Goal: Task Accomplishment & Management: Manage account settings

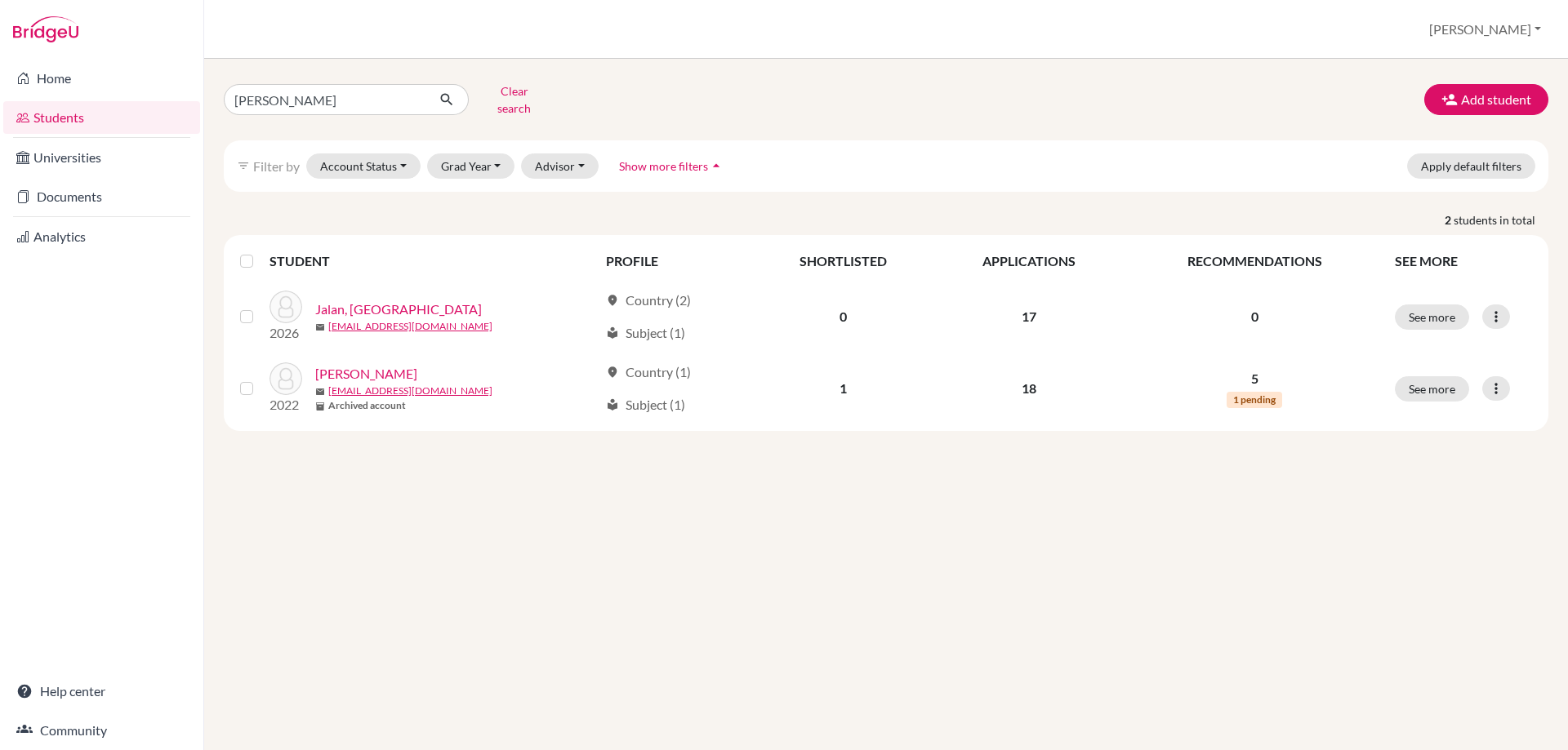
click at [195, 95] on div "Home Students Universities Documents Analytics Help center Community Students o…" at bounding box center [784, 375] width 1568 height 750
type input "bu"
click button "submit" at bounding box center [447, 100] width 43 height 31
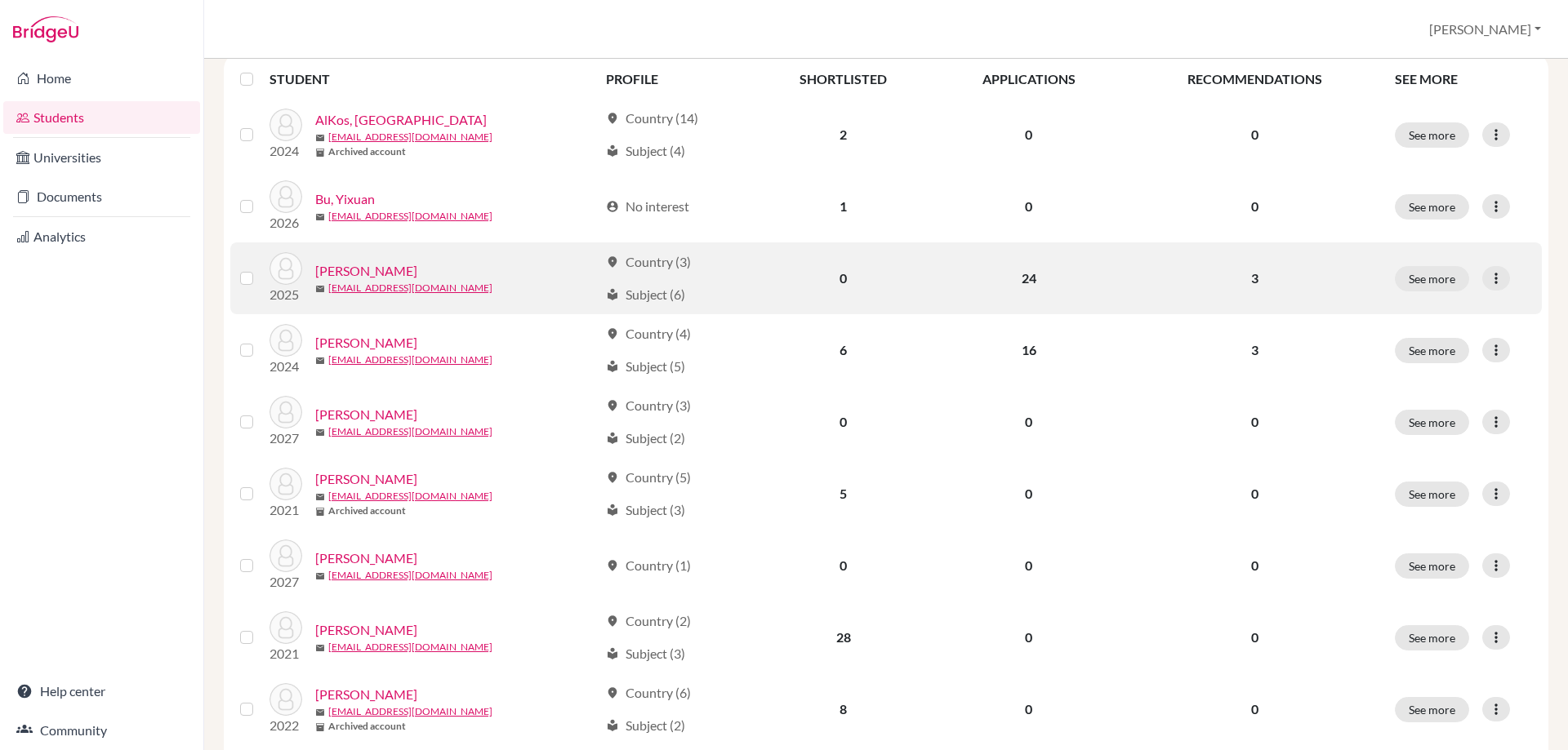
scroll to position [38, 0]
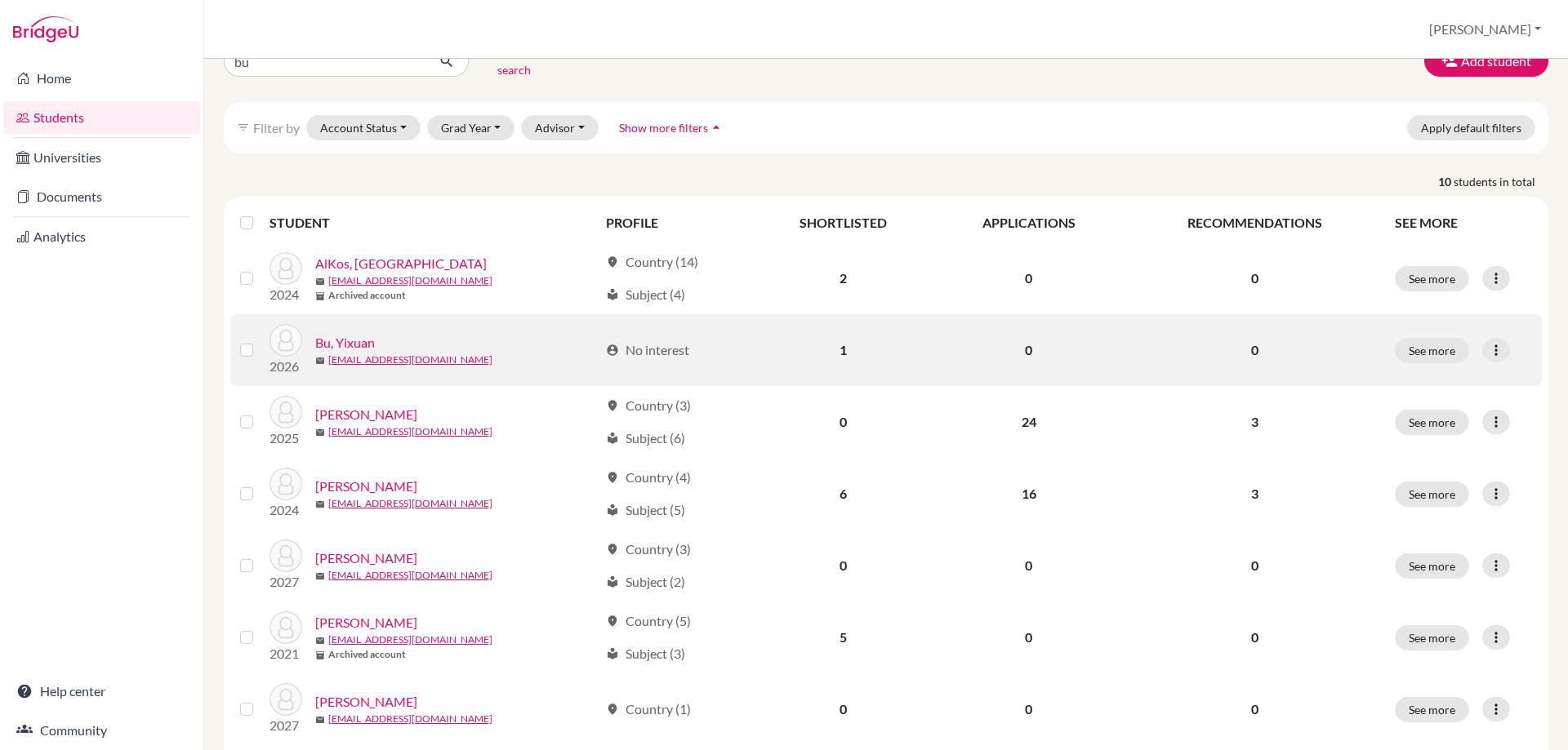
click at [344, 333] on link "Bu, Yixuan" at bounding box center [345, 343] width 60 height 20
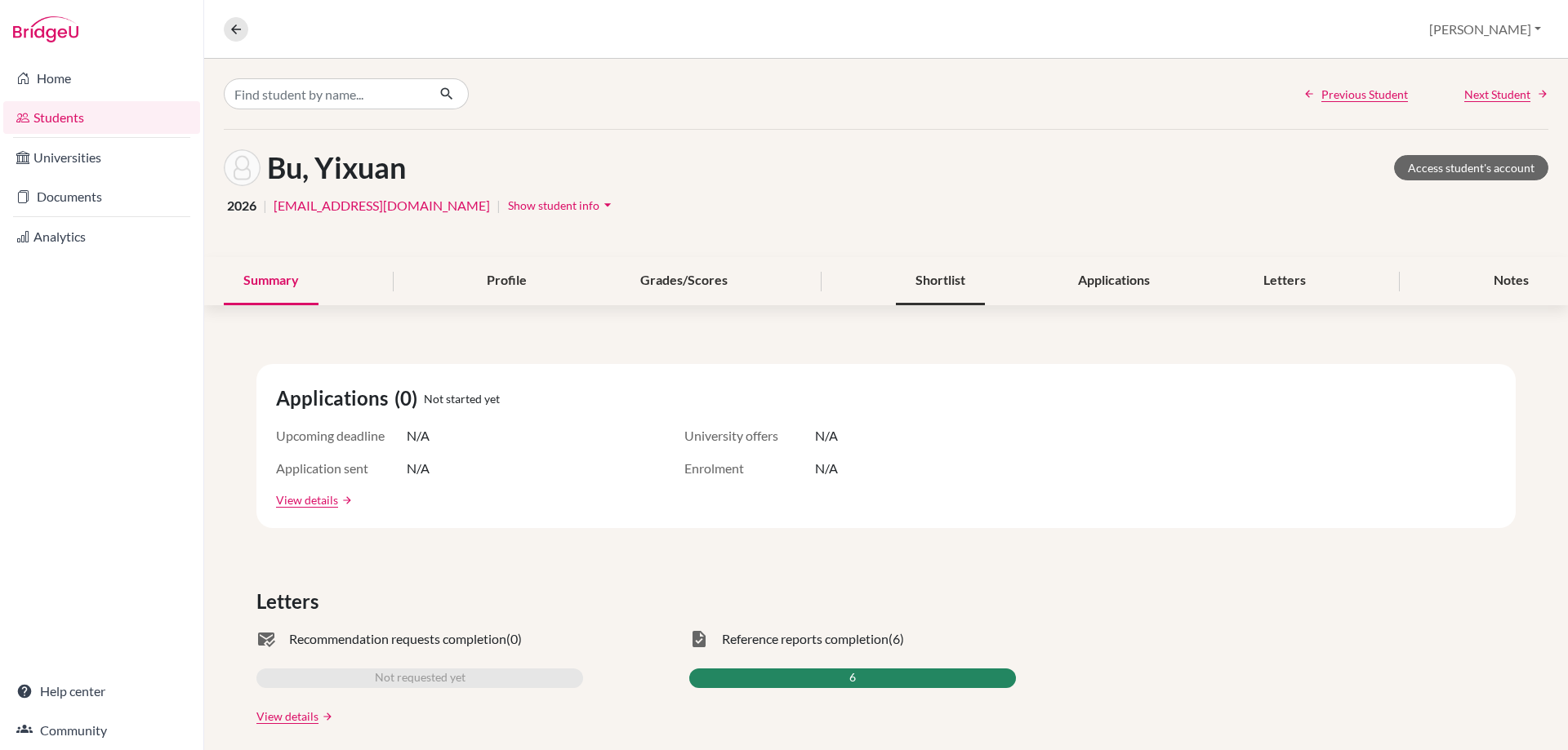
click at [943, 290] on div "Shortlist" at bounding box center [941, 281] width 89 height 48
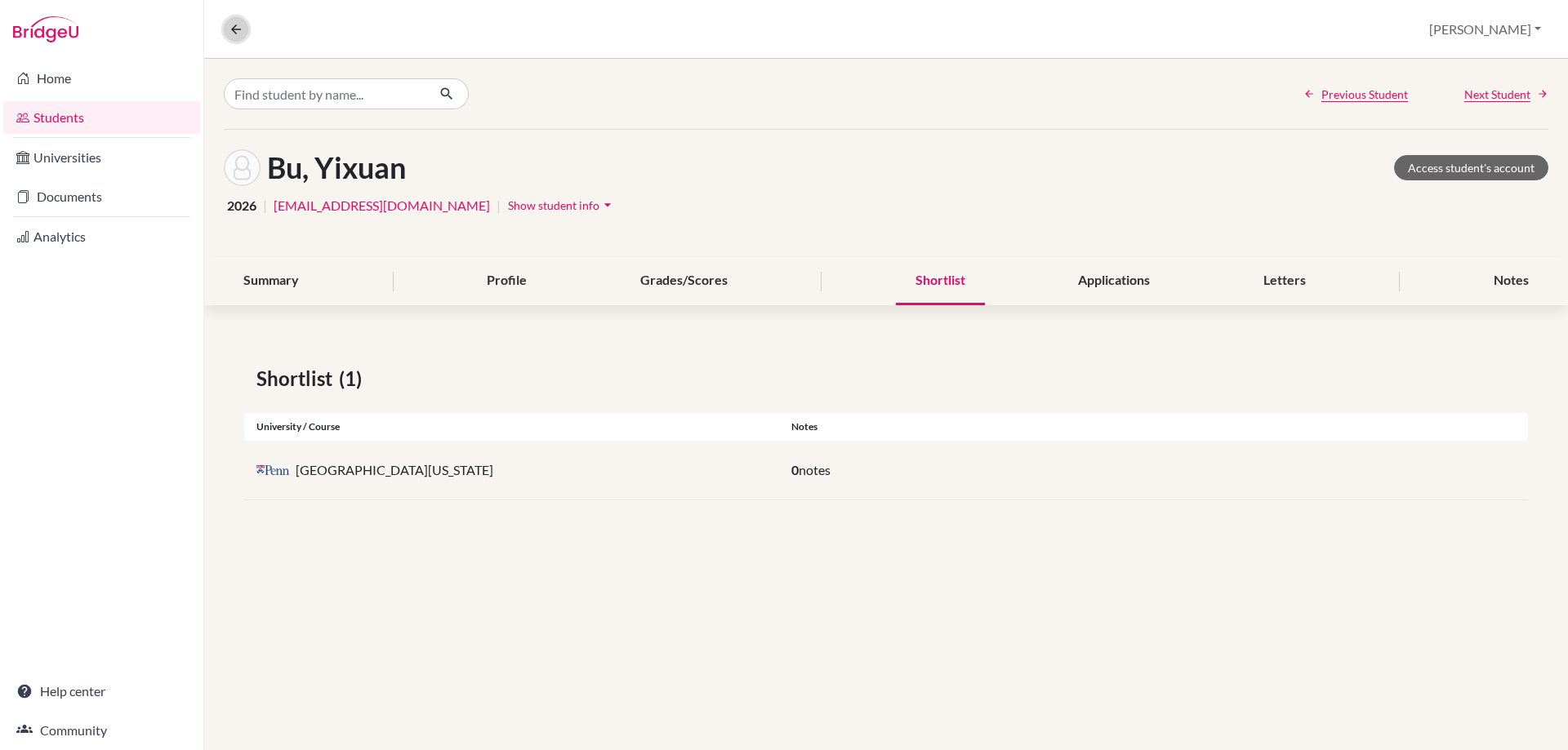
click at [233, 29] on icon at bounding box center [236, 30] width 15 height 15
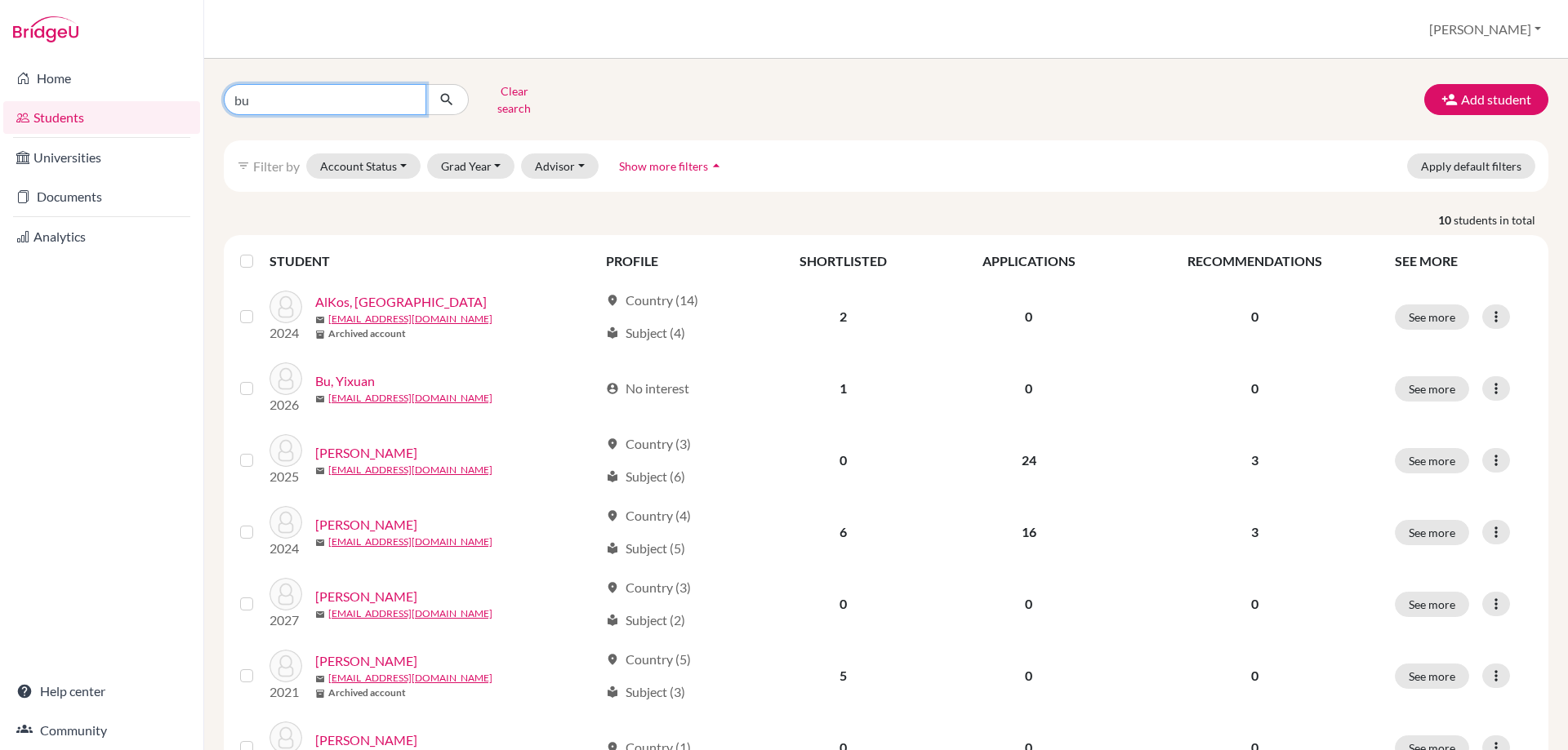
drag, startPoint x: 257, startPoint y: 90, endPoint x: 215, endPoint y: 87, distance: 42.1
click at [214, 88] on div "bu Clear search" at bounding box center [437, 99] width 450 height 42
type input "rohan"
click button "submit" at bounding box center [447, 100] width 43 height 31
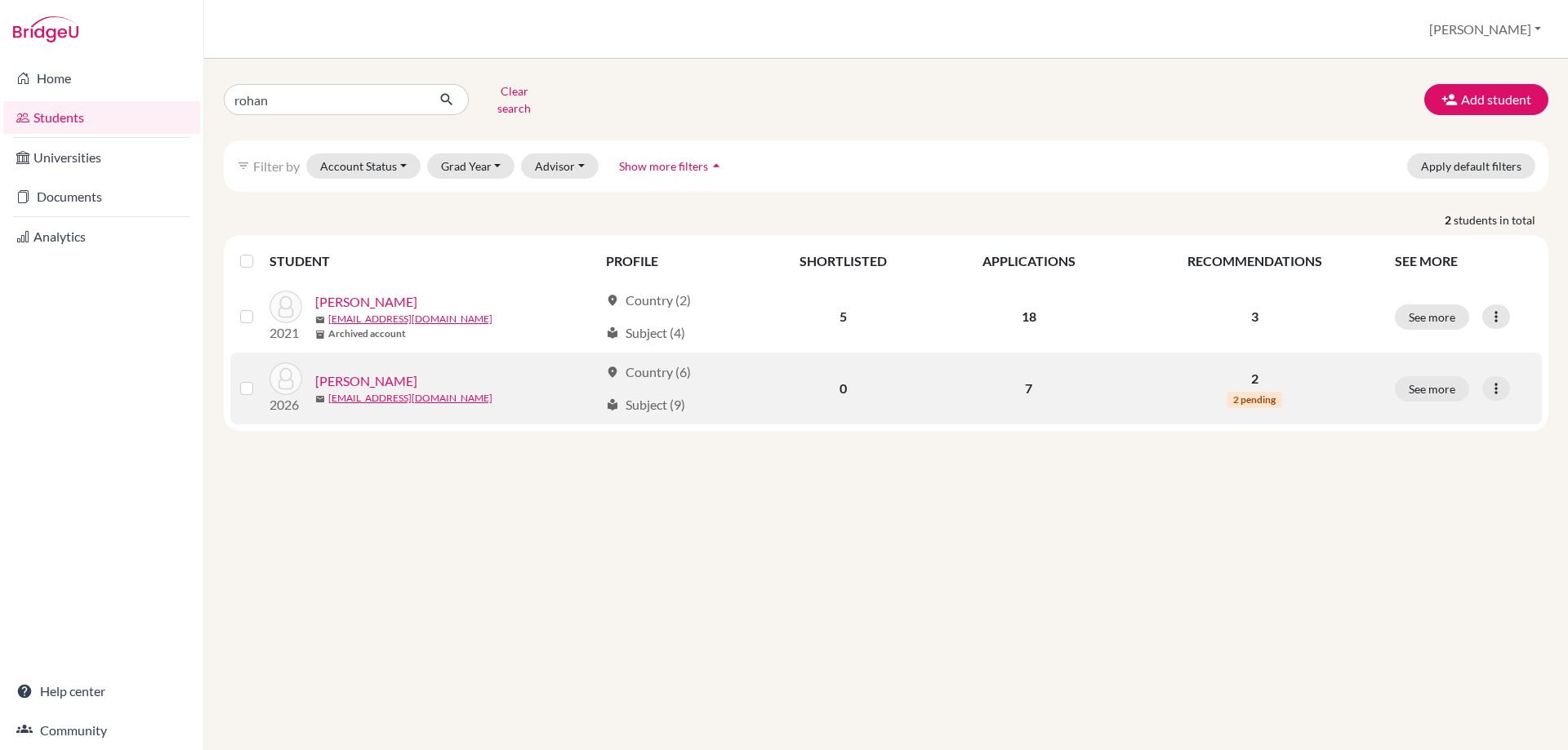
click at [362, 371] on link "[PERSON_NAME]" at bounding box center [366, 381] width 102 height 20
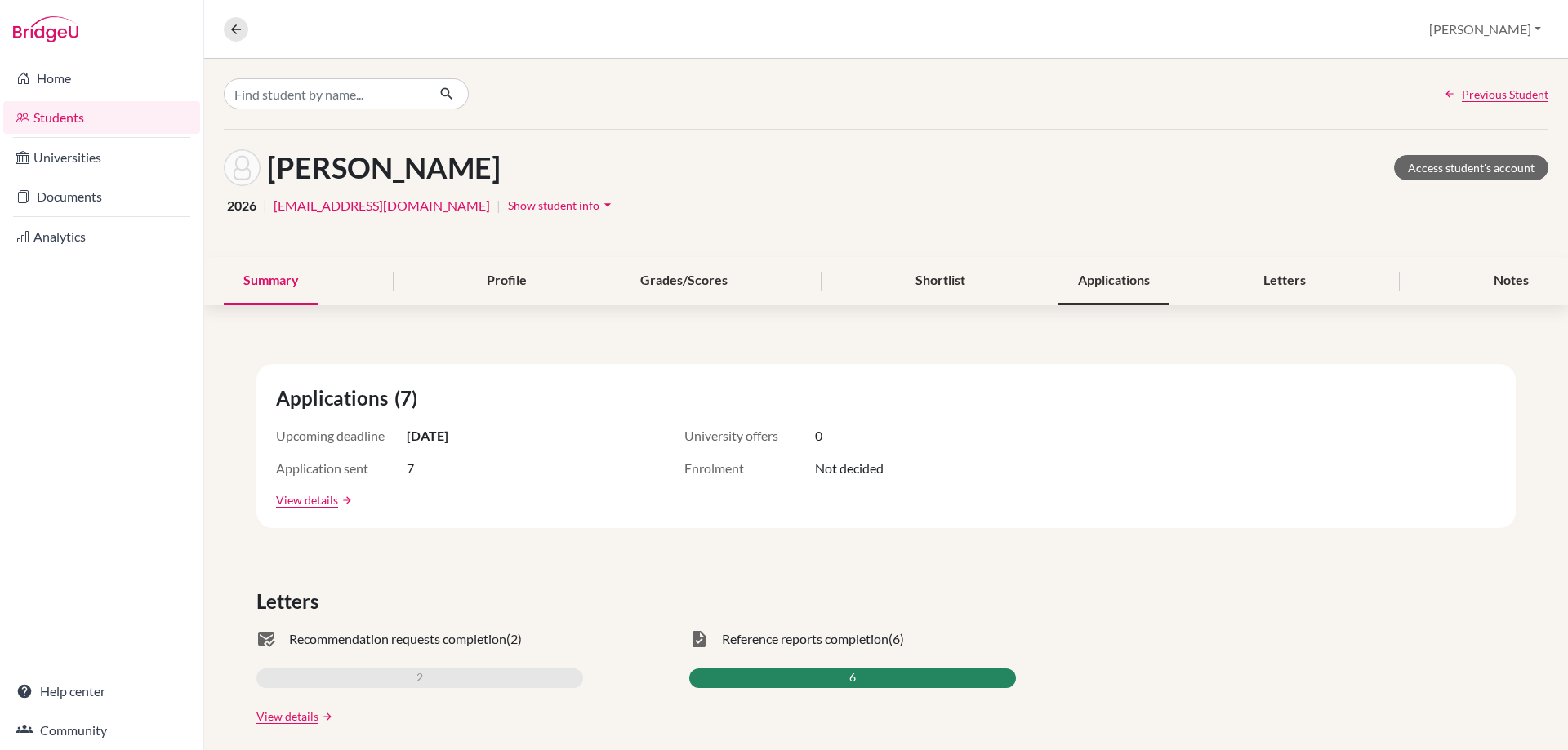
click at [1094, 278] on div "Applications" at bounding box center [1114, 281] width 111 height 48
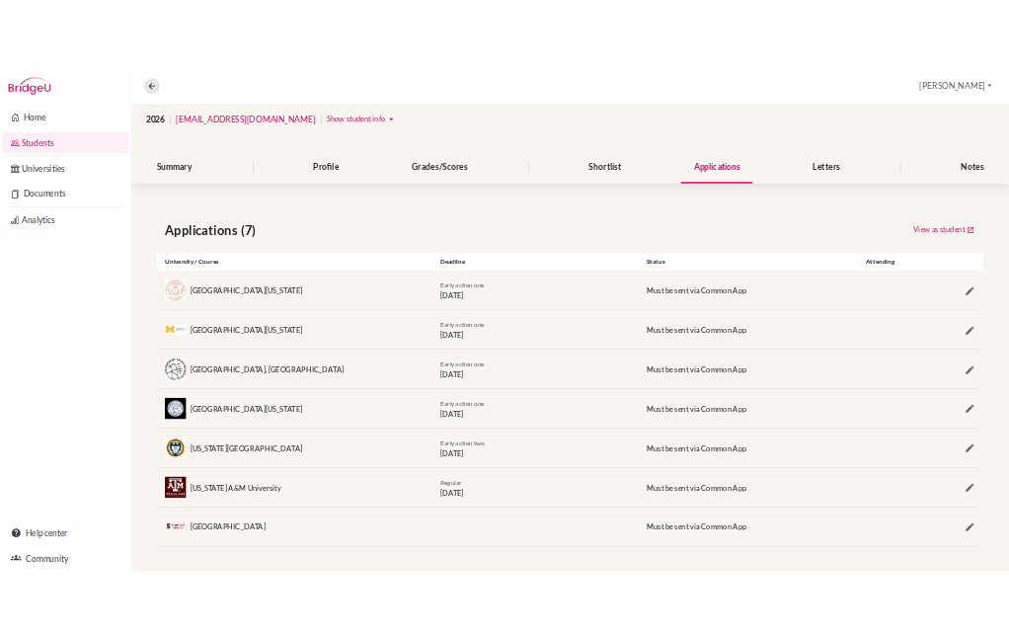
scroll to position [150, 0]
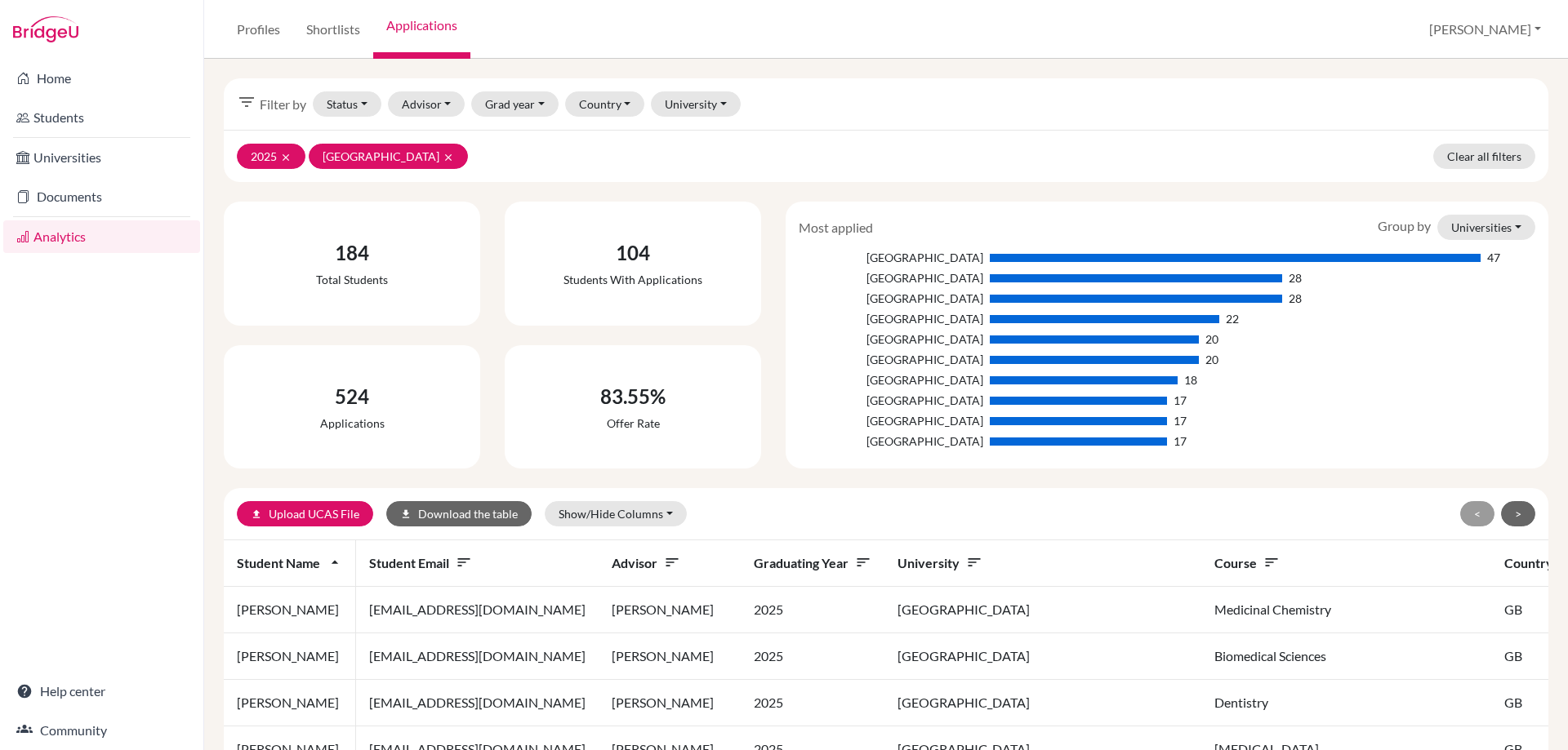
click at [70, 99] on li "Students" at bounding box center [102, 117] width 204 height 39
click at [69, 112] on link "Students" at bounding box center [102, 117] width 197 height 32
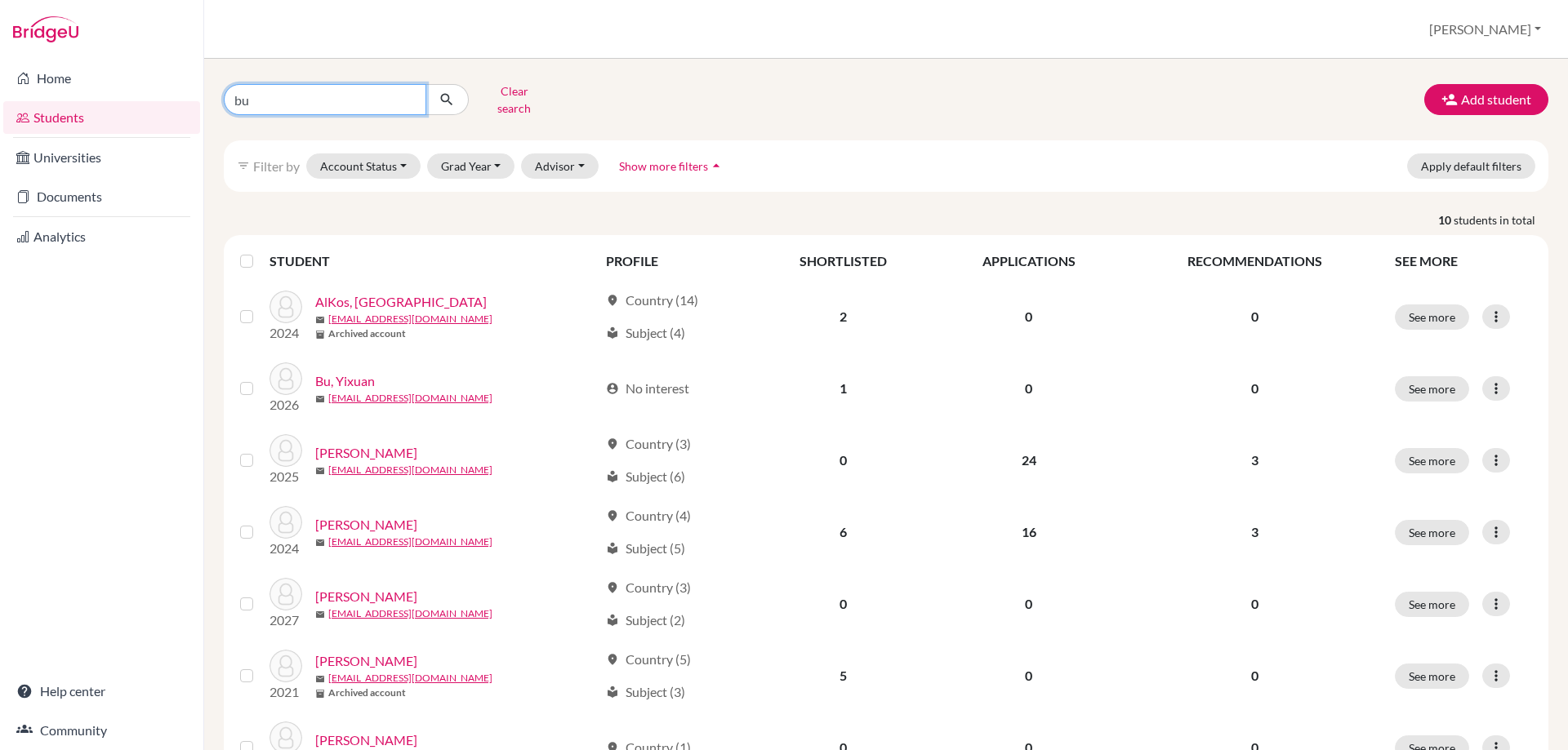
click at [244, 93] on input "bu" at bounding box center [324, 100] width 203 height 31
type input "b"
click at [316, 102] on input "Find student by name..." at bounding box center [324, 100] width 203 height 31
type input "shams"
click button "submit" at bounding box center [447, 100] width 43 height 31
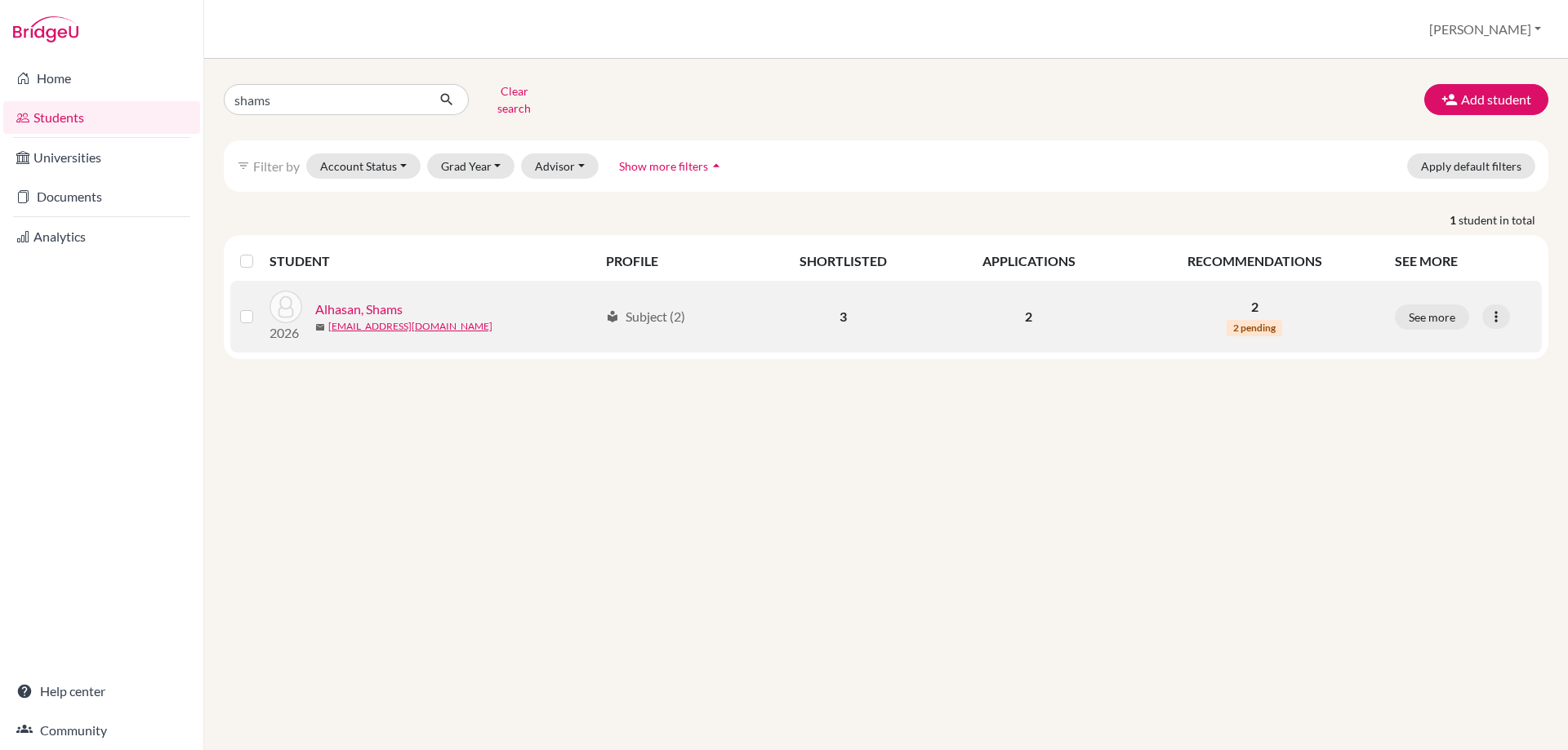
click at [339, 299] on link "Alhasan, Shams" at bounding box center [359, 309] width 88 height 20
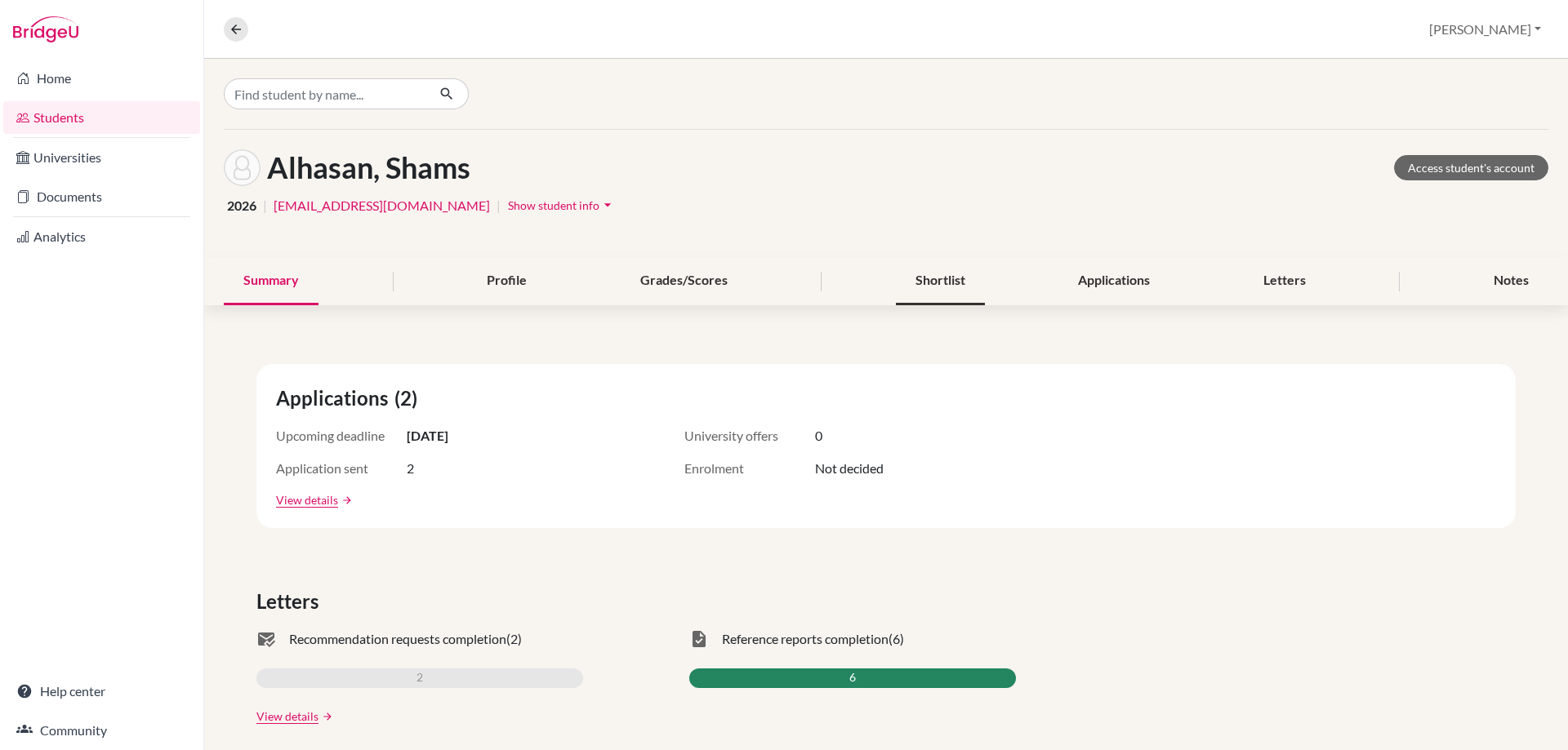
click at [925, 271] on div "Shortlist" at bounding box center [941, 281] width 89 height 48
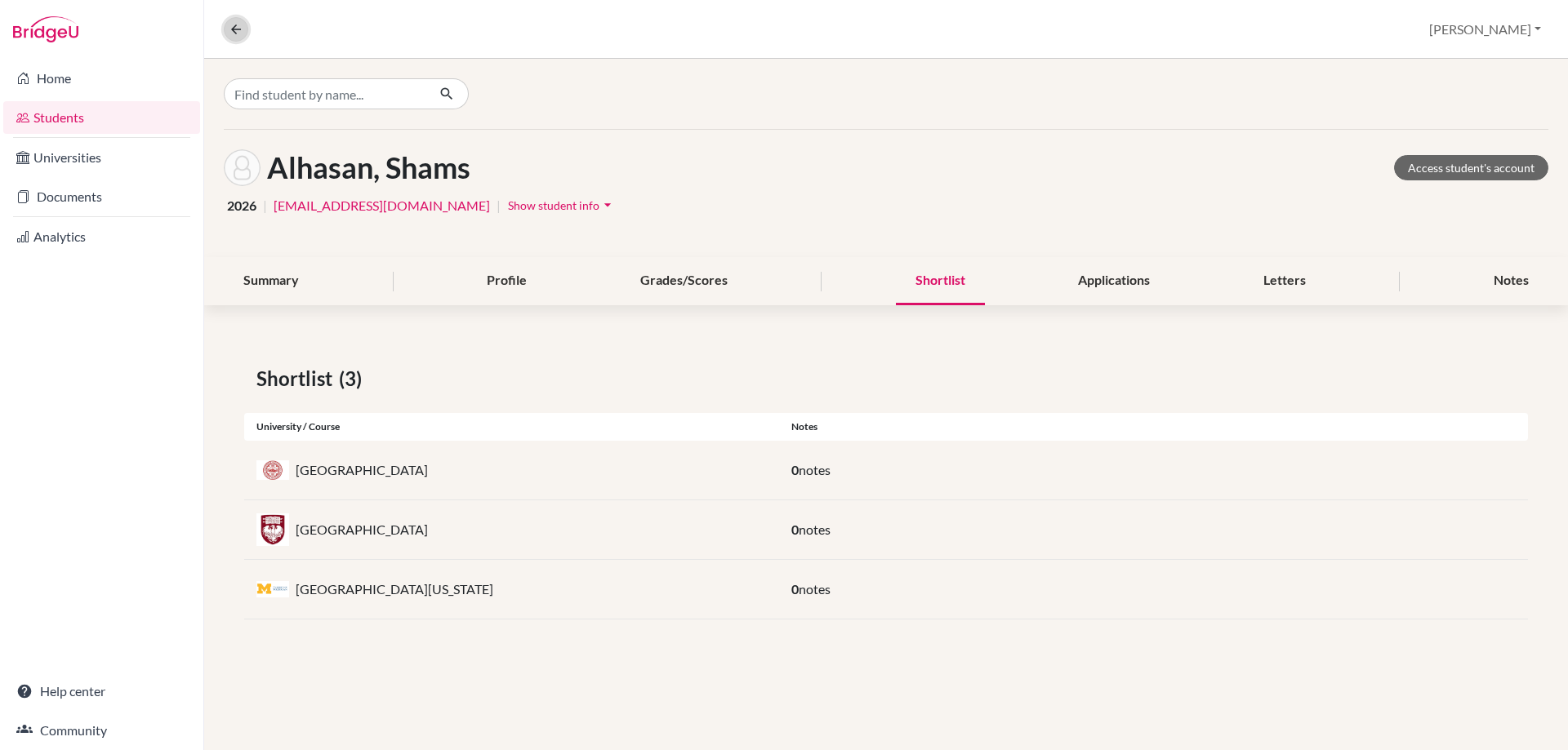
click at [232, 25] on icon at bounding box center [236, 30] width 15 height 15
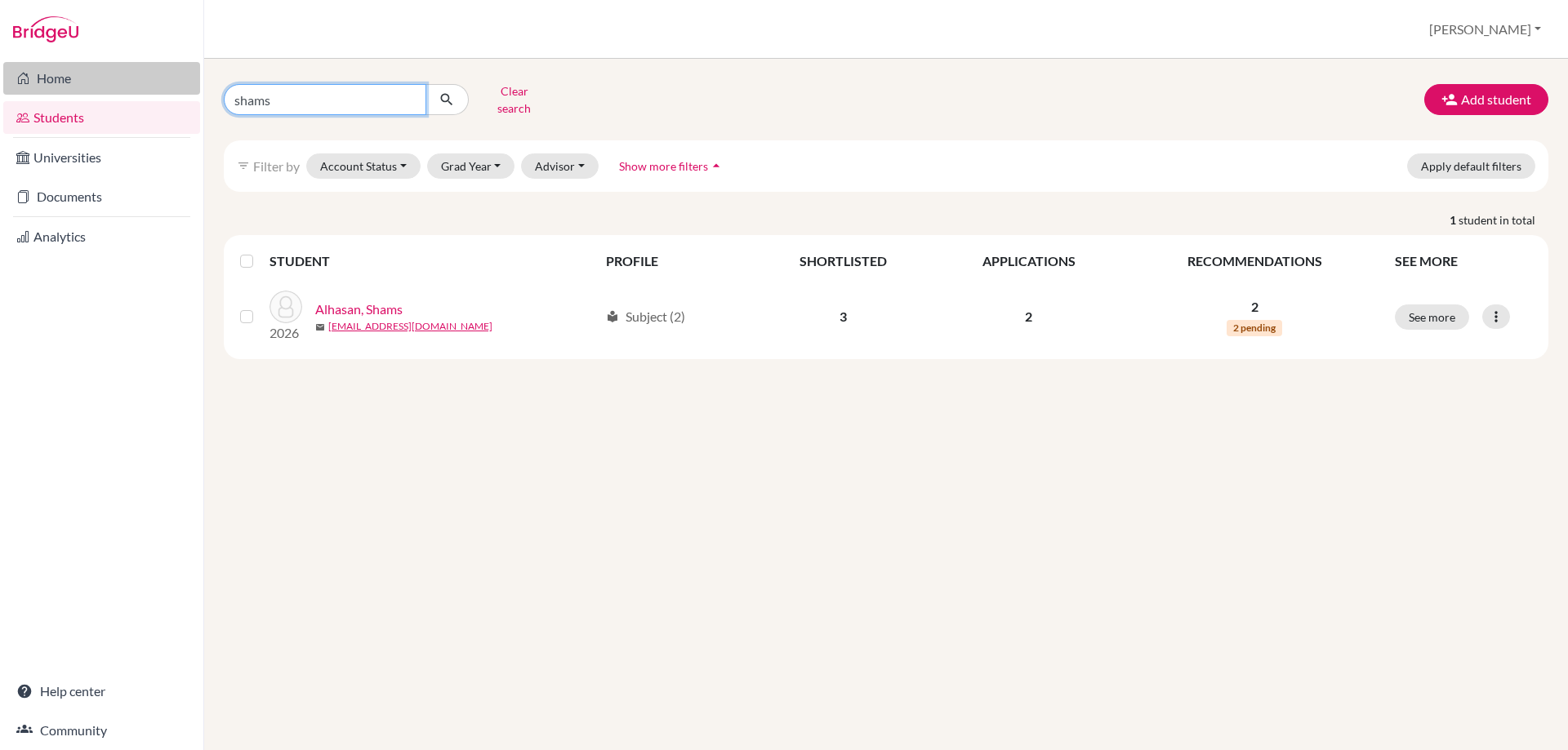
drag, startPoint x: 289, startPoint y: 86, endPoint x: 120, endPoint y: 88, distance: 169.0
click at [120, 88] on div "Home Students Universities Documents Analytics Help center Community Students o…" at bounding box center [784, 375] width 1568 height 750
type input "[PERSON_NAME]"
click button "submit" at bounding box center [447, 100] width 43 height 31
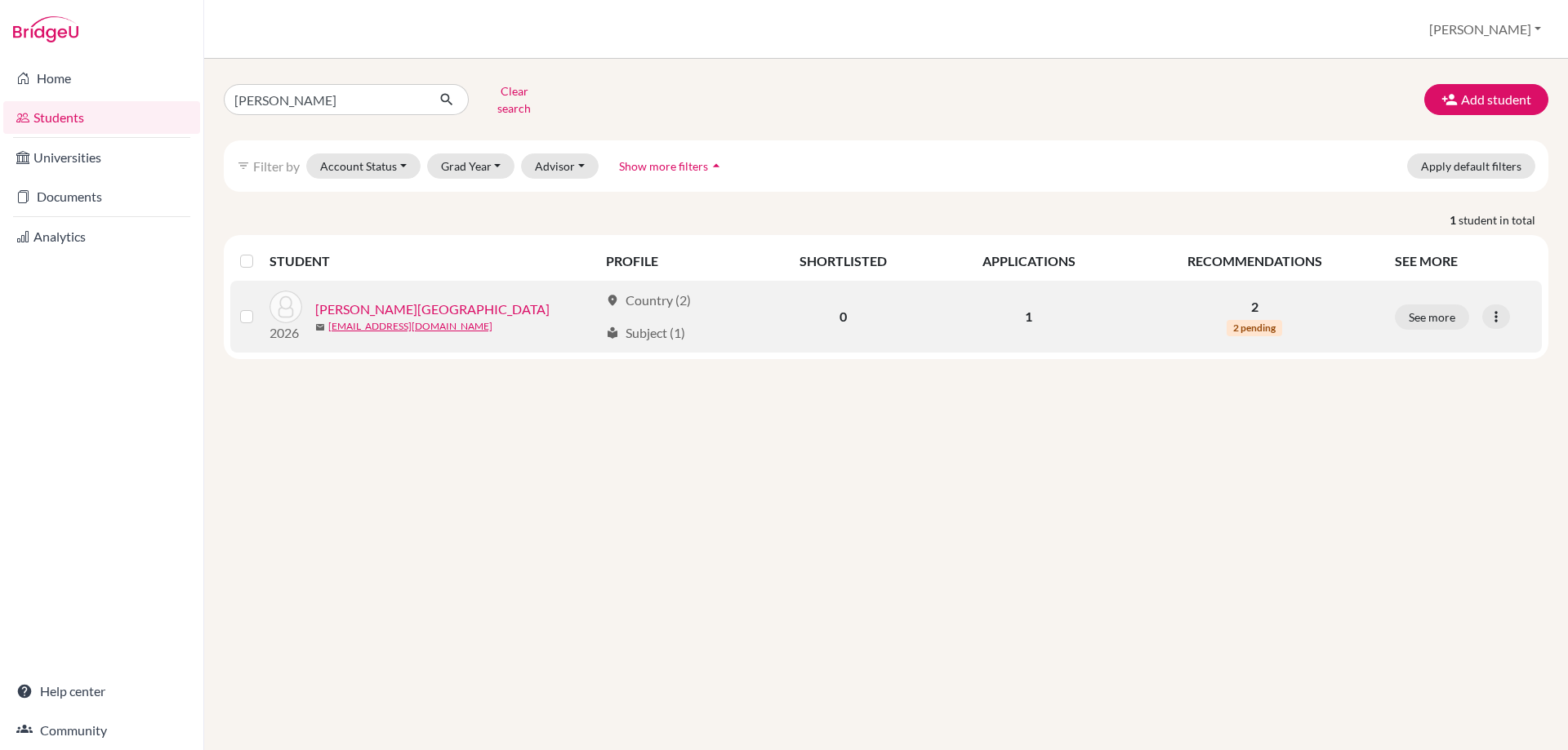
click at [330, 301] on link "[PERSON_NAME][GEOGRAPHIC_DATA]" at bounding box center [432, 309] width 234 height 20
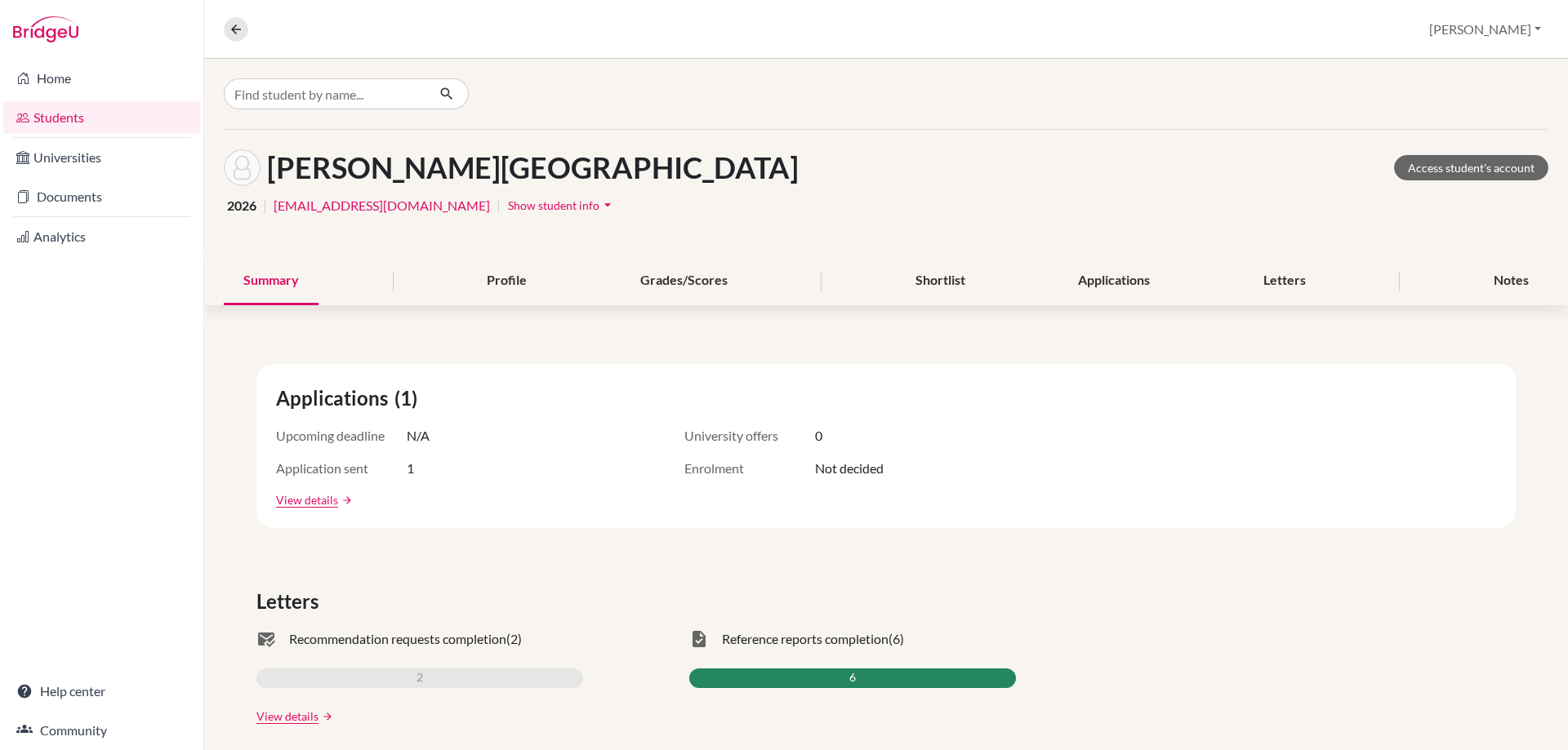
click at [990, 278] on div "Summary Profile Grades/Scores Shortlist Applications Letters Notes" at bounding box center [885, 281] width 1325 height 48
click at [958, 279] on div "Shortlist" at bounding box center [941, 281] width 89 height 48
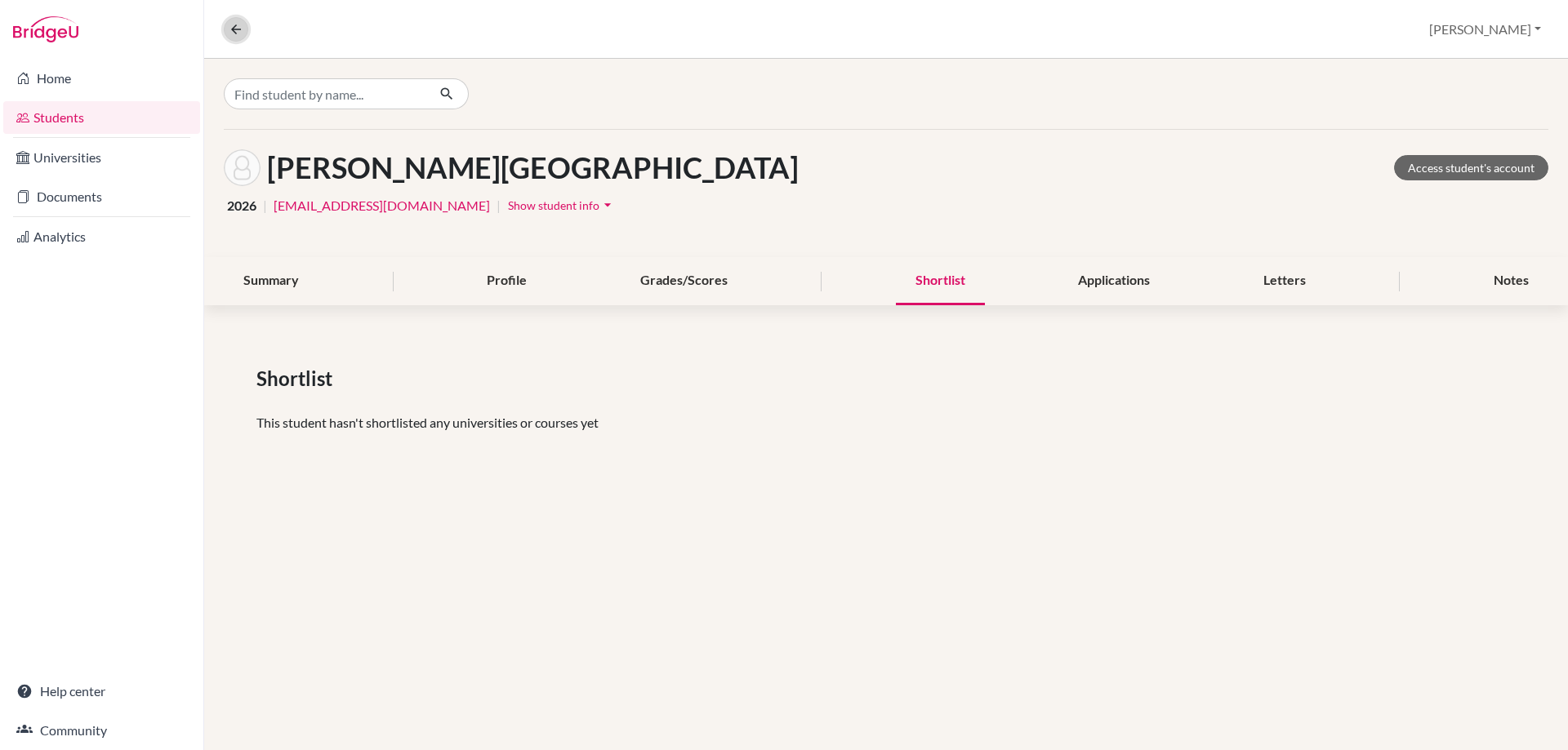
click at [239, 38] on button at bounding box center [236, 30] width 25 height 25
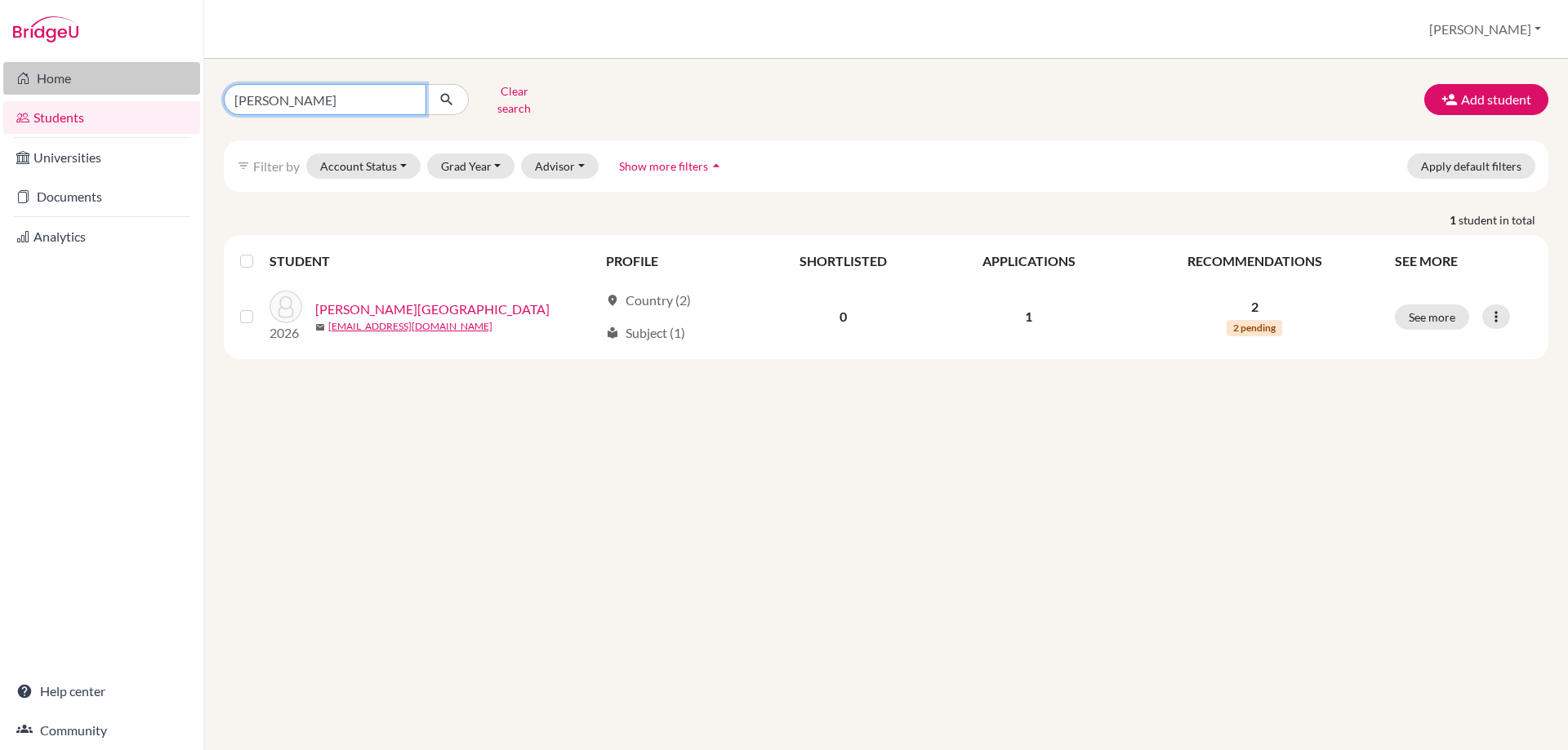
drag, startPoint x: 307, startPoint y: 100, endPoint x: 106, endPoint y: 93, distance: 201.1
click at [108, 93] on div "Home Students Universities Documents Analytics Help center Community Students o…" at bounding box center [784, 375] width 1568 height 750
type input "bu"
click button "submit" at bounding box center [447, 100] width 43 height 31
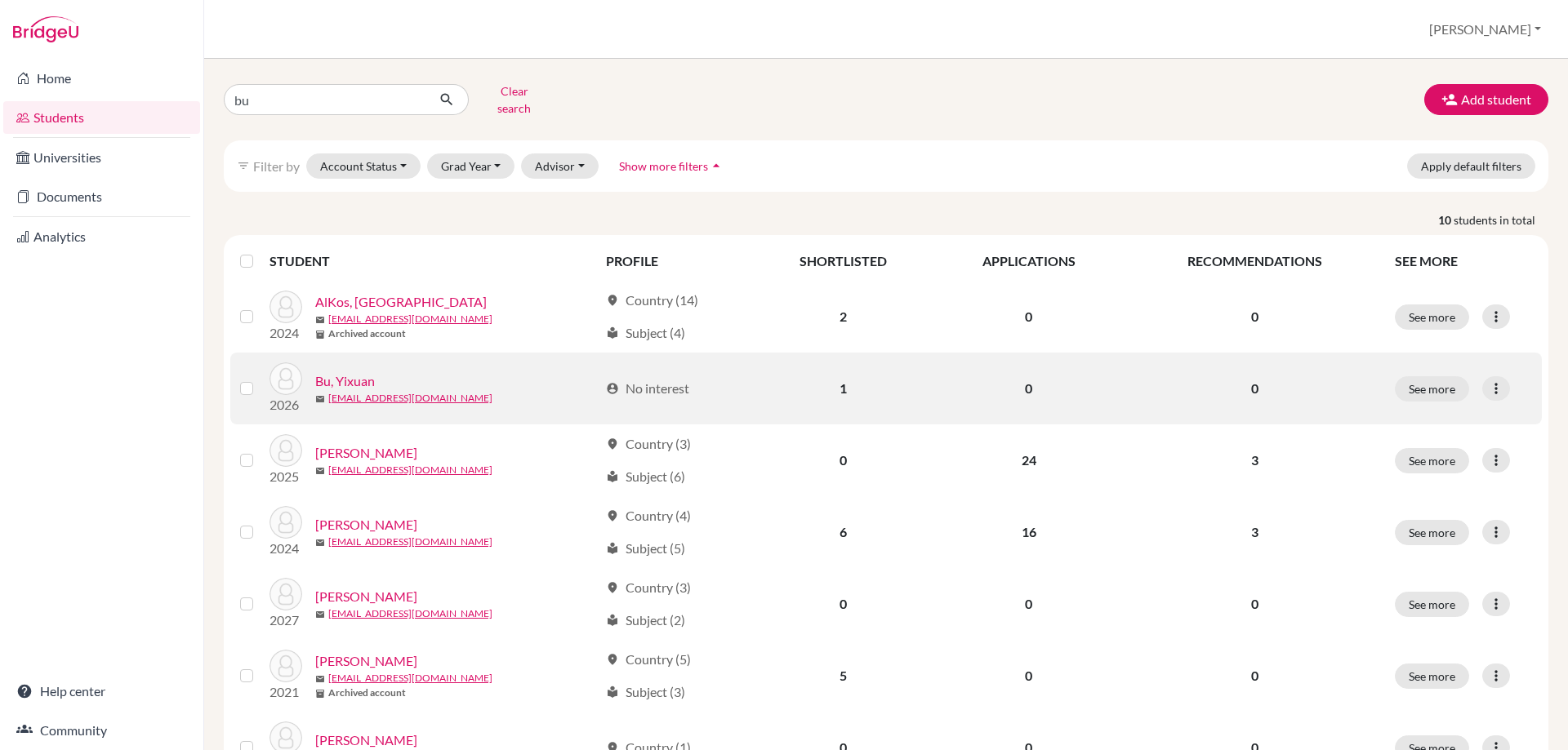
click at [352, 371] on link "Bu, Yixuan" at bounding box center [345, 381] width 60 height 20
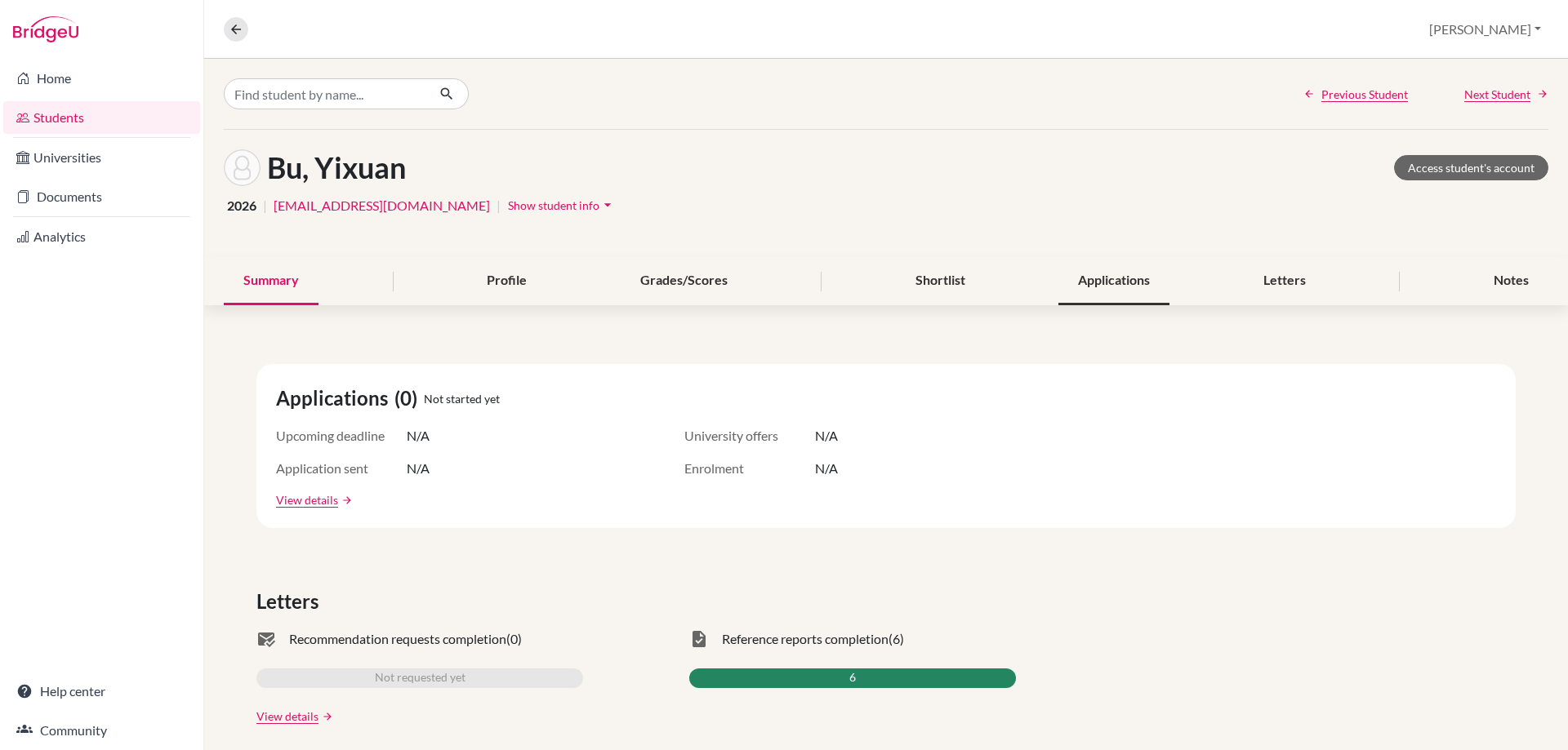
click at [1084, 284] on div "Applications" at bounding box center [1114, 281] width 111 height 48
click at [953, 282] on div "Shortlist" at bounding box center [941, 281] width 89 height 48
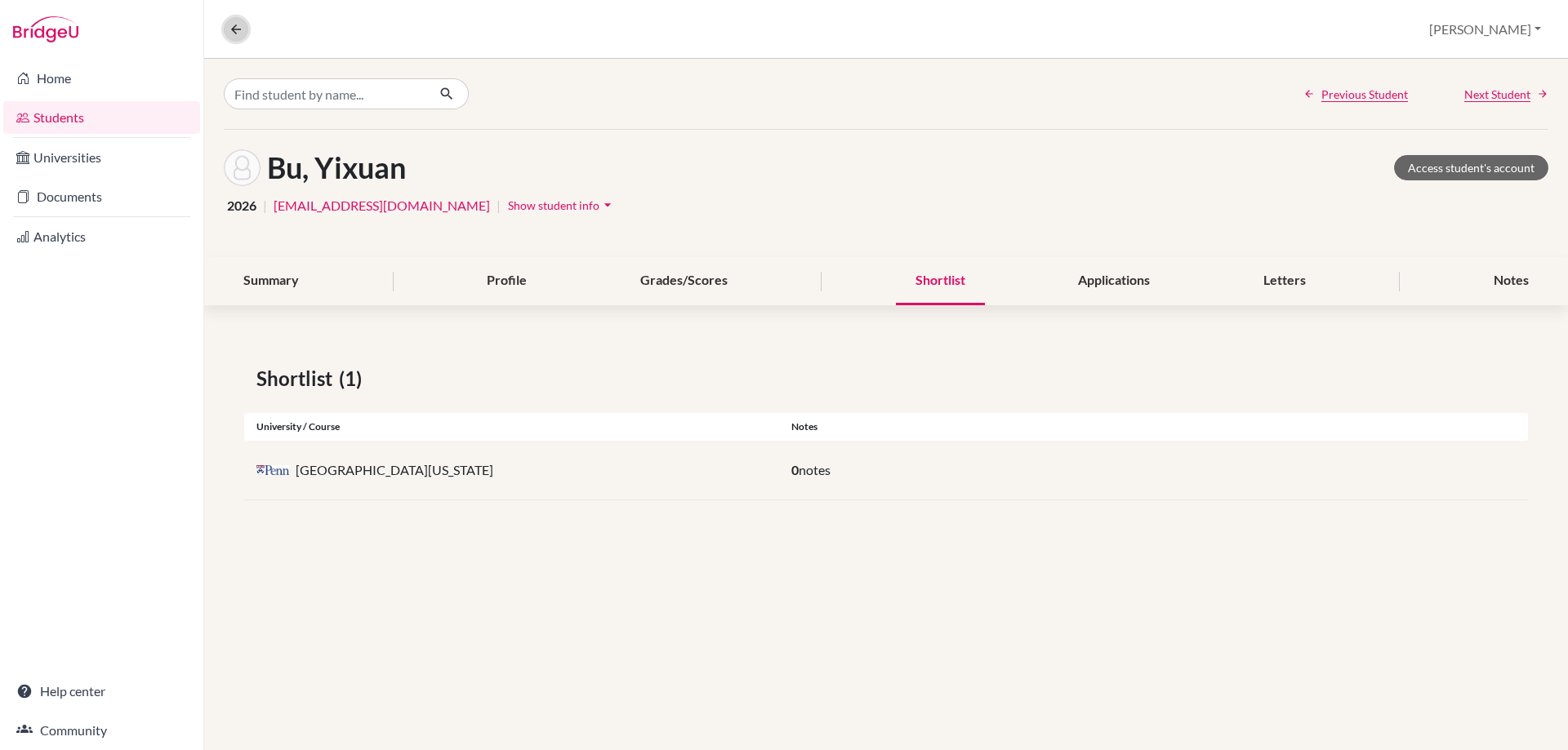
click at [247, 33] on button at bounding box center [236, 30] width 25 height 25
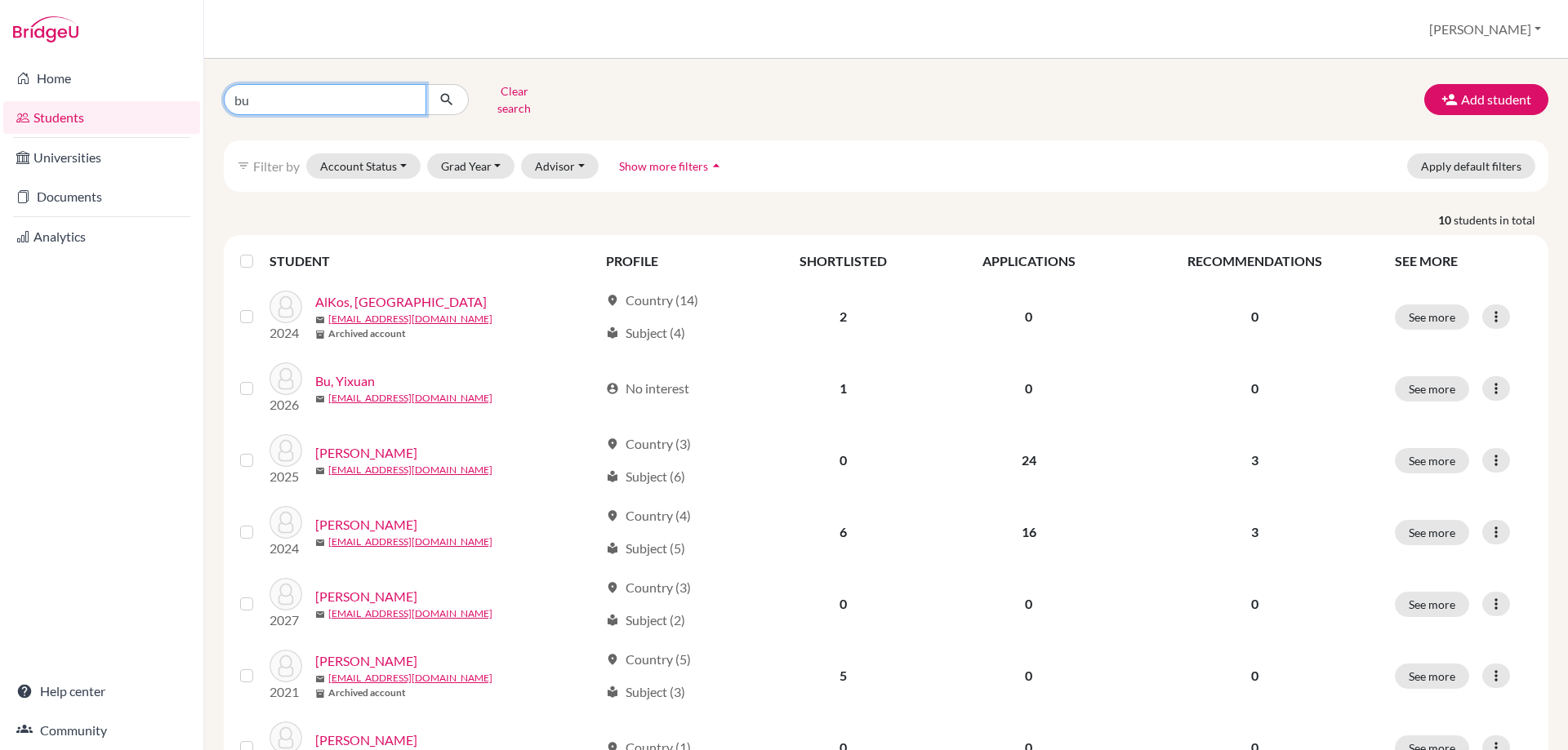
drag, startPoint x: 314, startPoint y: 107, endPoint x: 165, endPoint y: 109, distance: 149.0
click at [166, 104] on div "Home Students Universities Documents Analytics Help center Community Students o…" at bounding box center [784, 375] width 1568 height 750
type input "dai"
click button "submit" at bounding box center [447, 100] width 43 height 31
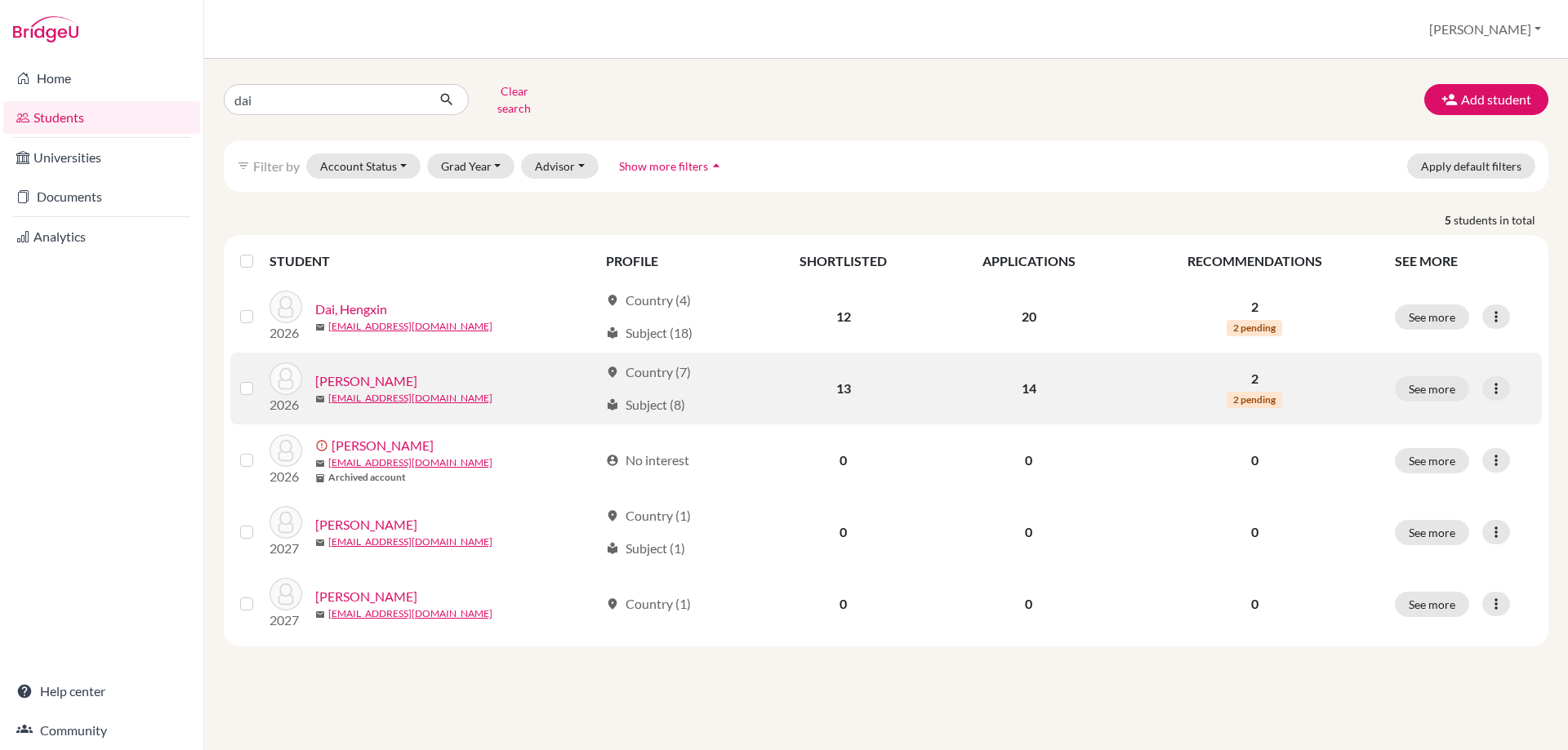
click at [354, 373] on link "[PERSON_NAME]" at bounding box center [366, 381] width 102 height 20
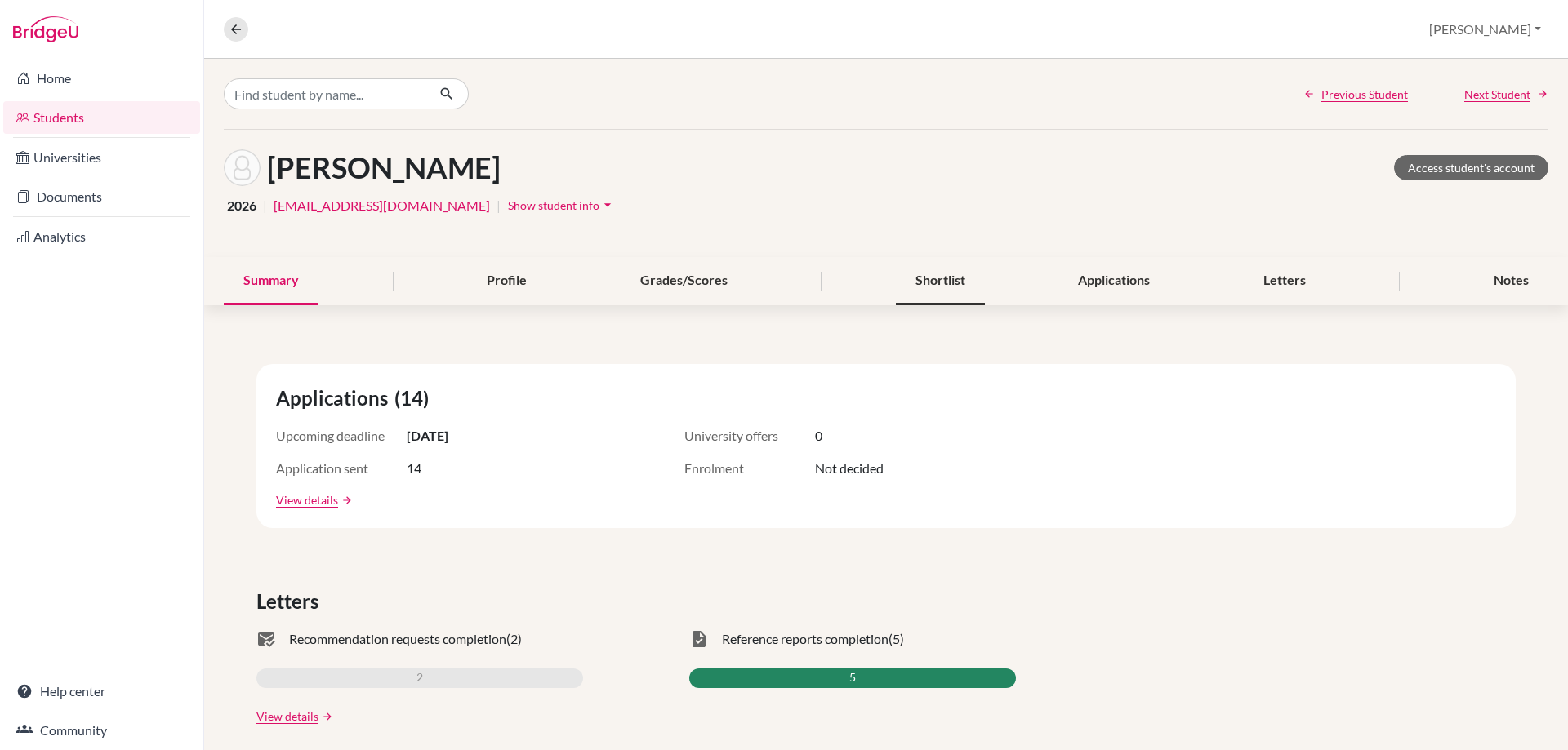
click at [930, 265] on div "Shortlist" at bounding box center [941, 281] width 89 height 48
click at [237, 22] on icon at bounding box center [236, 30] width 15 height 15
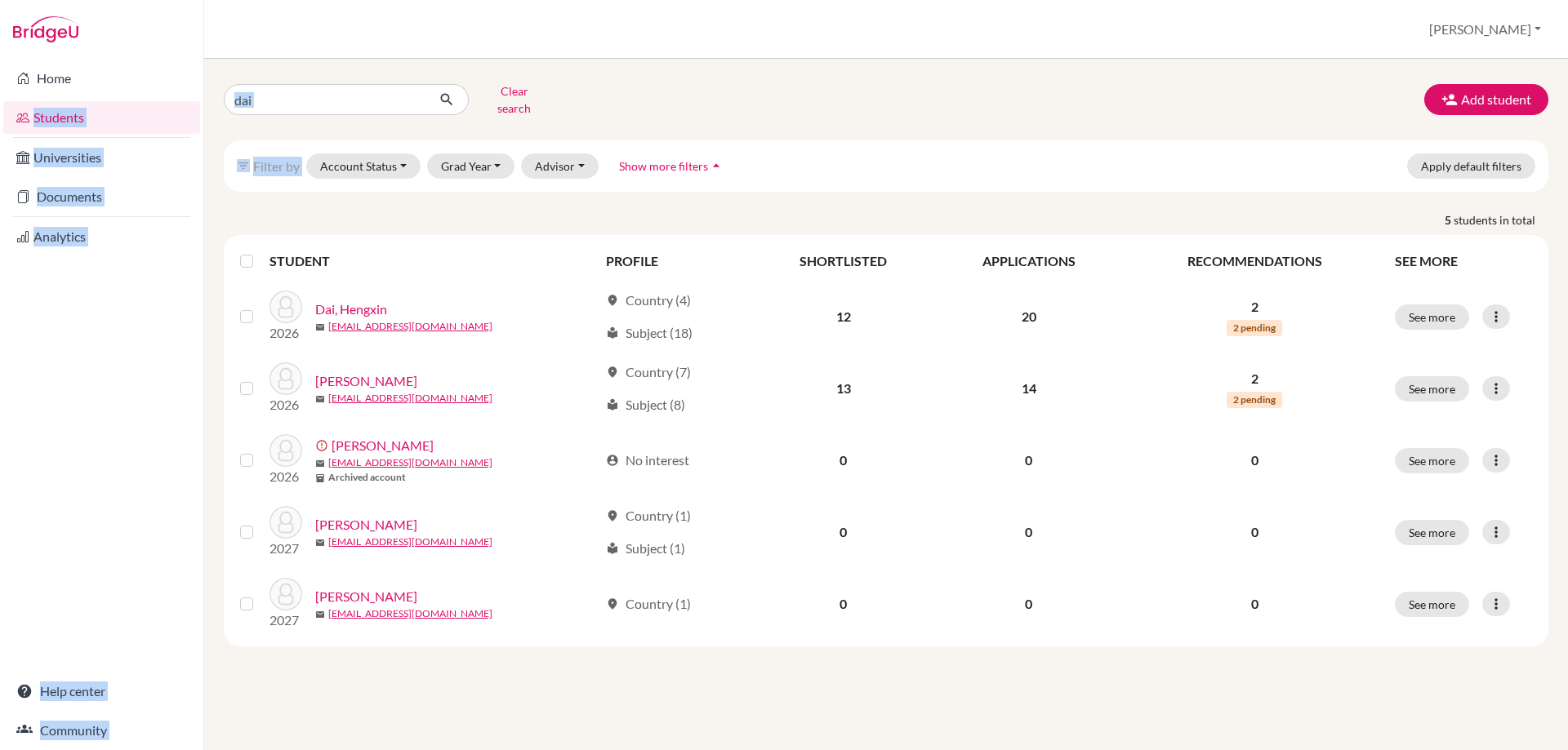
drag, startPoint x: 305, startPoint y: 110, endPoint x: 159, endPoint y: 98, distance: 146.5
click at [159, 98] on div "Home Students Universities Documents Analytics Help center Community Students o…" at bounding box center [784, 375] width 1568 height 750
click at [329, 84] on input "dai" at bounding box center [324, 100] width 203 height 31
click at [275, 91] on input "dai" at bounding box center [324, 100] width 203 height 31
click at [301, 93] on input "dai" at bounding box center [324, 100] width 203 height 31
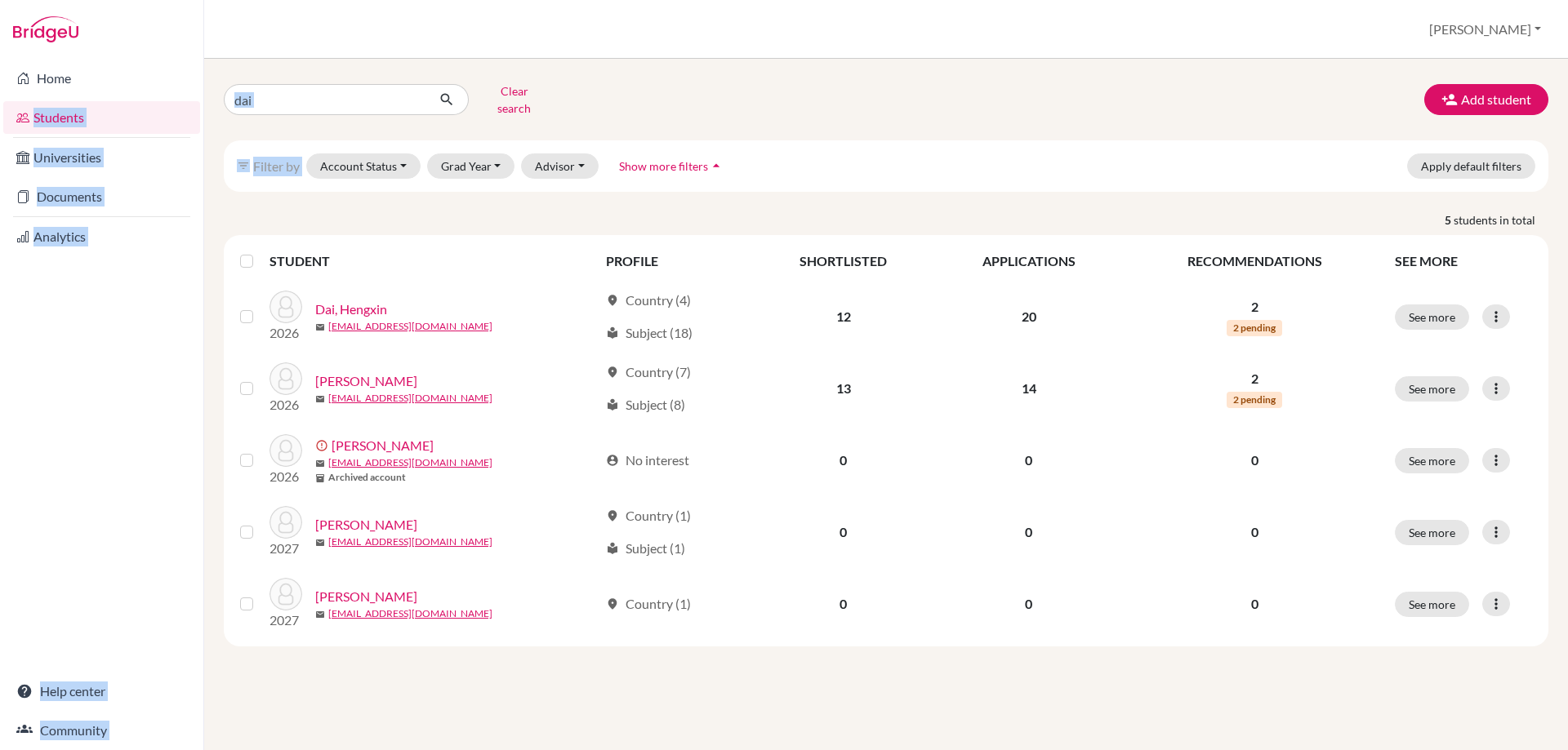
click at [645, 102] on div "dai Clear search" at bounding box center [437, 99] width 450 height 42
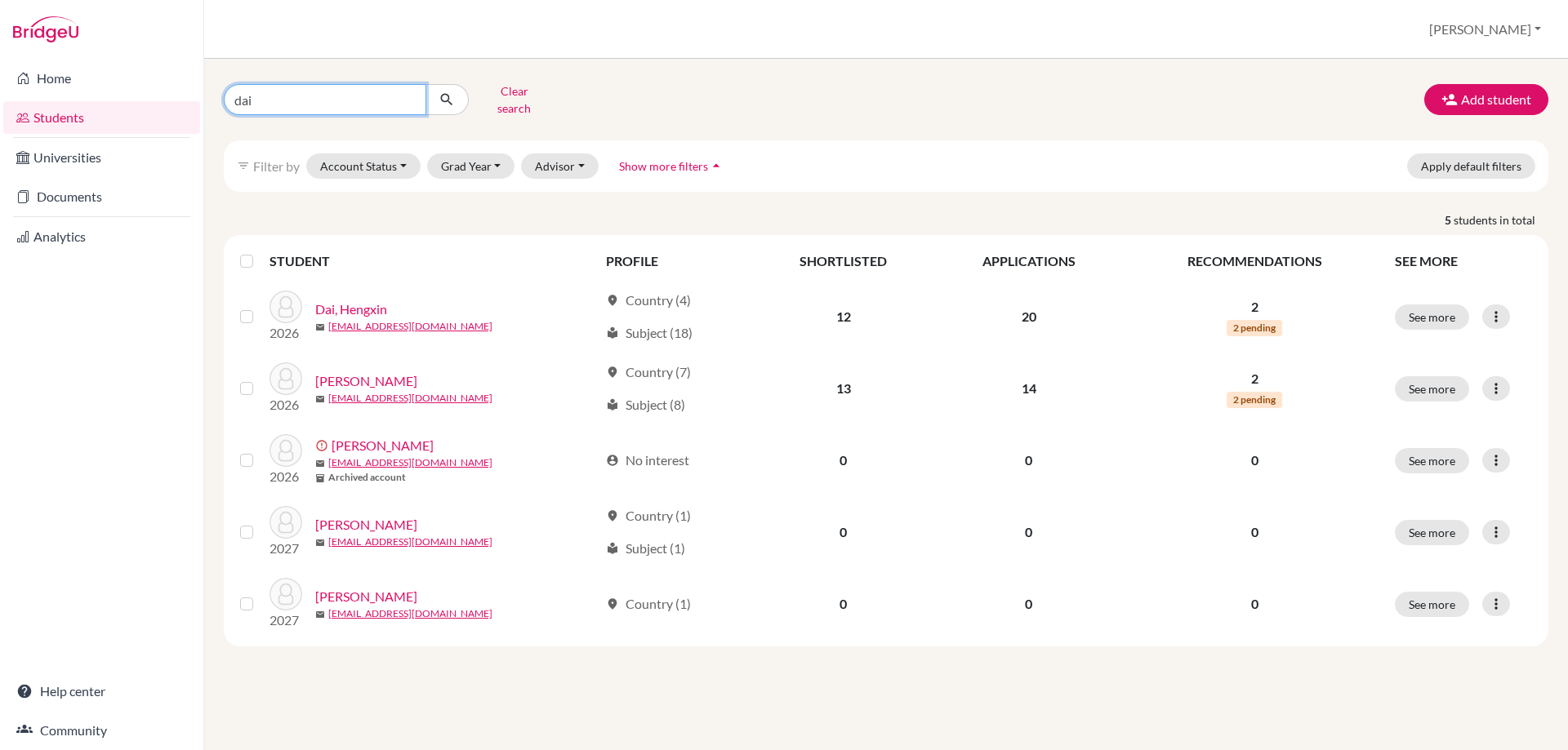
click at [299, 86] on input "dai" at bounding box center [324, 100] width 203 height 31
drag, startPoint x: 253, startPoint y: 93, endPoint x: 201, endPoint y: 79, distance: 53.9
click at [227, 91] on input "dai" at bounding box center [324, 100] width 203 height 31
type input "cinar"
click button "submit" at bounding box center [447, 100] width 43 height 31
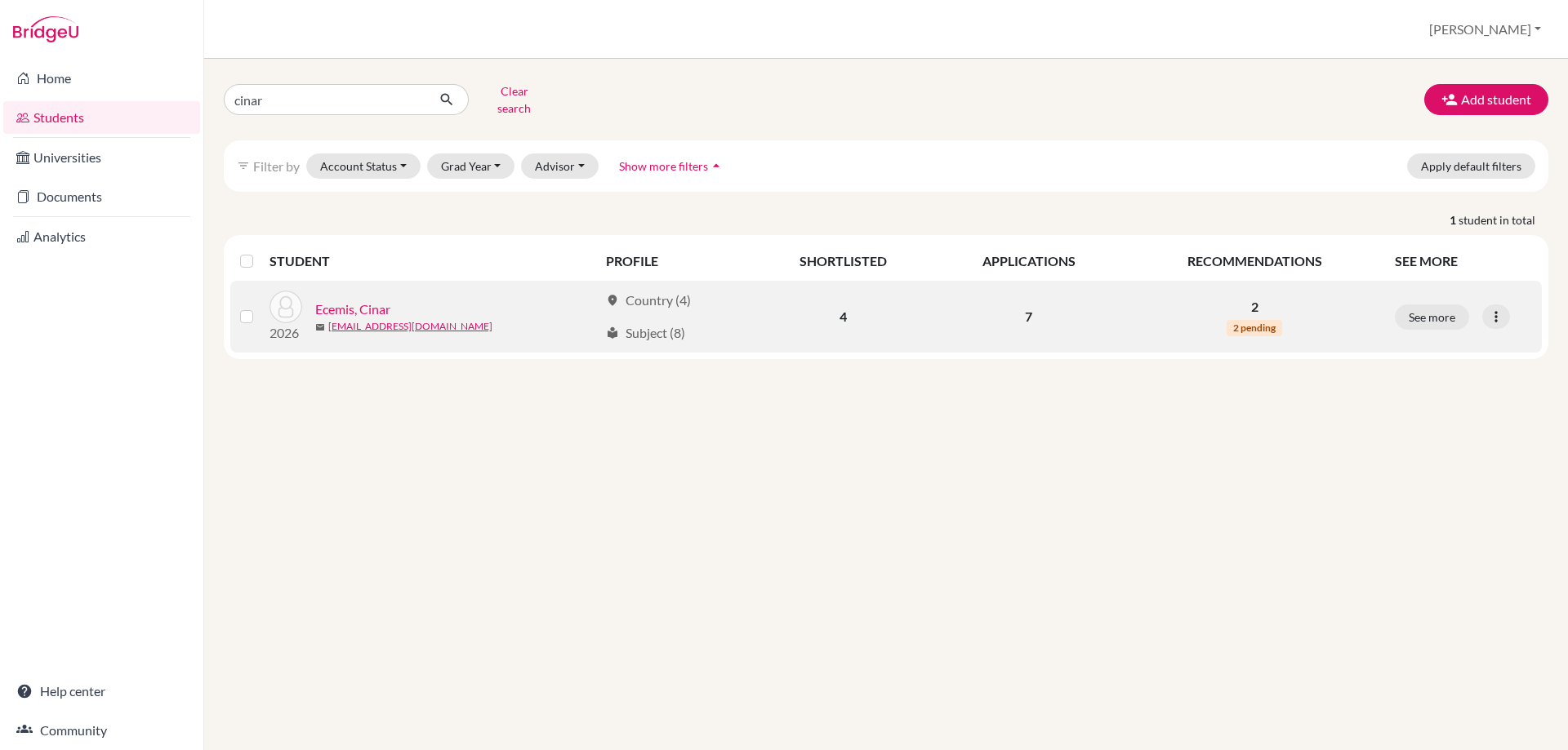
click at [348, 299] on link "Ecemis, Cinar" at bounding box center [352, 309] width 75 height 20
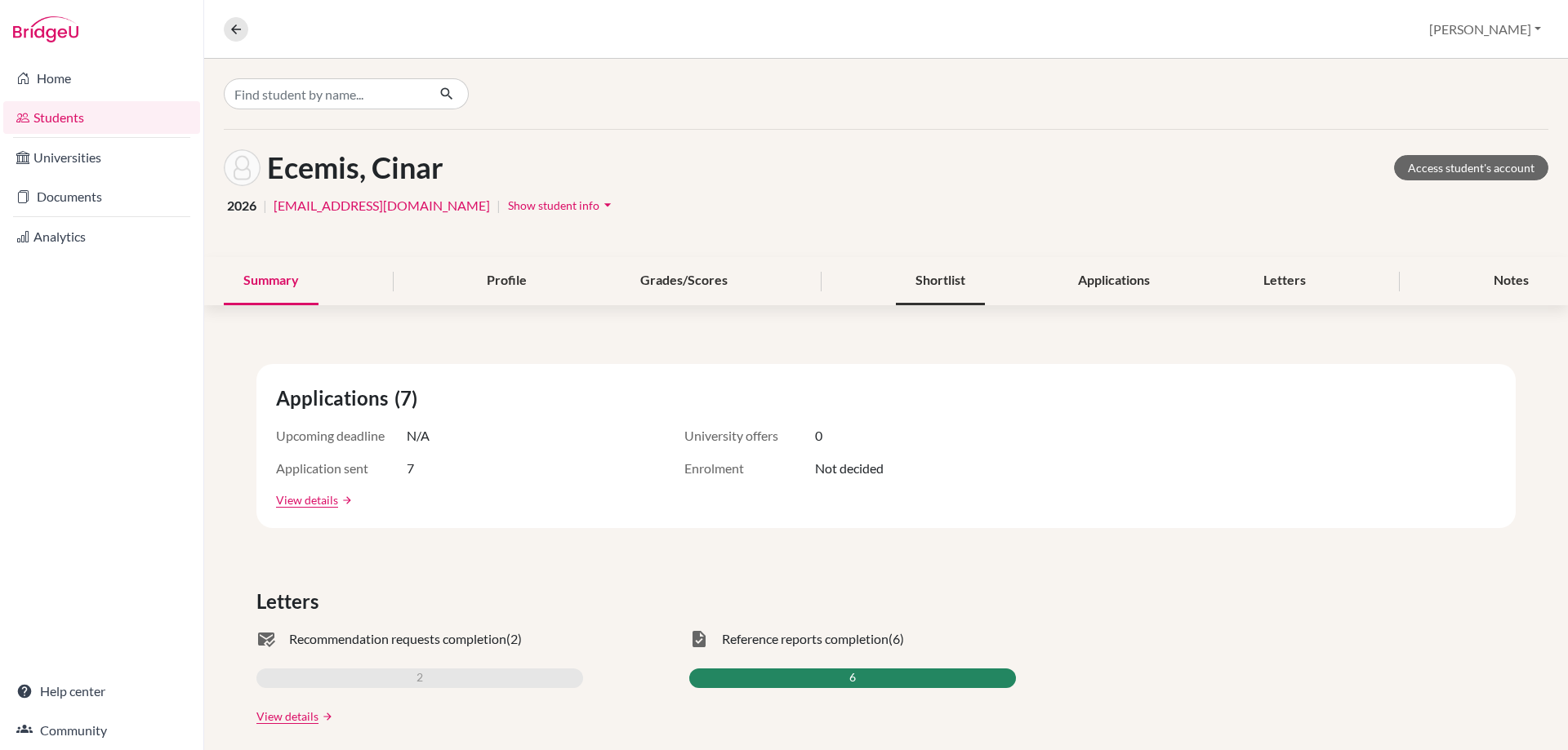
click at [933, 284] on div "Shortlist" at bounding box center [941, 281] width 89 height 48
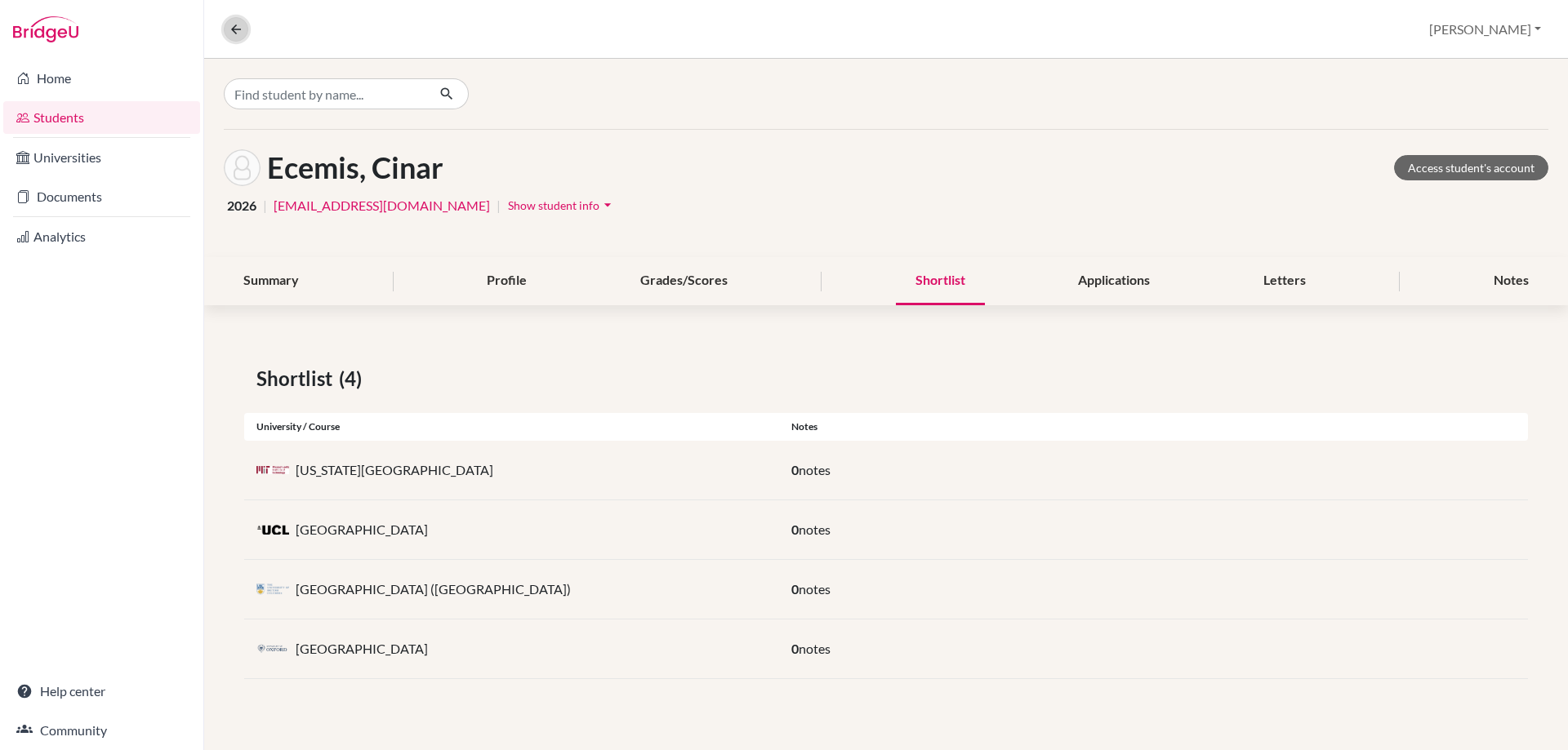
click at [233, 26] on icon at bounding box center [236, 30] width 15 height 15
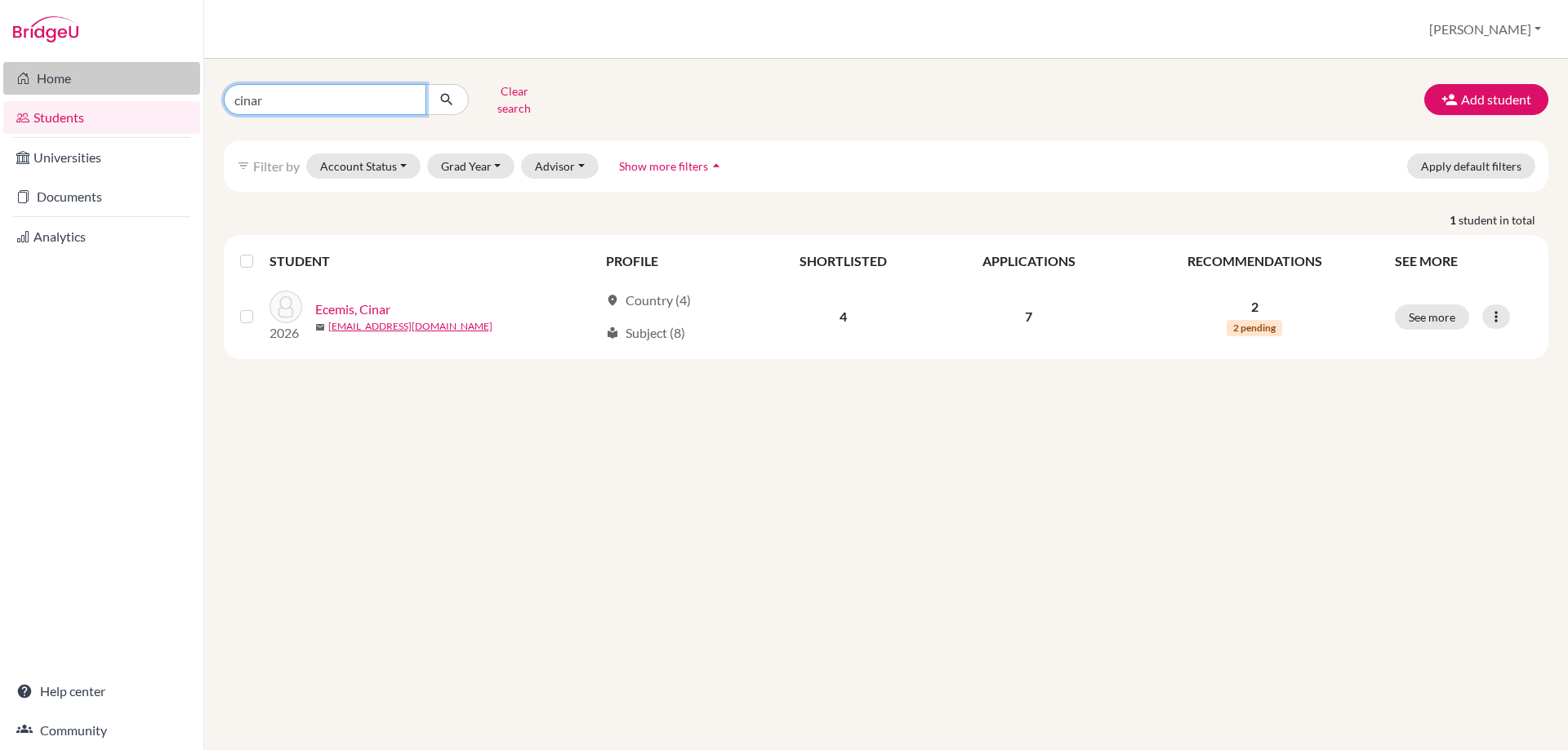
drag, startPoint x: 297, startPoint y: 92, endPoint x: 184, endPoint y: 82, distance: 113.4
click at [185, 82] on div "Home Students Universities Documents Analytics Help center Community Students o…" at bounding box center [784, 375] width 1568 height 750
type input "leopold"
click button "submit" at bounding box center [447, 100] width 43 height 31
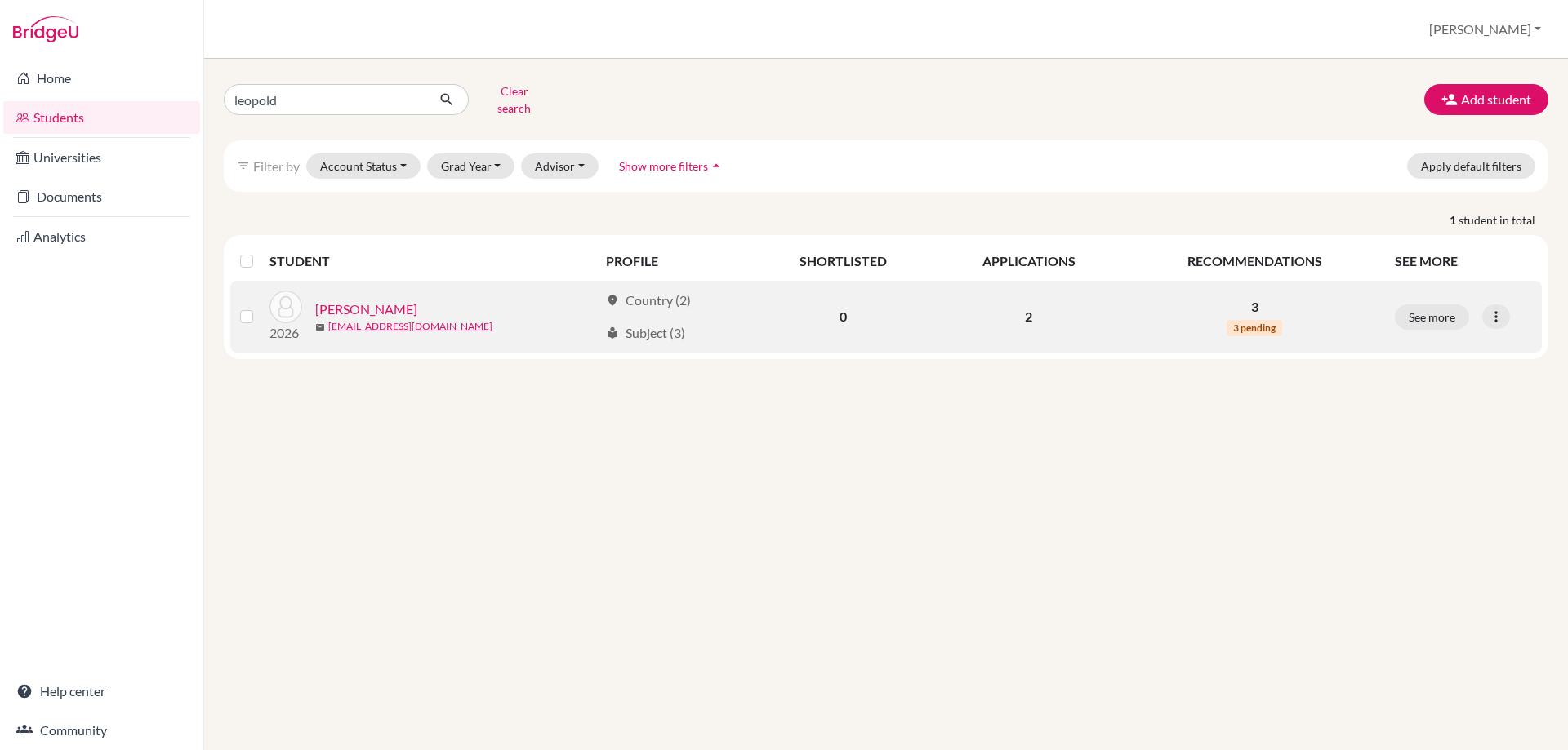
click at [350, 299] on link "[PERSON_NAME]" at bounding box center [366, 309] width 102 height 20
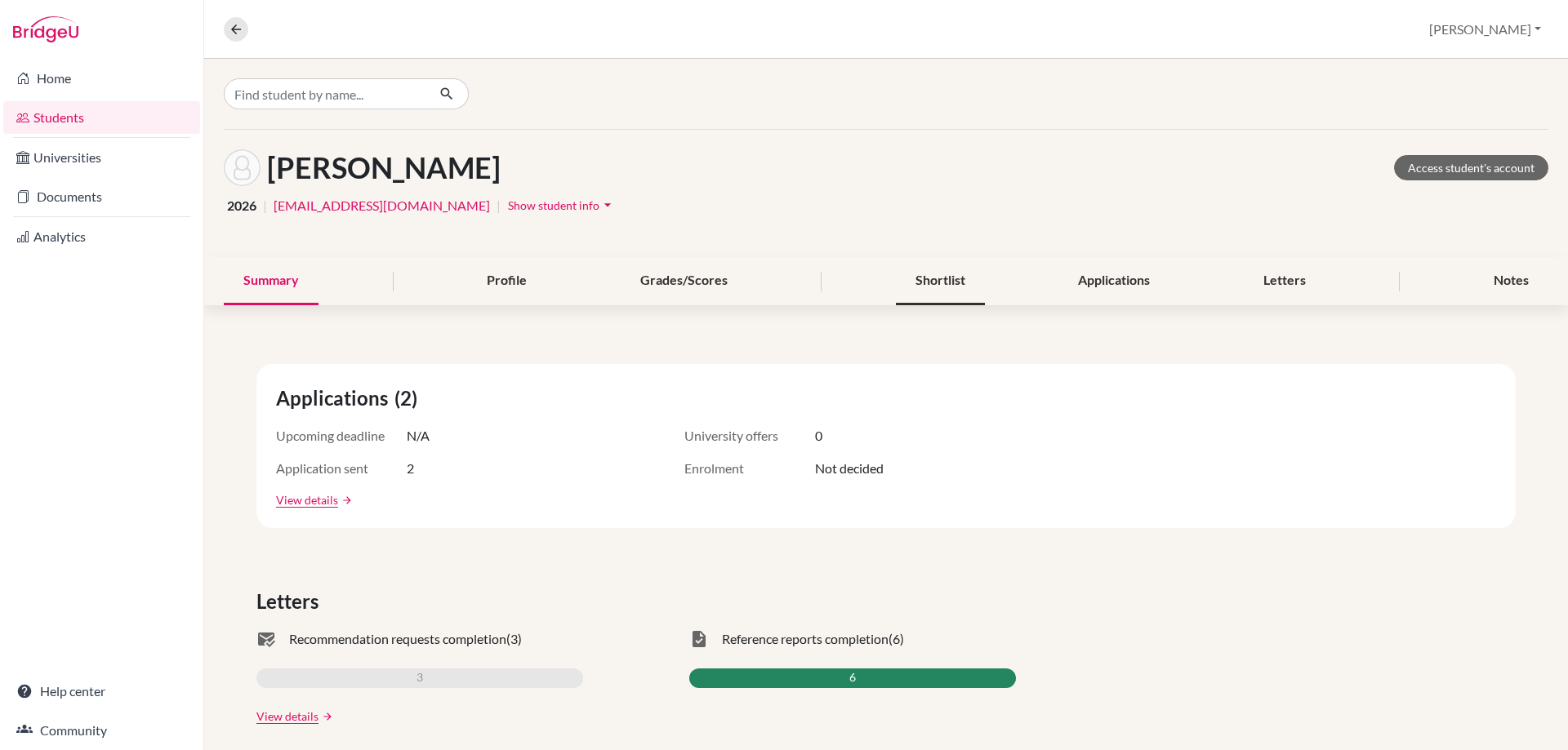
click at [941, 298] on div "Shortlist" at bounding box center [941, 281] width 89 height 48
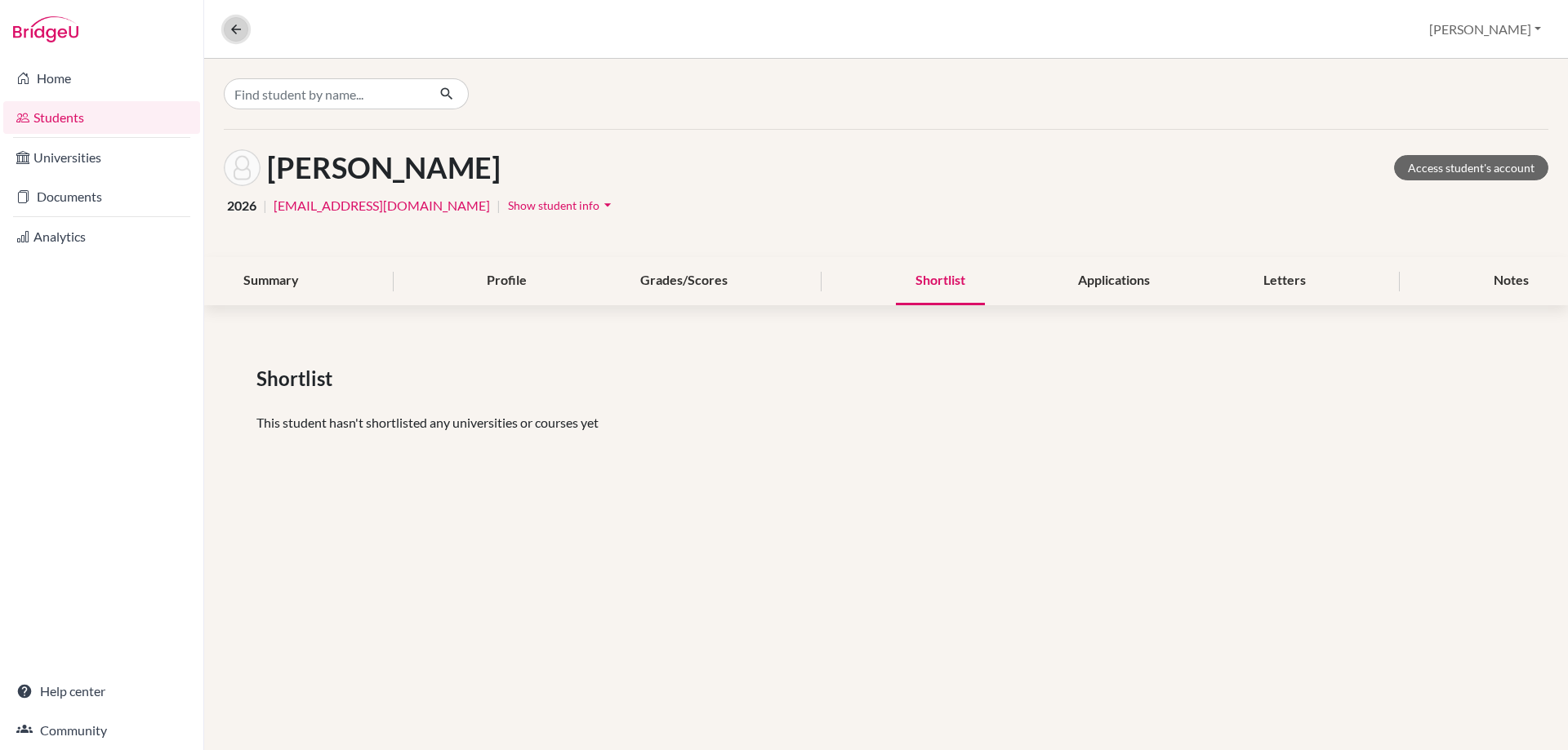
click at [228, 27] on icon at bounding box center [236, 30] width 15 height 15
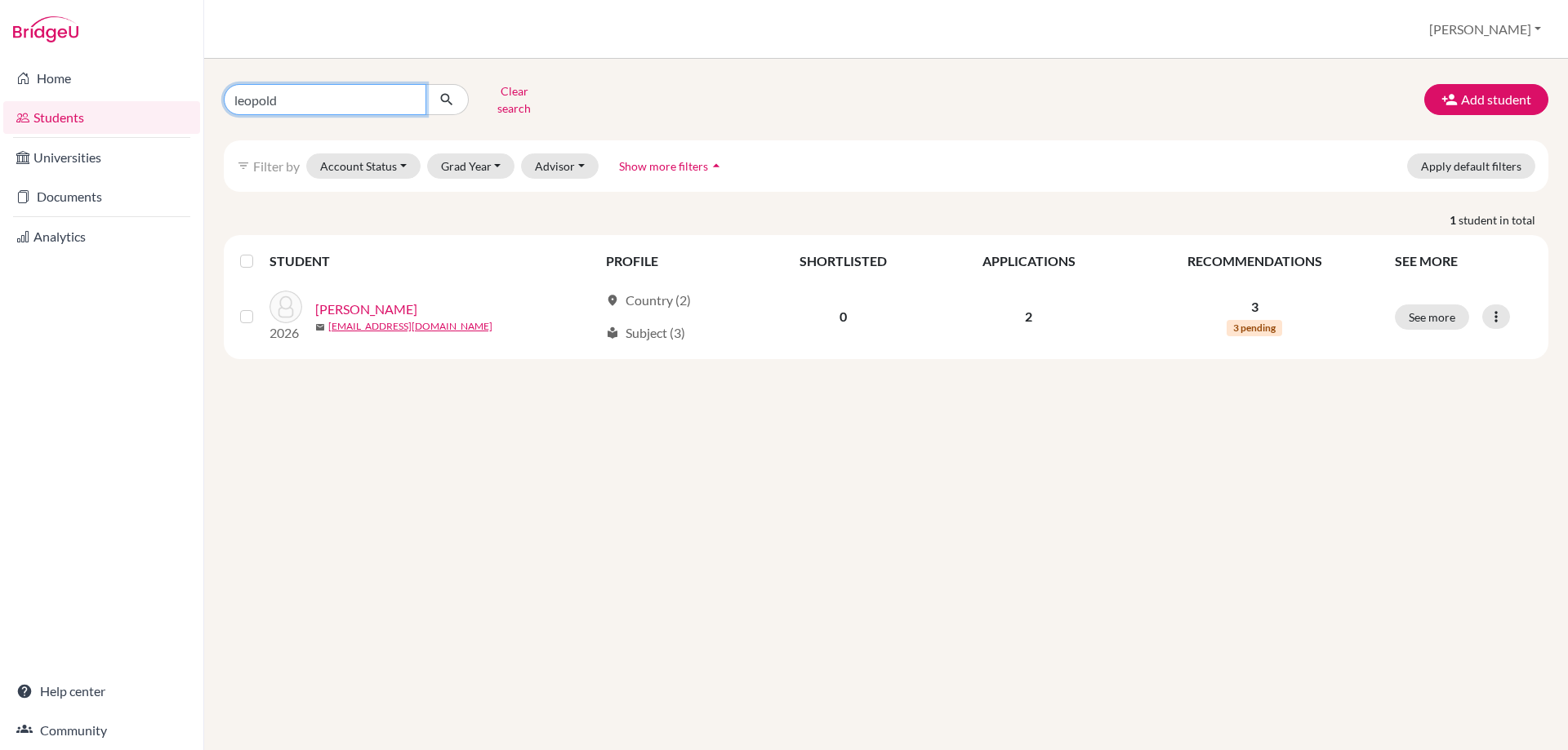
click at [342, 95] on input "leopold" at bounding box center [324, 100] width 203 height 31
type input "l"
type input "[PERSON_NAME]"
click button "submit" at bounding box center [447, 100] width 43 height 31
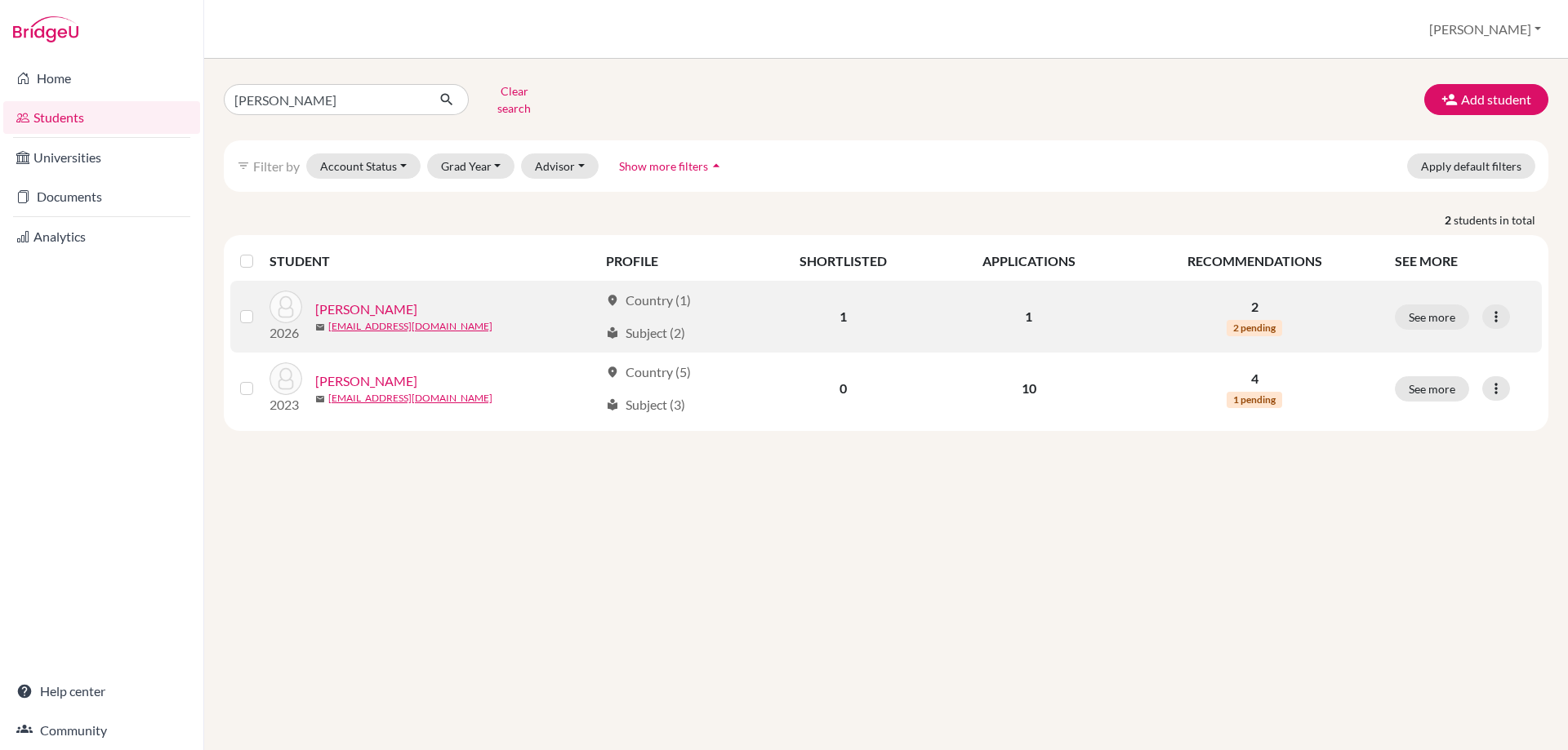
click at [344, 299] on link "[PERSON_NAME]" at bounding box center [366, 309] width 102 height 20
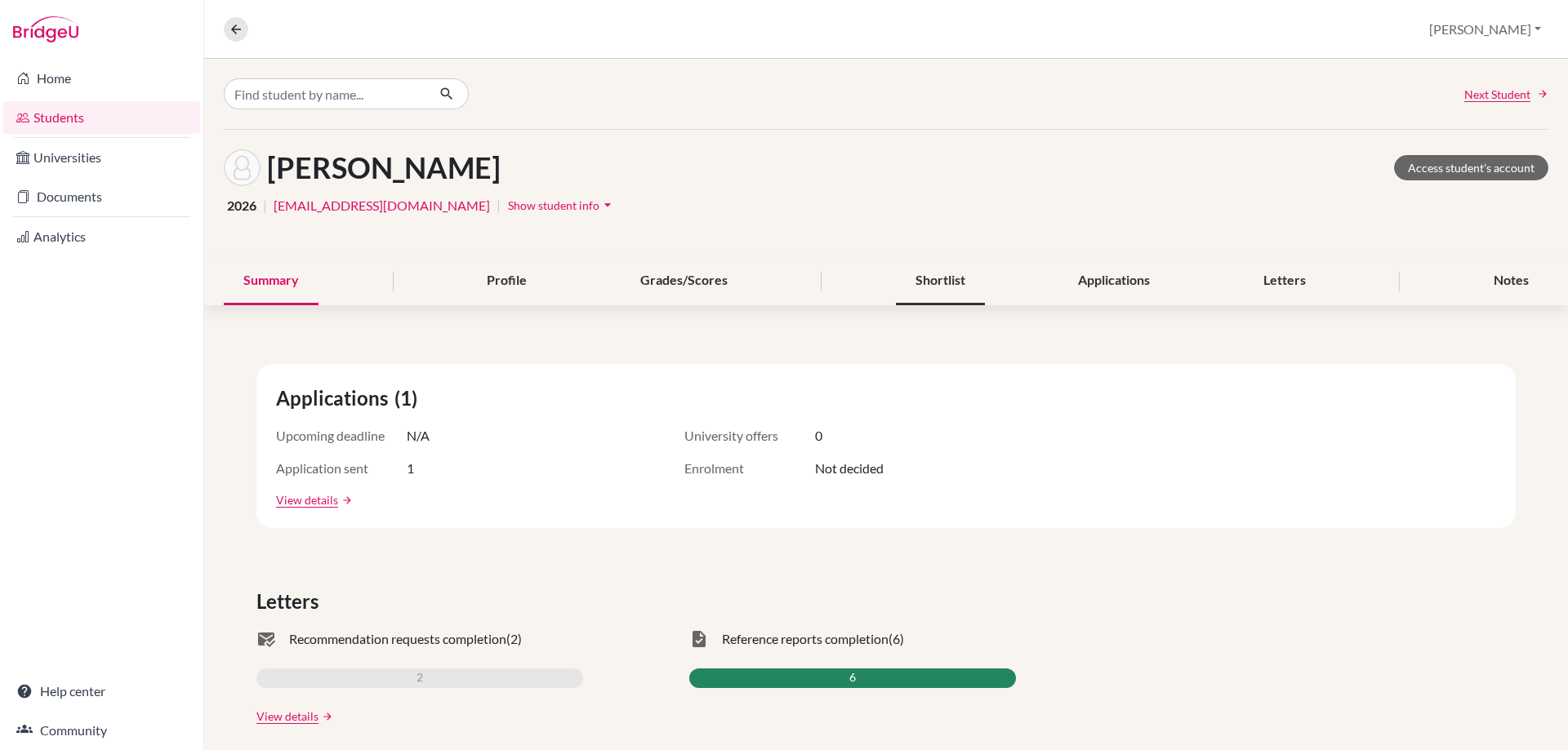
click at [973, 280] on div "Shortlist" at bounding box center [941, 281] width 89 height 48
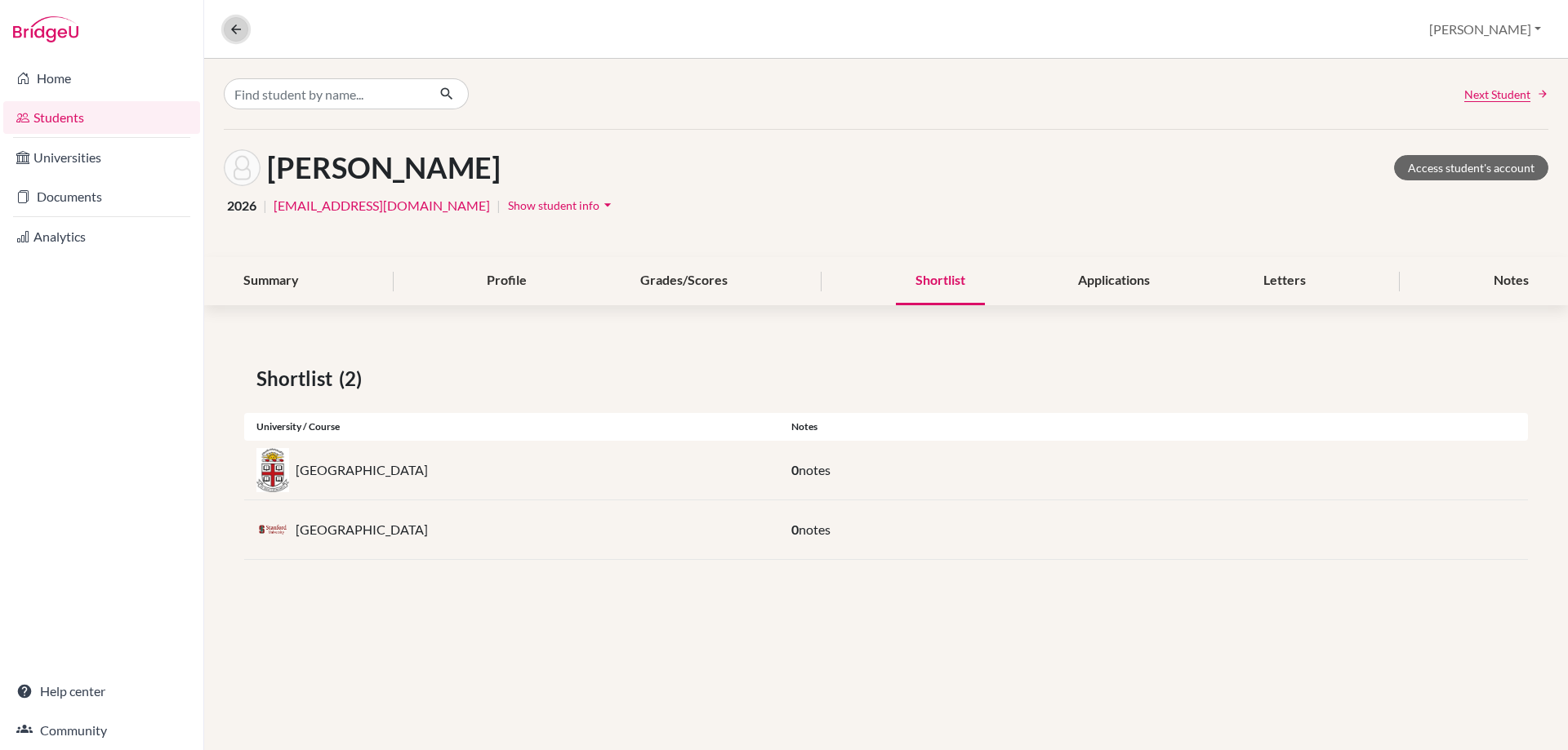
click at [237, 36] on icon at bounding box center [236, 30] width 15 height 15
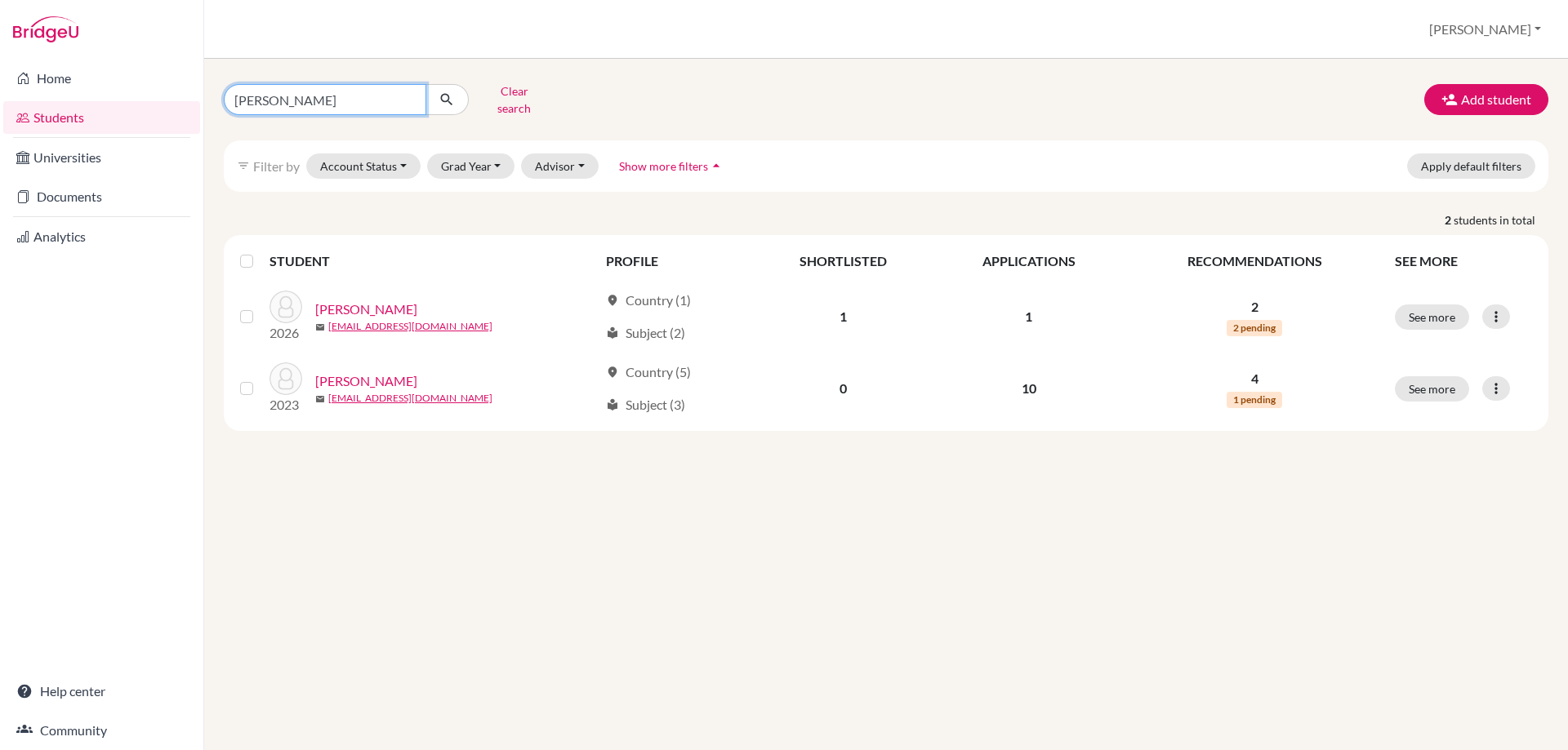
drag, startPoint x: 296, startPoint y: 101, endPoint x: 233, endPoint y: 93, distance: 63.5
click at [233, 93] on input "[PERSON_NAME]" at bounding box center [324, 100] width 203 height 31
type input "mia"
click button "submit" at bounding box center [447, 100] width 43 height 31
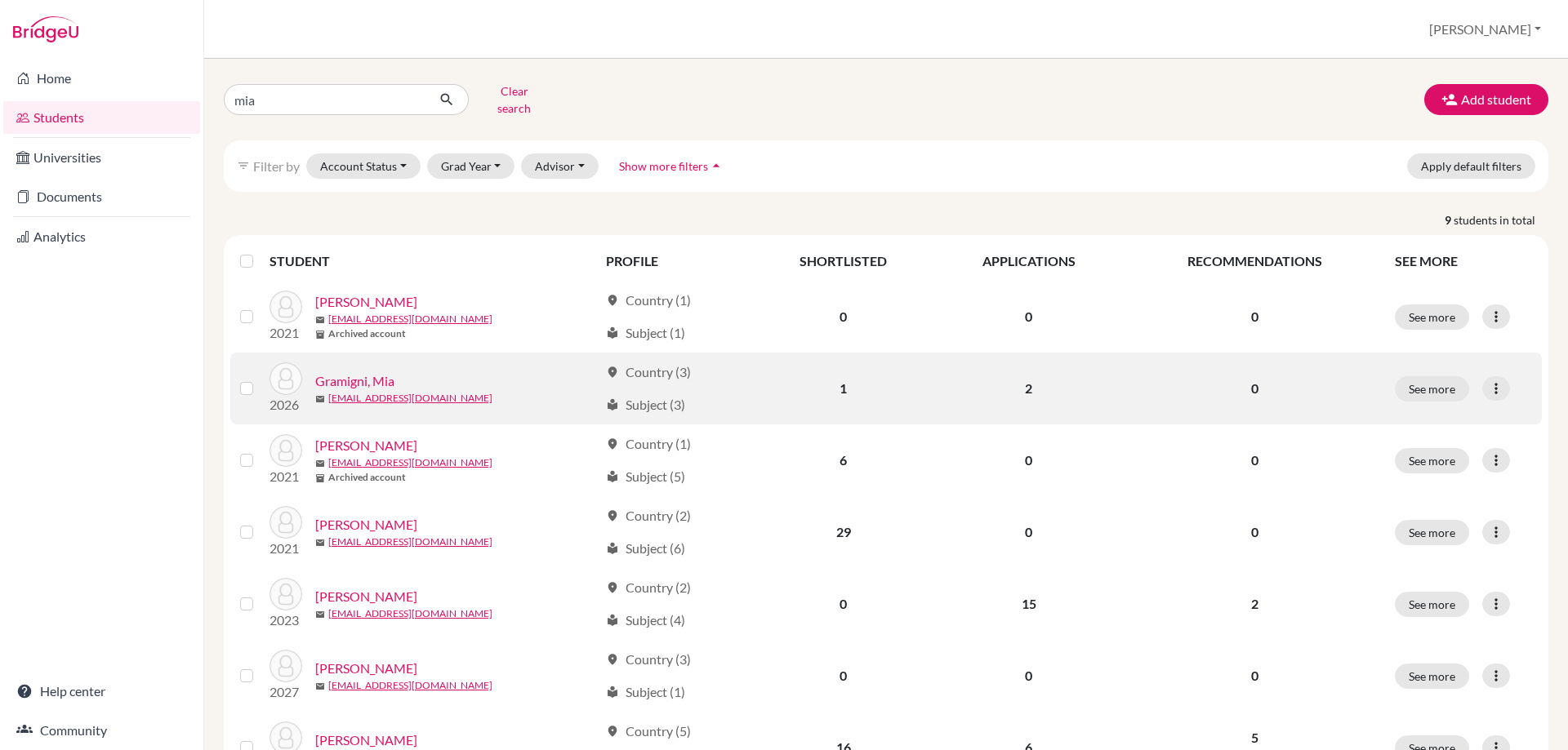
click at [361, 371] on link "Gramigni, Mia" at bounding box center [355, 381] width 79 height 20
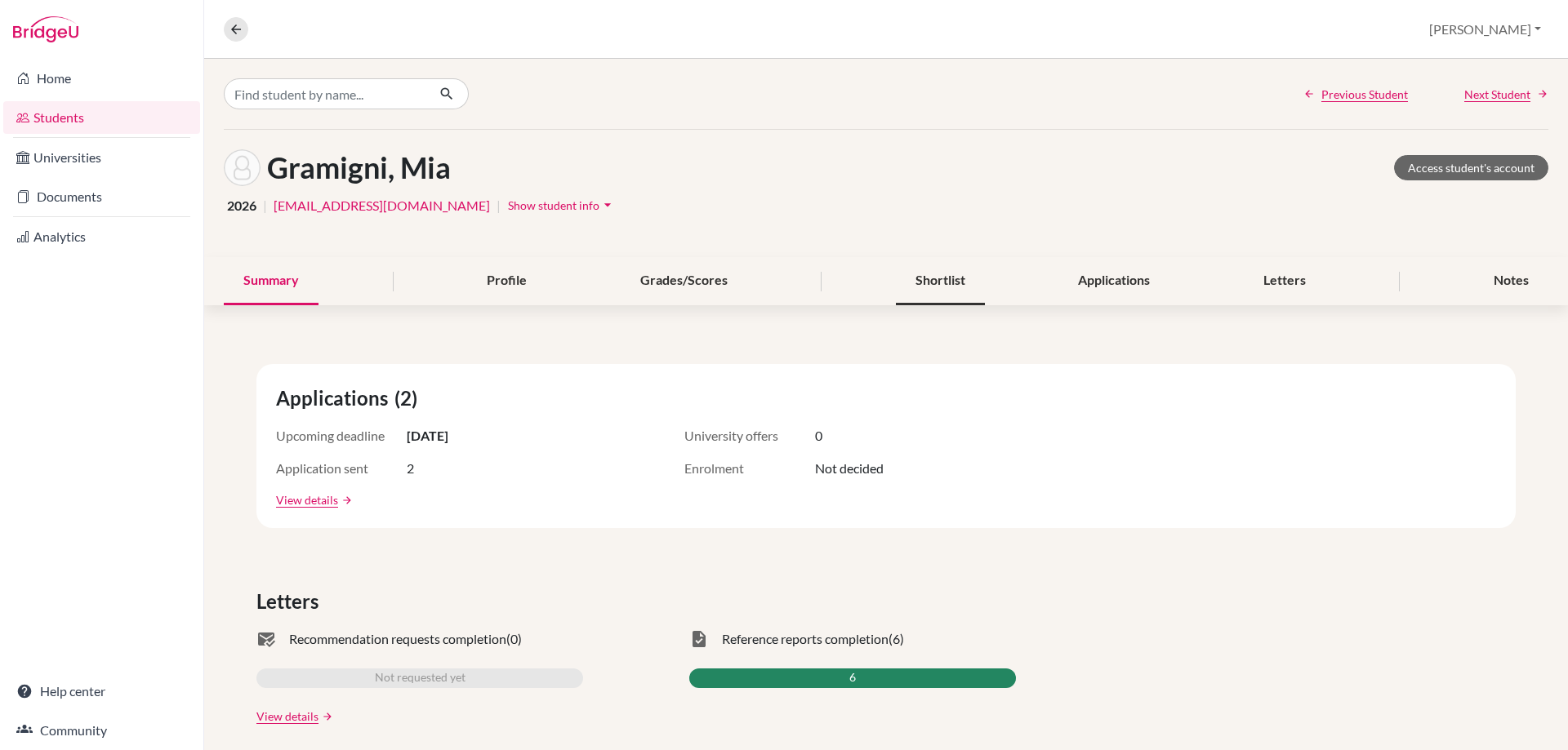
click at [914, 283] on div "Shortlist" at bounding box center [941, 281] width 89 height 48
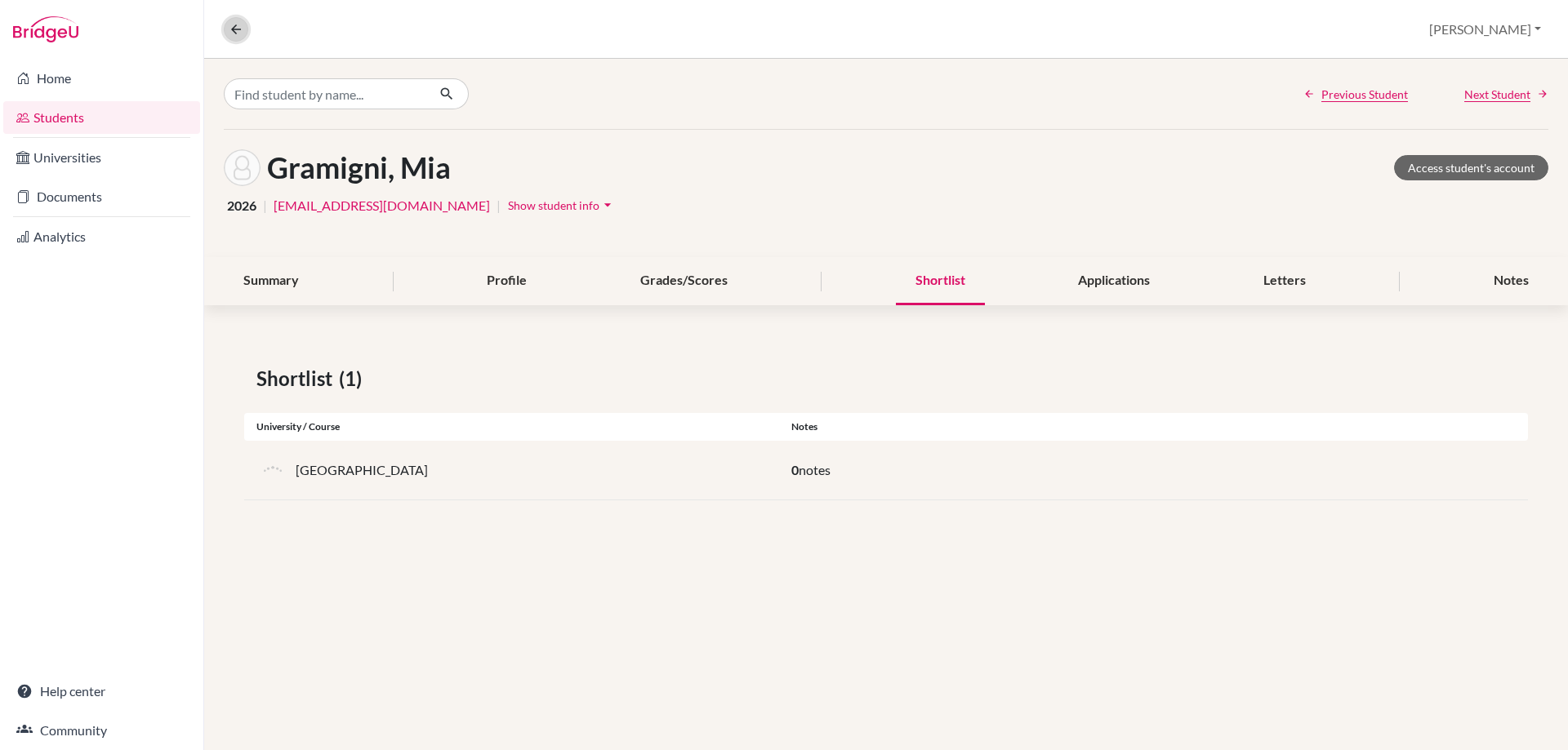
click at [237, 34] on icon at bounding box center [236, 30] width 15 height 15
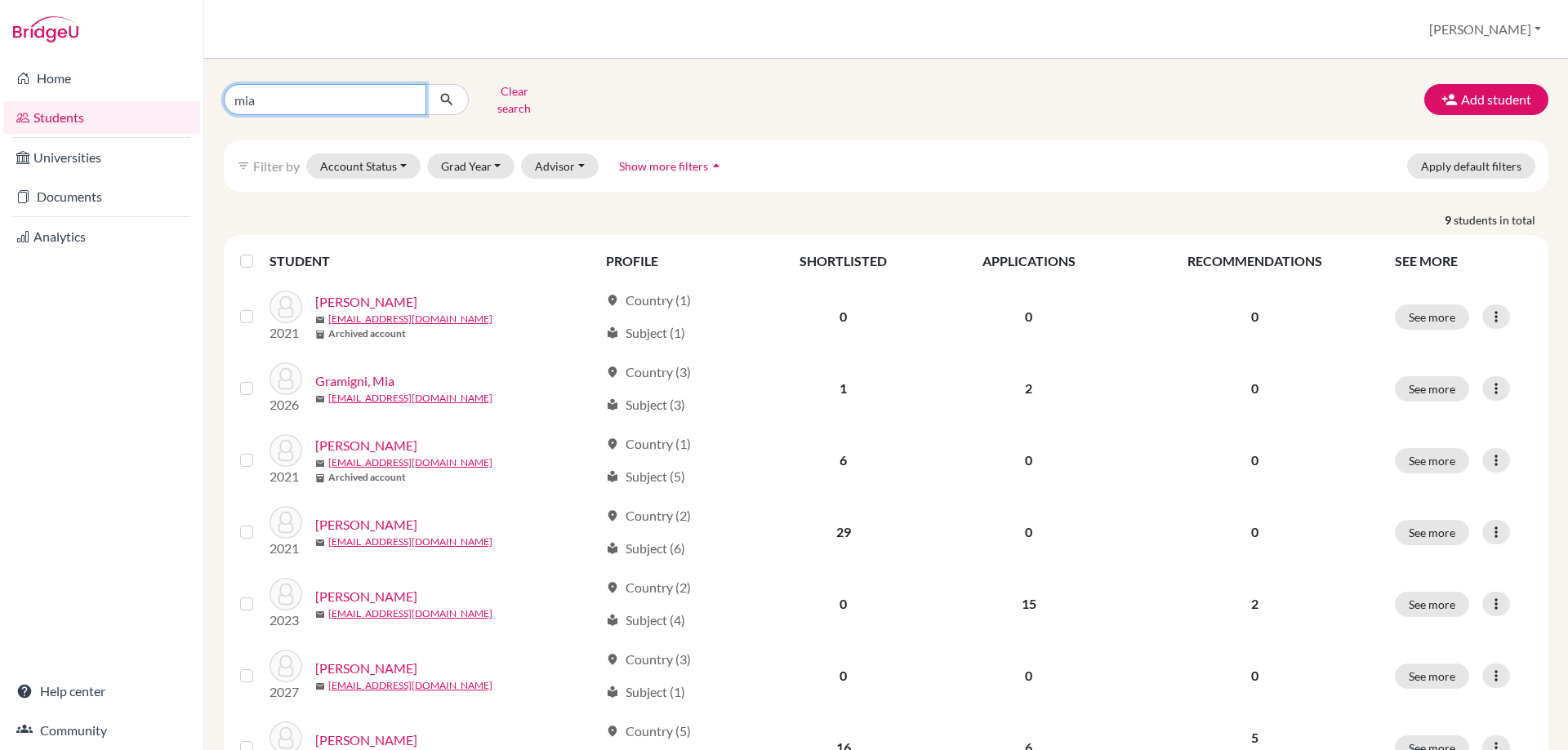
drag, startPoint x: 287, startPoint y: 101, endPoint x: 161, endPoint y: 101, distance: 126.0
click at [161, 101] on div "Home Students Universities Documents Analytics Help center Community Students o…" at bounding box center [784, 375] width 1568 height 750
type input "[PERSON_NAME]"
click button "submit" at bounding box center [447, 100] width 43 height 31
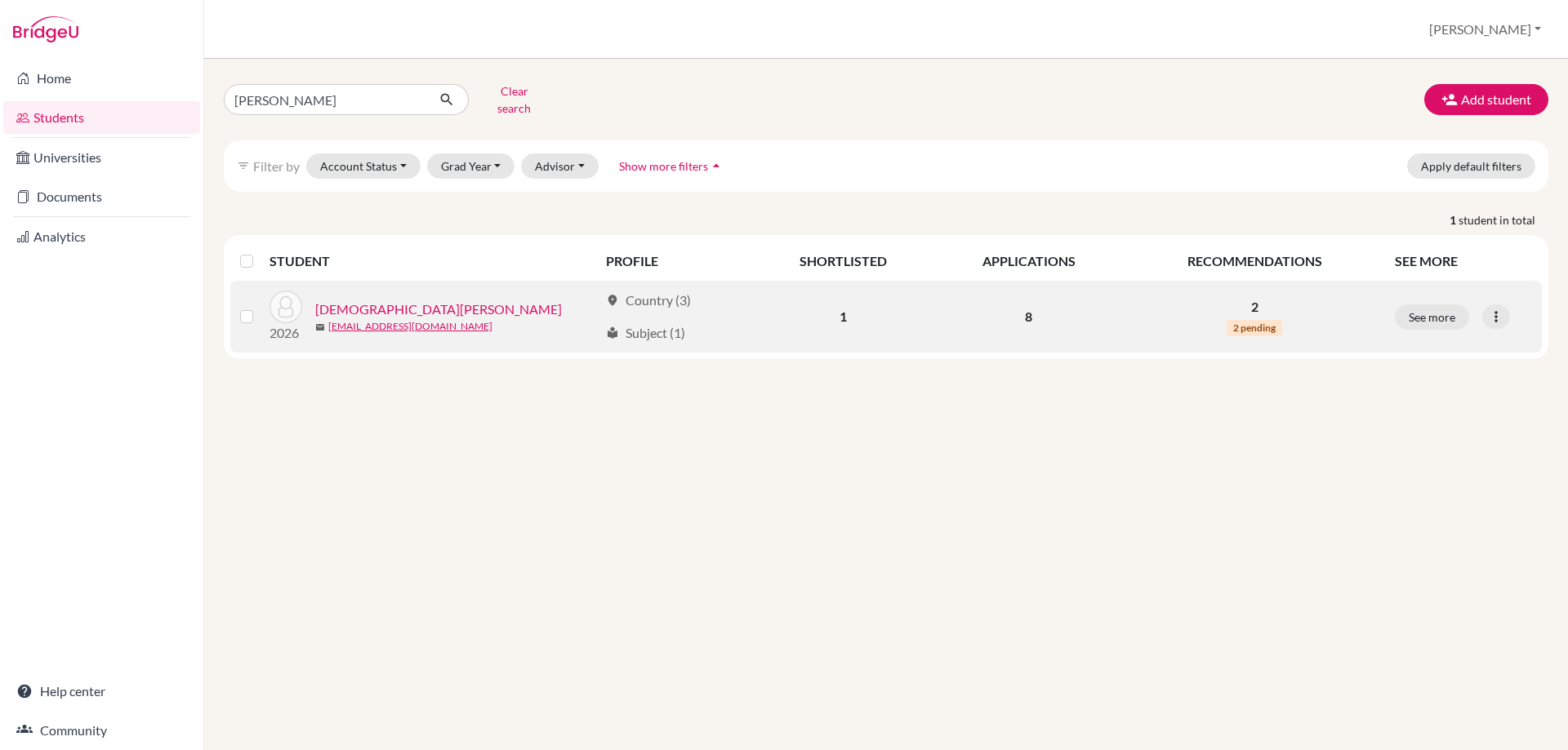
click at [343, 299] on link "[DEMOGRAPHIC_DATA][PERSON_NAME]" at bounding box center [439, 309] width 247 height 20
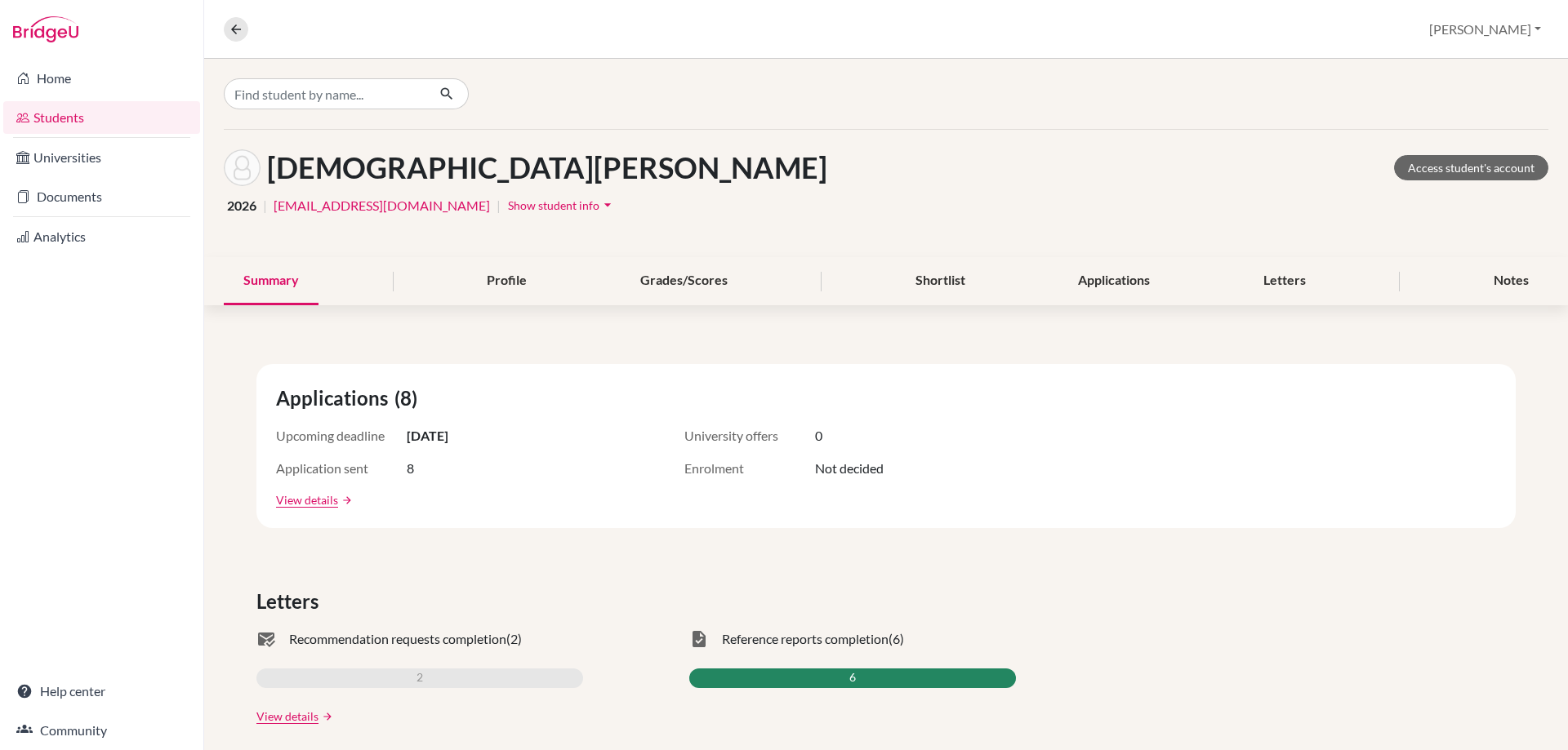
click at [507, 197] on button "Show student info arrow_drop_down" at bounding box center [562, 205] width 109 height 26
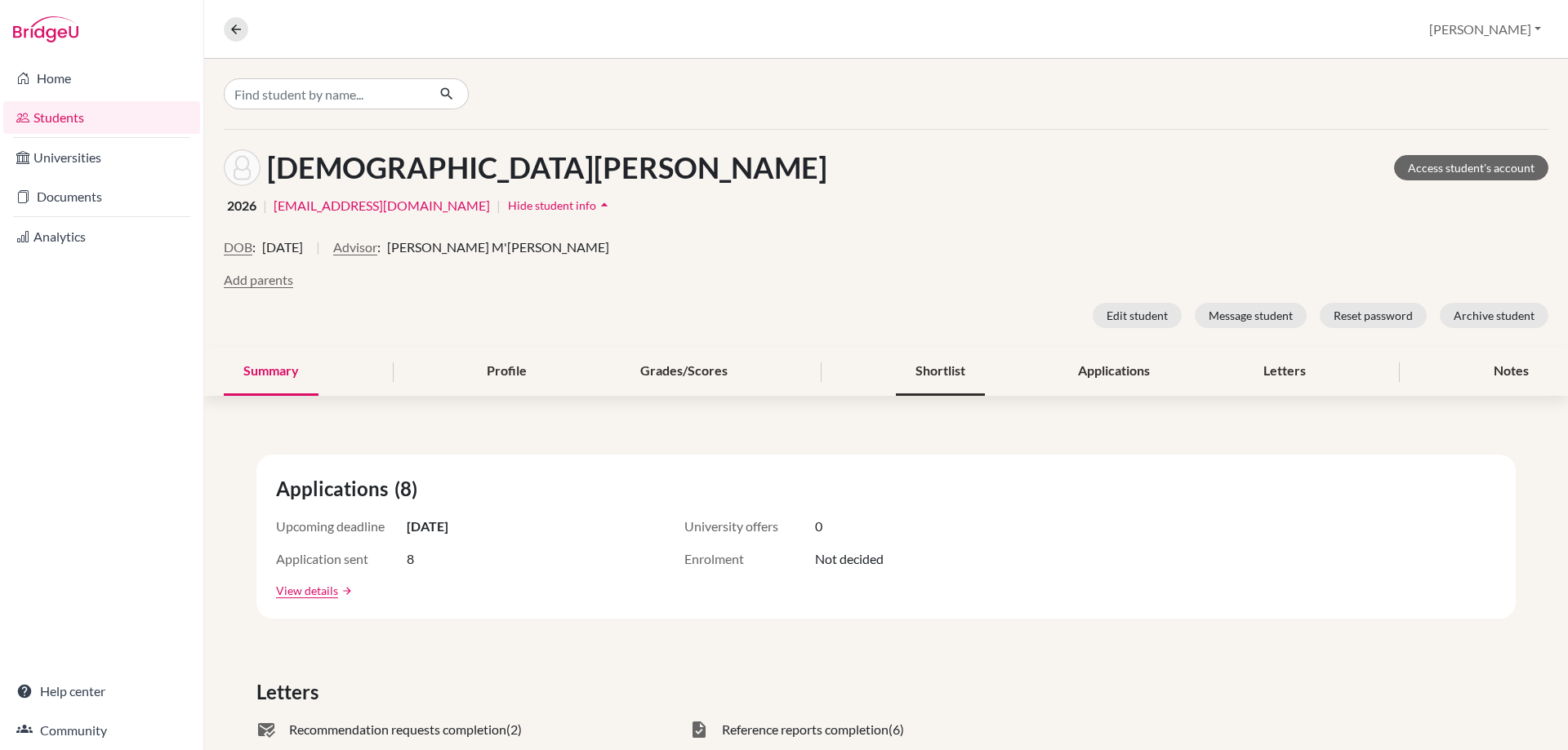
click at [957, 366] on div "Shortlist" at bounding box center [941, 371] width 89 height 48
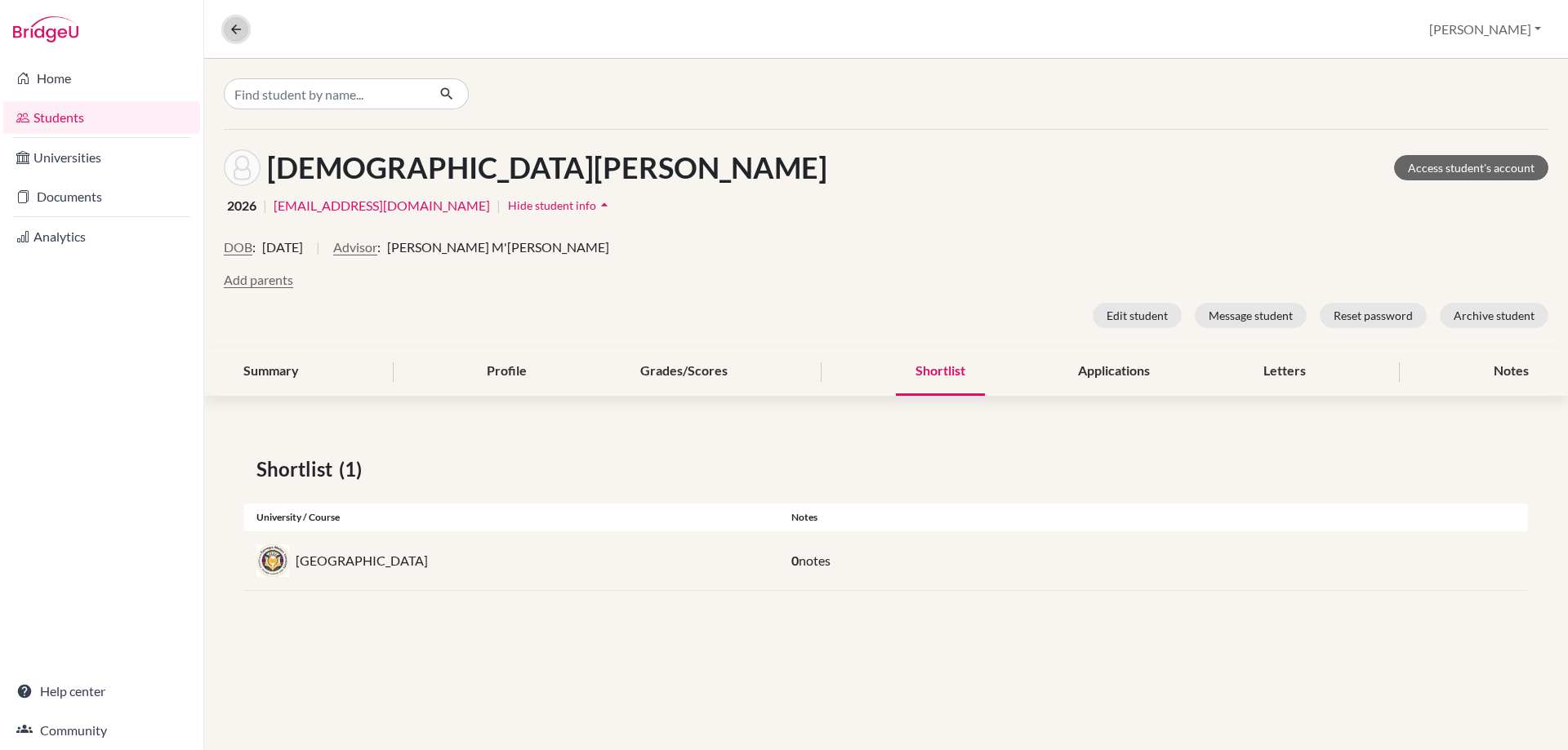
click at [232, 31] on icon at bounding box center [236, 30] width 15 height 15
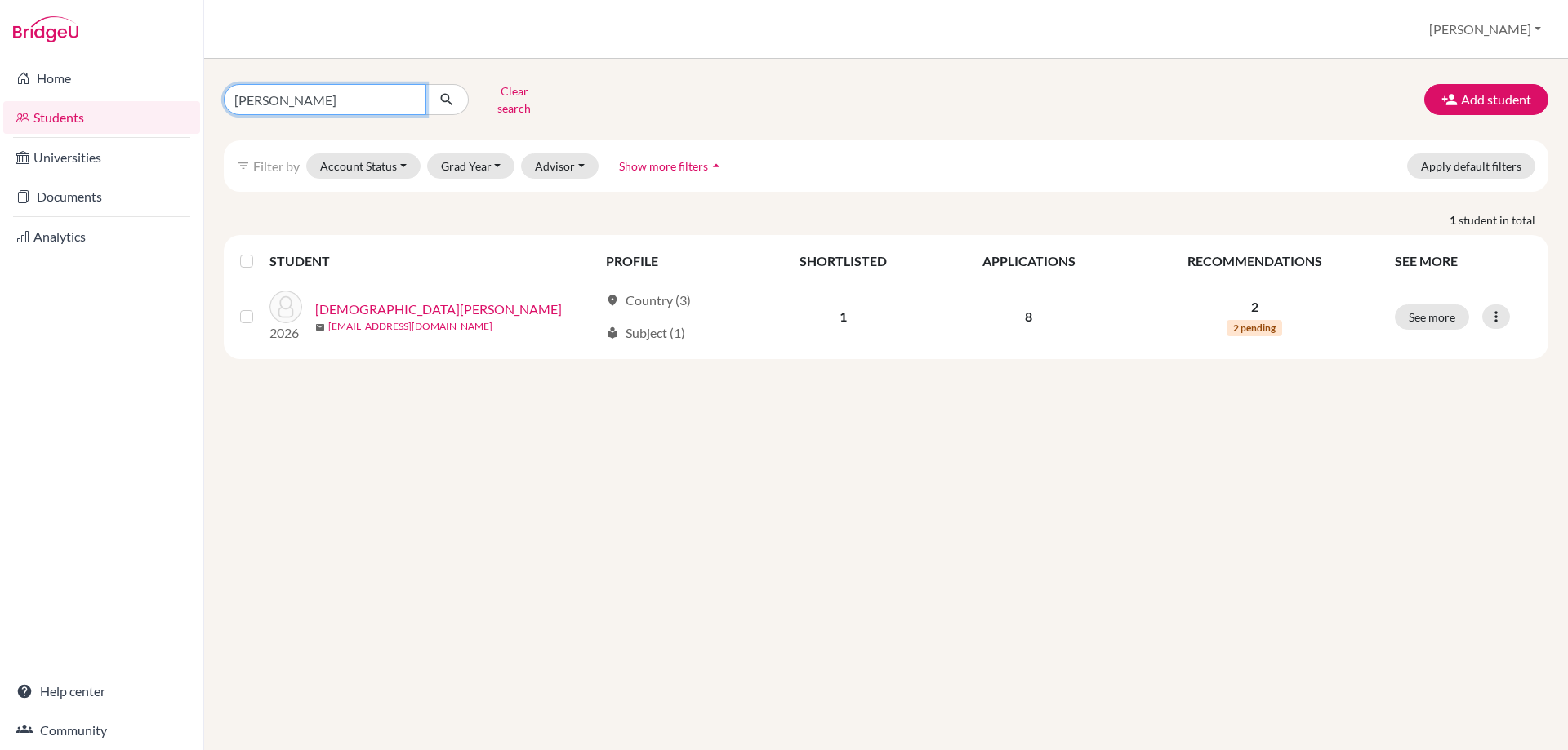
drag, startPoint x: 288, startPoint y: 93, endPoint x: 204, endPoint y: 86, distance: 84.3
click at [204, 86] on div "Home Students Universities Documents Analytics Help center Community Students o…" at bounding box center [784, 375] width 1568 height 750
type input "[PERSON_NAME]"
click button "submit" at bounding box center [447, 100] width 43 height 31
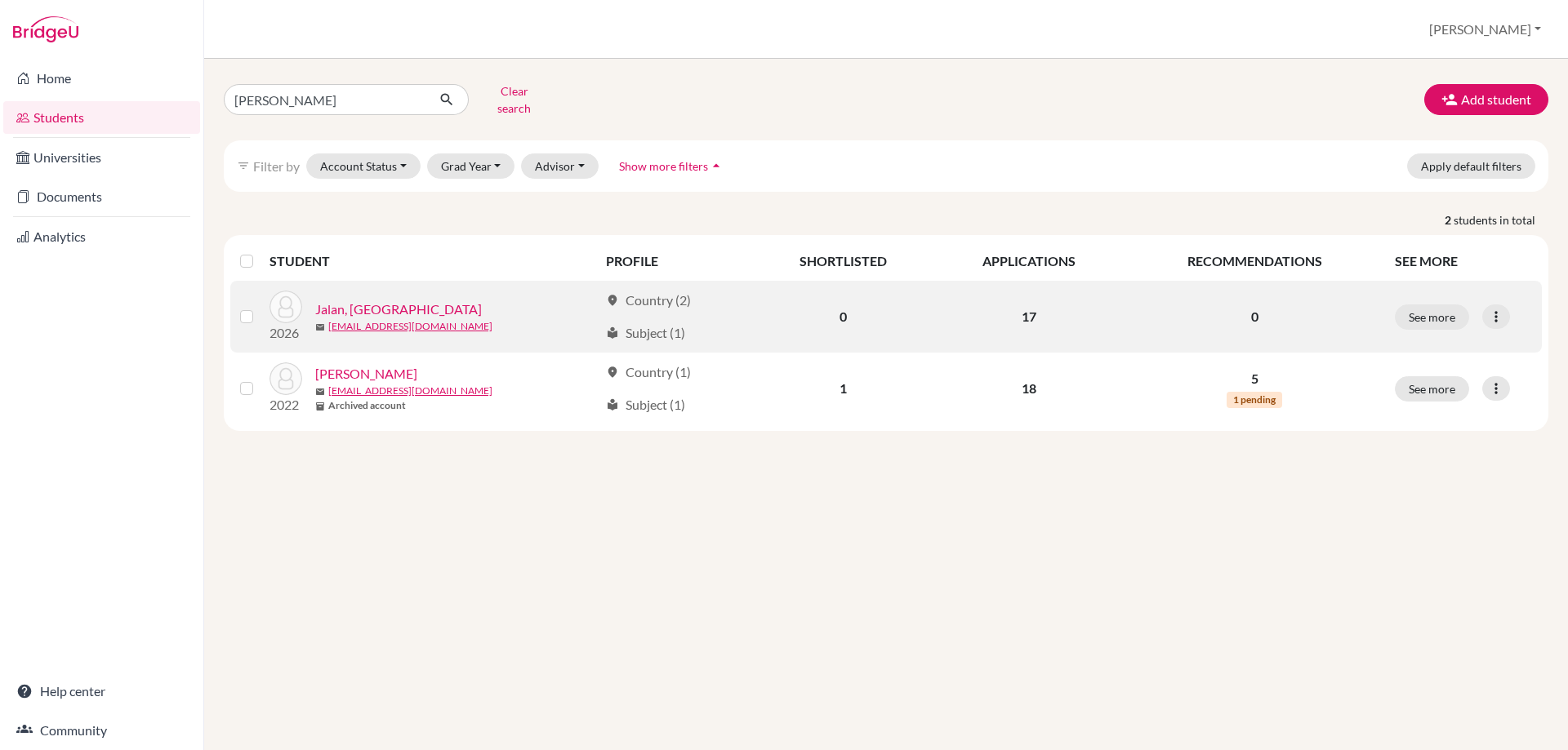
click at [350, 299] on link "Jalan, [GEOGRAPHIC_DATA]" at bounding box center [398, 309] width 166 height 20
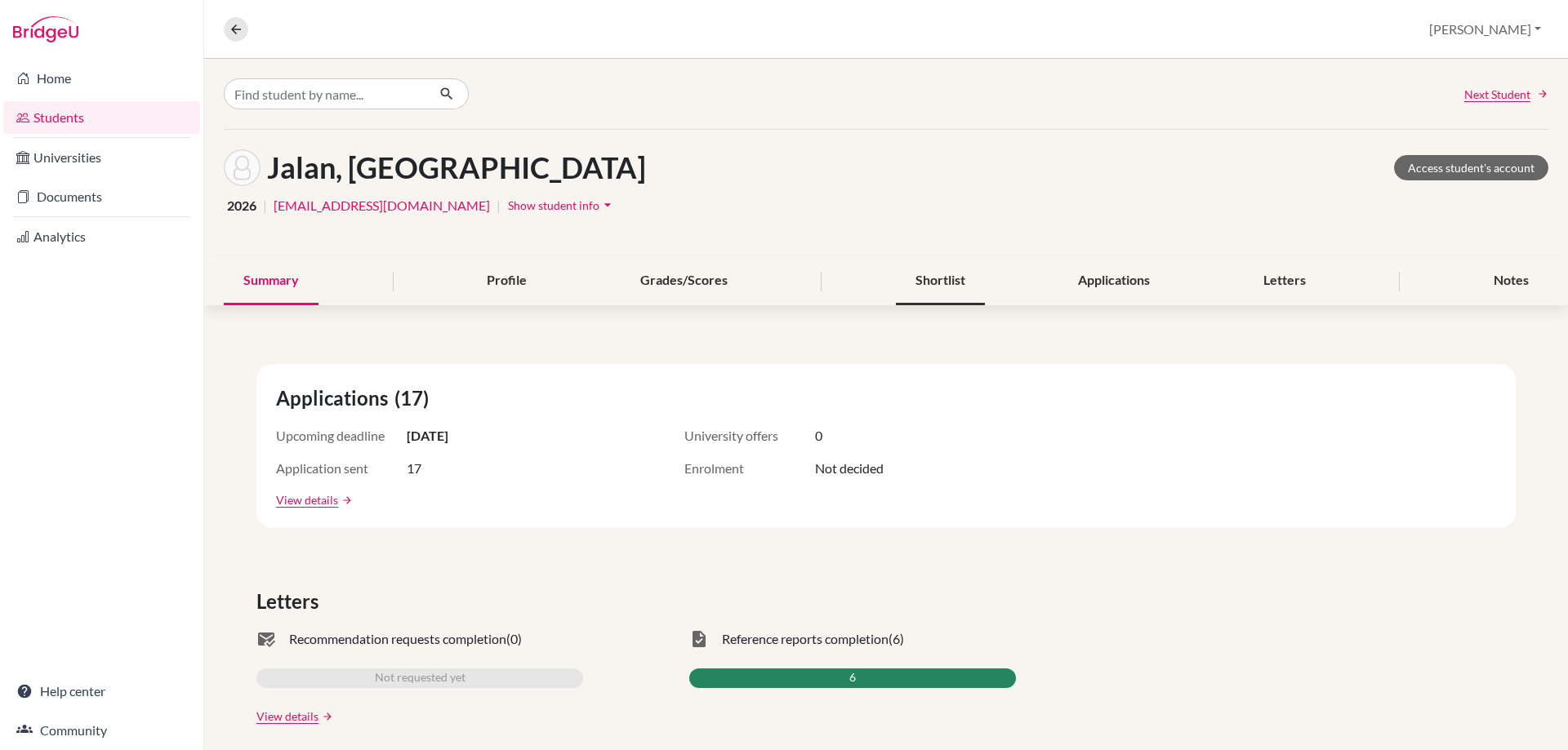
click at [960, 277] on div "Shortlist" at bounding box center [941, 281] width 89 height 48
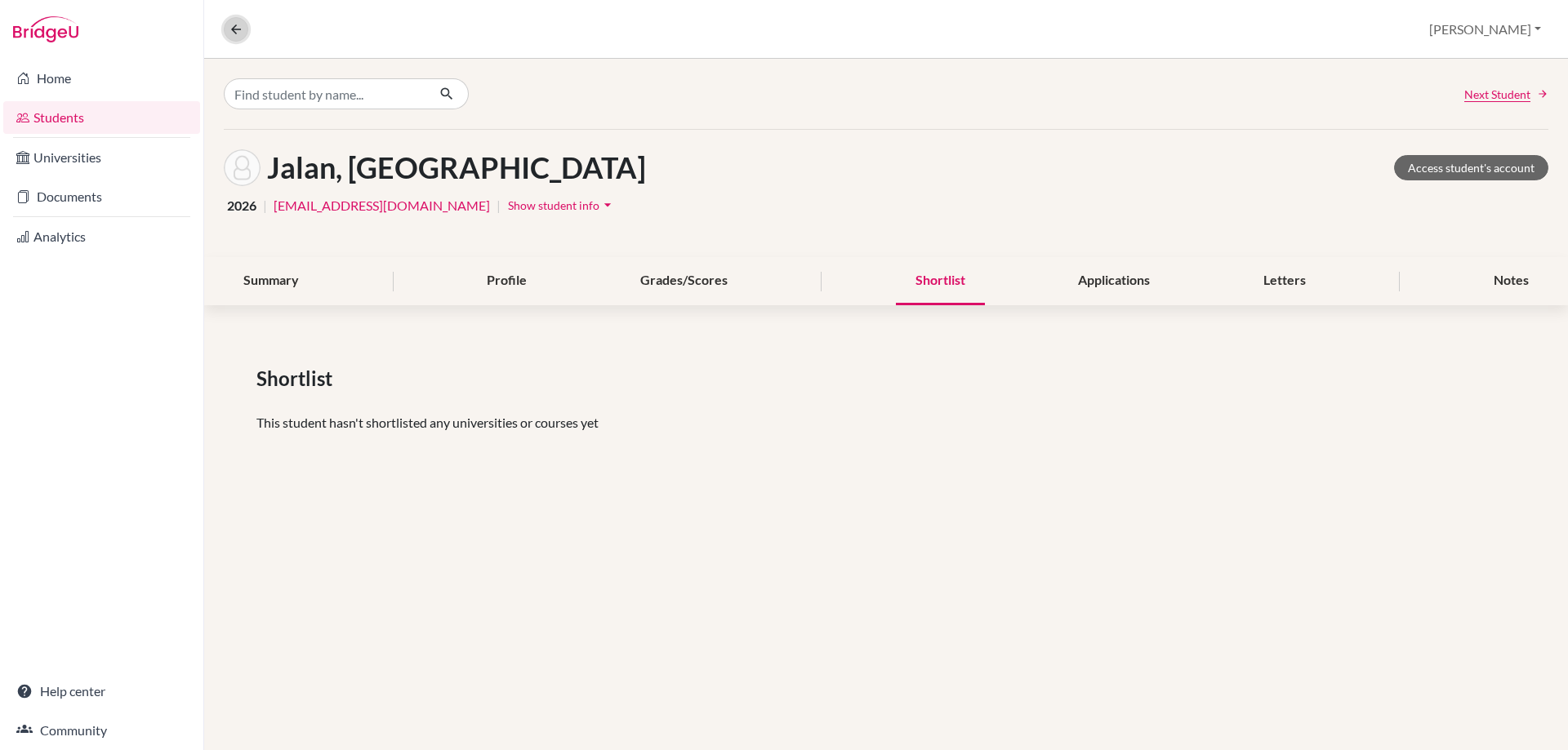
click at [238, 31] on icon at bounding box center [236, 30] width 15 height 15
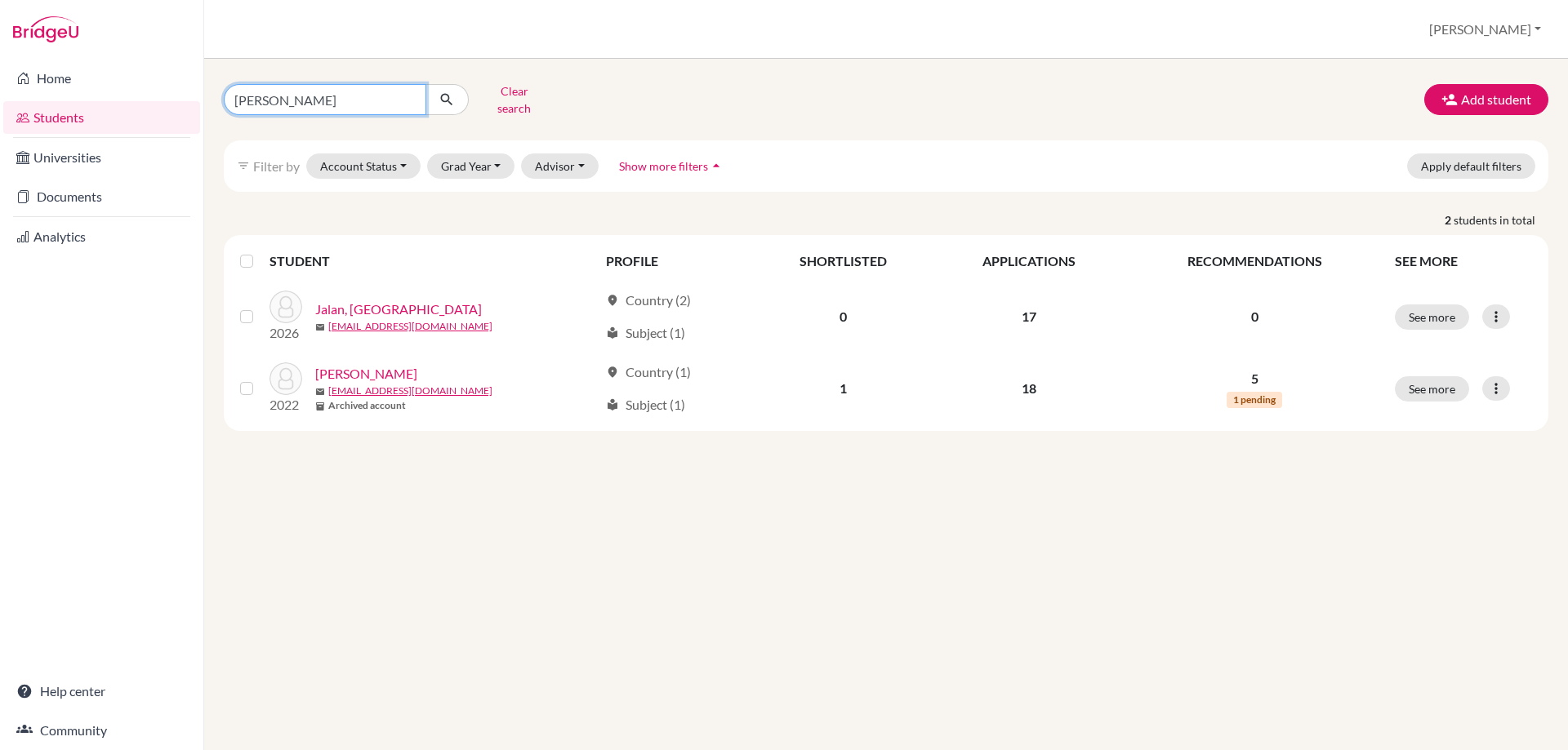
drag, startPoint x: 309, startPoint y: 93, endPoint x: 126, endPoint y: 100, distance: 183.1
click at [127, 101] on div "Home Students Universities Documents Analytics Help center Community Students o…" at bounding box center [784, 375] width 1568 height 750
type input "karina"
click button "submit" at bounding box center [447, 100] width 43 height 31
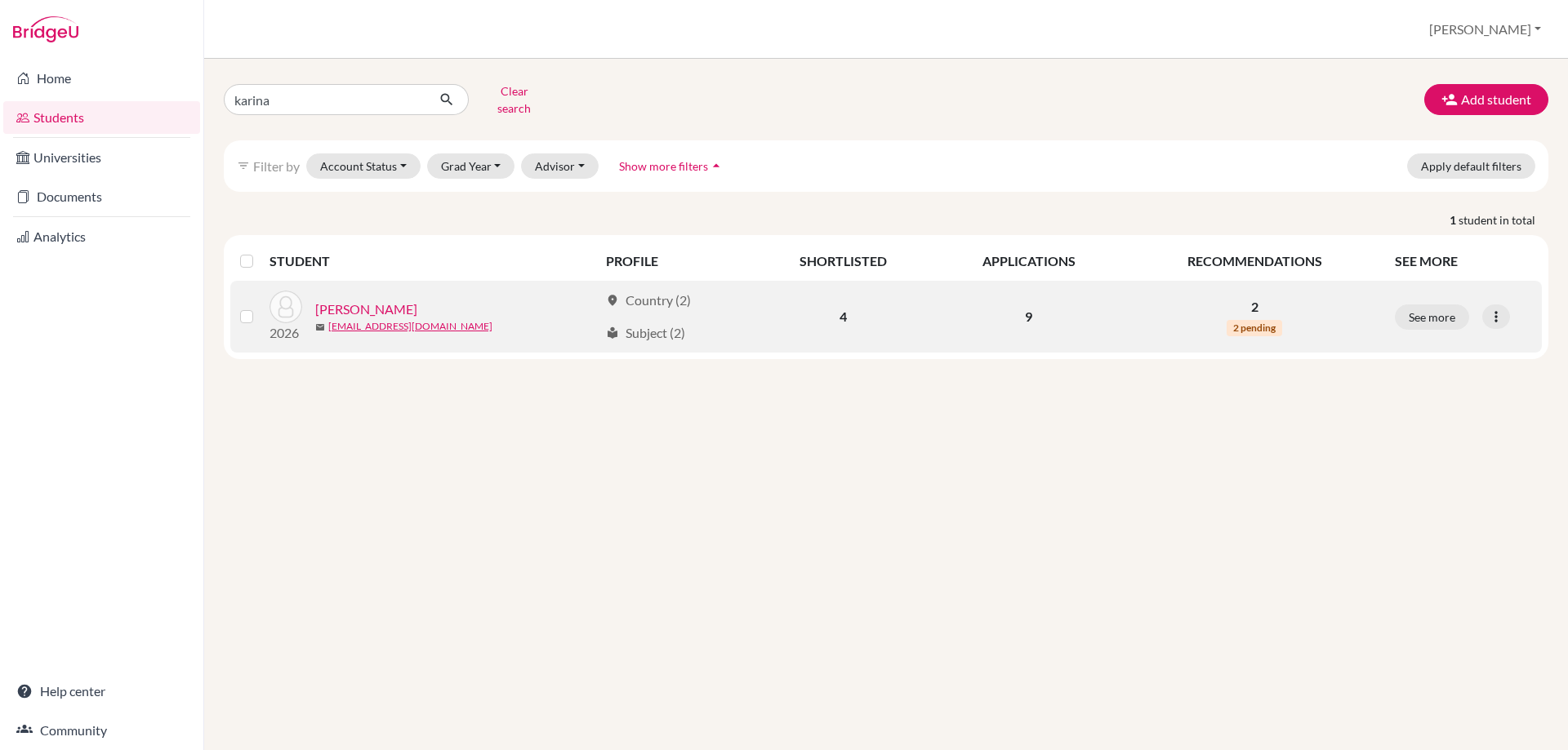
click at [332, 299] on link "[PERSON_NAME]" at bounding box center [366, 309] width 102 height 20
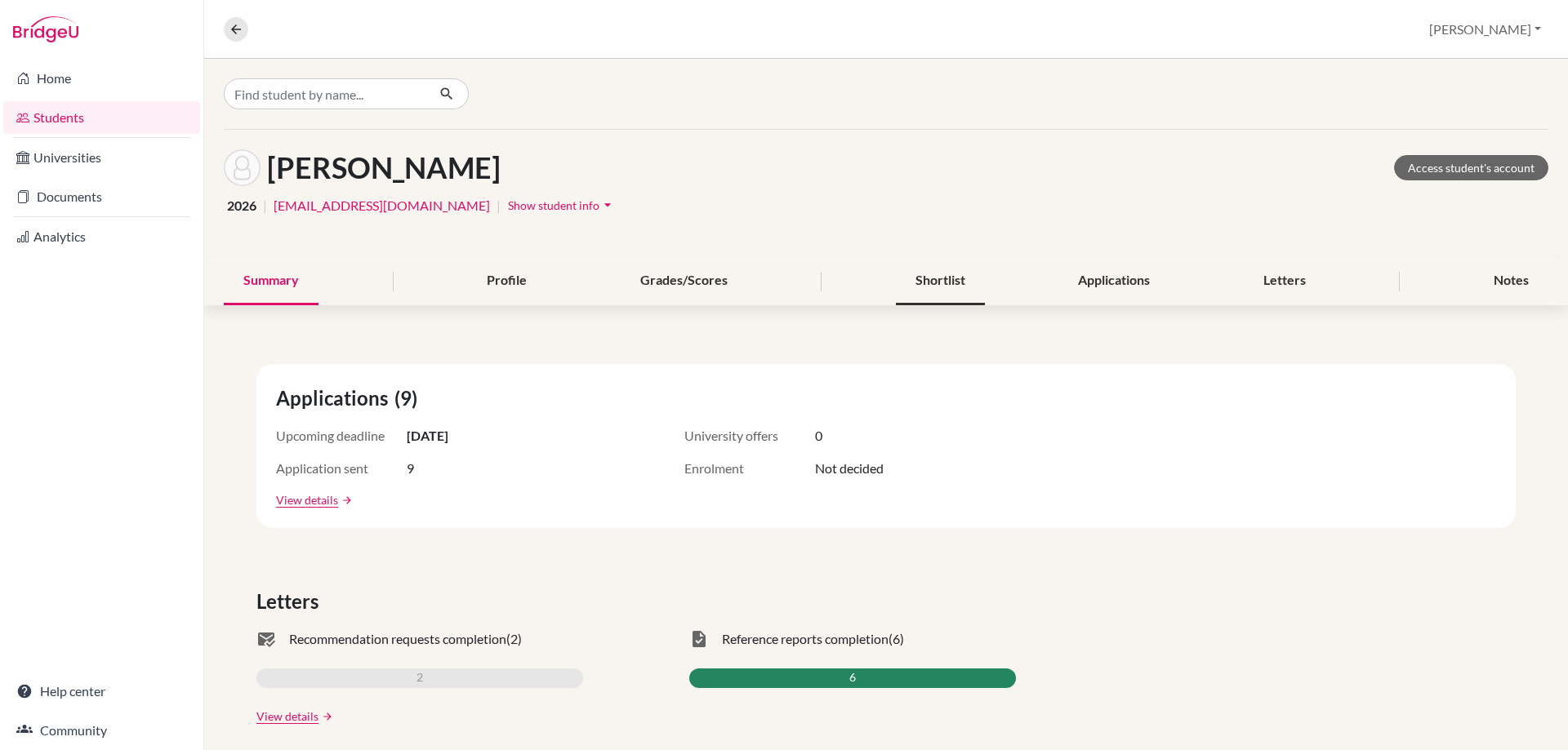
click at [910, 273] on div "Shortlist" at bounding box center [941, 281] width 89 height 48
click at [239, 30] on icon at bounding box center [236, 30] width 15 height 15
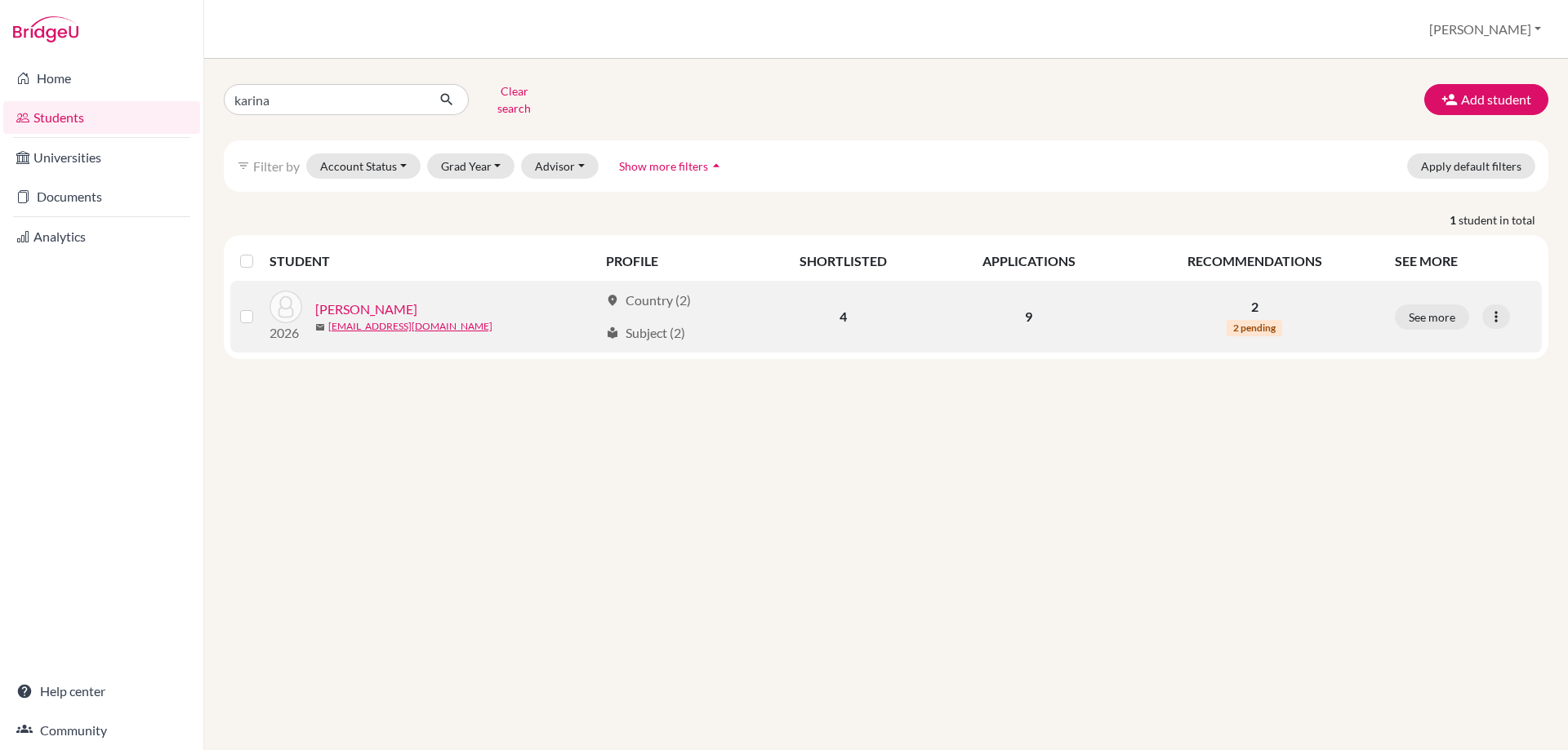
click at [373, 299] on link "[PERSON_NAME]" at bounding box center [366, 309] width 102 height 20
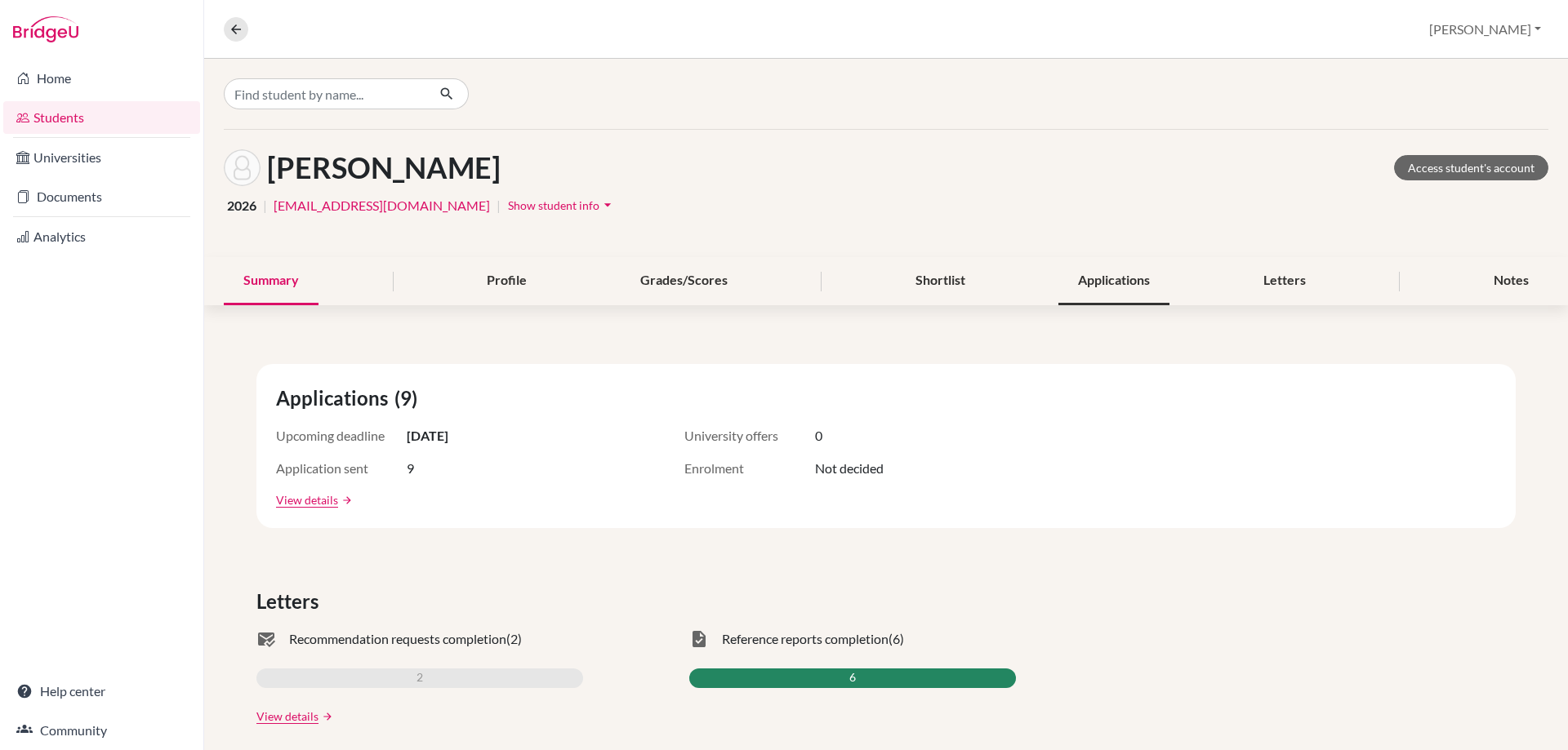
click at [1091, 284] on div "Applications" at bounding box center [1114, 281] width 111 height 48
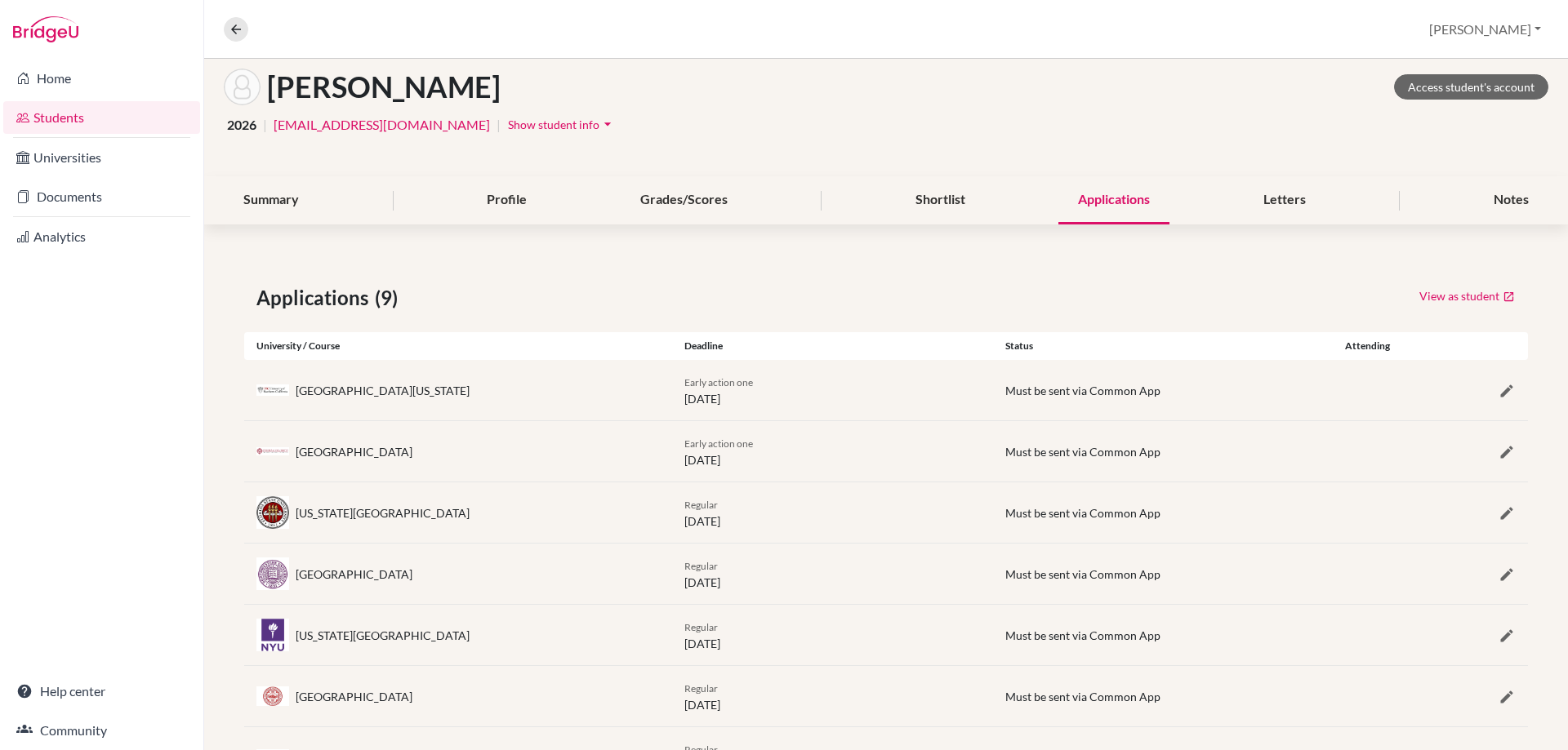
scroll to position [82, 0]
click at [796, 145] on div "[PERSON_NAME] Access student's account 2026 | [EMAIL_ADDRESS][DOMAIN_NAME] | Sh…" at bounding box center [886, 112] width 1364 height 127
click at [236, 31] on icon at bounding box center [236, 30] width 15 height 15
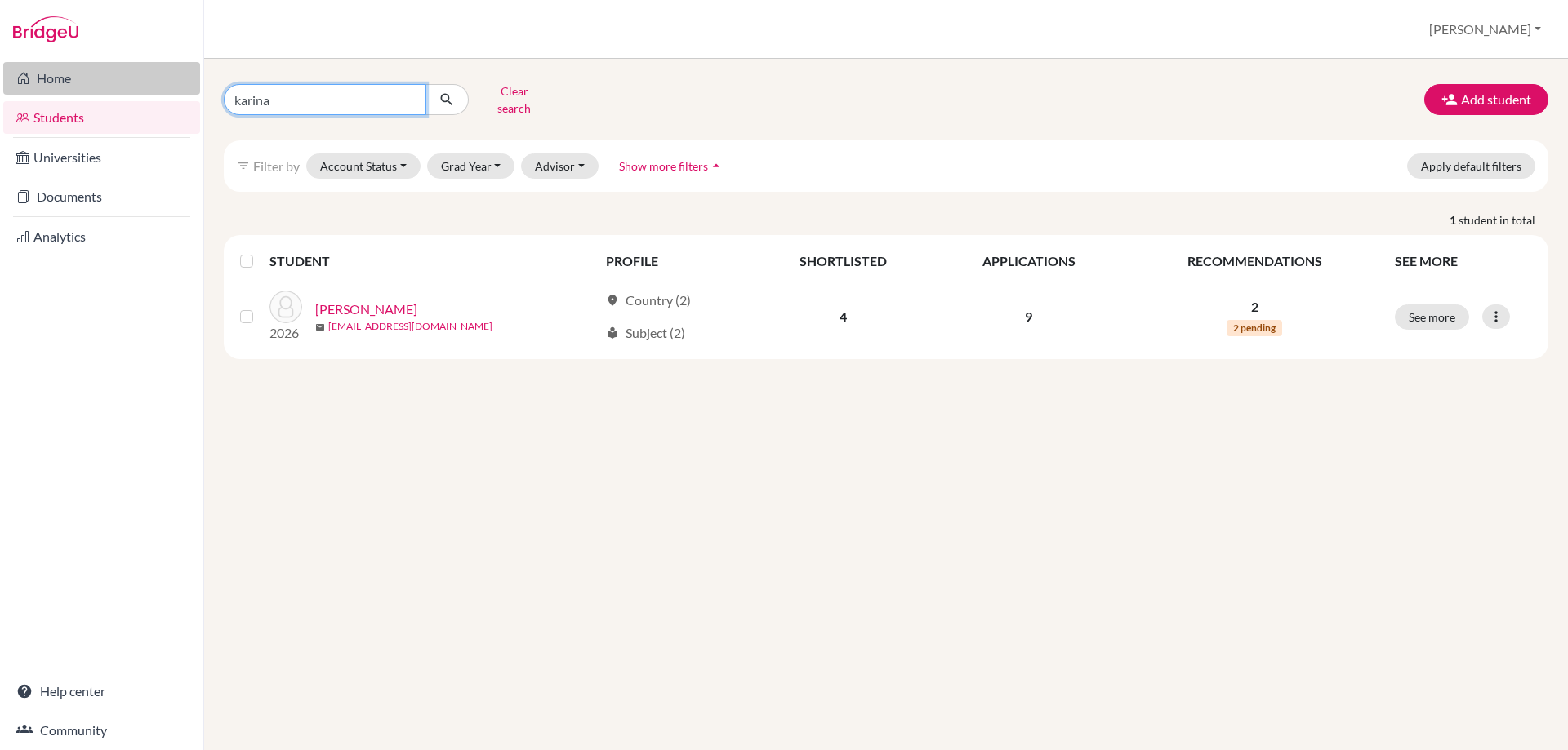
drag, startPoint x: 291, startPoint y: 98, endPoint x: 114, endPoint y: 74, distance: 178.6
click at [208, 103] on div "[PERSON_NAME] search Add student filter_list Filter by Account Status Active ac…" at bounding box center [886, 404] width 1364 height 691
type input "[PERSON_NAME]"
click button "submit" at bounding box center [447, 100] width 43 height 31
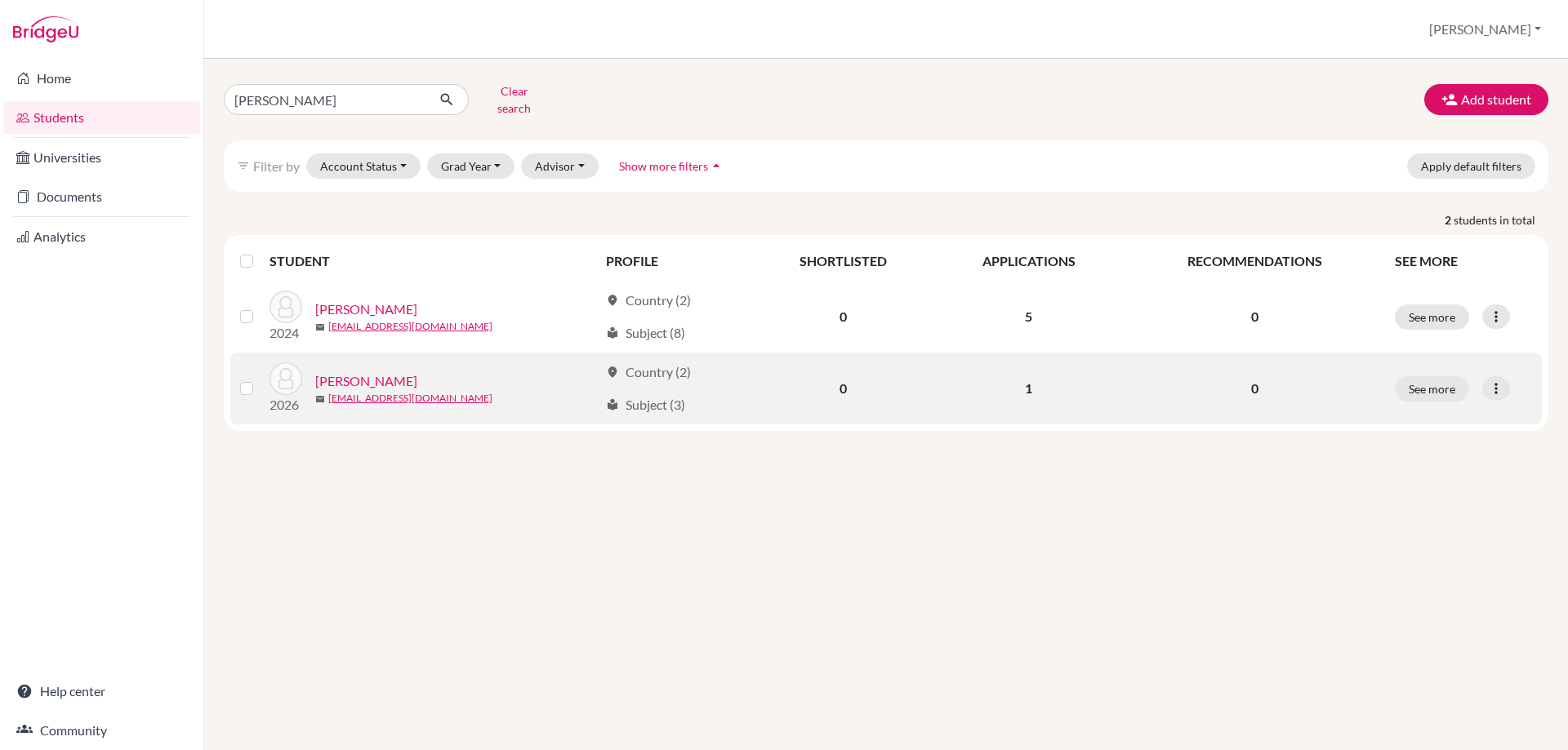
click at [339, 371] on link "[PERSON_NAME]" at bounding box center [366, 381] width 102 height 20
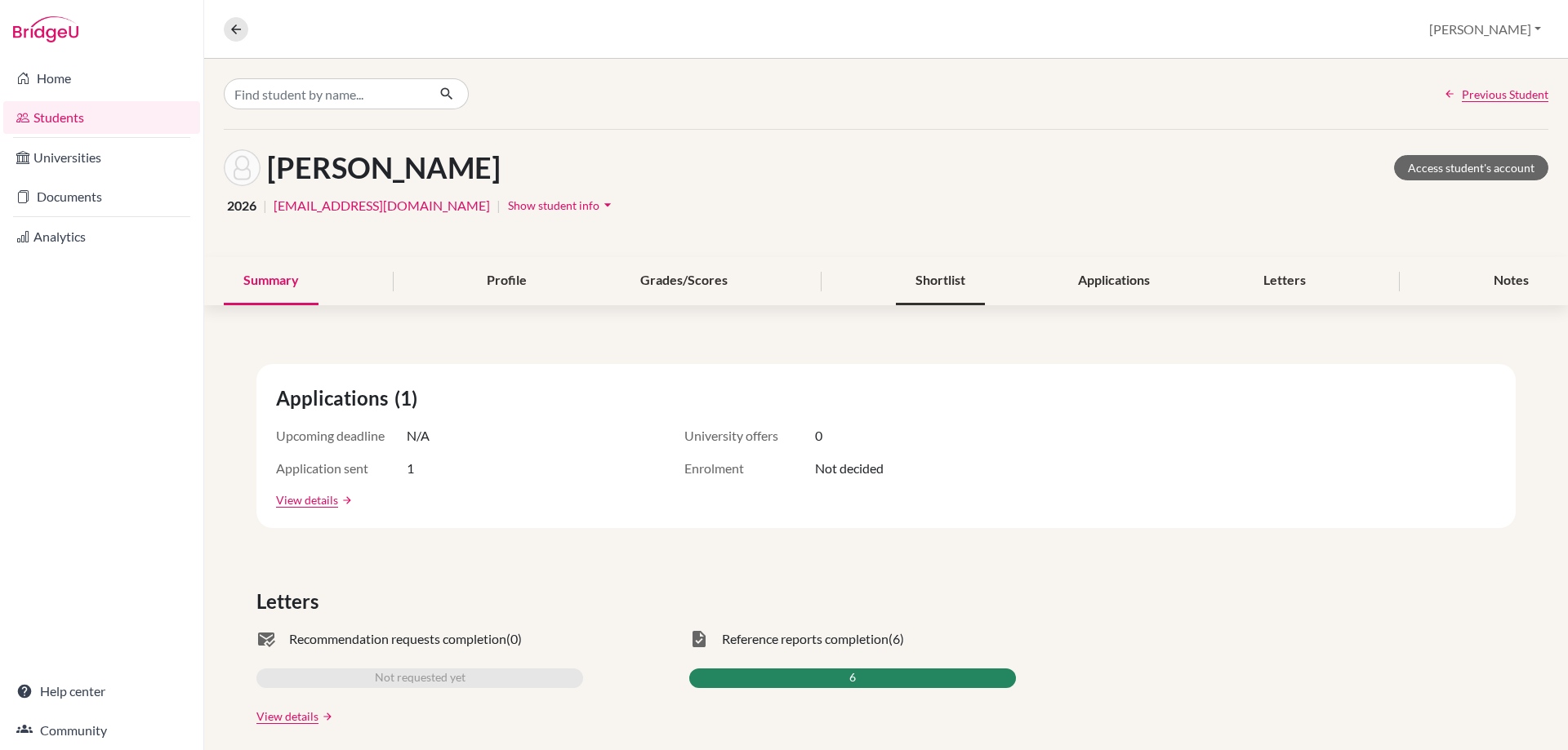
click at [916, 281] on div "Shortlist" at bounding box center [941, 281] width 89 height 48
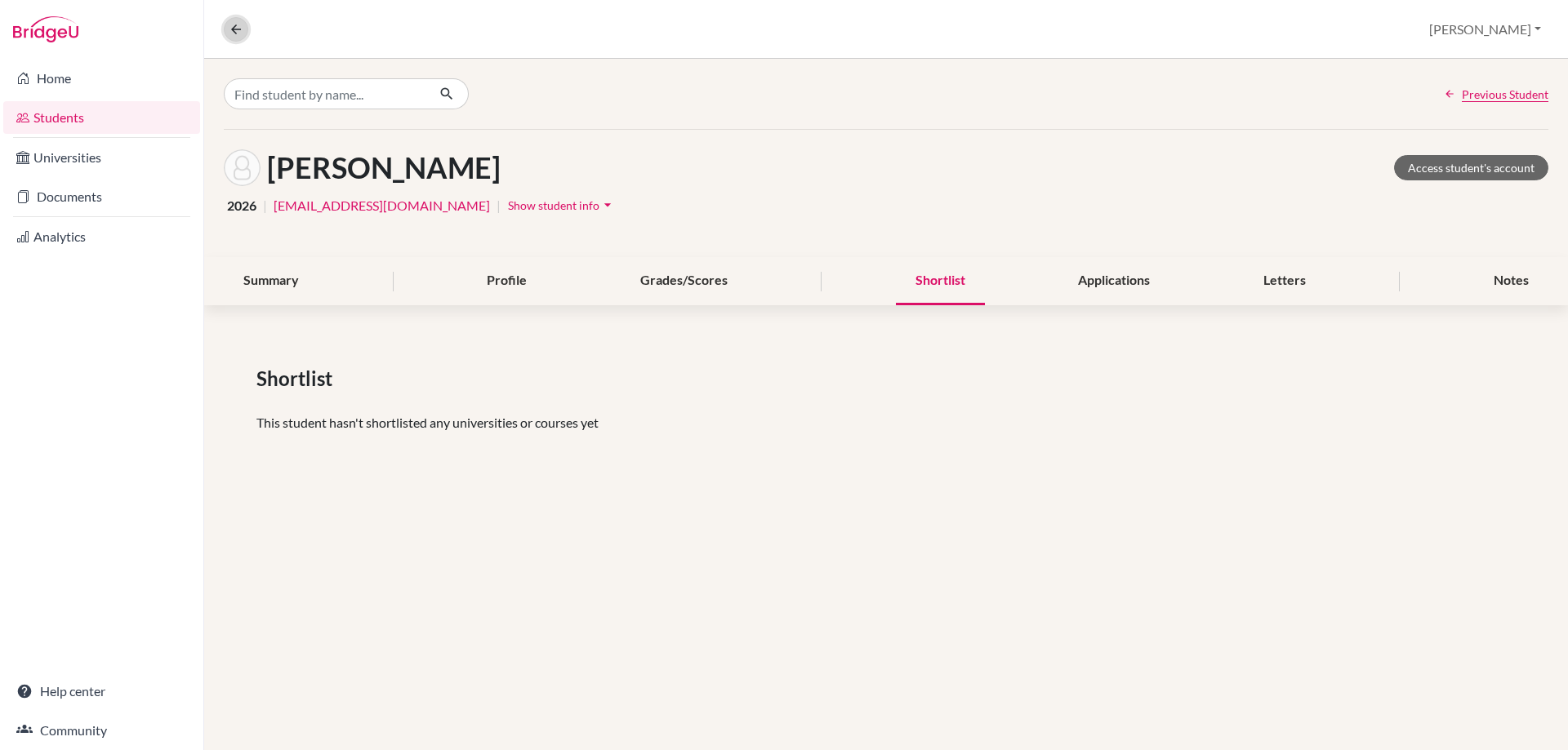
click at [237, 30] on icon at bounding box center [236, 30] width 15 height 15
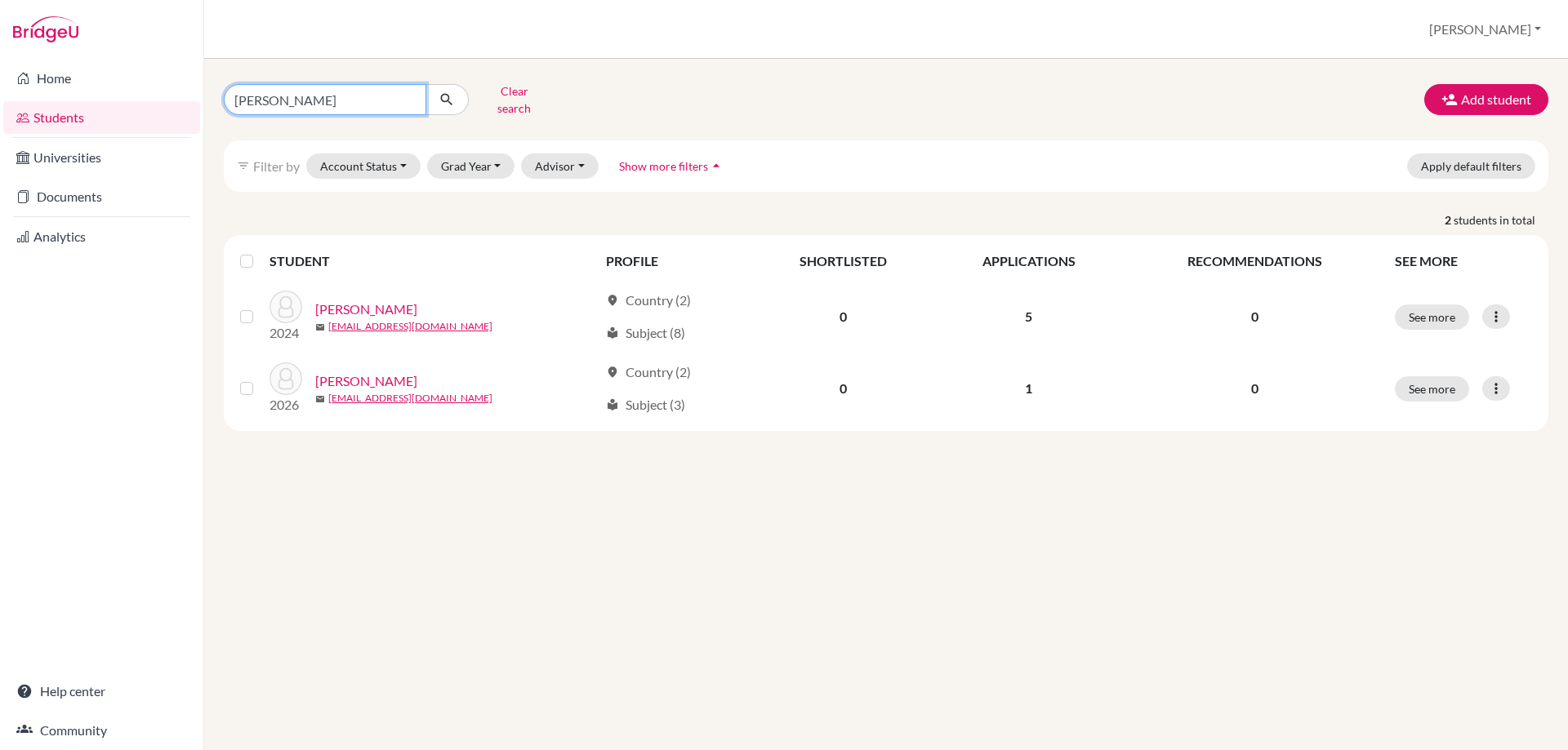
click at [259, 92] on input "[PERSON_NAME]" at bounding box center [324, 100] width 203 height 31
drag, startPoint x: 281, startPoint y: 90, endPoint x: 222, endPoint y: 94, distance: 59.1
click at [222, 94] on div "[PERSON_NAME] Clear search" at bounding box center [437, 99] width 450 height 42
type input "rohan"
click button "submit" at bounding box center [447, 100] width 43 height 31
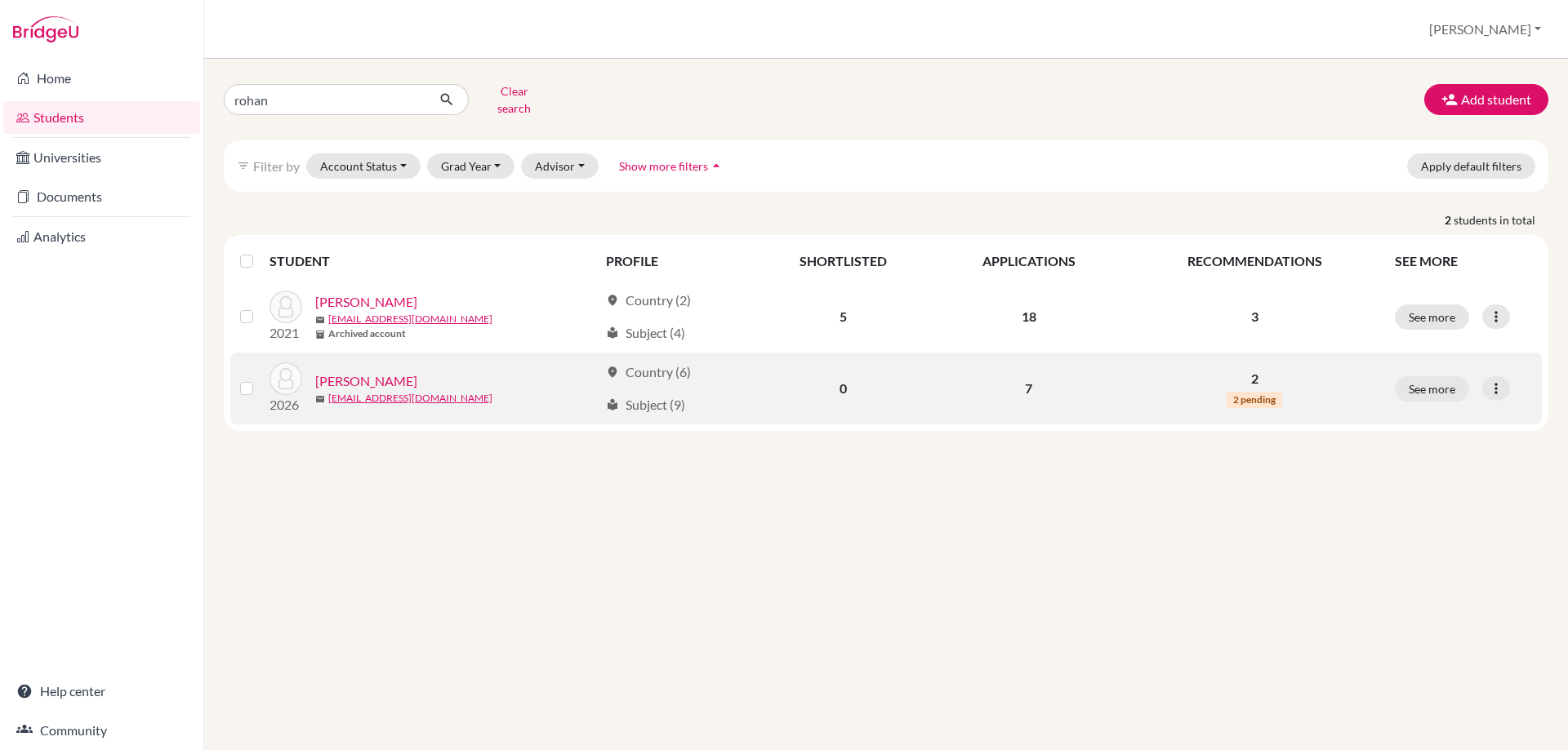
click at [344, 371] on link "[PERSON_NAME]" at bounding box center [366, 381] width 102 height 20
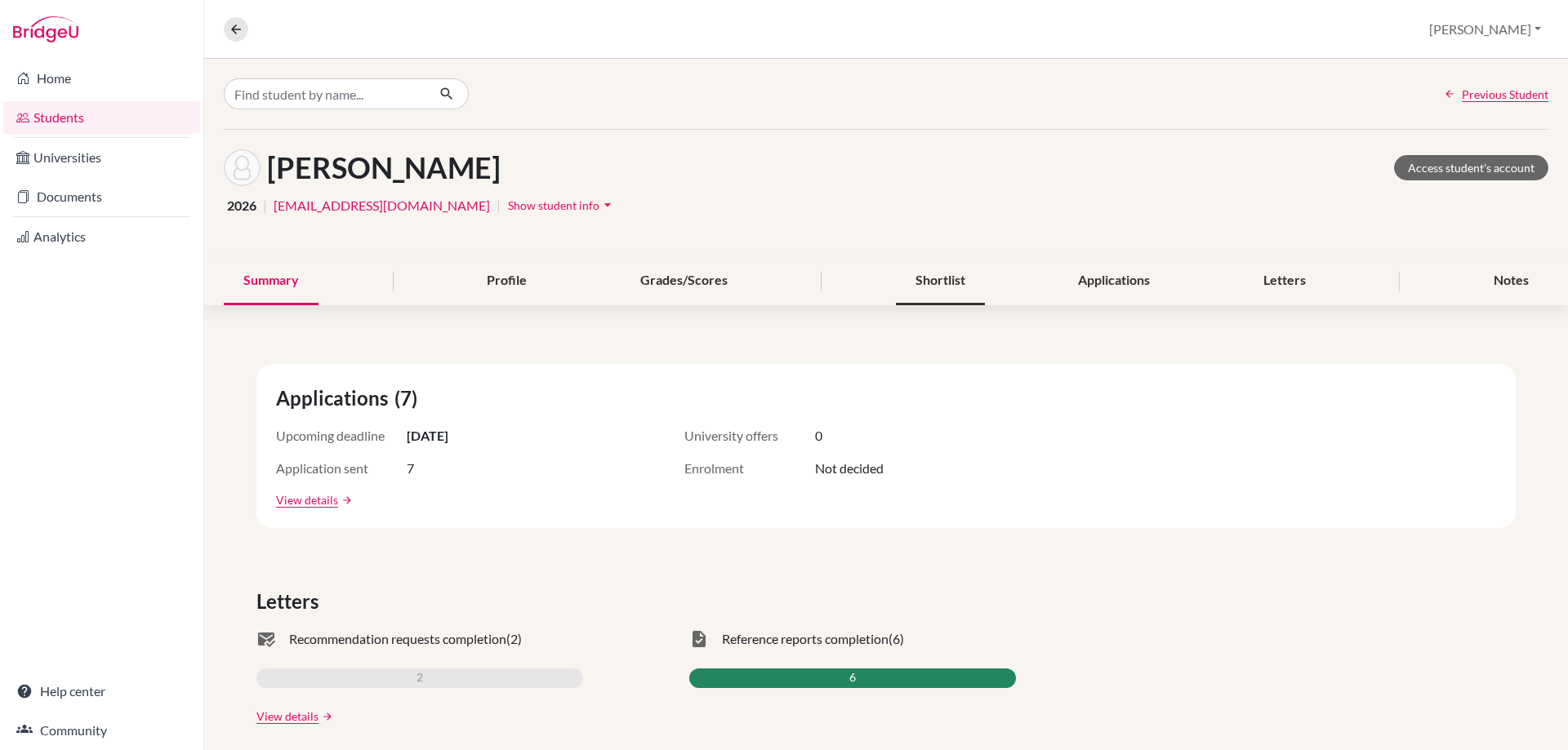
click at [941, 292] on div "Shortlist" at bounding box center [941, 281] width 89 height 48
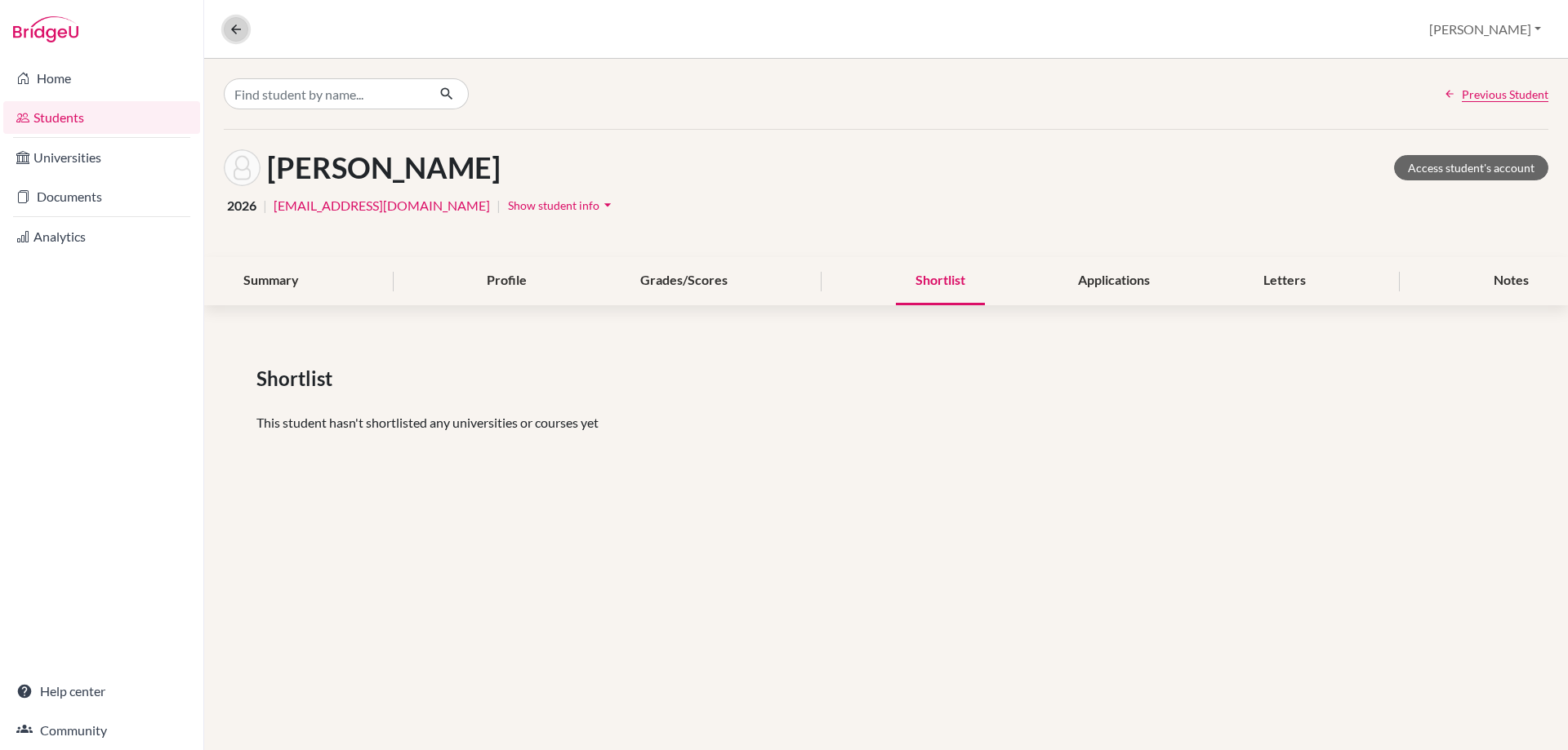
click at [235, 25] on icon at bounding box center [236, 30] width 15 height 15
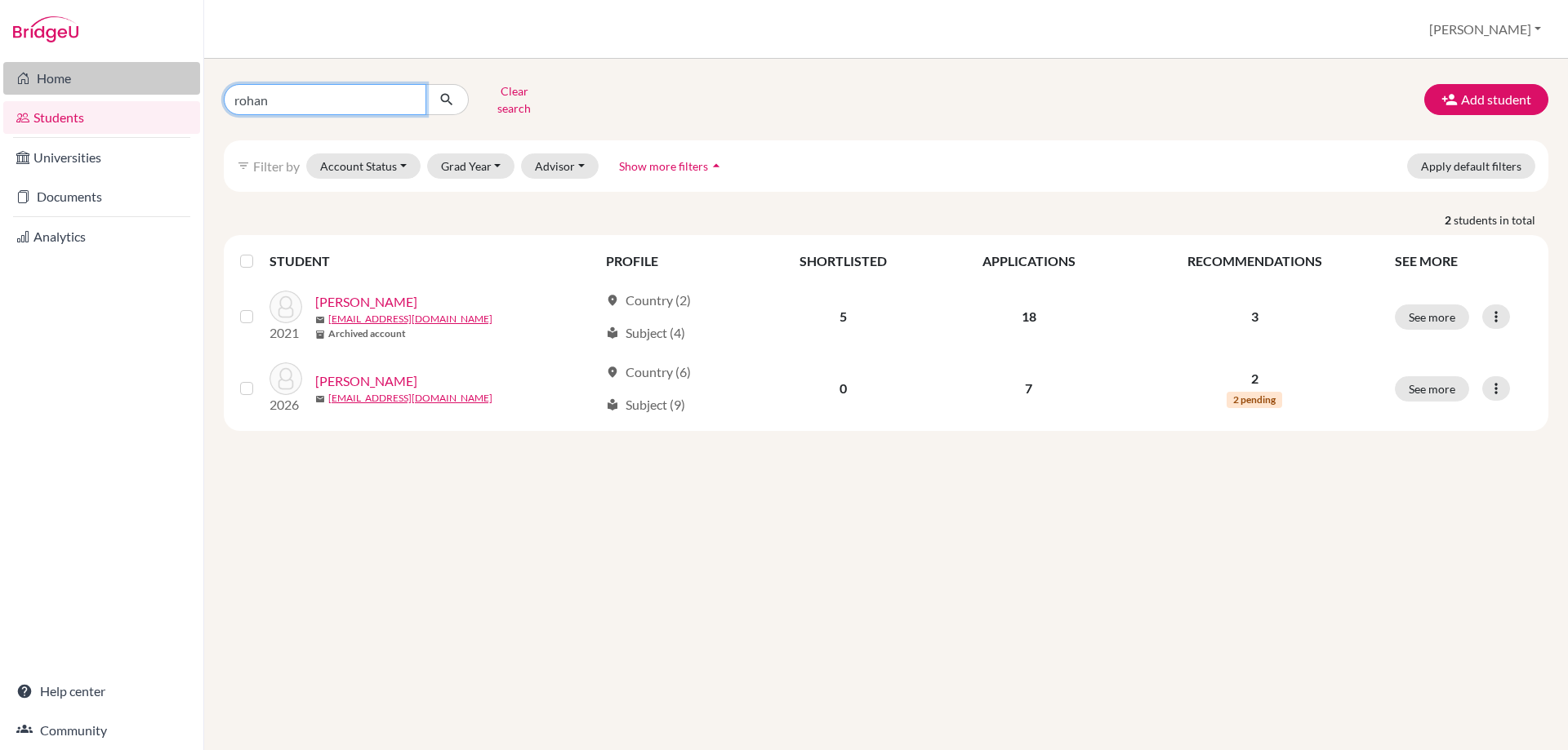
drag, startPoint x: 319, startPoint y: 96, endPoint x: 171, endPoint y: 75, distance: 149.5
click at [171, 75] on div "Home Students Universities Documents Analytics Help center Community Students o…" at bounding box center [784, 375] width 1568 height 750
type input "isabela"
click button "submit" at bounding box center [447, 100] width 43 height 31
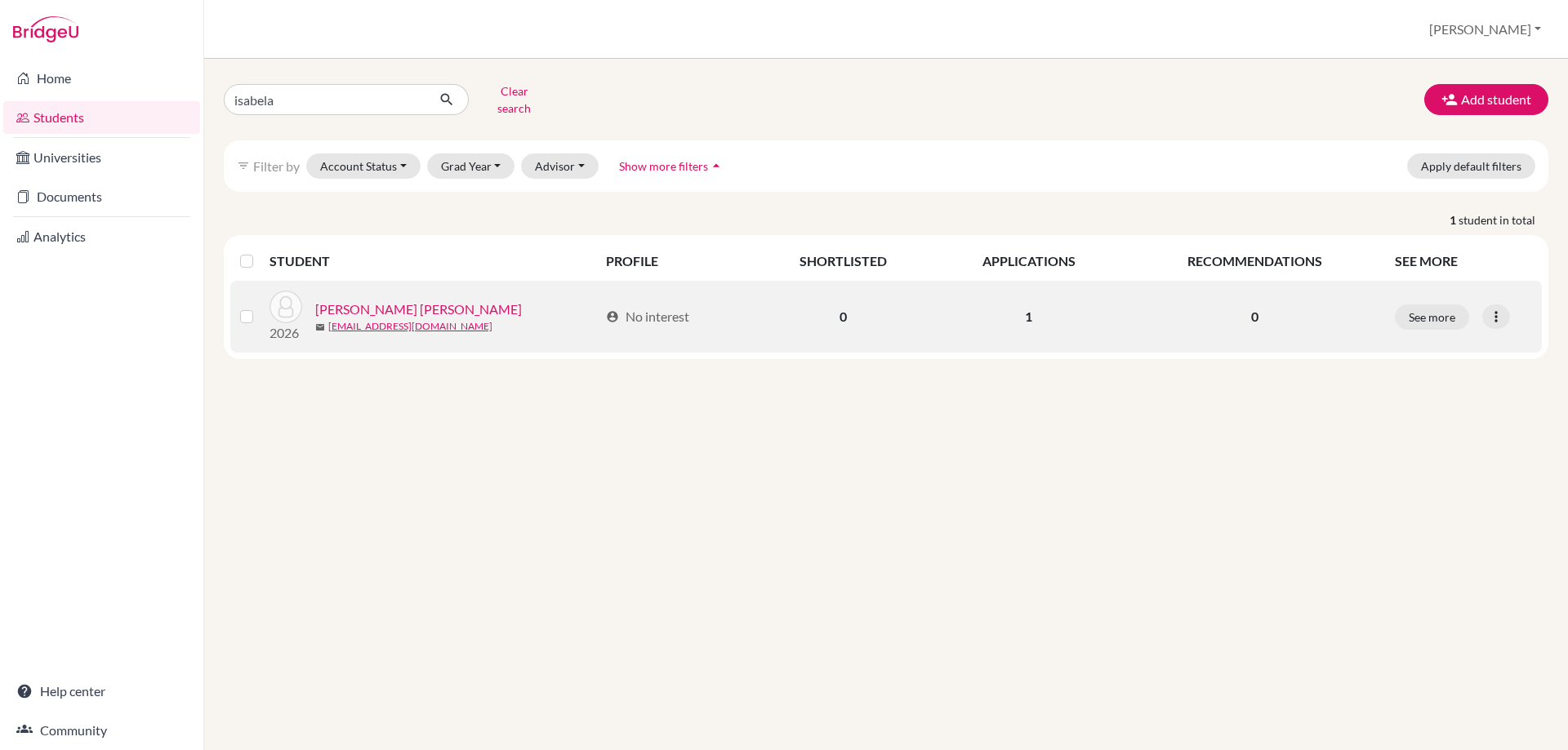
click at [390, 299] on link "[PERSON_NAME] [PERSON_NAME]" at bounding box center [419, 309] width 207 height 20
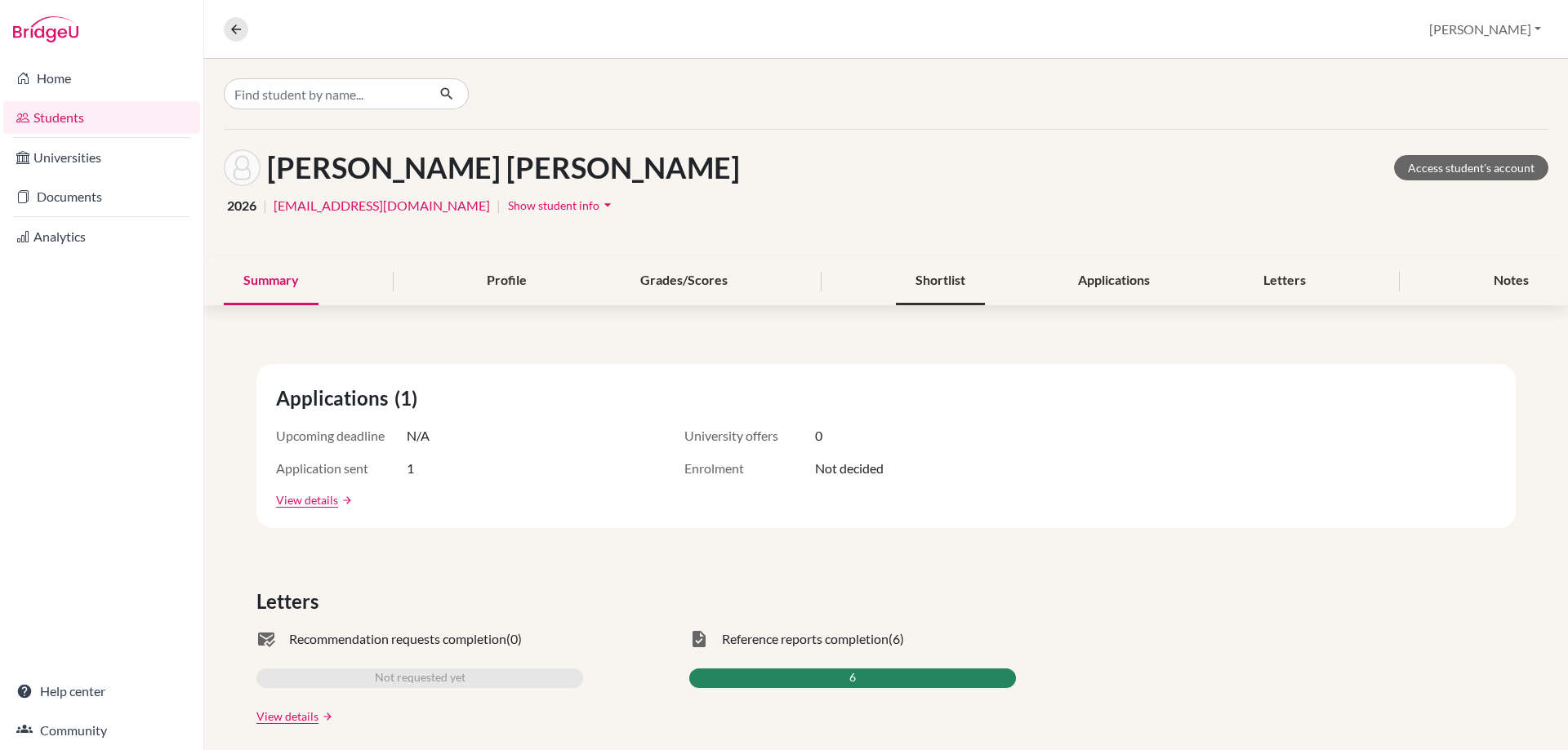
click at [932, 278] on div "Shortlist" at bounding box center [941, 281] width 89 height 48
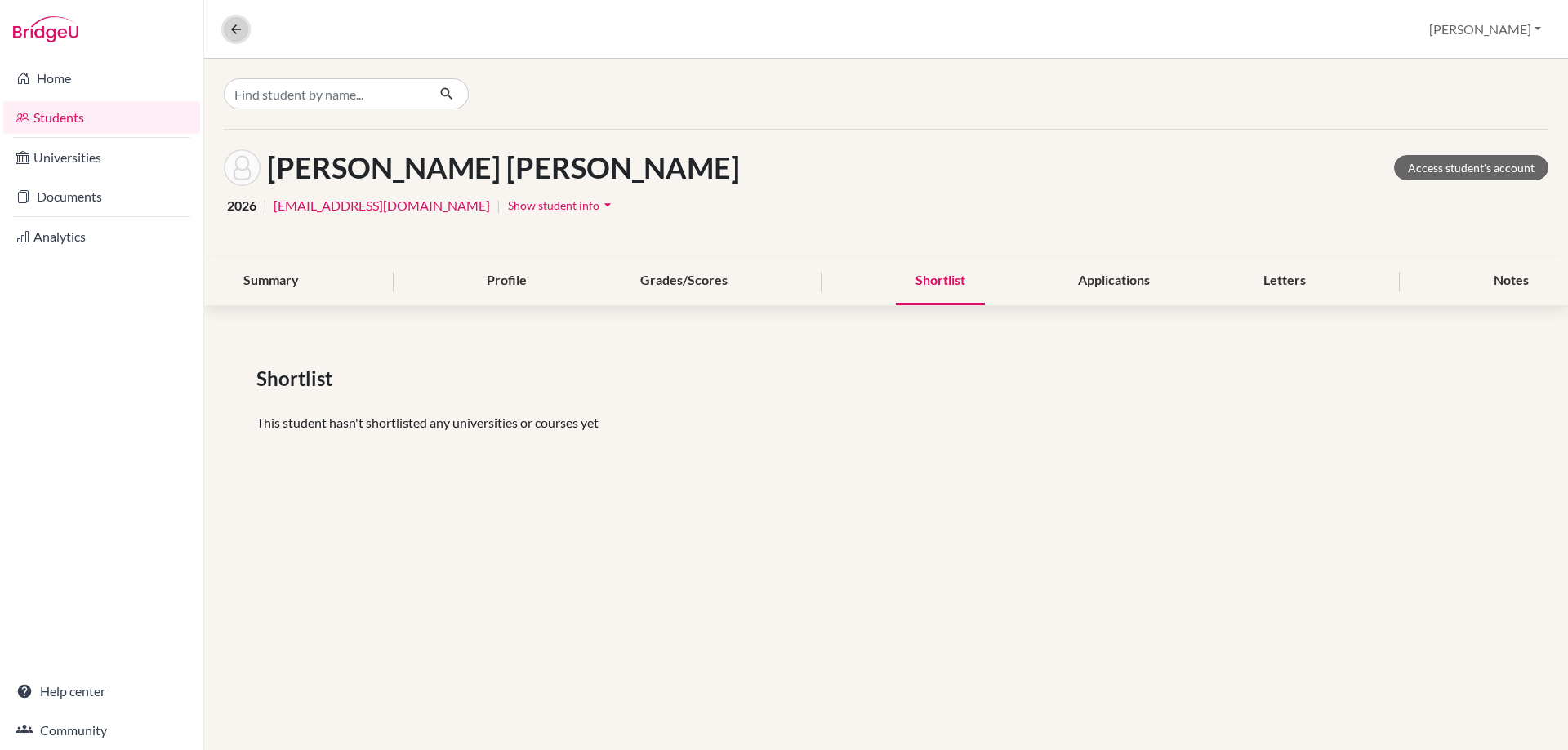
click at [233, 27] on icon at bounding box center [236, 30] width 15 height 15
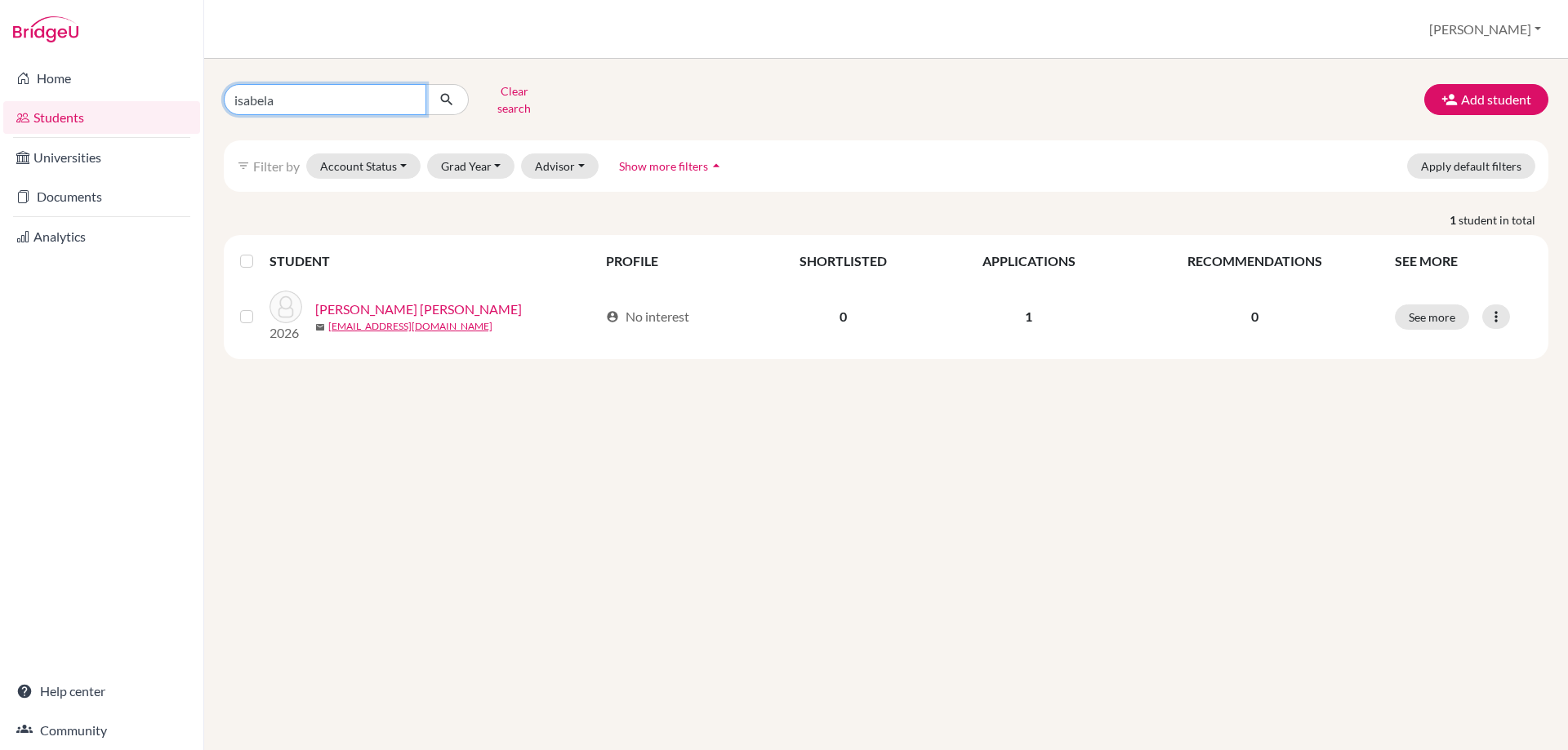
drag, startPoint x: 300, startPoint y: 102, endPoint x: 188, endPoint y: 95, distance: 112.2
click at [188, 95] on div "Home Students Universities Documents Analytics Help center Community Students o…" at bounding box center [784, 375] width 1568 height 750
type input "[PERSON_NAME]"
click button "submit" at bounding box center [447, 100] width 43 height 31
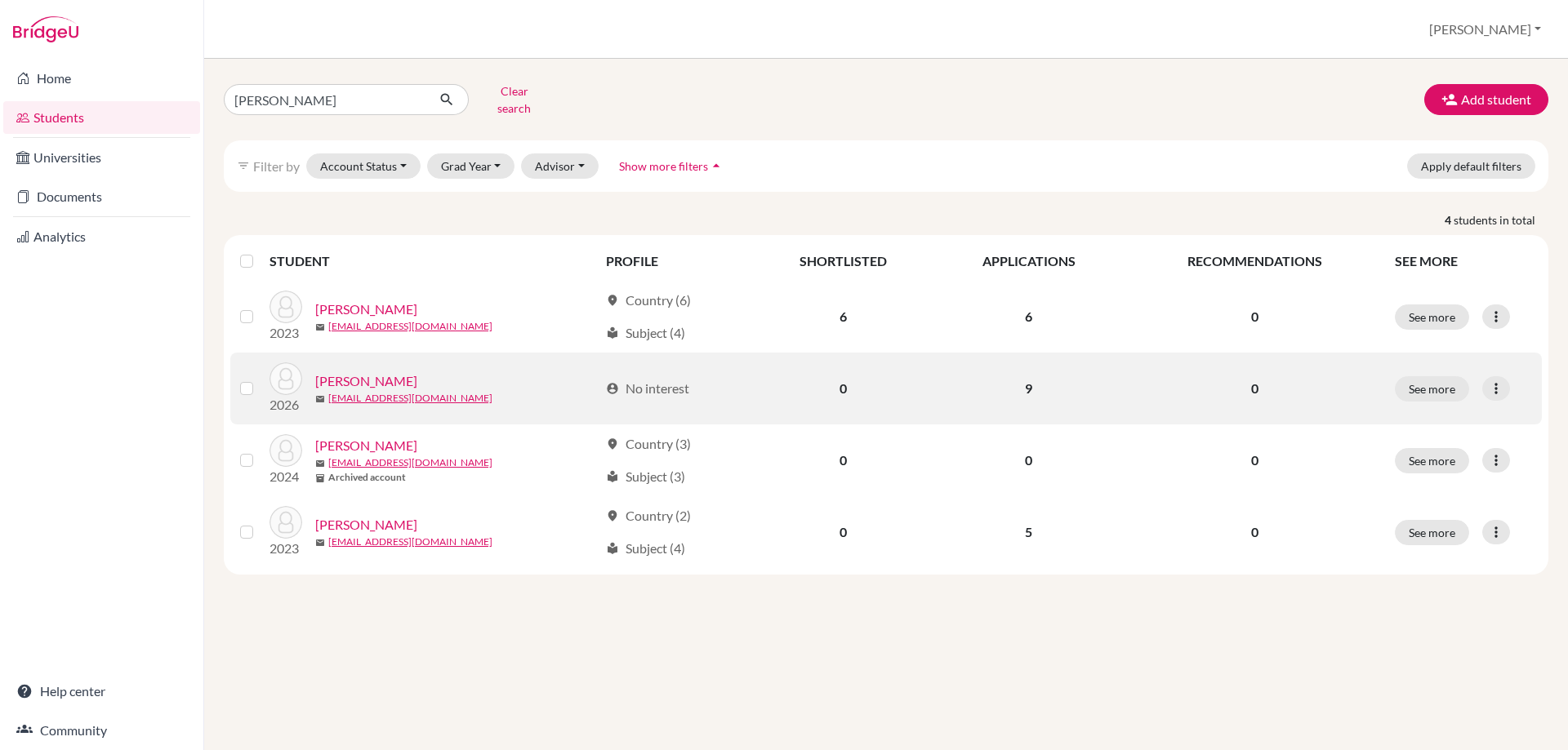
click at [372, 371] on link "[PERSON_NAME]" at bounding box center [366, 381] width 102 height 20
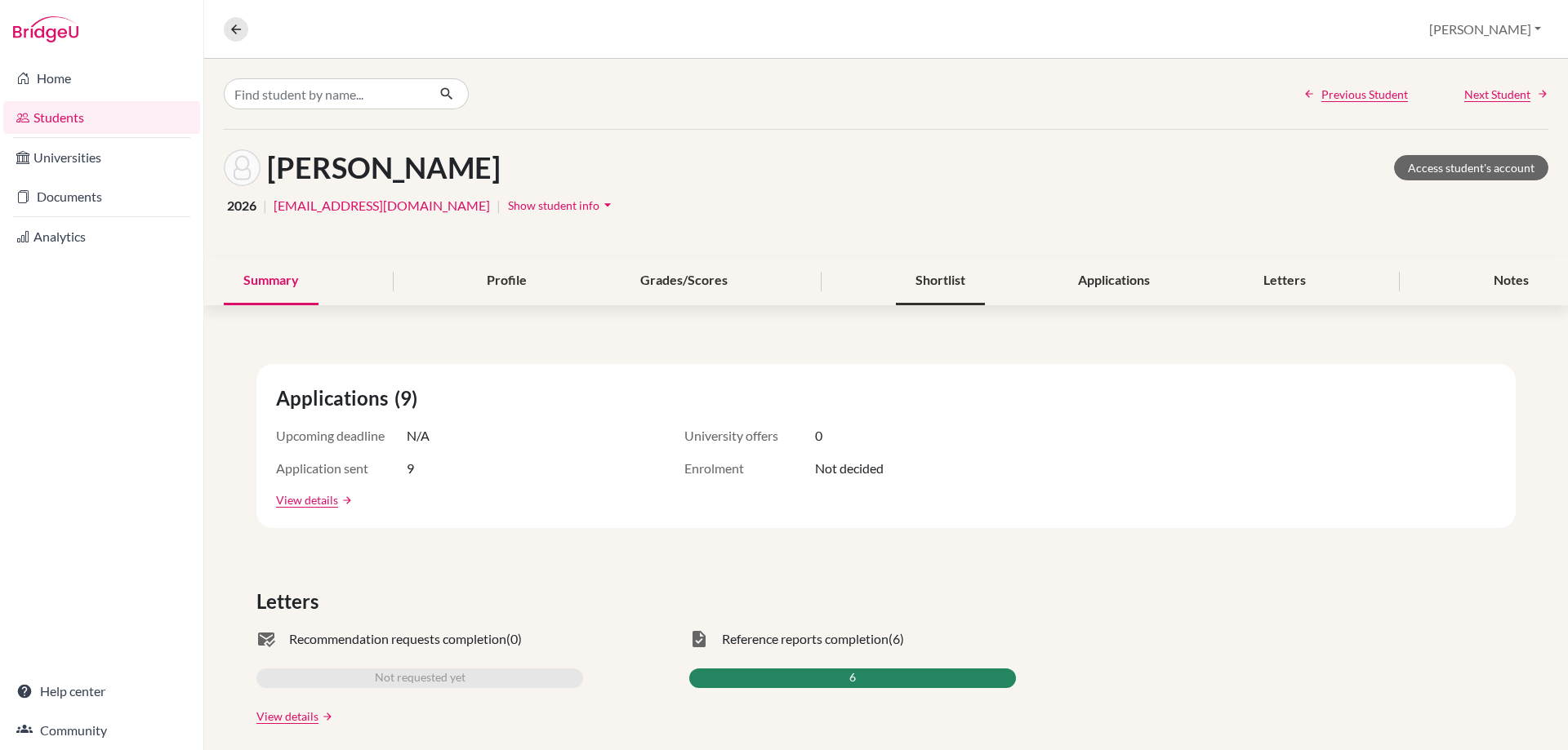
click at [910, 287] on div "Shortlist" at bounding box center [941, 281] width 89 height 48
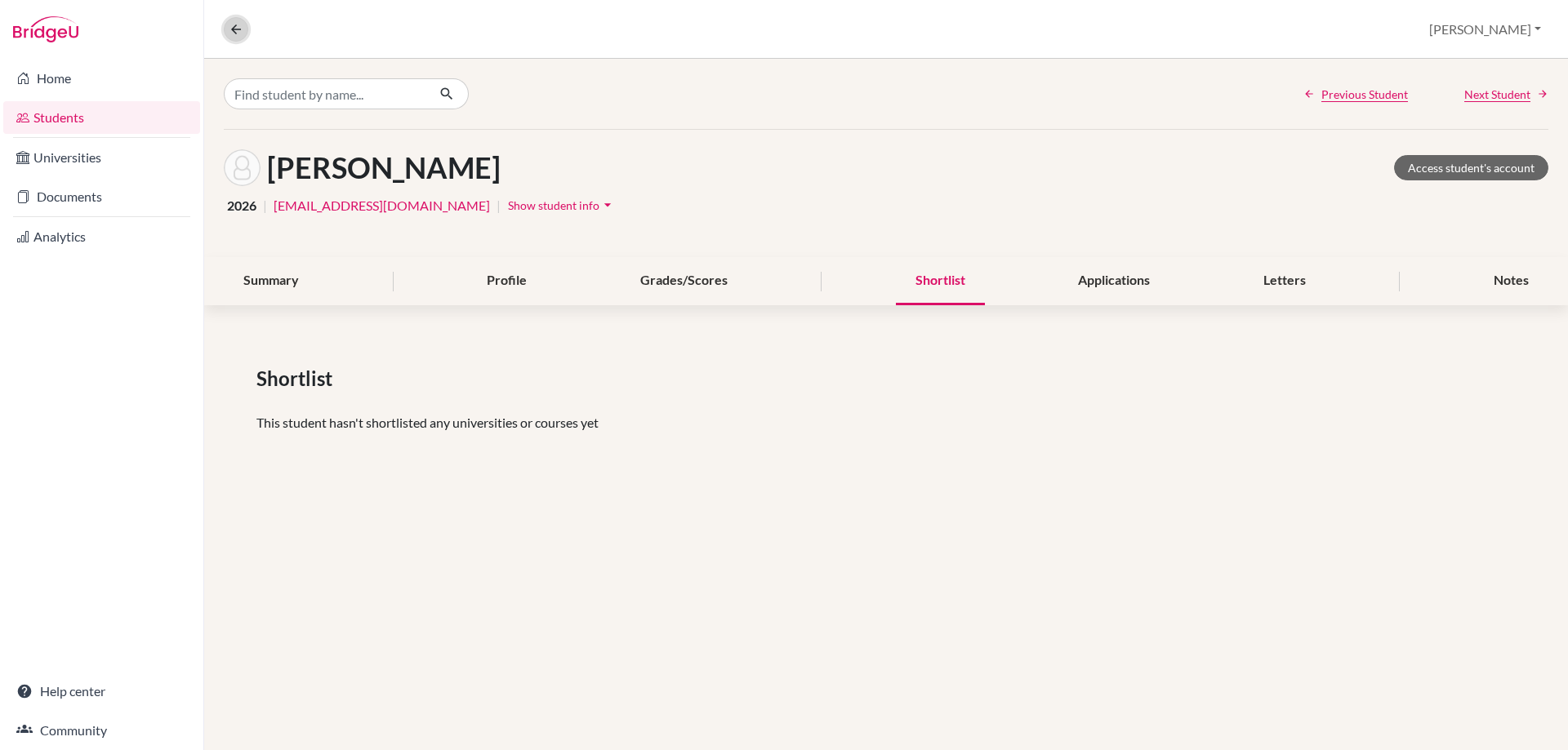
click at [247, 31] on button at bounding box center [236, 30] width 25 height 25
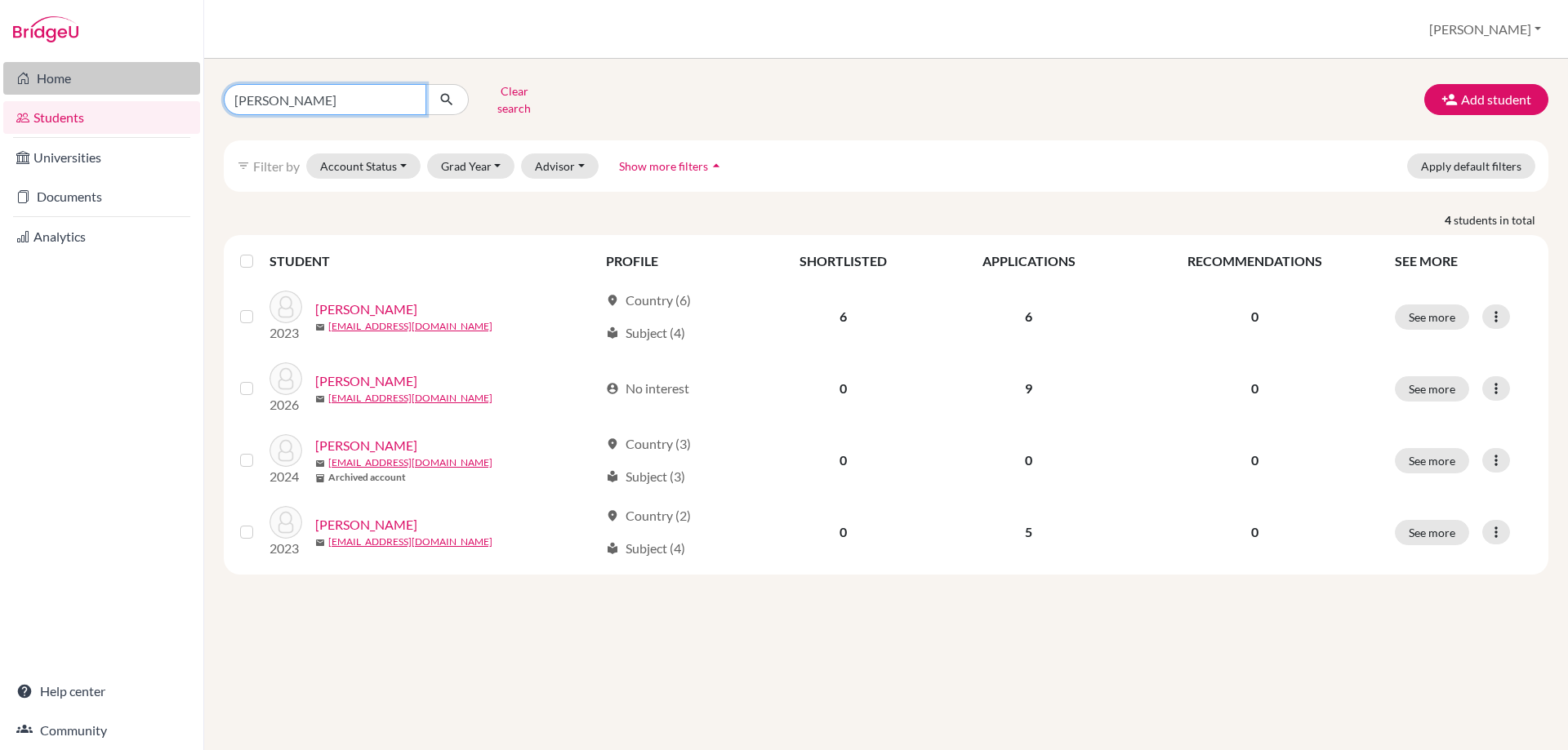
drag, startPoint x: 298, startPoint y: 100, endPoint x: 181, endPoint y: 81, distance: 118.5
click at [181, 81] on div "Home Students Universities Documents Analytics Help center Community Students o…" at bounding box center [784, 375] width 1568 height 750
type input "vilela"
click button "submit" at bounding box center [447, 100] width 43 height 31
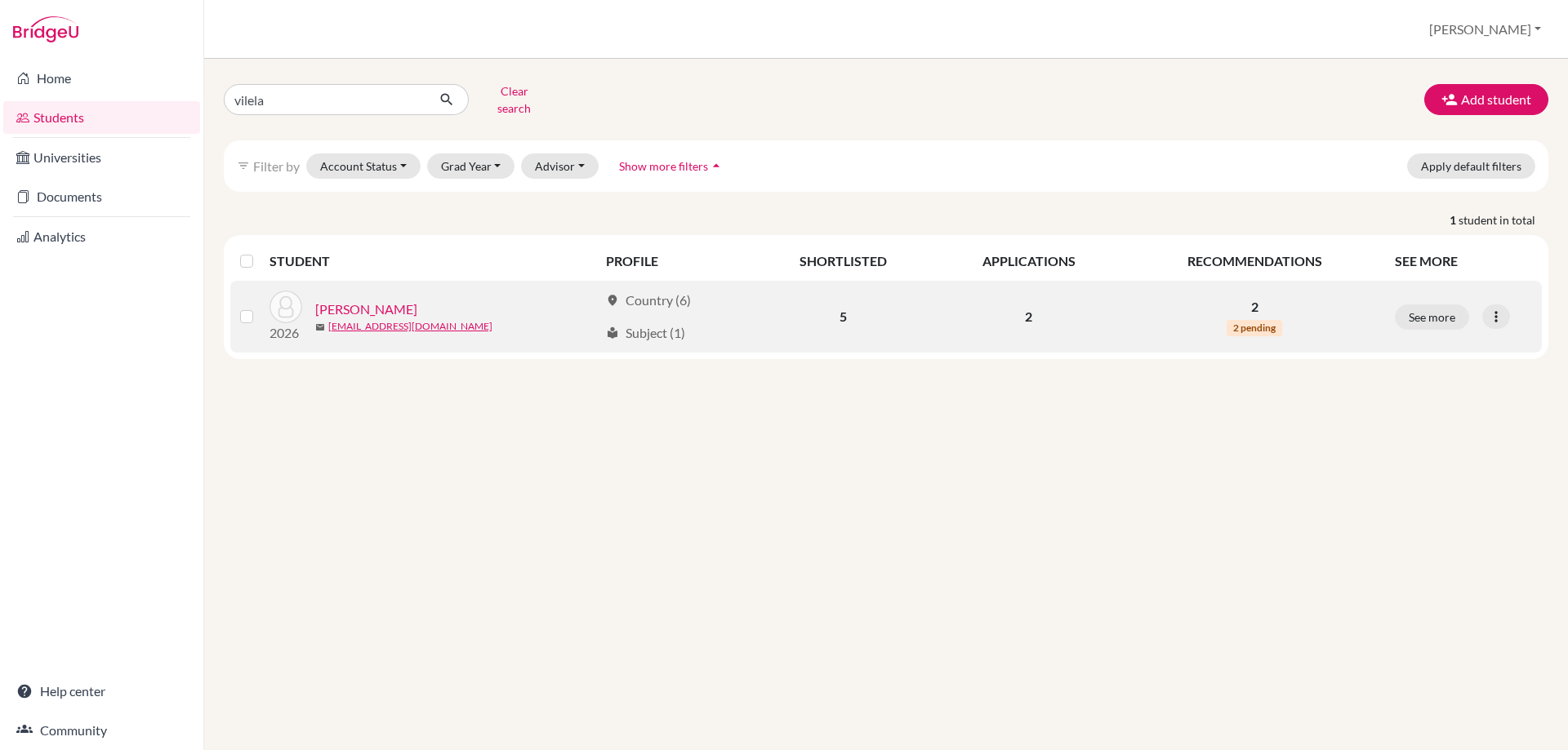
click at [396, 300] on link "[PERSON_NAME]" at bounding box center [366, 309] width 102 height 20
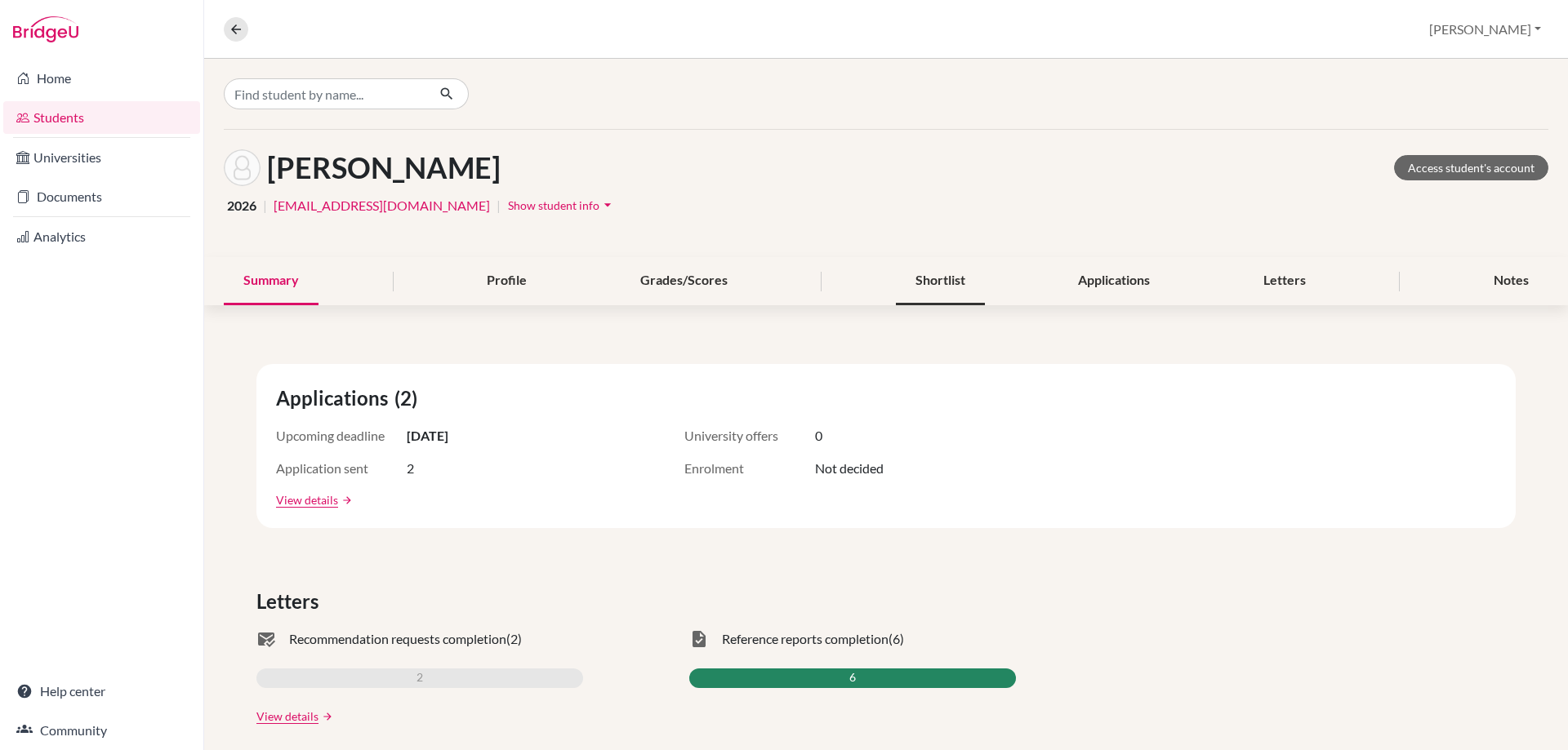
click at [908, 281] on div "Shortlist" at bounding box center [941, 281] width 89 height 48
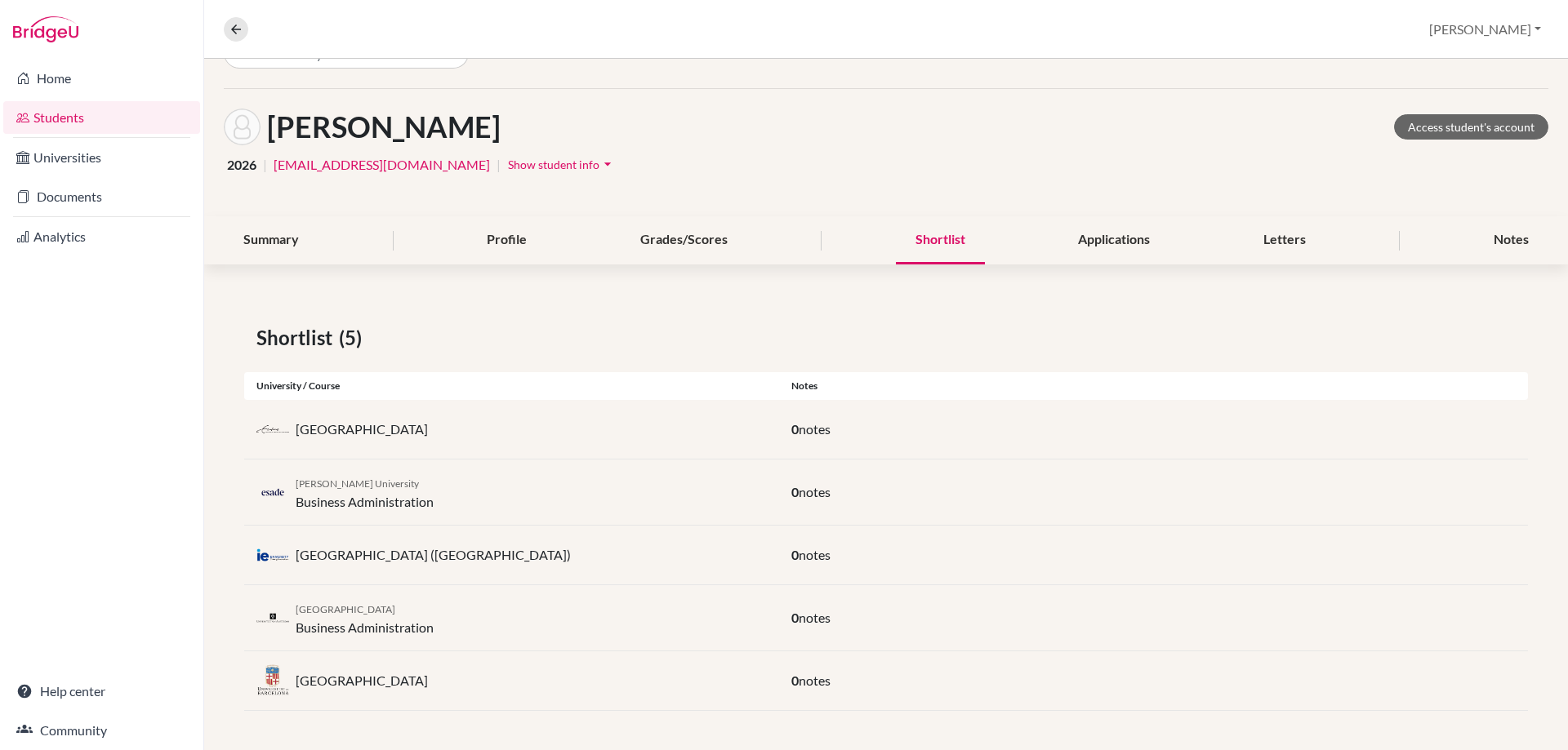
scroll to position [41, 0]
drag, startPoint x: 232, startPoint y: 25, endPoint x: 263, endPoint y: 39, distance: 34.0
click at [230, 22] on icon at bounding box center [236, 30] width 15 height 15
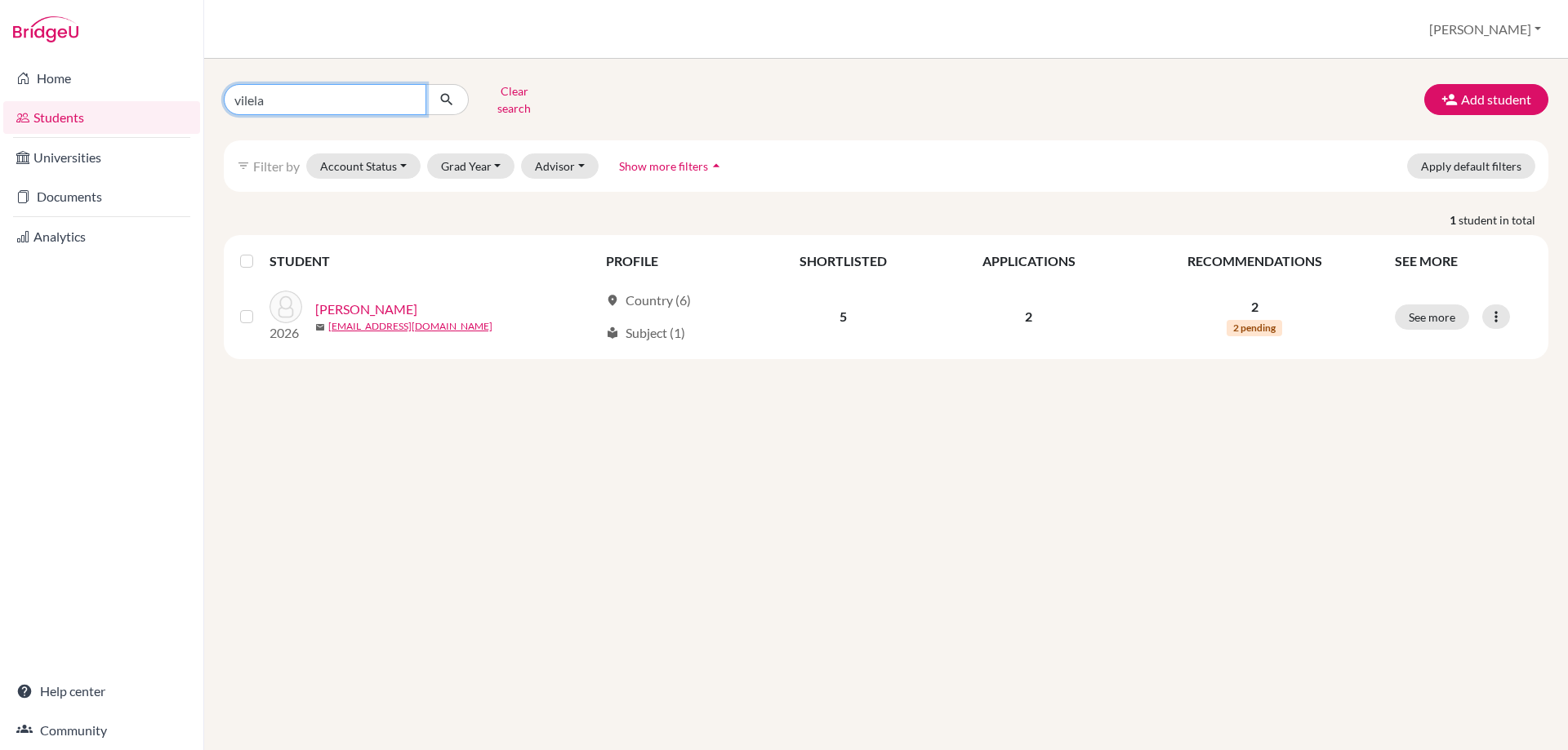
drag, startPoint x: 286, startPoint y: 94, endPoint x: 203, endPoint y: 96, distance: 83.0
click at [204, 96] on div "vilela Clear search Add student filter_list Filter by Account Status Active acc…" at bounding box center [886, 404] width 1364 height 691
type input "aryan"
click button "submit" at bounding box center [447, 100] width 43 height 31
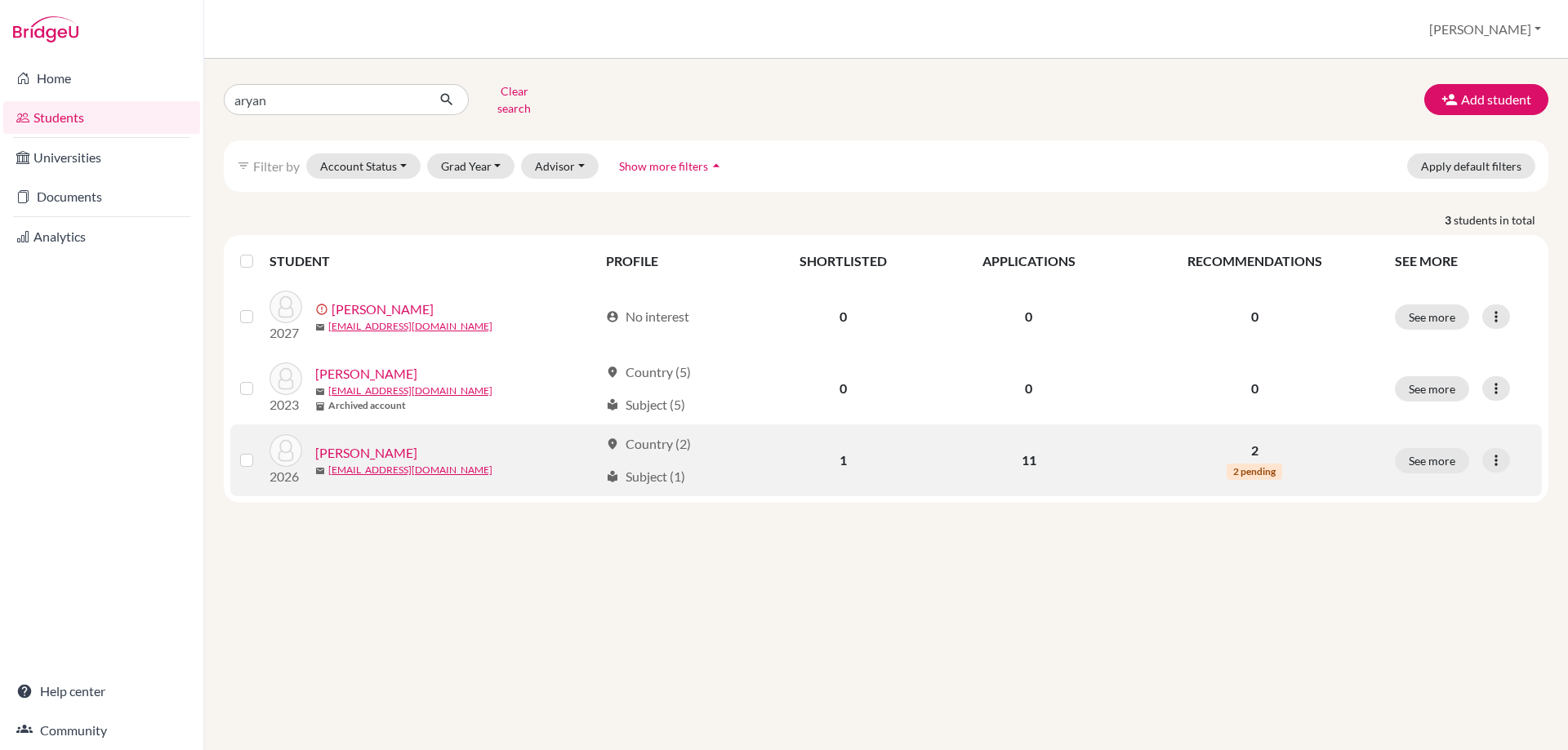
click at [352, 443] on link "[PERSON_NAME]" at bounding box center [366, 453] width 102 height 20
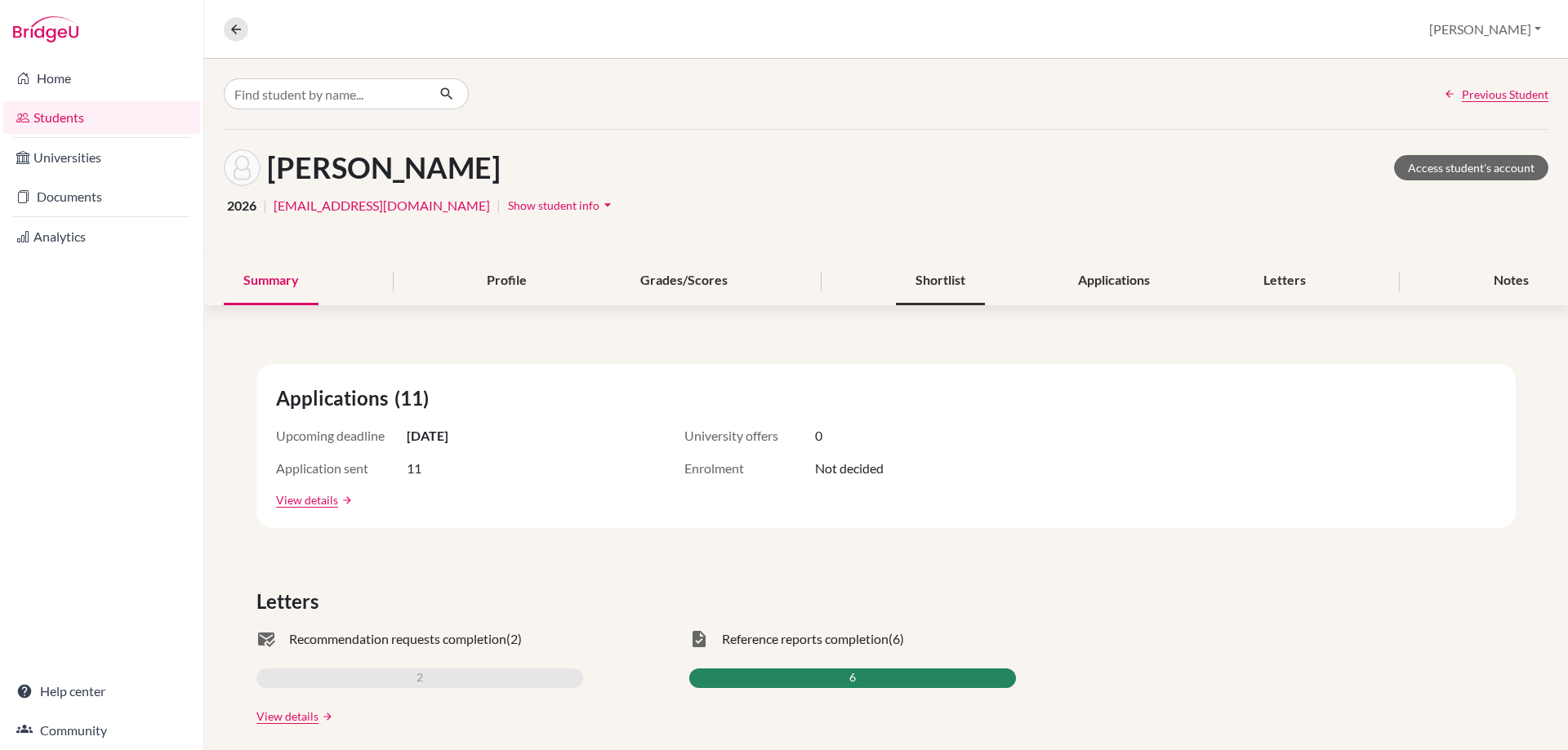
click at [947, 279] on div "Shortlist" at bounding box center [941, 281] width 89 height 48
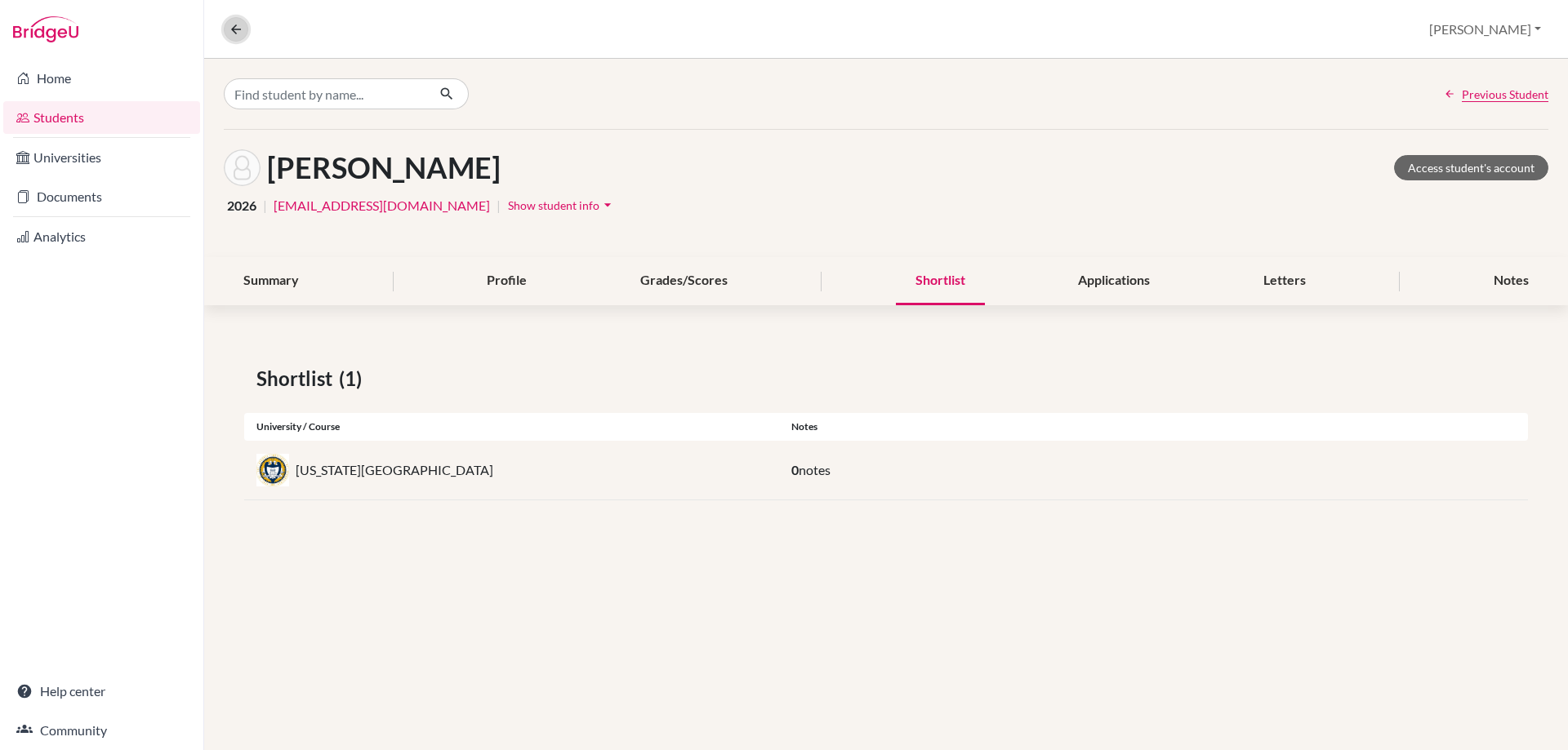
click at [234, 30] on icon at bounding box center [236, 30] width 15 height 15
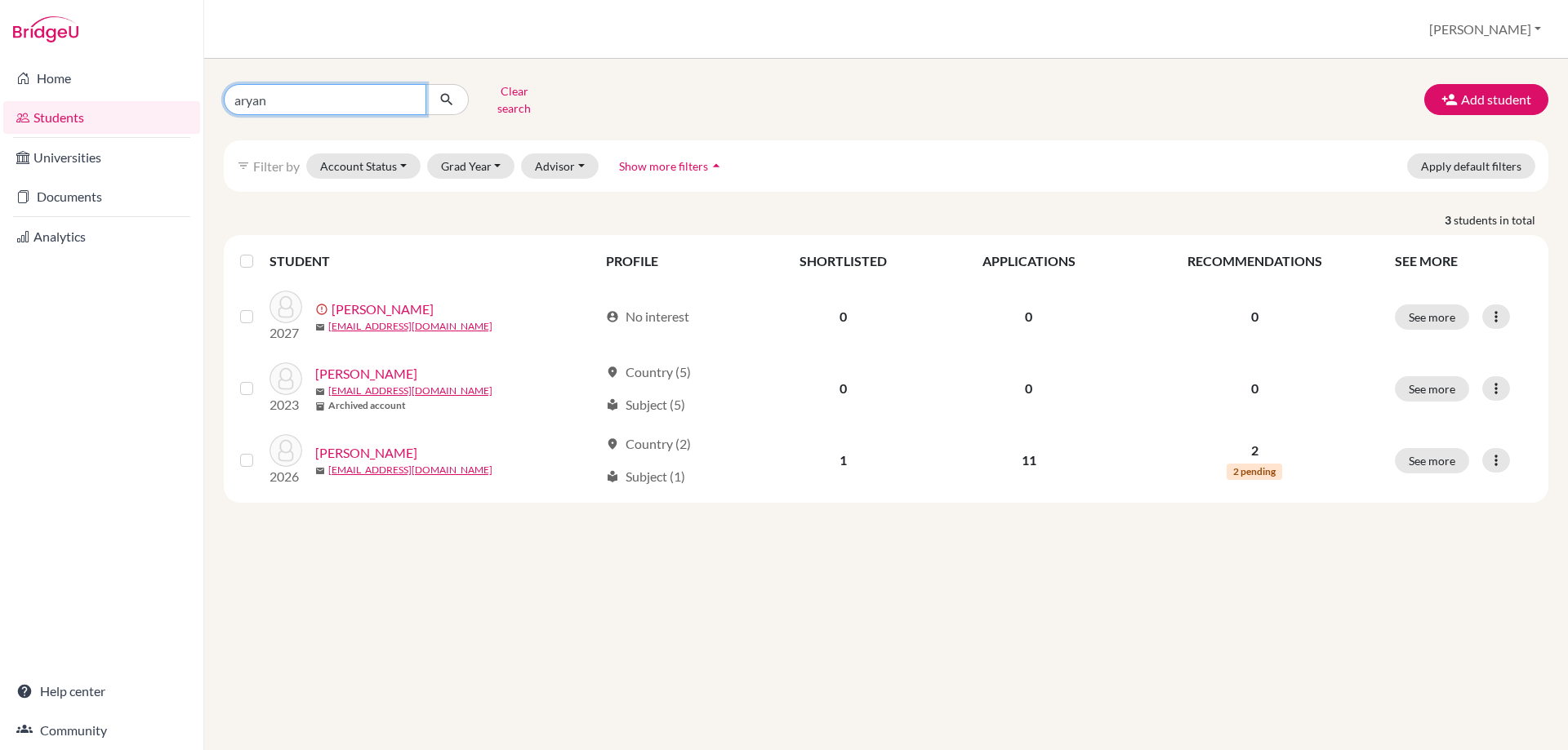
drag, startPoint x: 295, startPoint y: 96, endPoint x: 204, endPoint y: 98, distance: 91.0
click at [208, 98] on div "aryan Clear search Add student filter_list Filter by Account Status Active acco…" at bounding box center [886, 404] width 1364 height 691
type input "[PERSON_NAME]"
click button "submit" at bounding box center [447, 100] width 43 height 31
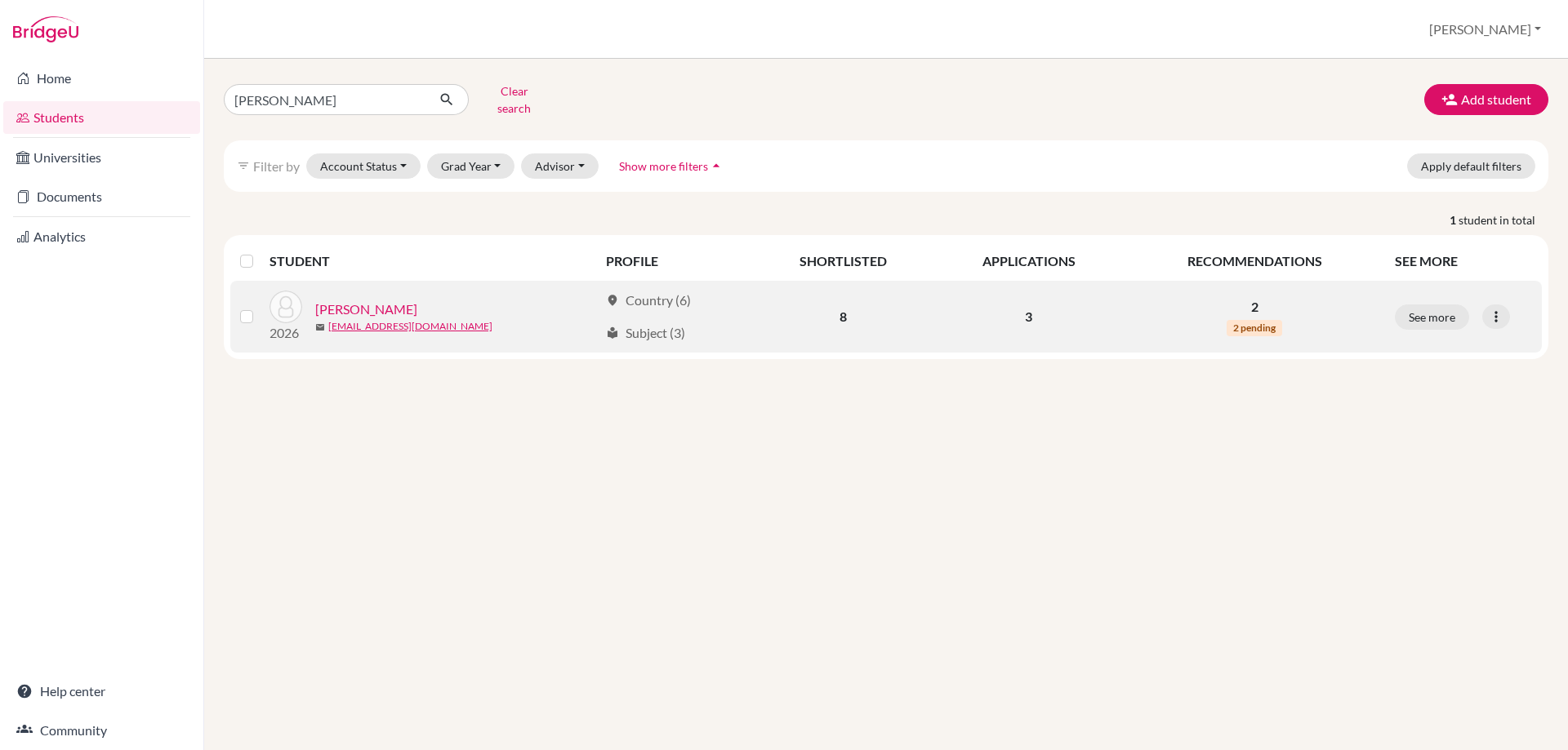
click at [333, 299] on link "[PERSON_NAME]" at bounding box center [366, 309] width 102 height 20
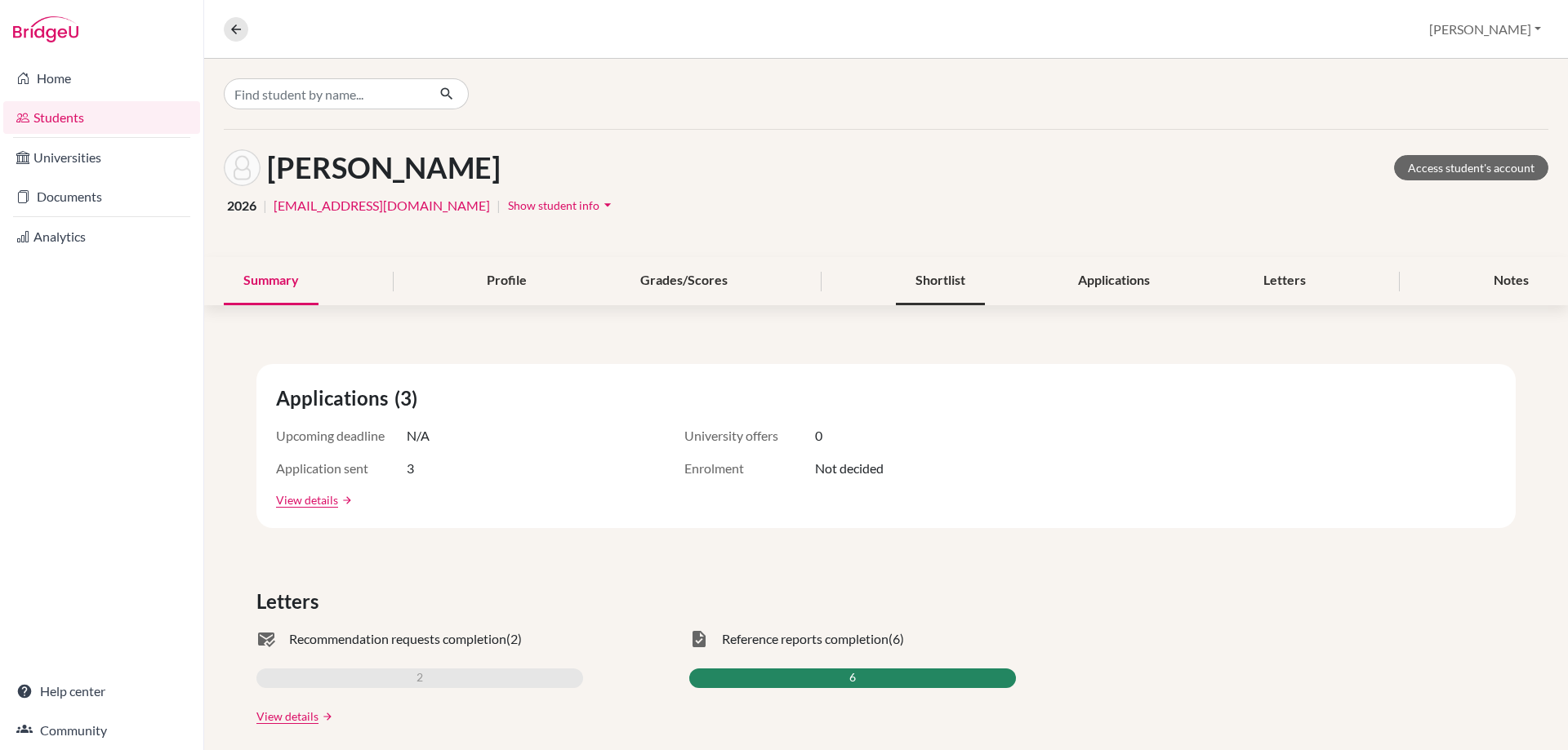
click at [913, 295] on div "Shortlist" at bounding box center [941, 281] width 89 height 48
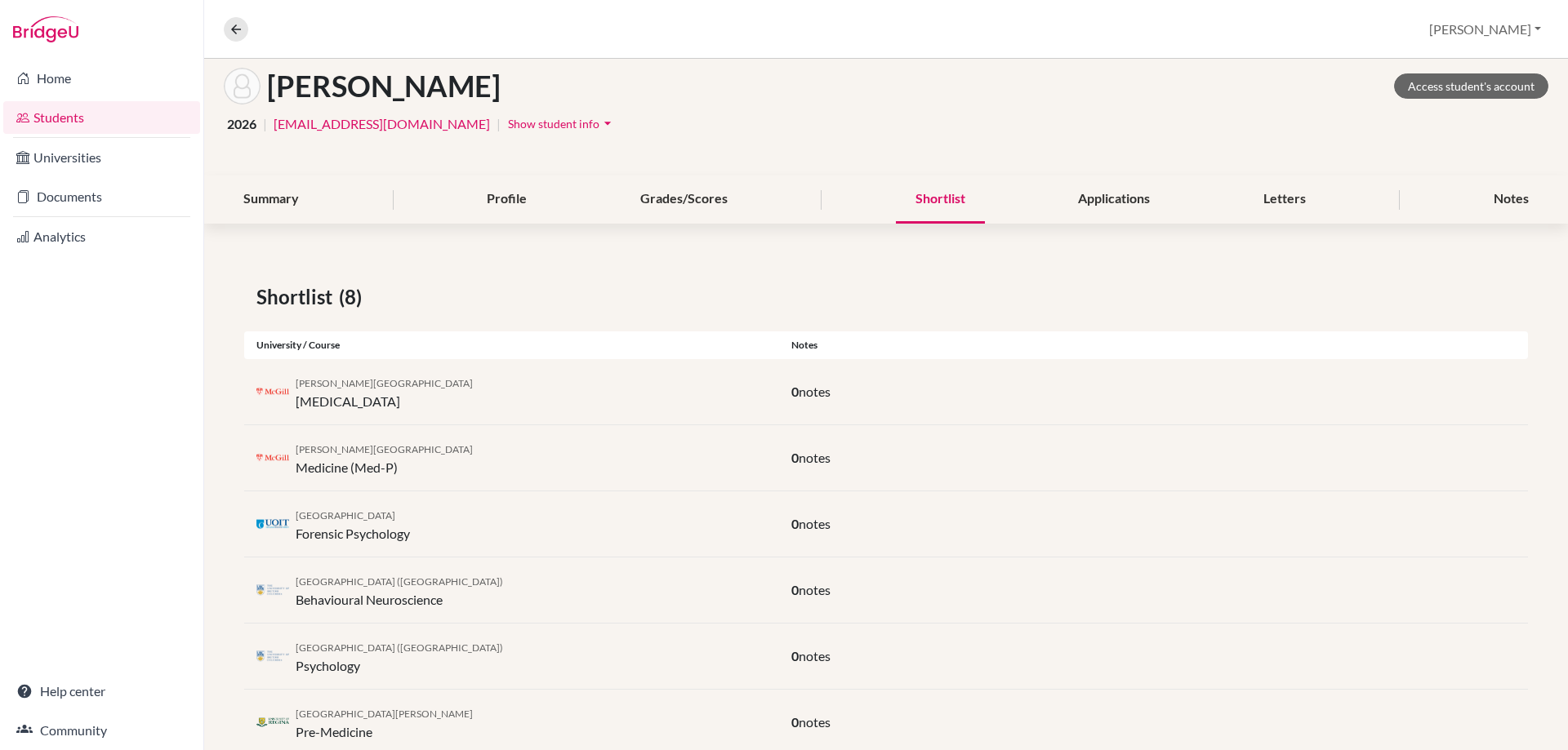
scroll to position [82, 0]
click at [246, 36] on button at bounding box center [236, 30] width 25 height 25
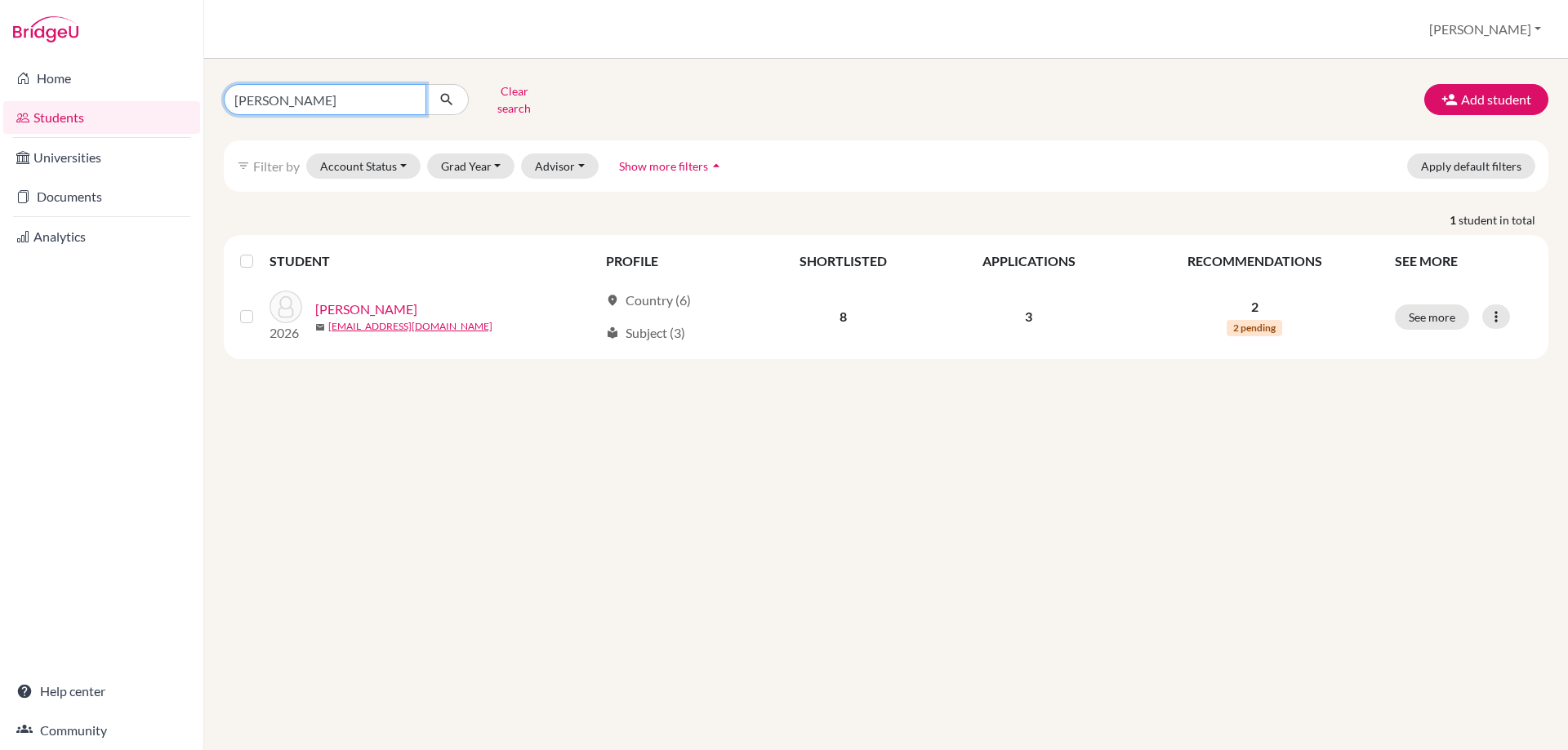
drag, startPoint x: 268, startPoint y: 90, endPoint x: 228, endPoint y: 95, distance: 40.3
click at [228, 95] on input "[PERSON_NAME]" at bounding box center [324, 100] width 203 height 31
type input "[PERSON_NAME]"
click button "submit" at bounding box center [447, 100] width 43 height 31
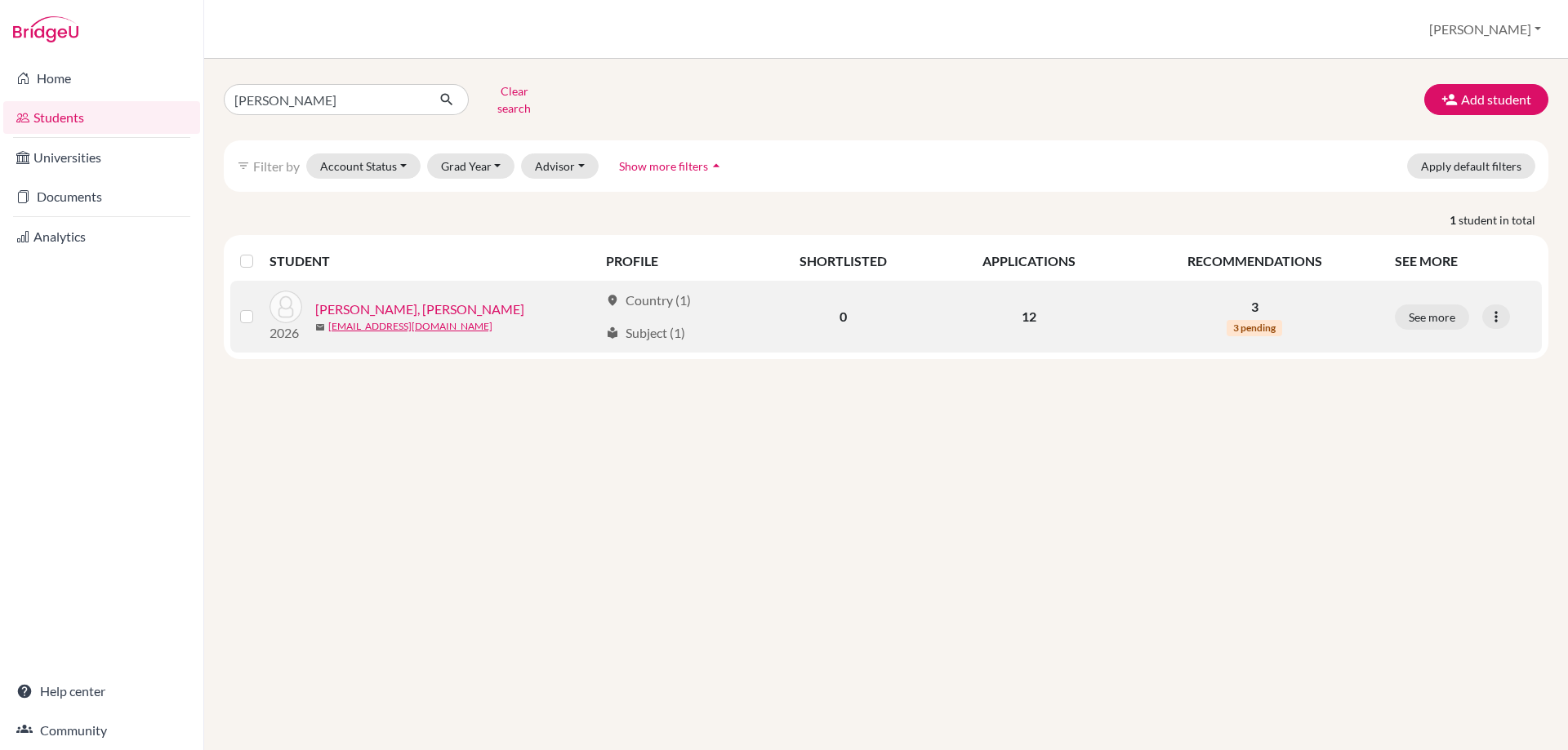
click at [354, 299] on link "[PERSON_NAME], [PERSON_NAME]" at bounding box center [420, 309] width 209 height 20
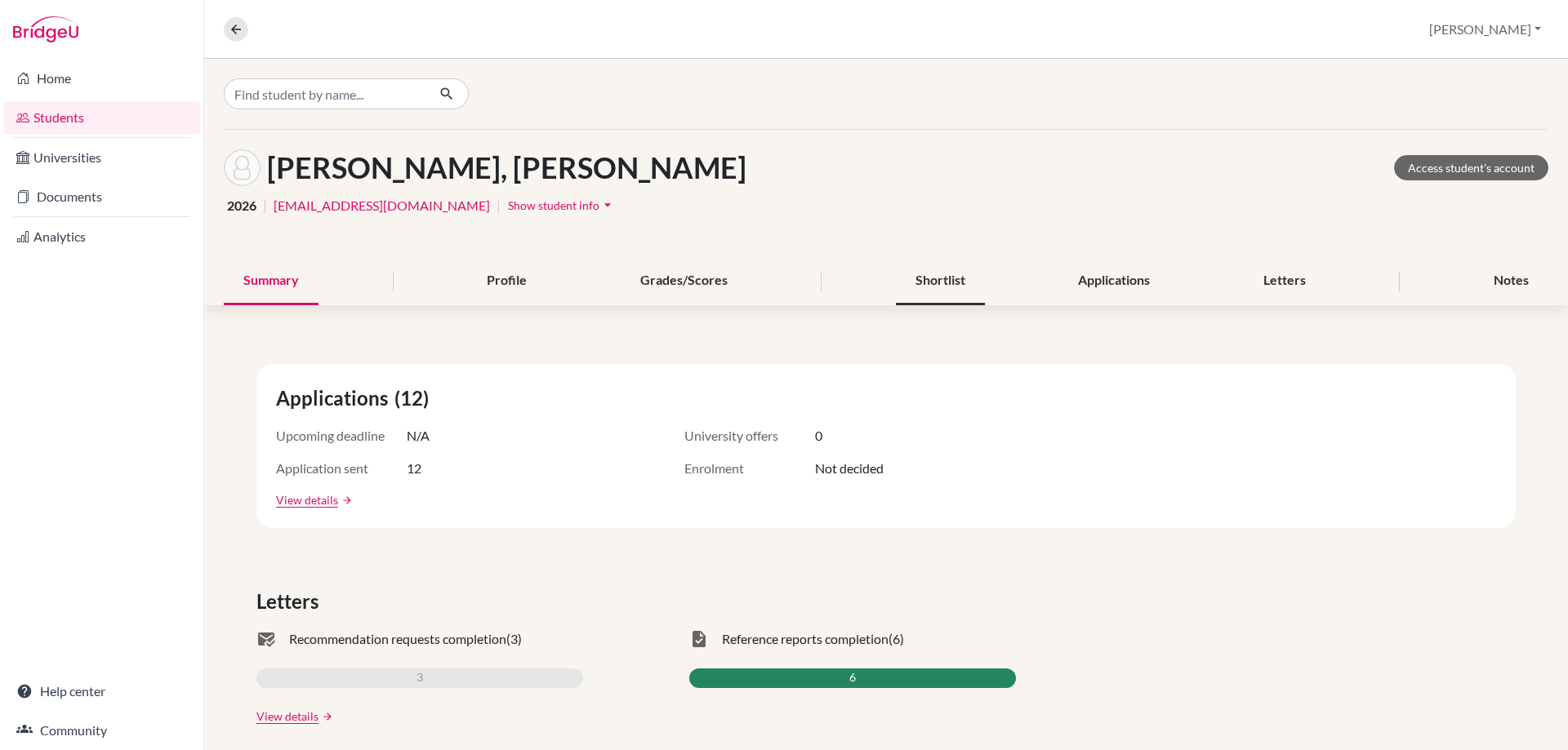
click at [929, 280] on div "Shortlist" at bounding box center [941, 281] width 89 height 48
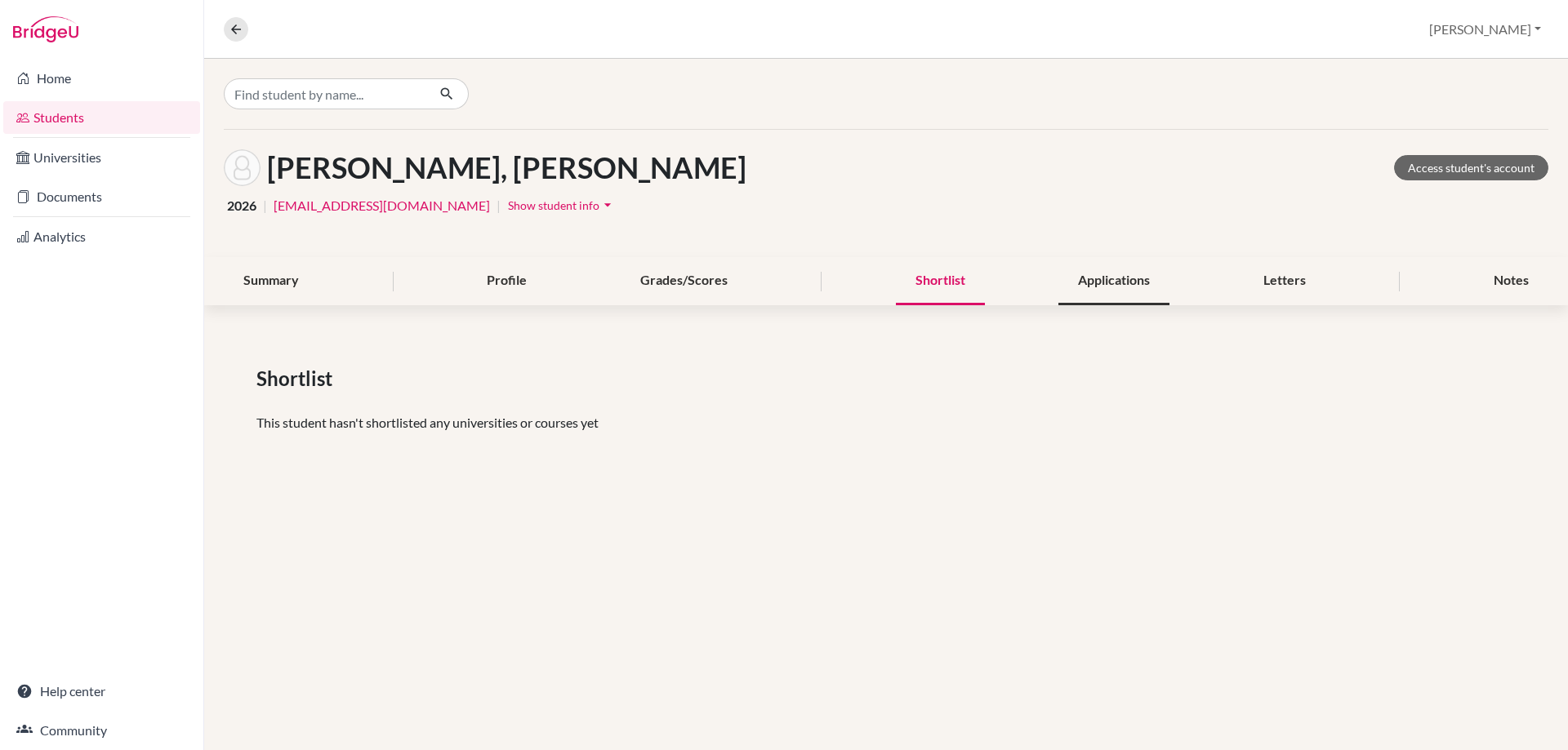
click at [1080, 281] on div "Applications" at bounding box center [1114, 281] width 111 height 48
click at [50, 76] on link "Home" at bounding box center [102, 78] width 197 height 32
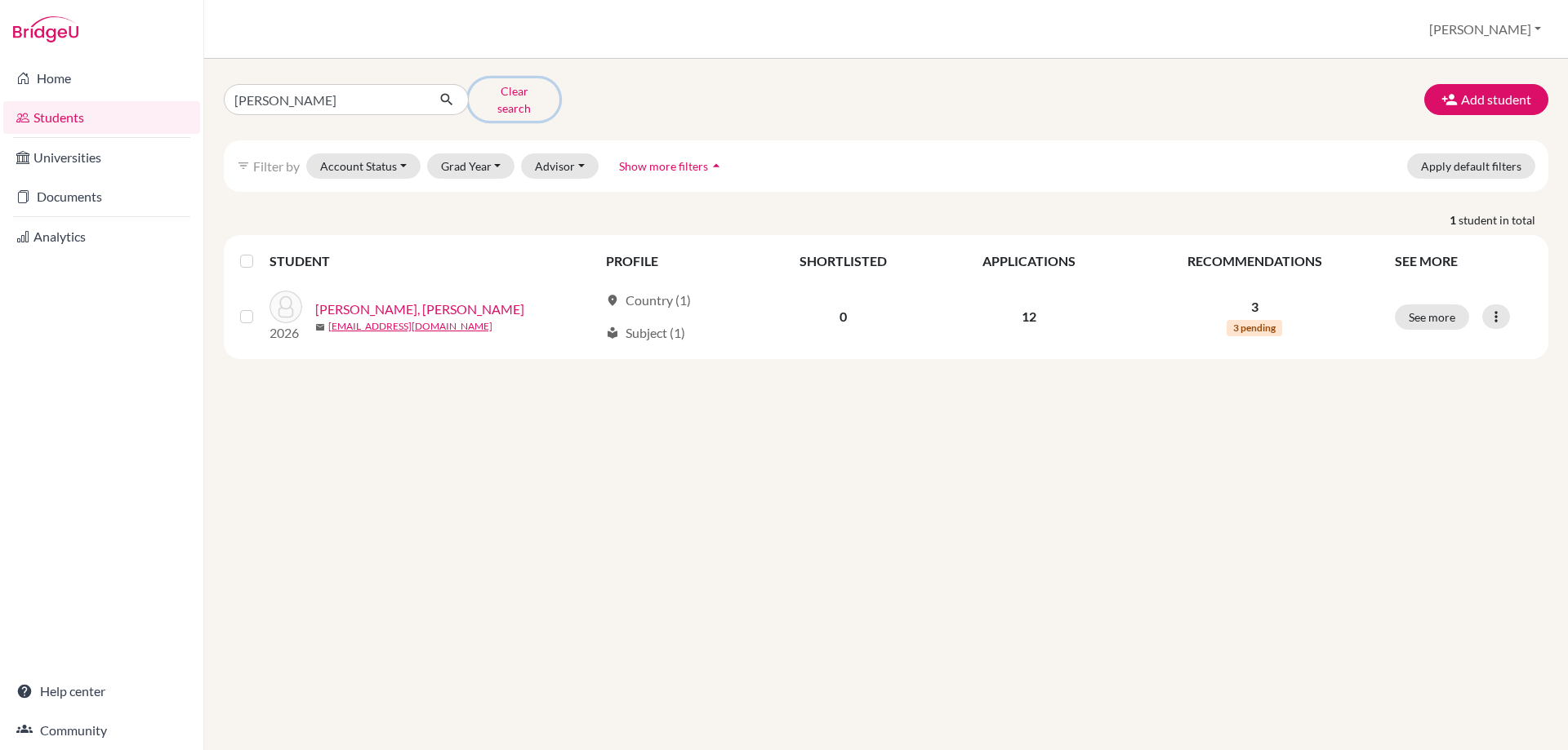
click at [520, 103] on button "Clear search" at bounding box center [515, 99] width 91 height 42
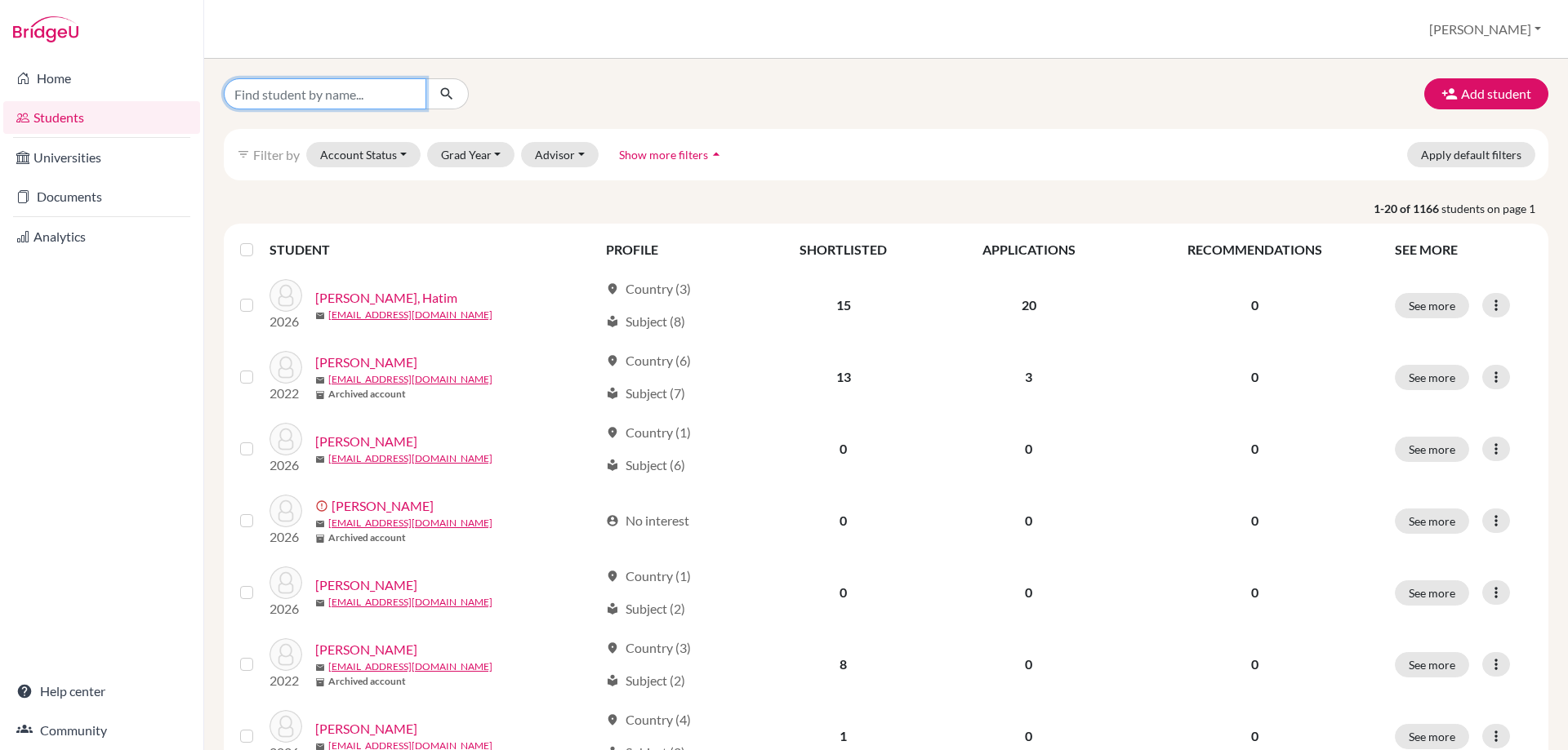
click at [262, 91] on input "Find student by name..." at bounding box center [324, 94] width 203 height 31
click at [299, 83] on input "Find student by name..." at bounding box center [324, 94] width 203 height 31
type input "shams"
click button "submit" at bounding box center [447, 94] width 43 height 31
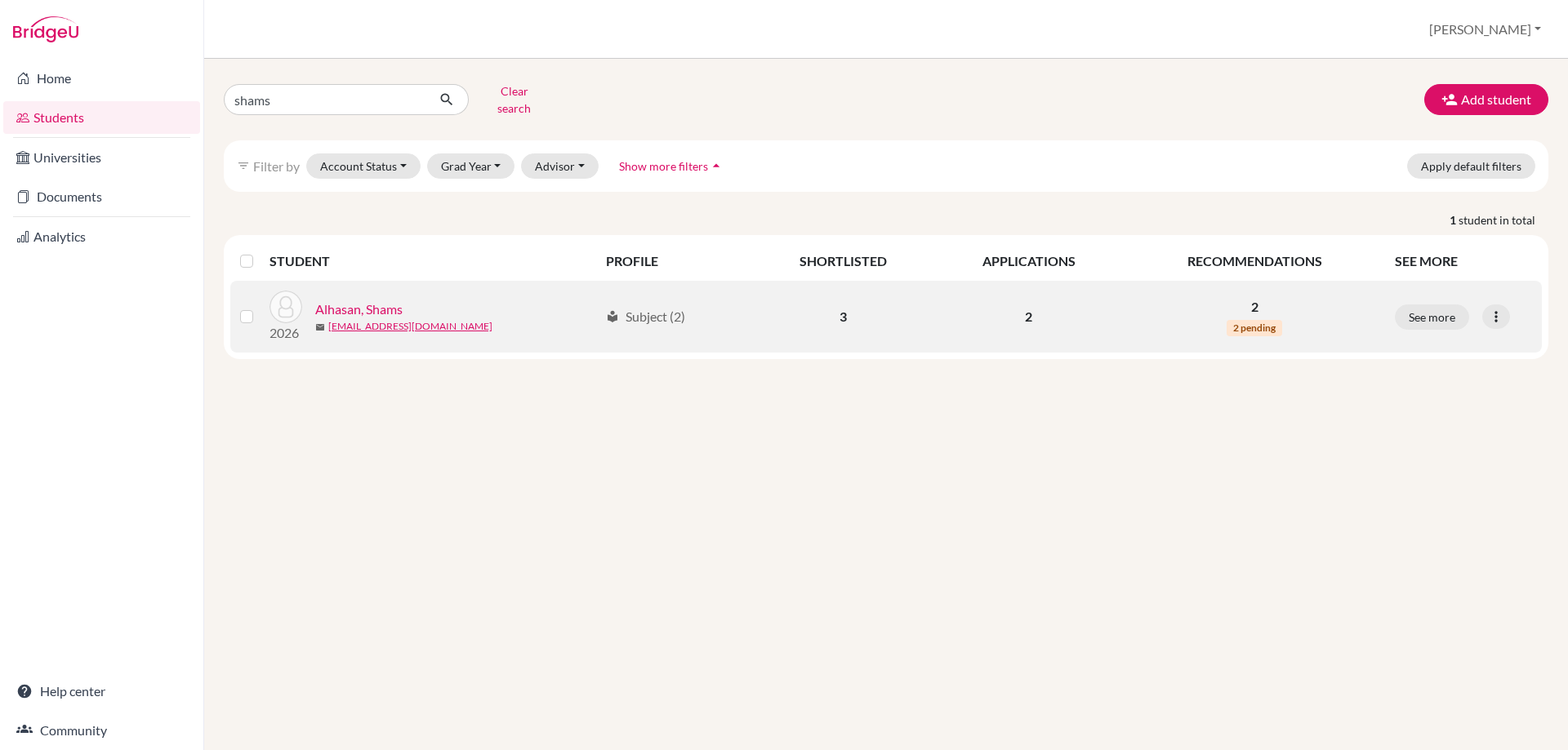
click at [350, 299] on link "Alhasan, Shams" at bounding box center [359, 309] width 88 height 20
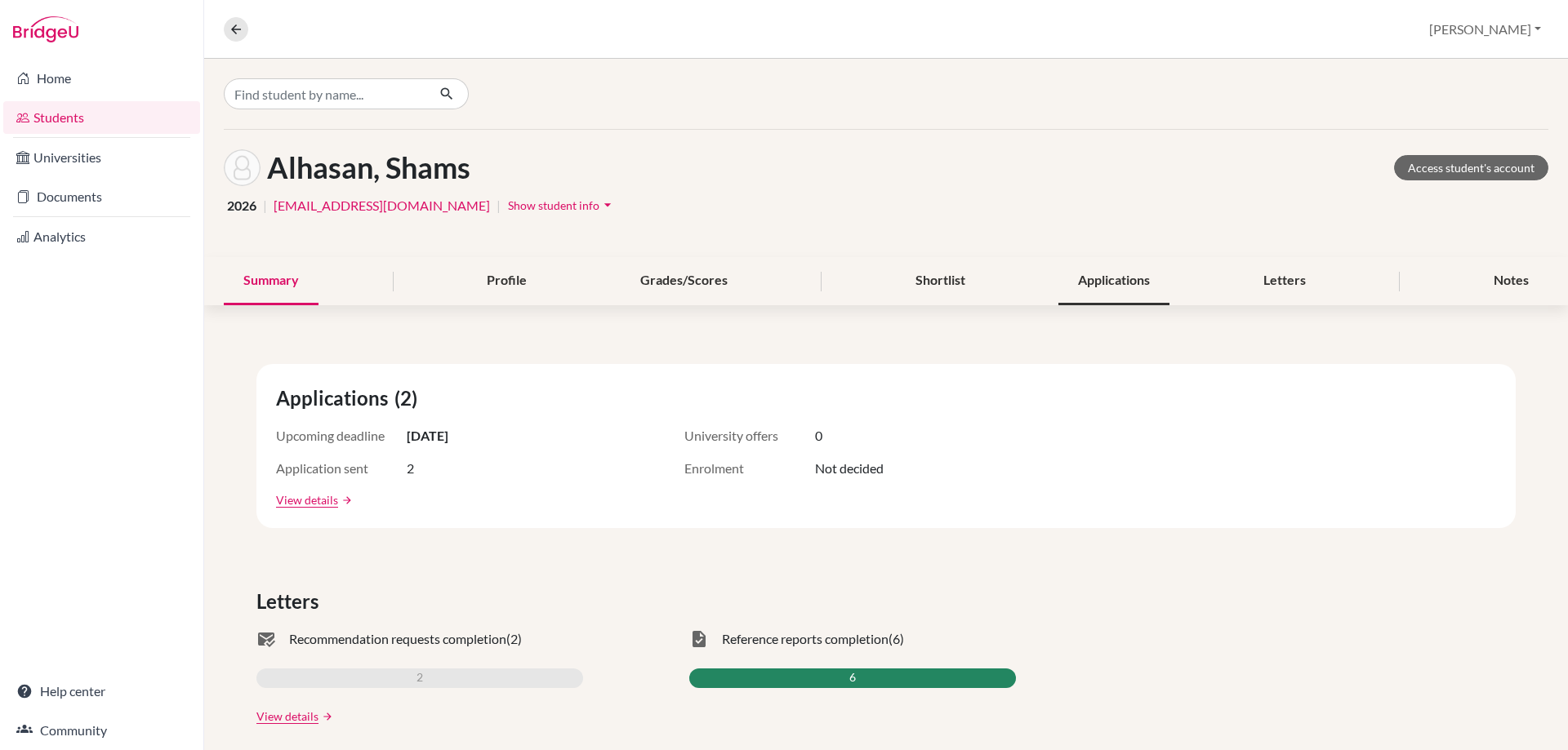
click at [1090, 289] on div "Applications" at bounding box center [1114, 281] width 111 height 48
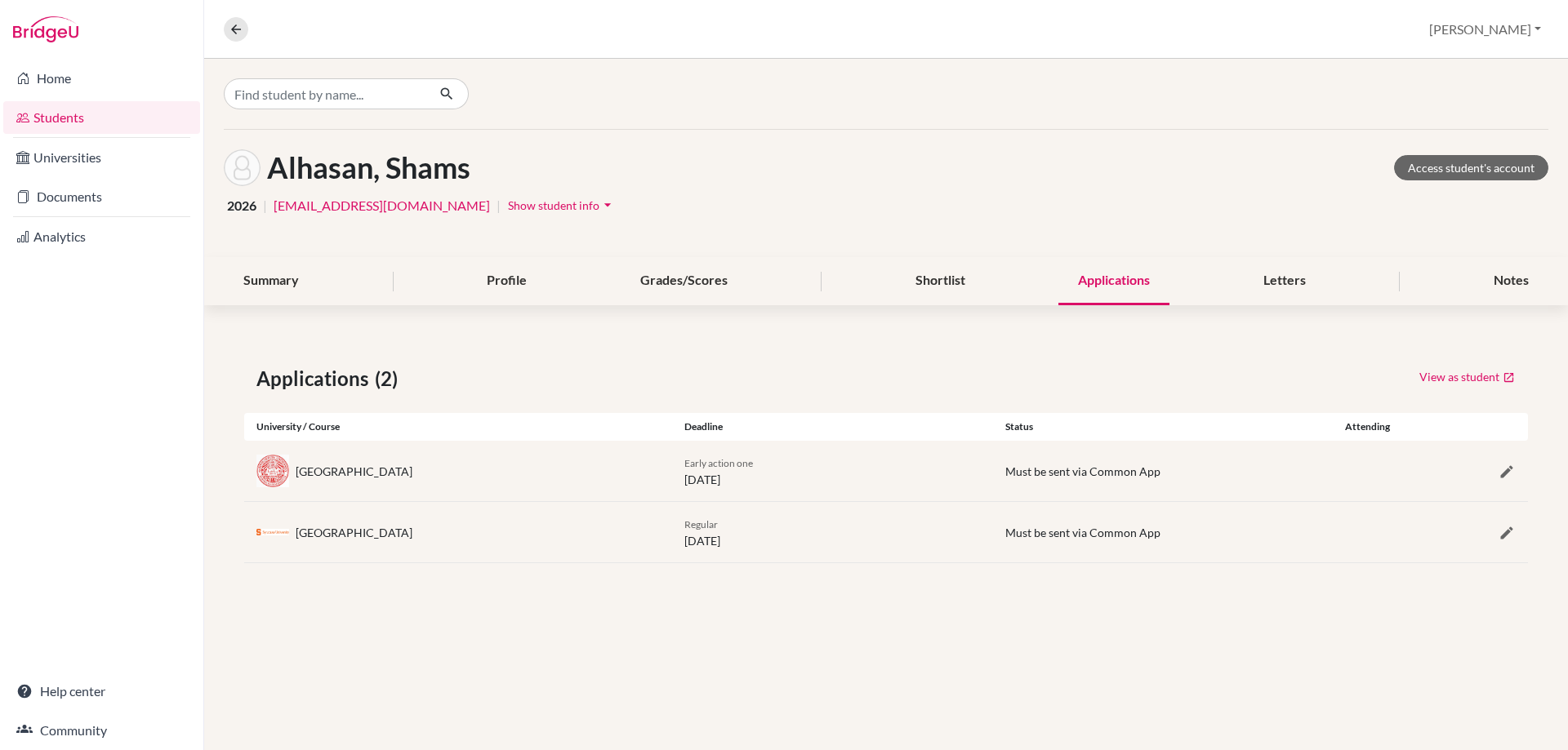
click at [590, 610] on div "Alhasan, Shams Access student's account 2026 | 12sal-hassan@jess.sch.ae | Show …" at bounding box center [886, 404] width 1364 height 691
click at [246, 37] on nav "Overview Student details" at bounding box center [242, 30] width 37 height 25
click at [245, 30] on button at bounding box center [236, 30] width 25 height 25
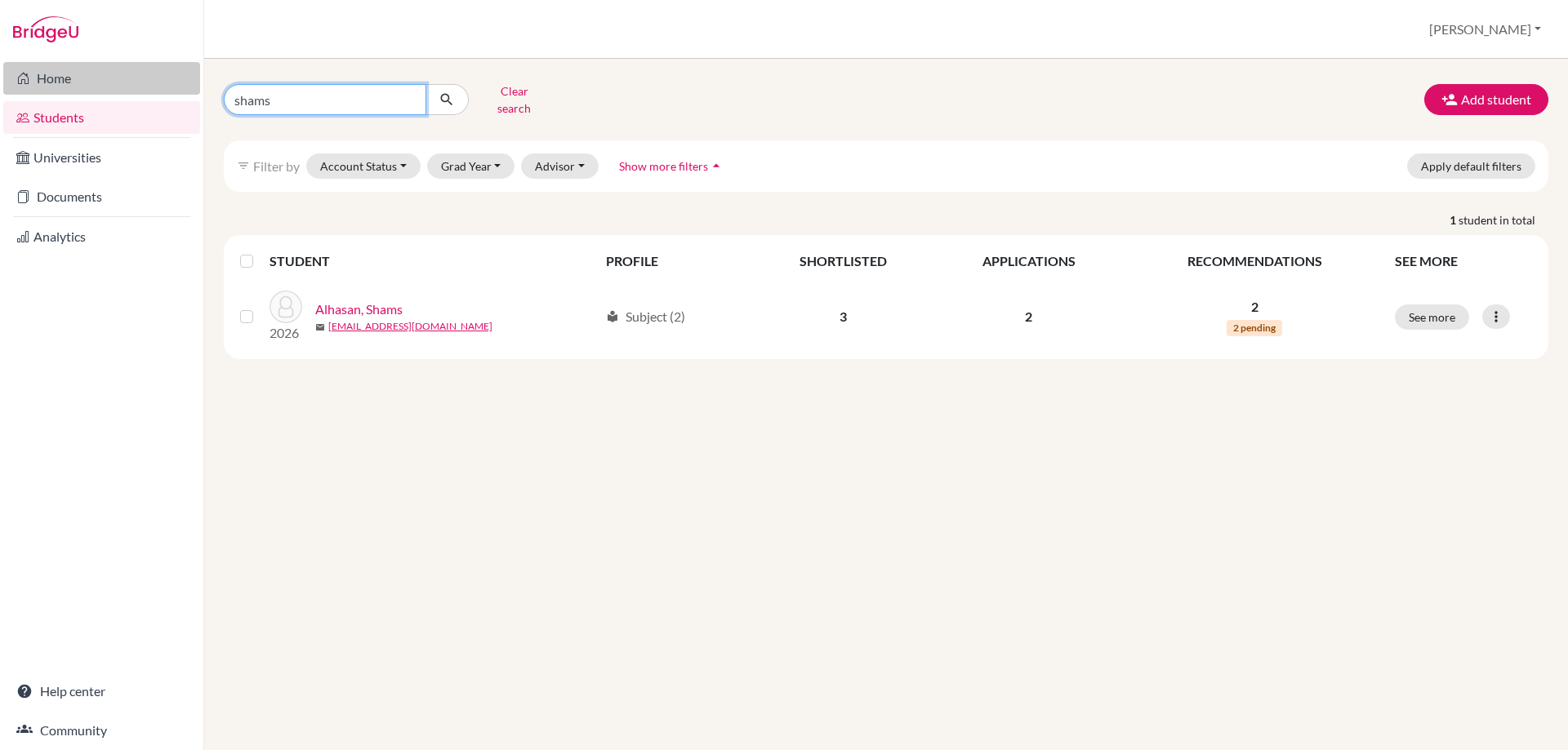
drag, startPoint x: 290, startPoint y: 95, endPoint x: 89, endPoint y: 83, distance: 201.4
click at [95, 85] on div "Home Students Universities Documents Analytics Help center Community Students o…" at bounding box center [784, 375] width 1568 height 750
type input "filipp"
click button "submit" at bounding box center [447, 100] width 43 height 31
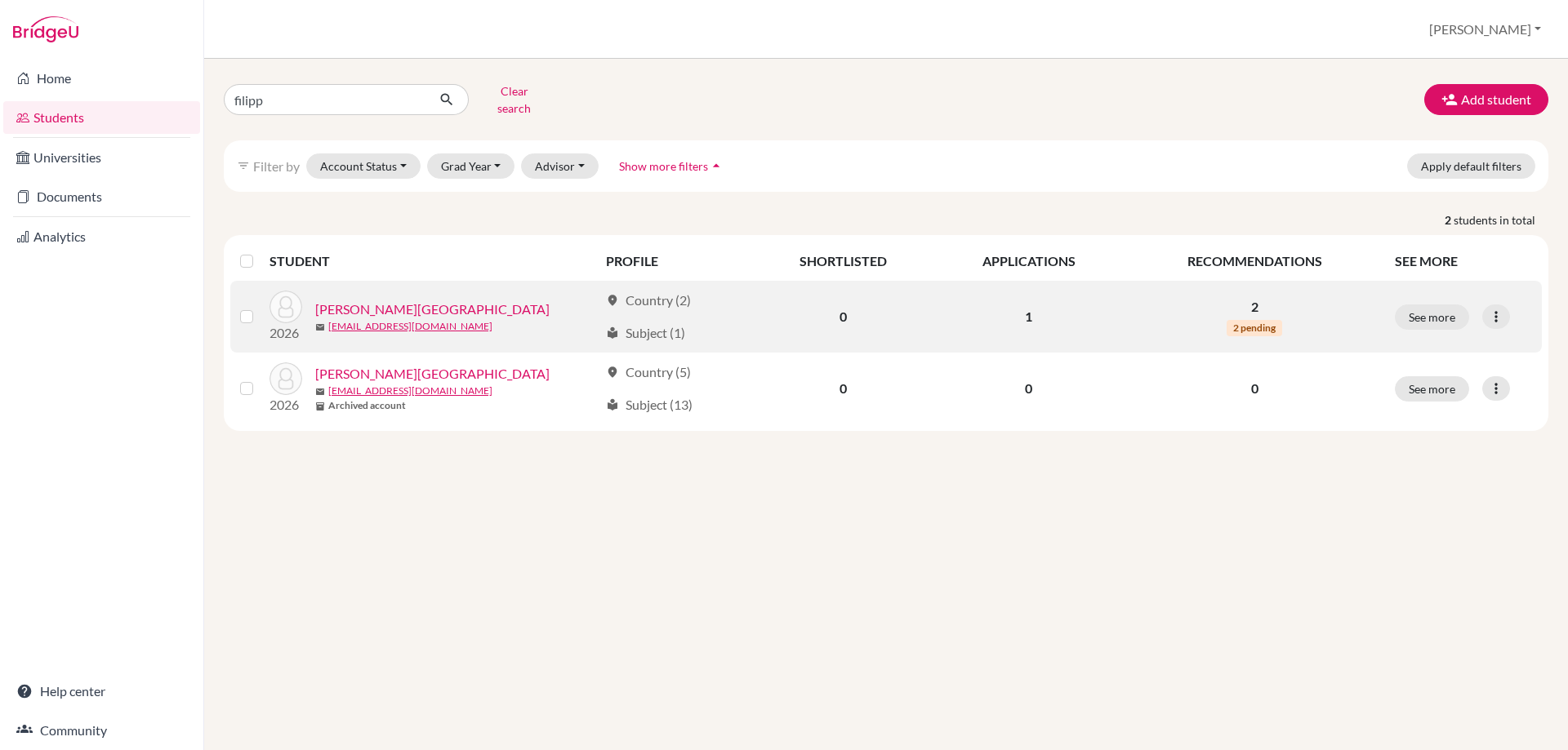
click at [348, 299] on link "[PERSON_NAME][GEOGRAPHIC_DATA]" at bounding box center [432, 309] width 234 height 20
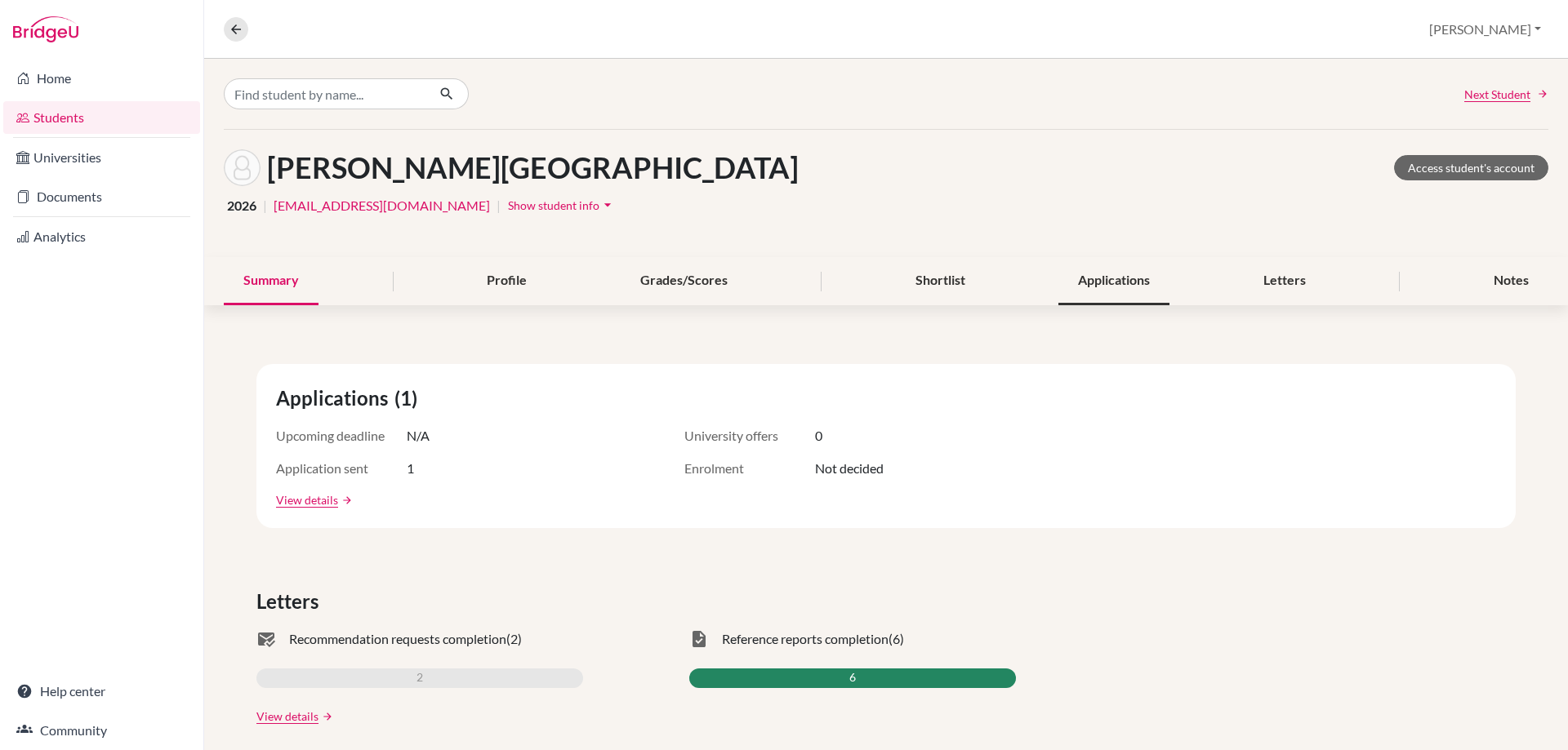
click at [1111, 288] on div "Applications" at bounding box center [1114, 281] width 111 height 48
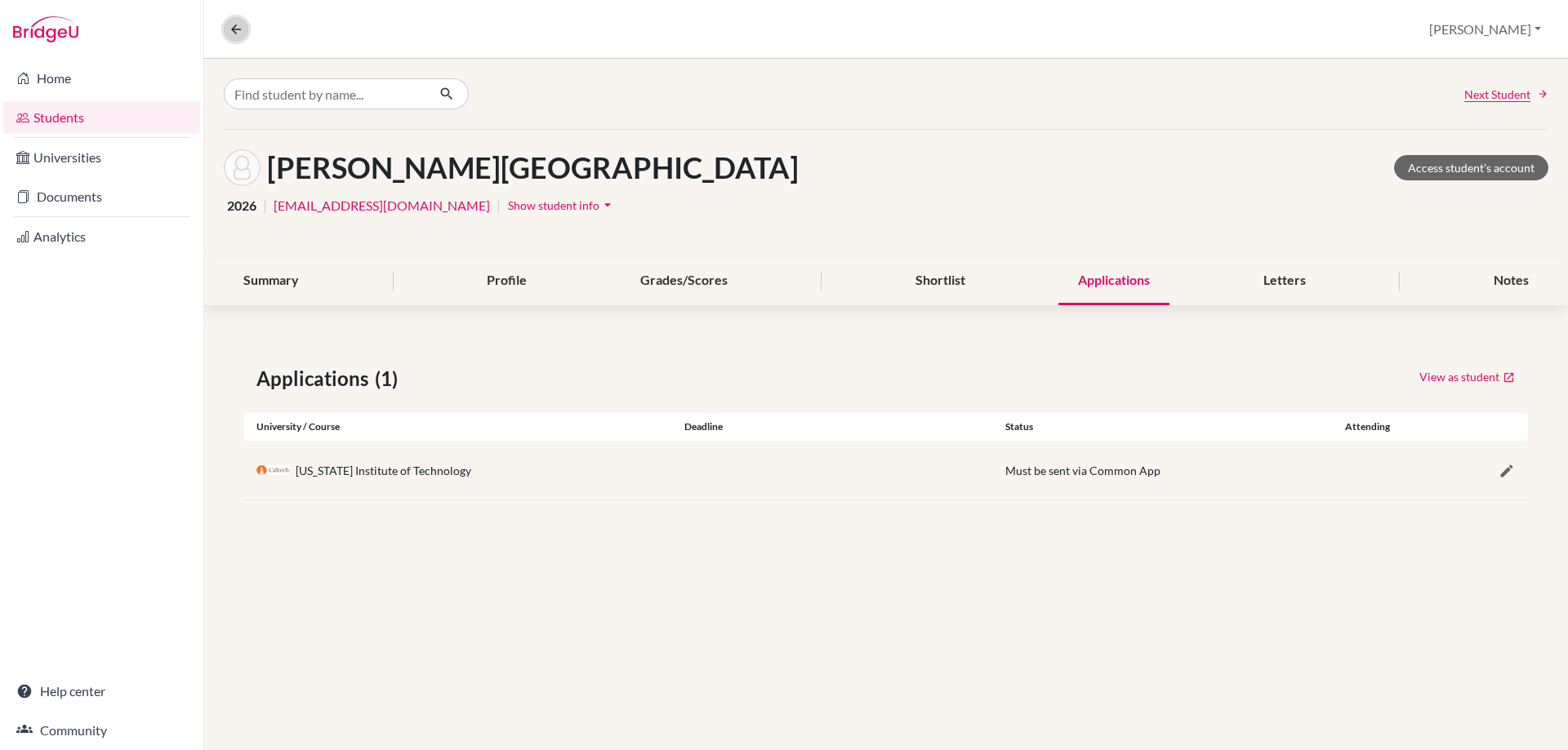
click at [237, 35] on icon at bounding box center [236, 30] width 15 height 15
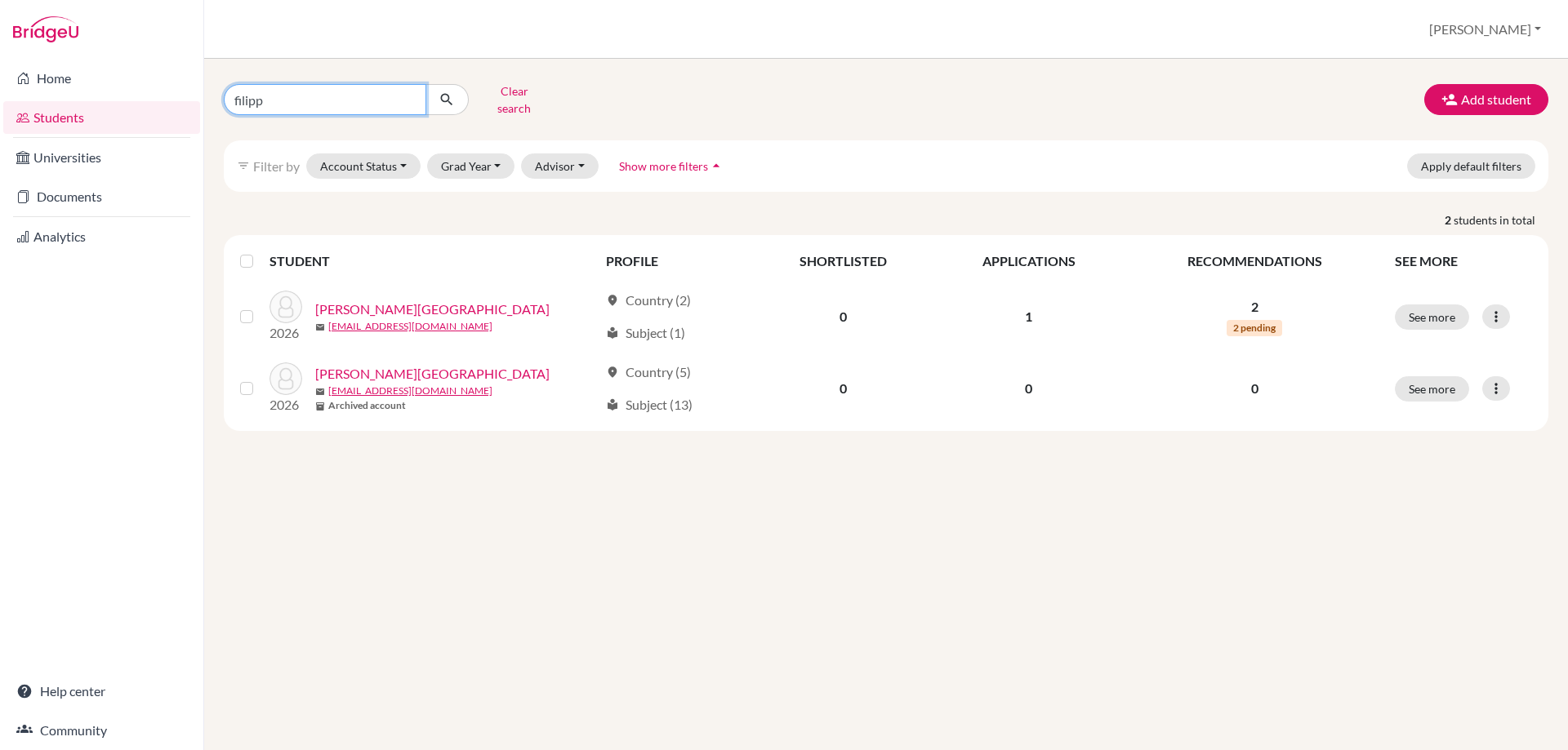
drag, startPoint x: 264, startPoint y: 99, endPoint x: 191, endPoint y: 98, distance: 73.0
click at [191, 98] on div "Home Students Universities Documents Analytics Help center Community Students o…" at bounding box center [784, 375] width 1568 height 750
type input "bu"
click button "submit" at bounding box center [447, 100] width 43 height 31
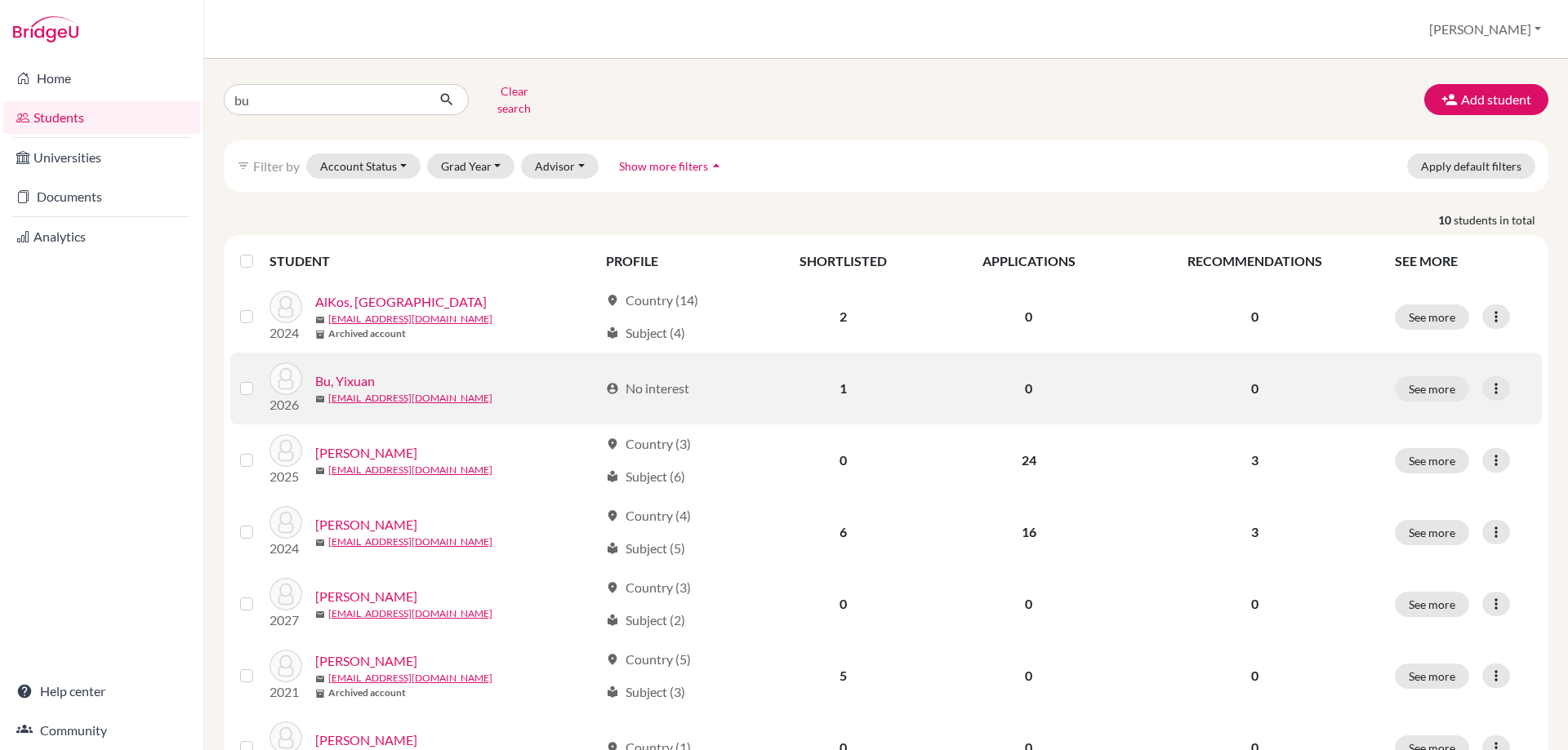
click at [350, 371] on link "Bu, Yixuan" at bounding box center [345, 381] width 60 height 20
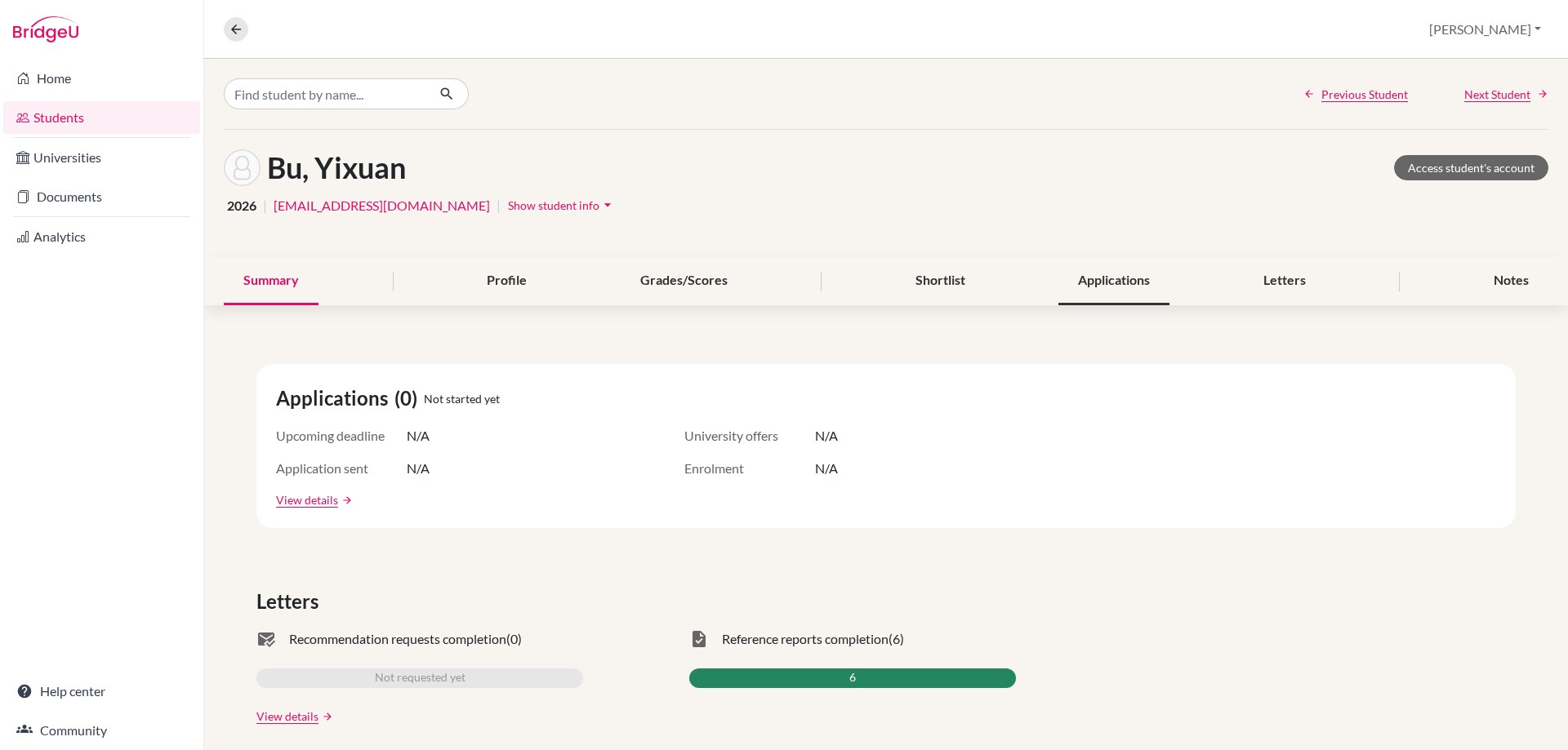
click at [1090, 279] on div "Applications" at bounding box center [1114, 281] width 111 height 48
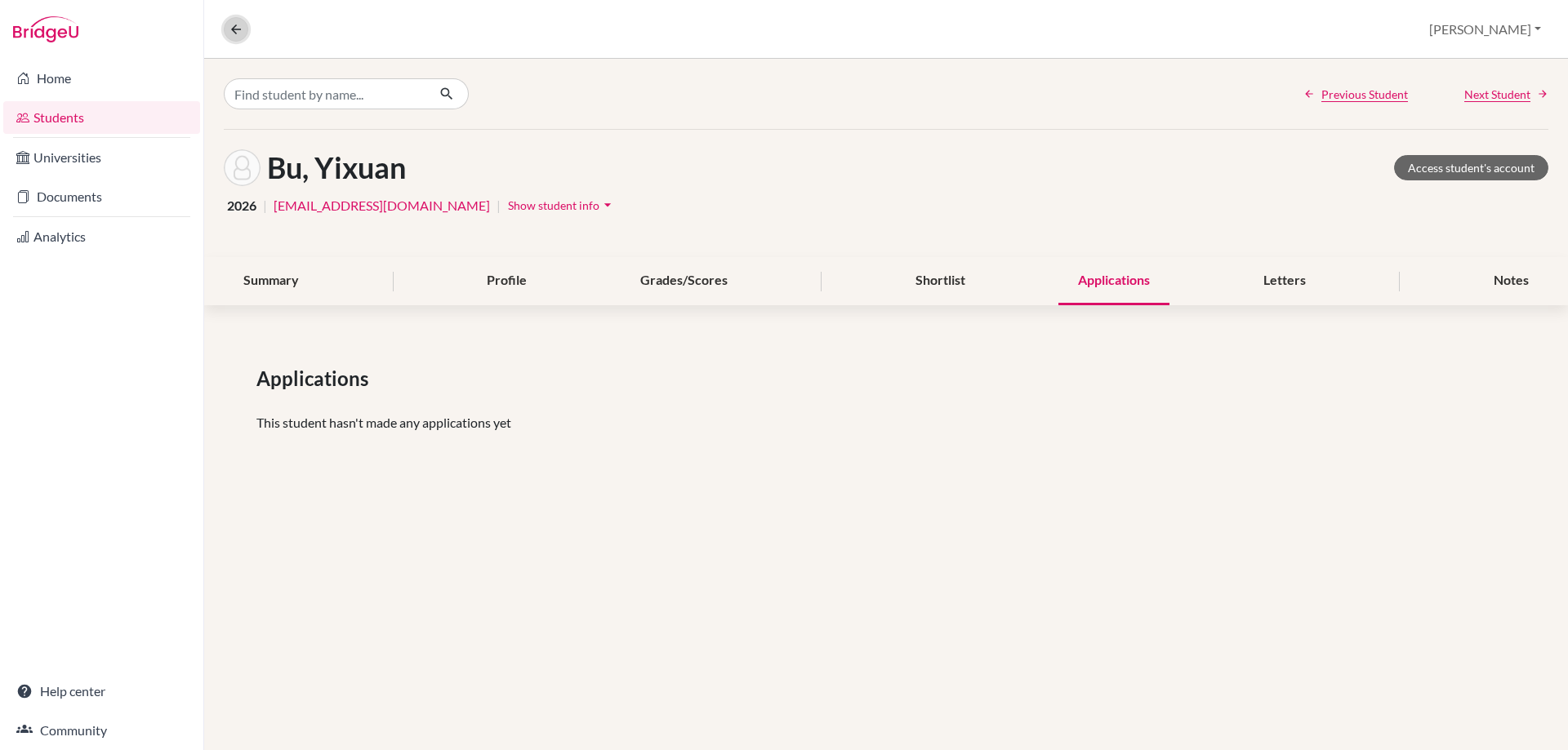
click at [238, 31] on icon at bounding box center [236, 30] width 15 height 15
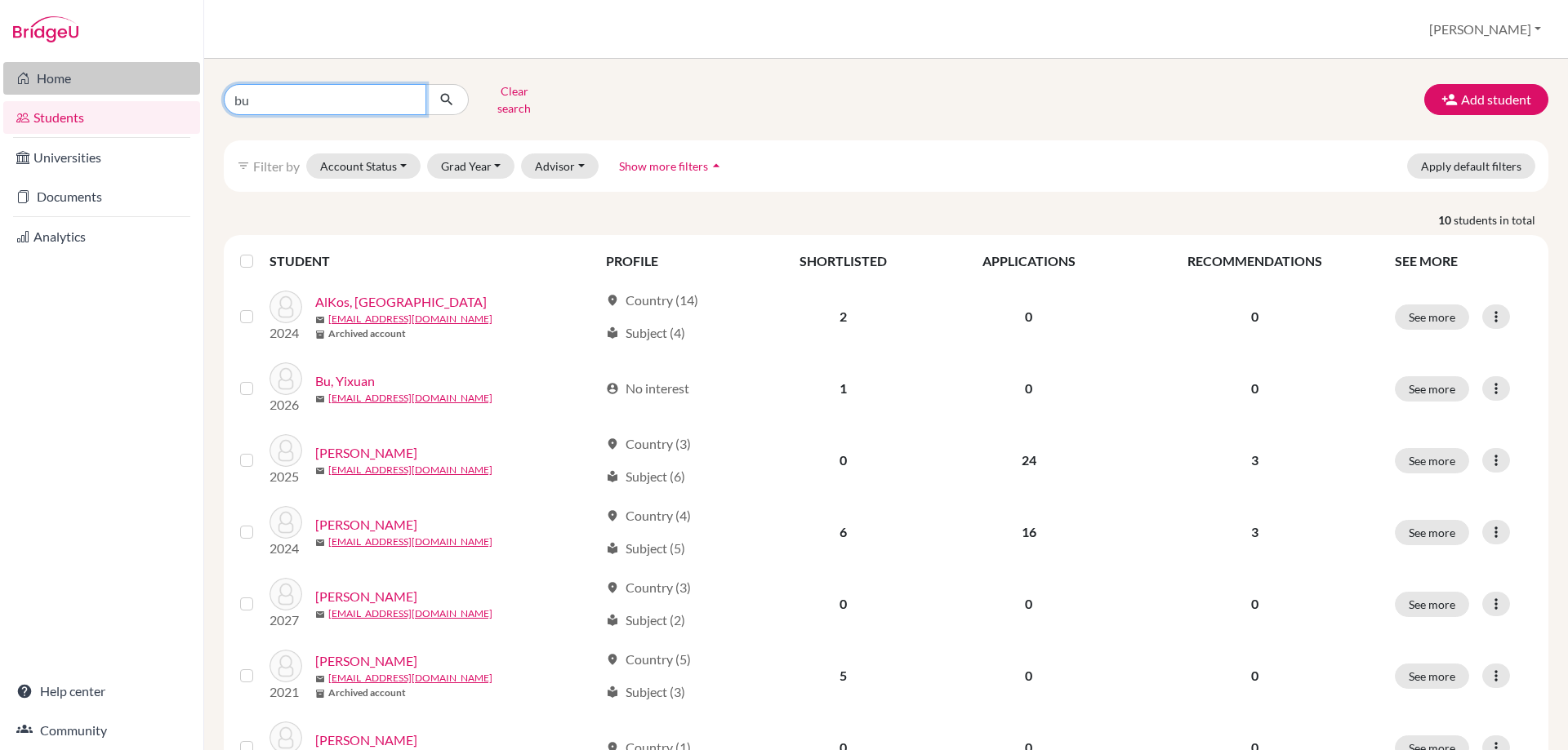
drag, startPoint x: 310, startPoint y: 98, endPoint x: 185, endPoint y: 74, distance: 127.3
click at [192, 74] on div "Home Students Universities Documents Analytics Help center Community Students o…" at bounding box center [784, 375] width 1568 height 750
type input "dai"
click button "submit" at bounding box center [447, 100] width 43 height 31
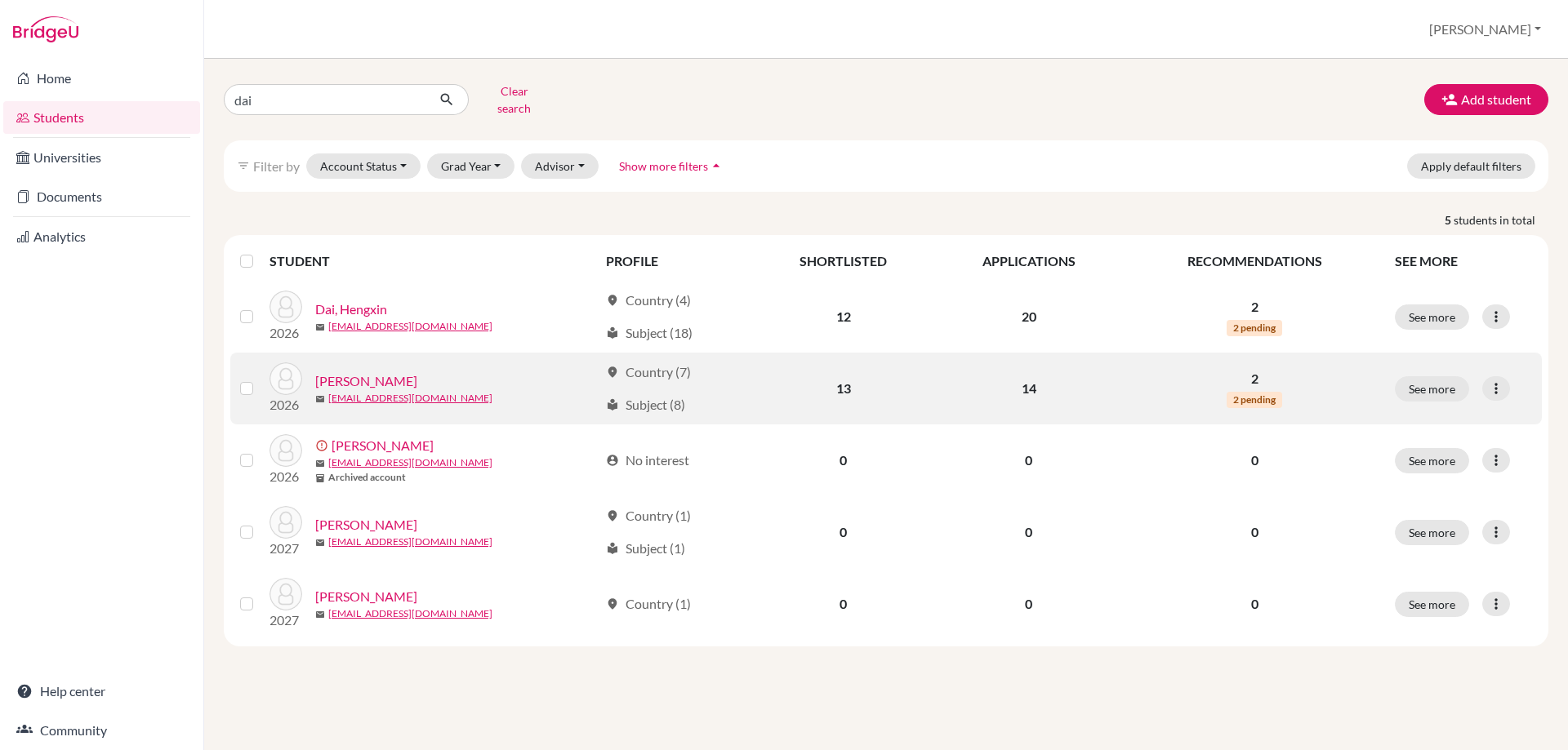
click at [365, 371] on link "[PERSON_NAME]" at bounding box center [366, 381] width 102 height 20
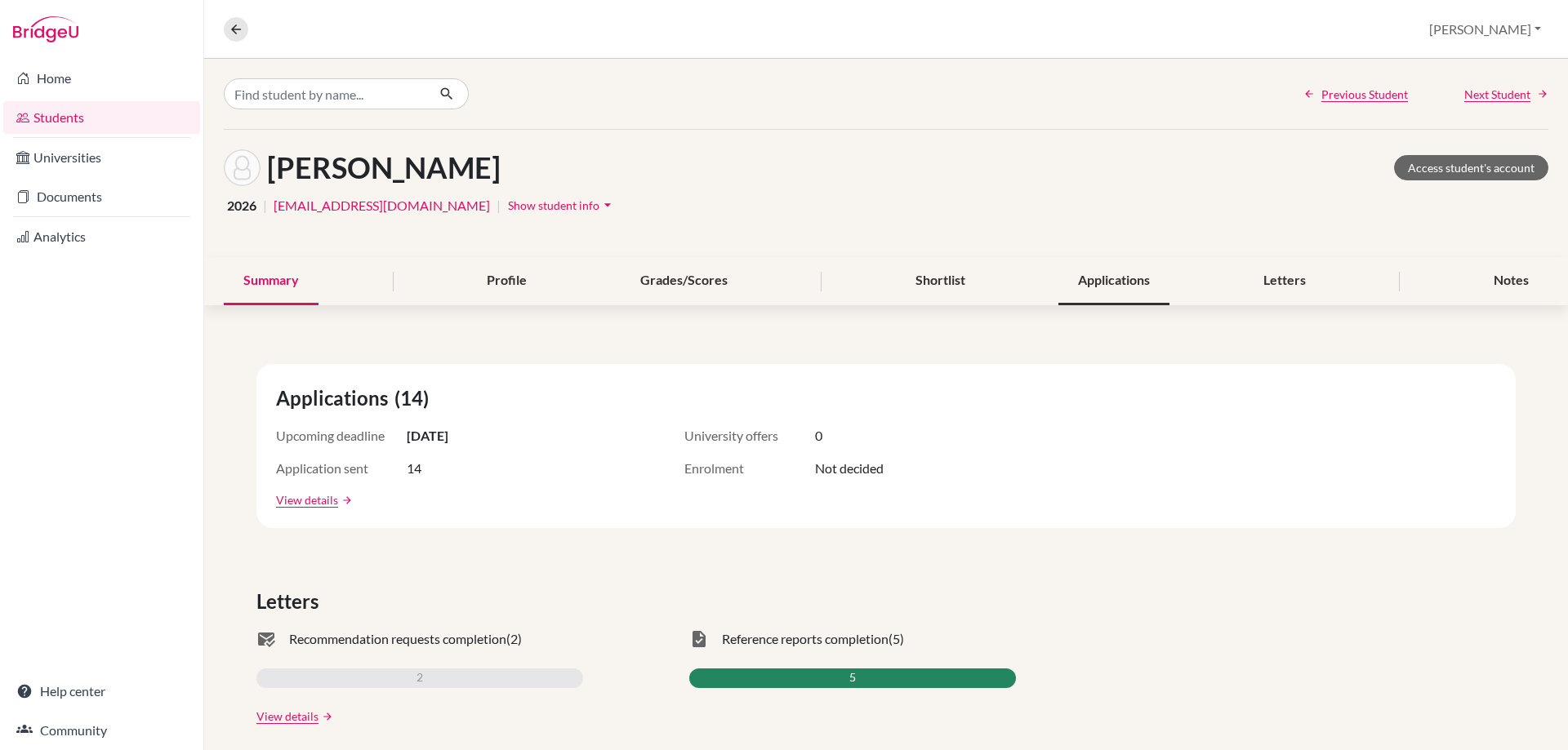
click at [1133, 284] on div "Applications" at bounding box center [1114, 281] width 111 height 48
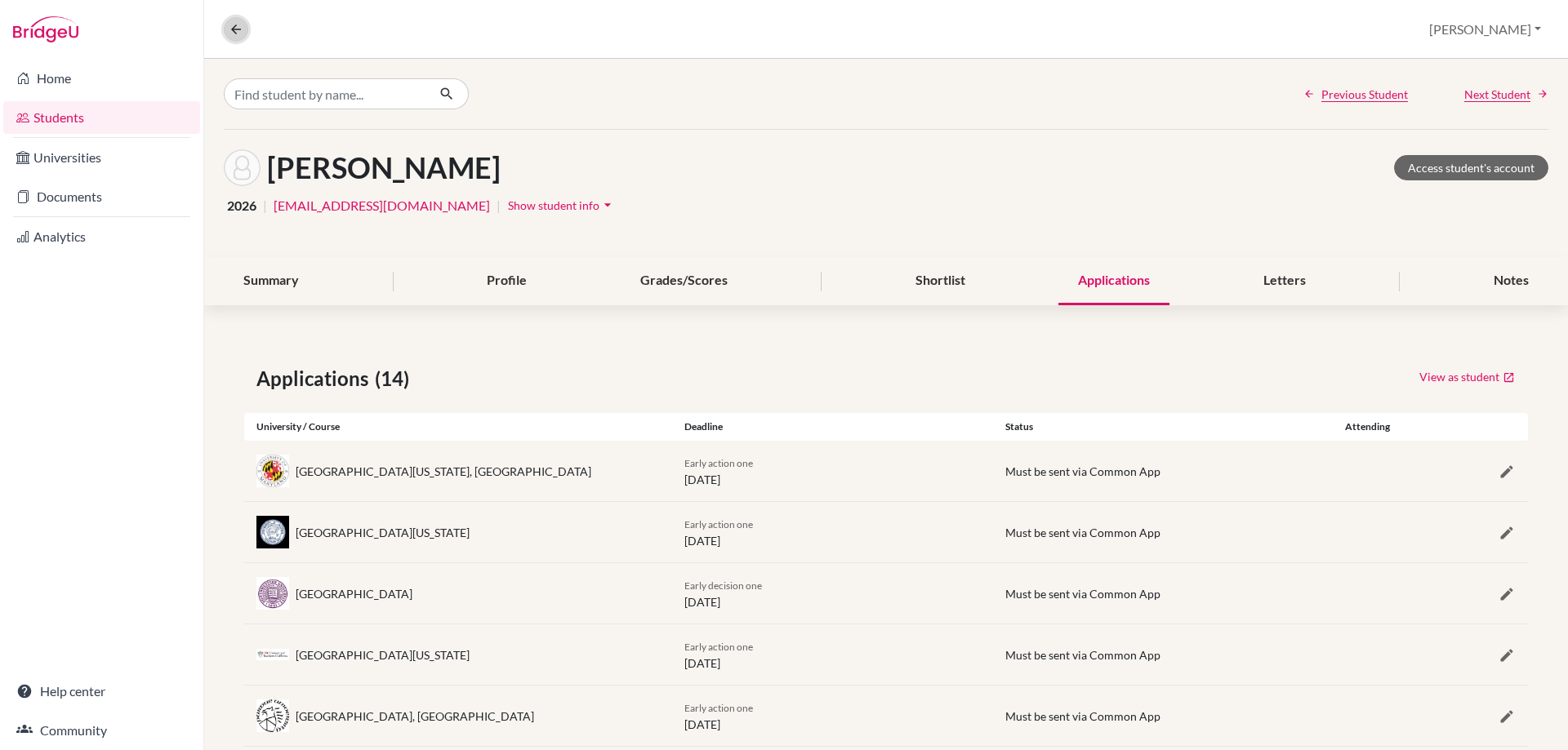
click at [233, 30] on icon at bounding box center [236, 30] width 15 height 15
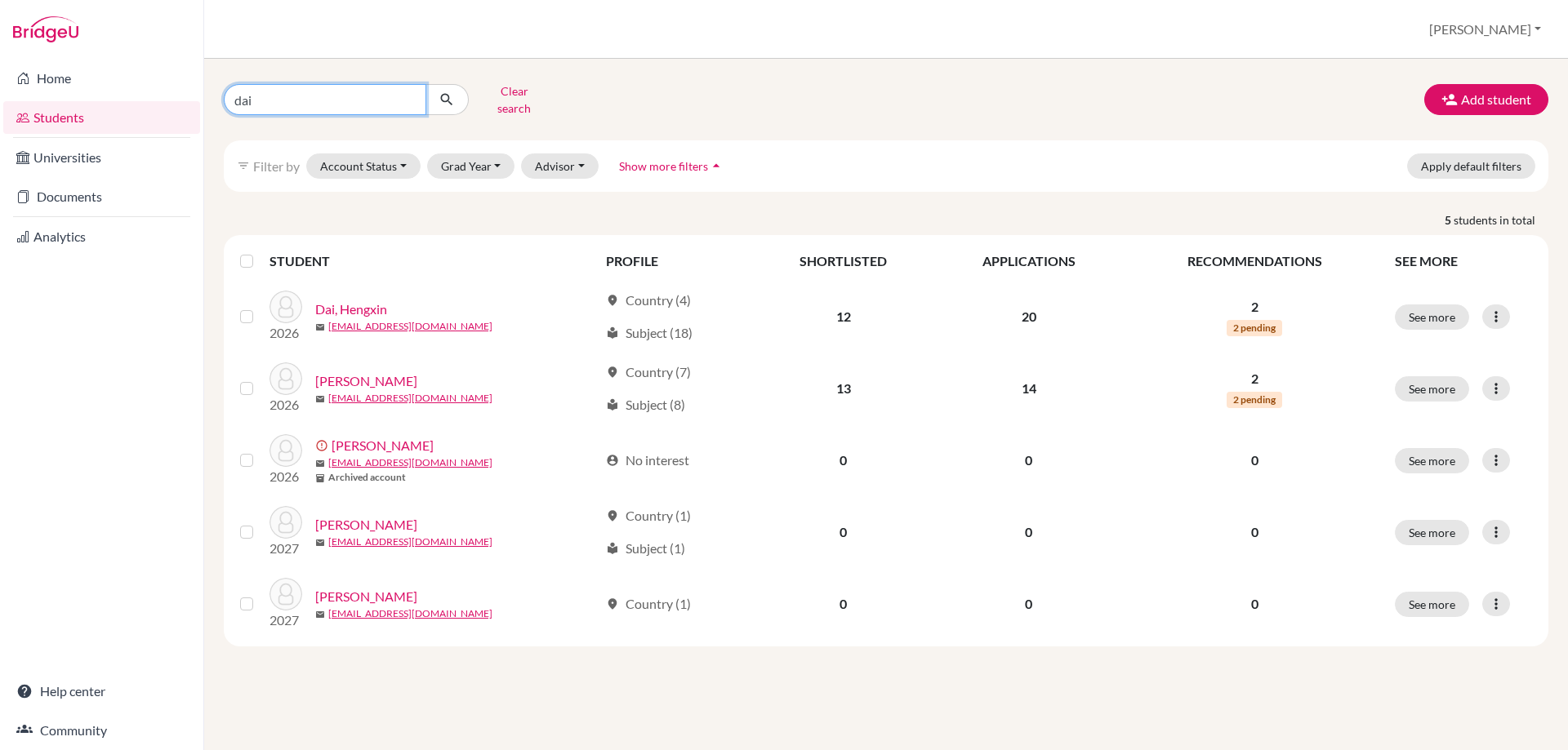
drag, startPoint x: 270, startPoint y: 91, endPoint x: 164, endPoint y: 107, distance: 107.2
click at [185, 83] on div "Home Students Universities Documents Analytics Help center Community Students o…" at bounding box center [784, 375] width 1568 height 750
type input "cinar"
click button "submit" at bounding box center [447, 100] width 43 height 31
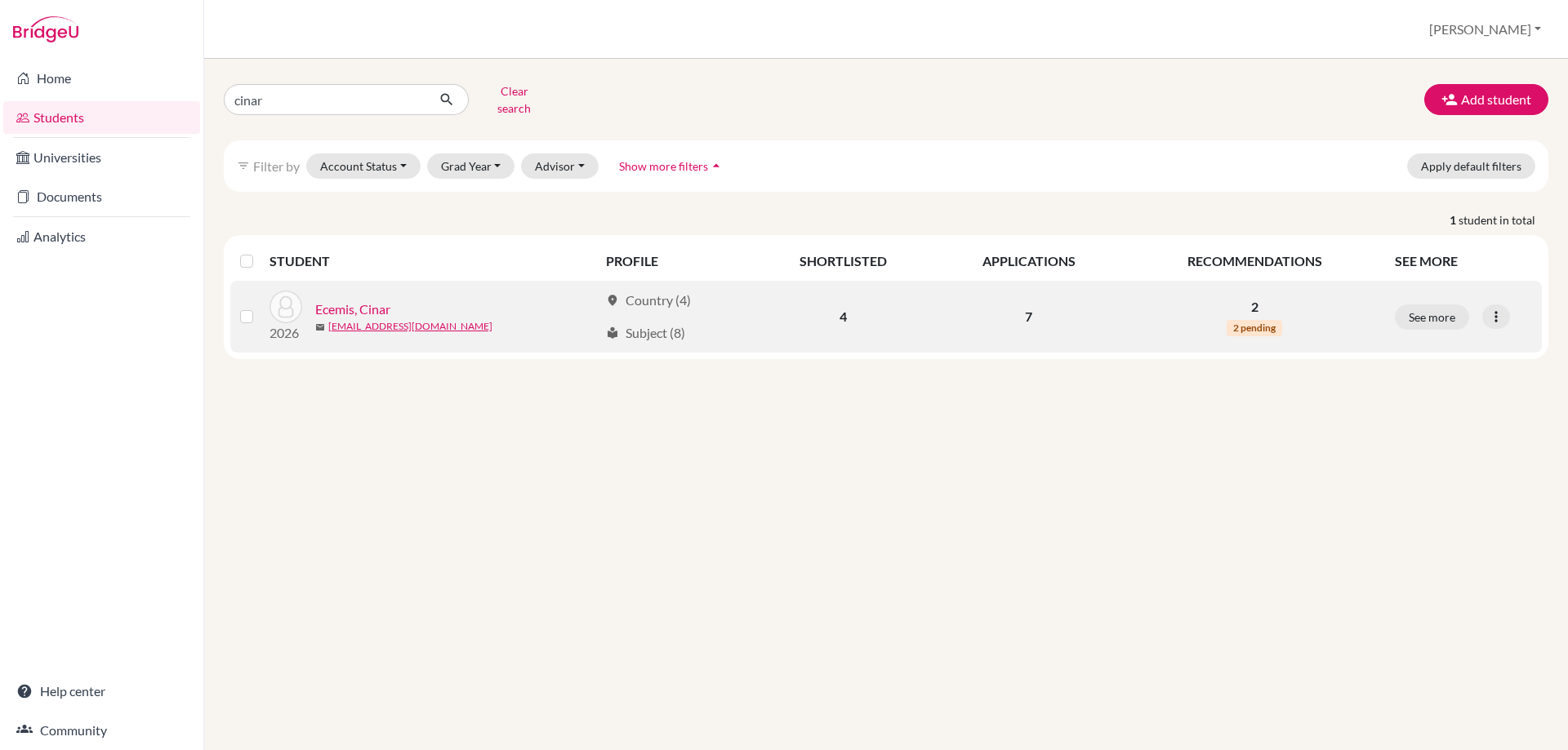
click at [341, 299] on link "Ecemis, Cinar" at bounding box center [352, 309] width 75 height 20
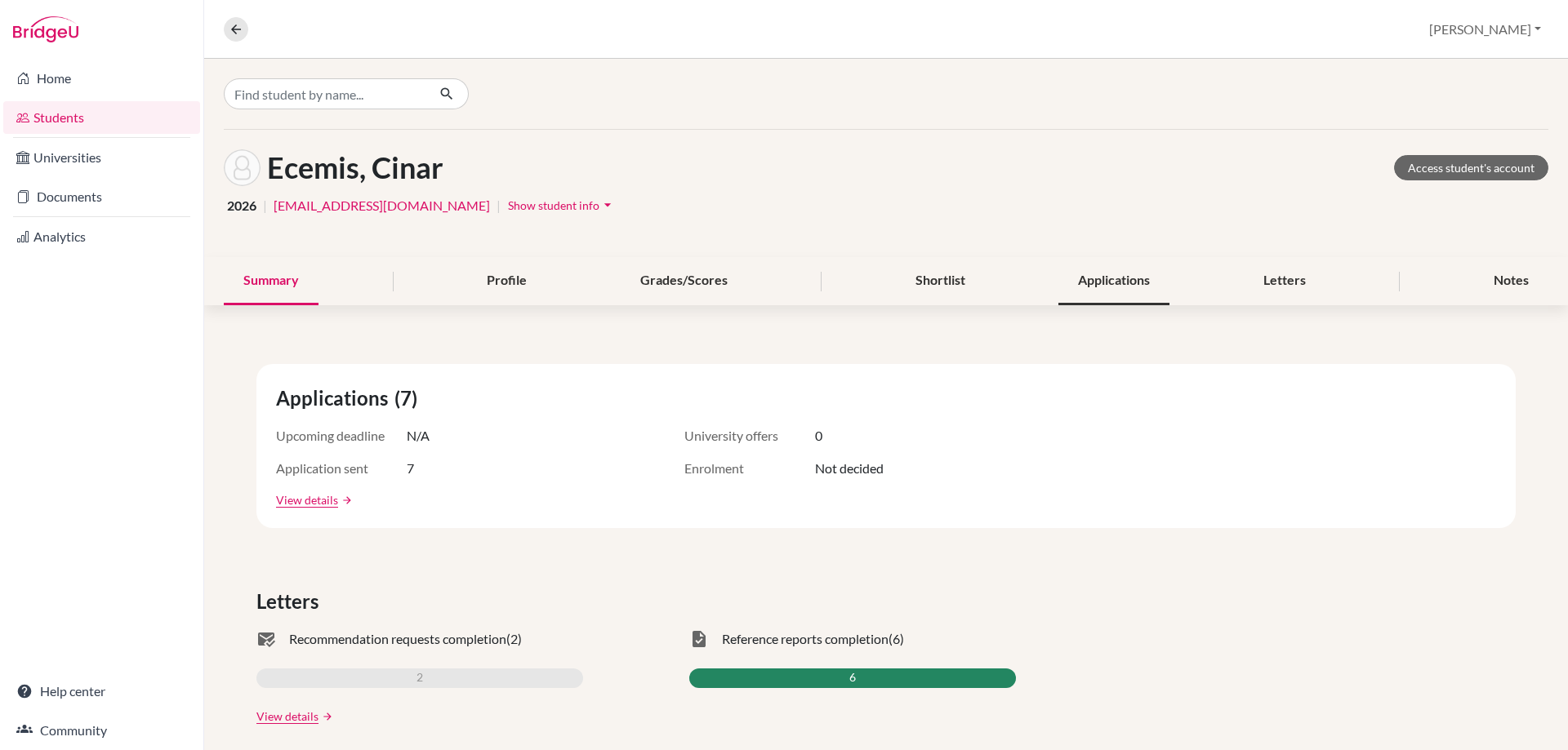
click at [1085, 279] on div "Applications" at bounding box center [1114, 281] width 111 height 48
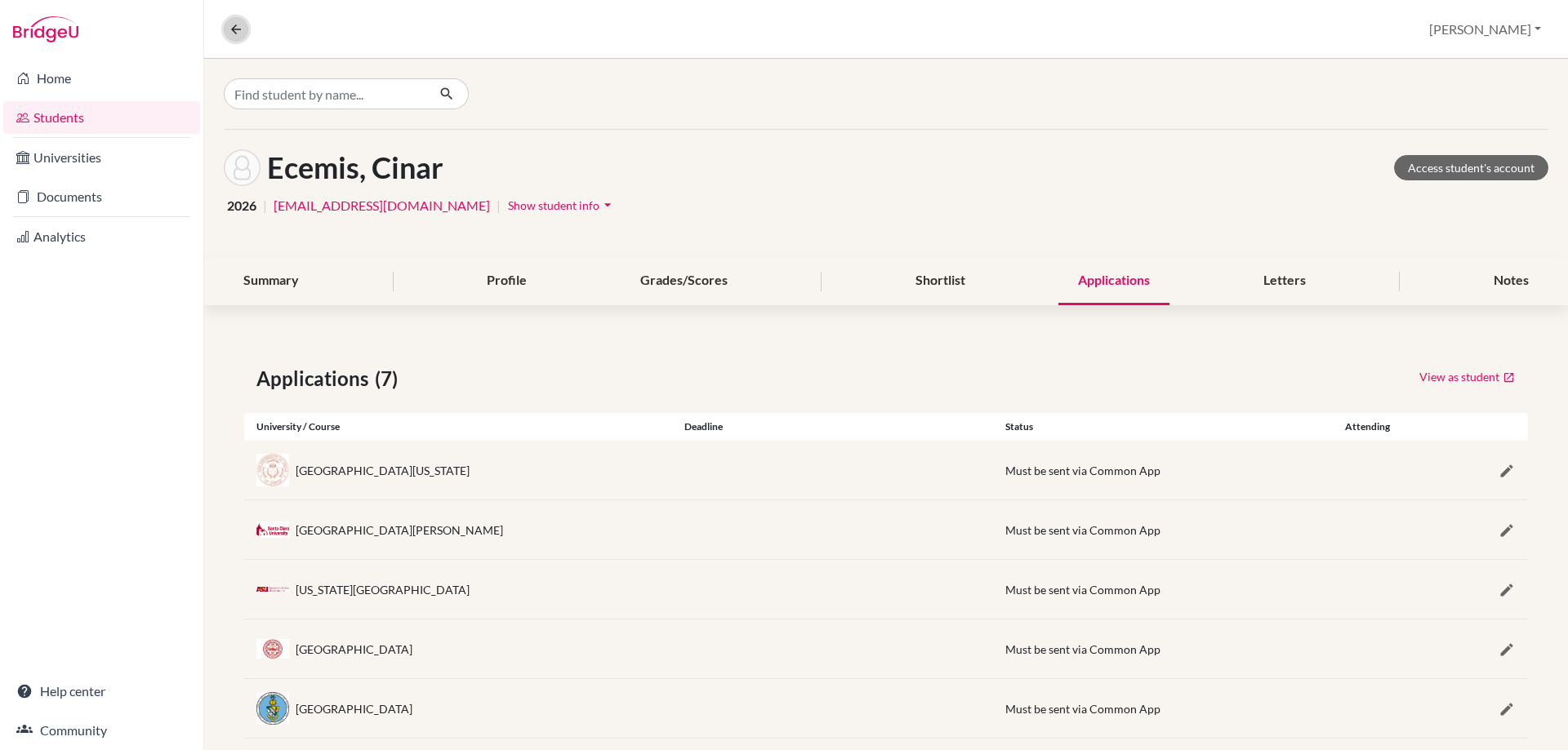
click at [239, 31] on icon at bounding box center [236, 30] width 15 height 15
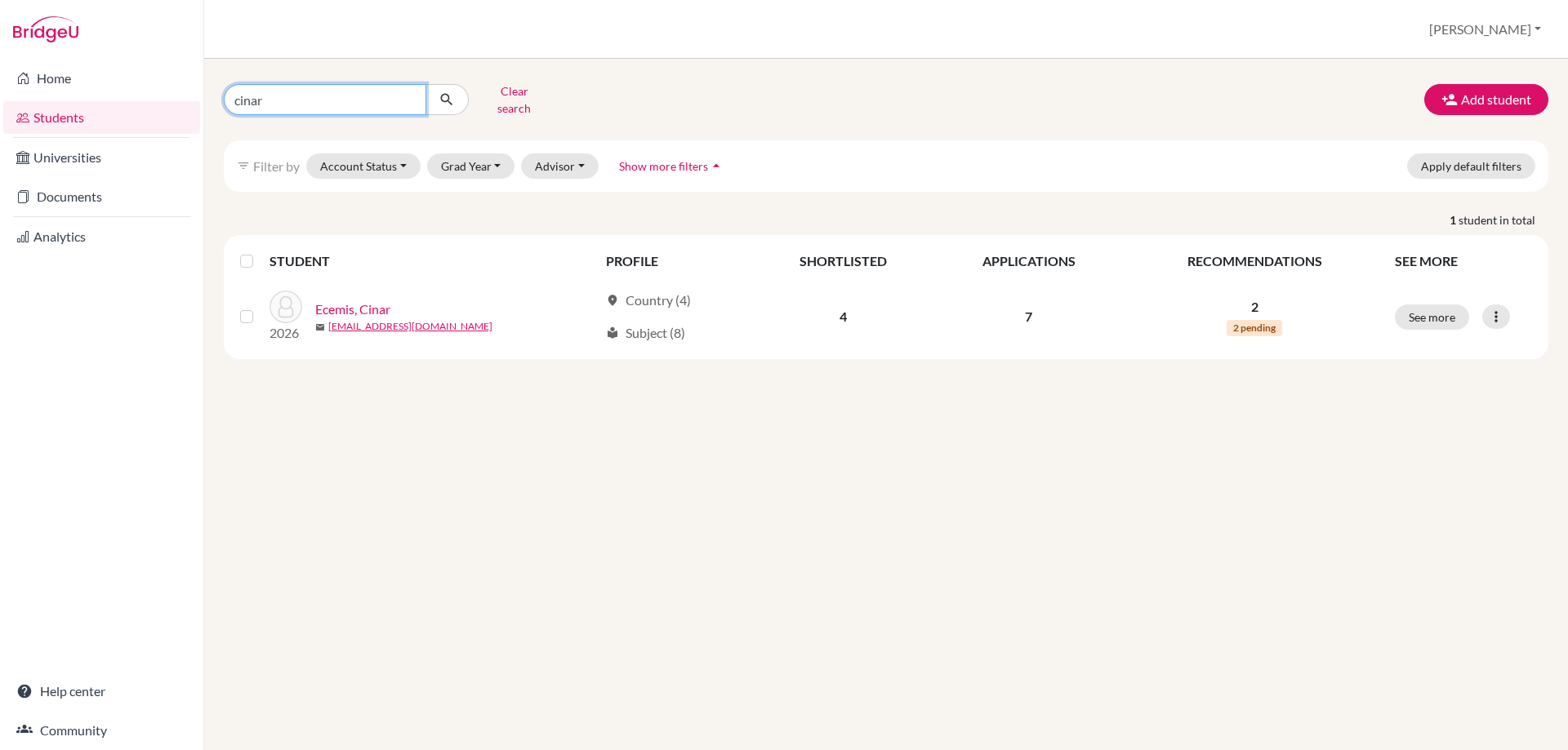
drag, startPoint x: 338, startPoint y: 92, endPoint x: -137, endPoint y: 73, distance: 475.4
click at [0, 73] on html "Home Students Universities Documents Analytics Help center Community Students o…" at bounding box center [784, 375] width 1568 height 750
type input "leopold"
click button "submit" at bounding box center [447, 100] width 43 height 31
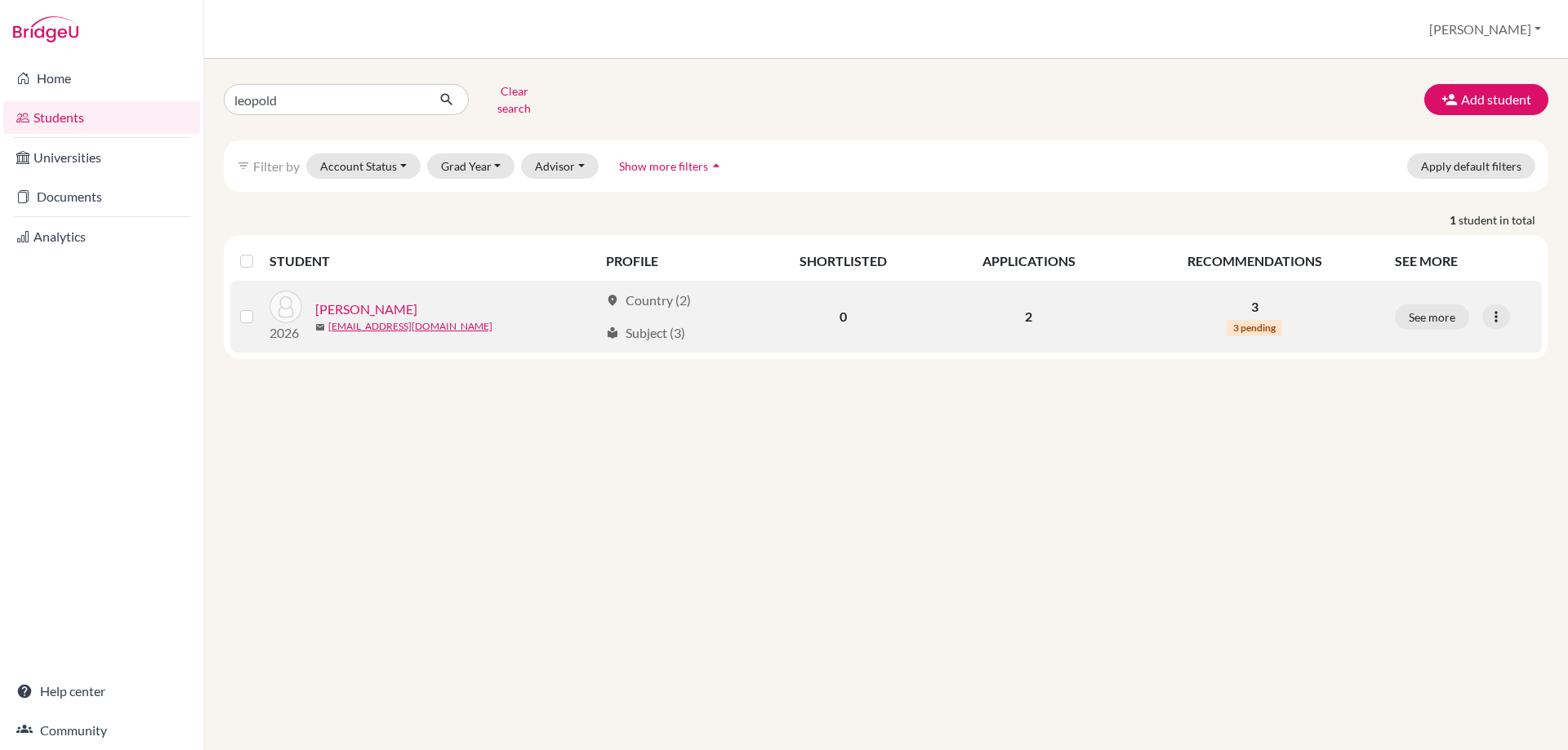
click at [411, 299] on link "[PERSON_NAME]" at bounding box center [366, 309] width 102 height 20
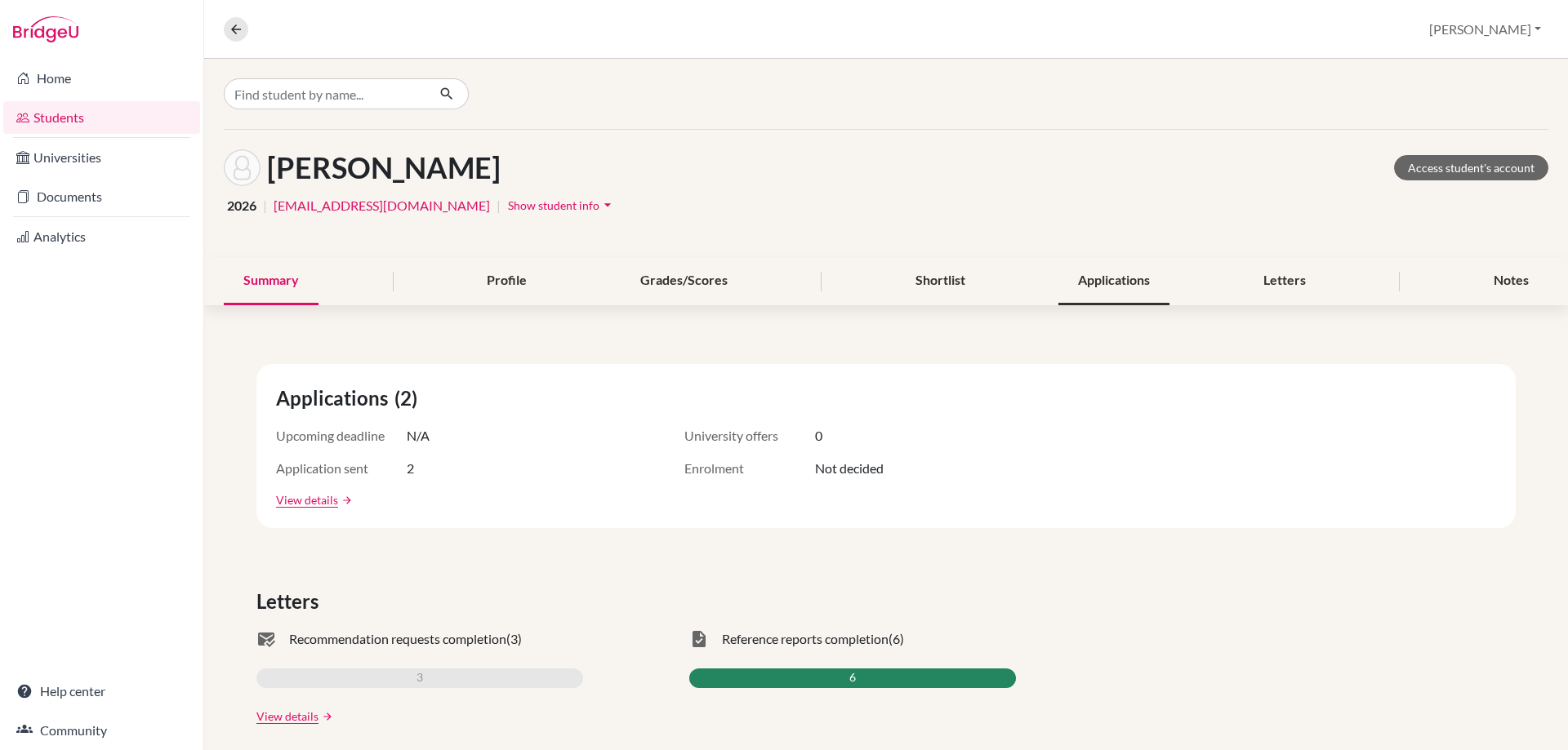
click at [1080, 278] on div "Applications" at bounding box center [1114, 281] width 111 height 48
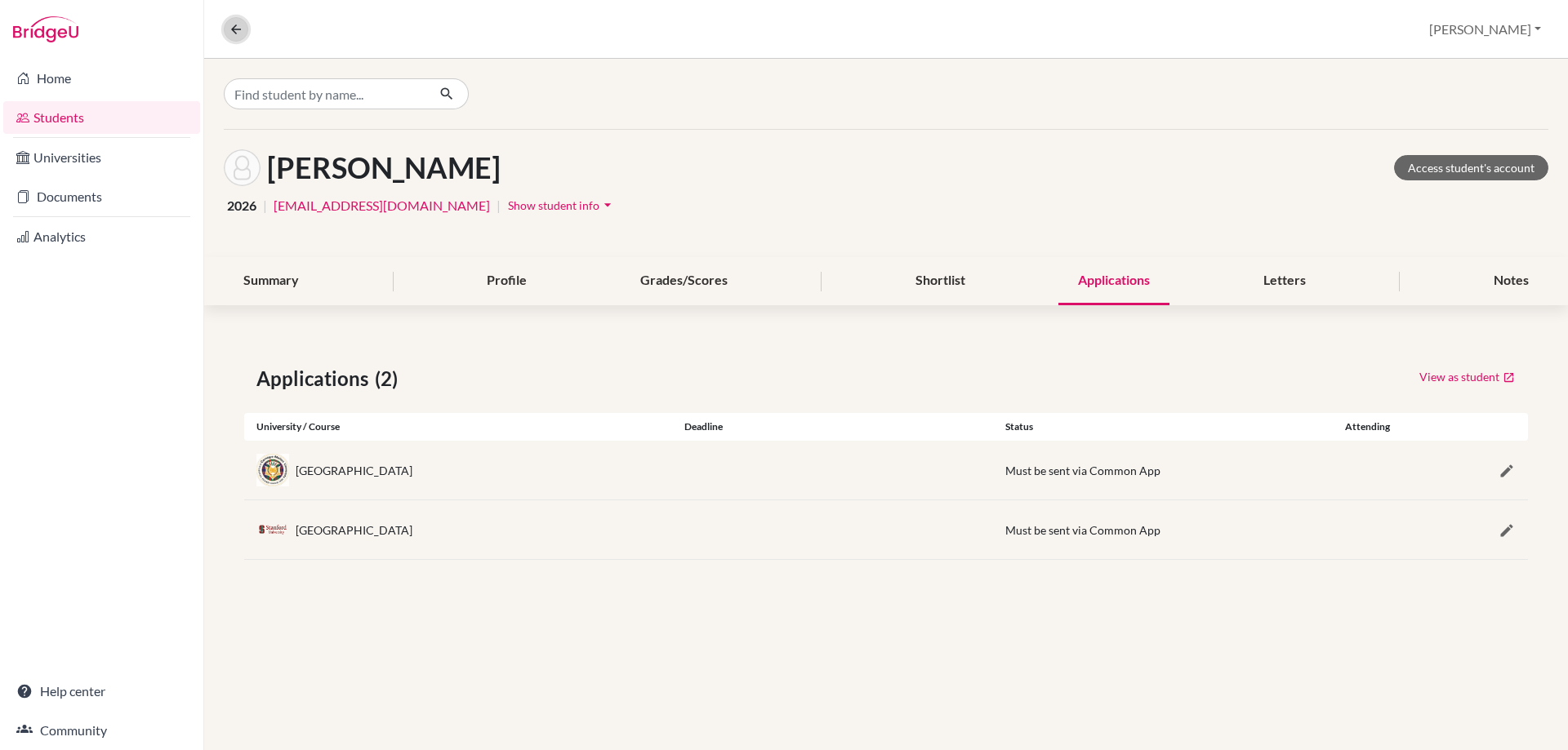
click at [240, 36] on button at bounding box center [236, 30] width 25 height 25
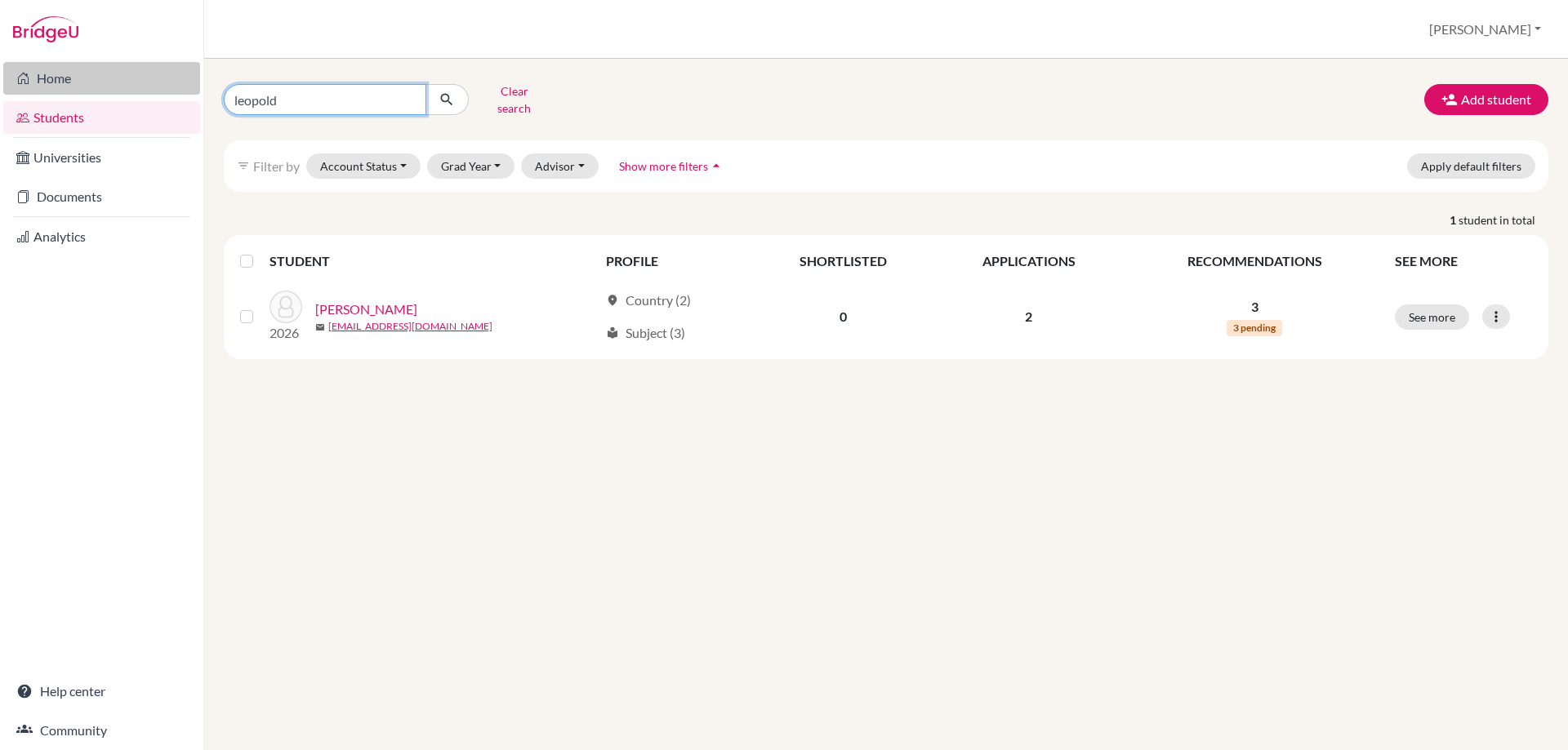
drag, startPoint x: 317, startPoint y: 90, endPoint x: 163, endPoint y: 88, distance: 154.0
click at [163, 88] on div "Home Students Universities Documents Analytics Help center Community Students o…" at bounding box center [784, 375] width 1568 height 750
type input "leonardo"
click button "submit" at bounding box center [447, 100] width 43 height 31
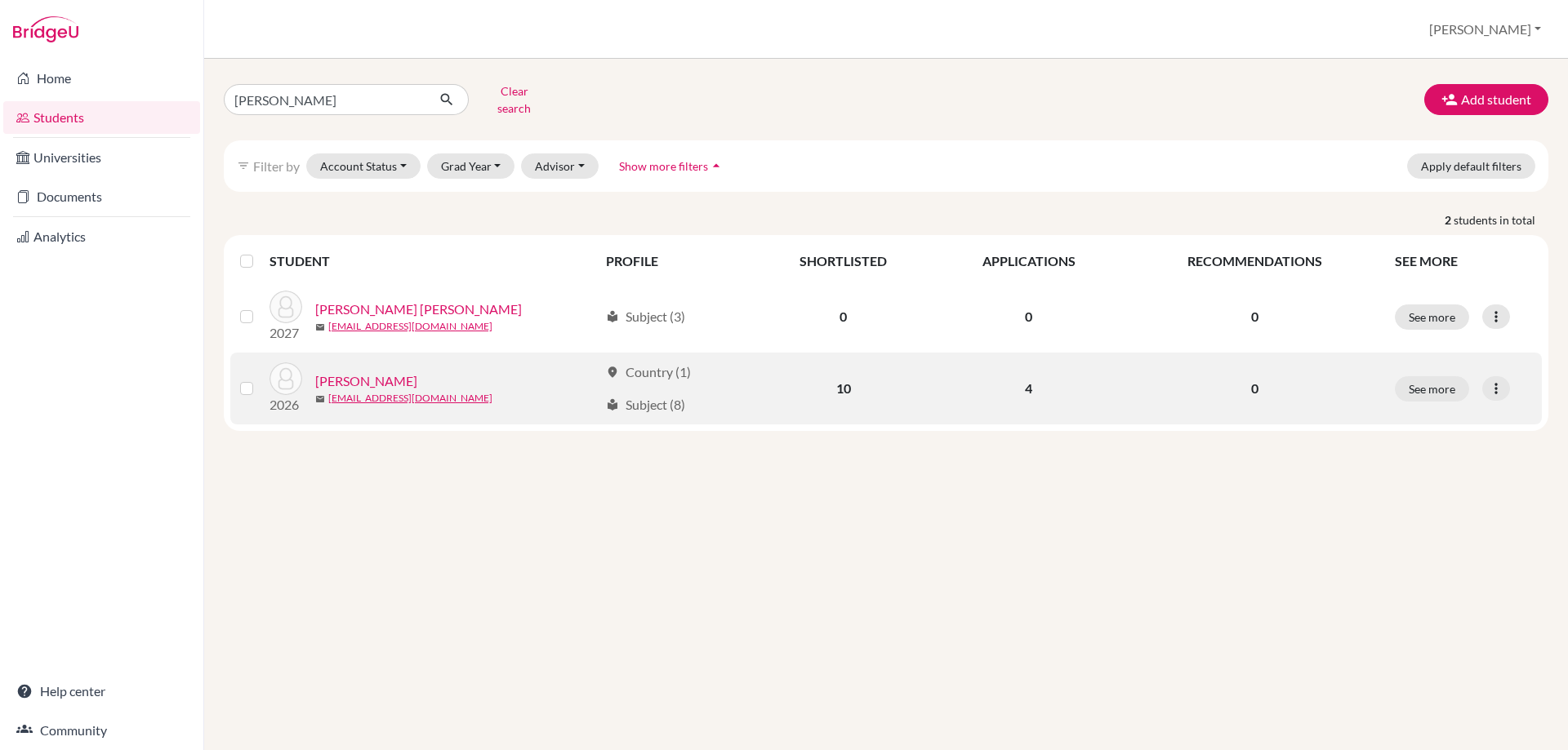
click at [389, 371] on link "Gambini, Leonardo" at bounding box center [366, 381] width 102 height 20
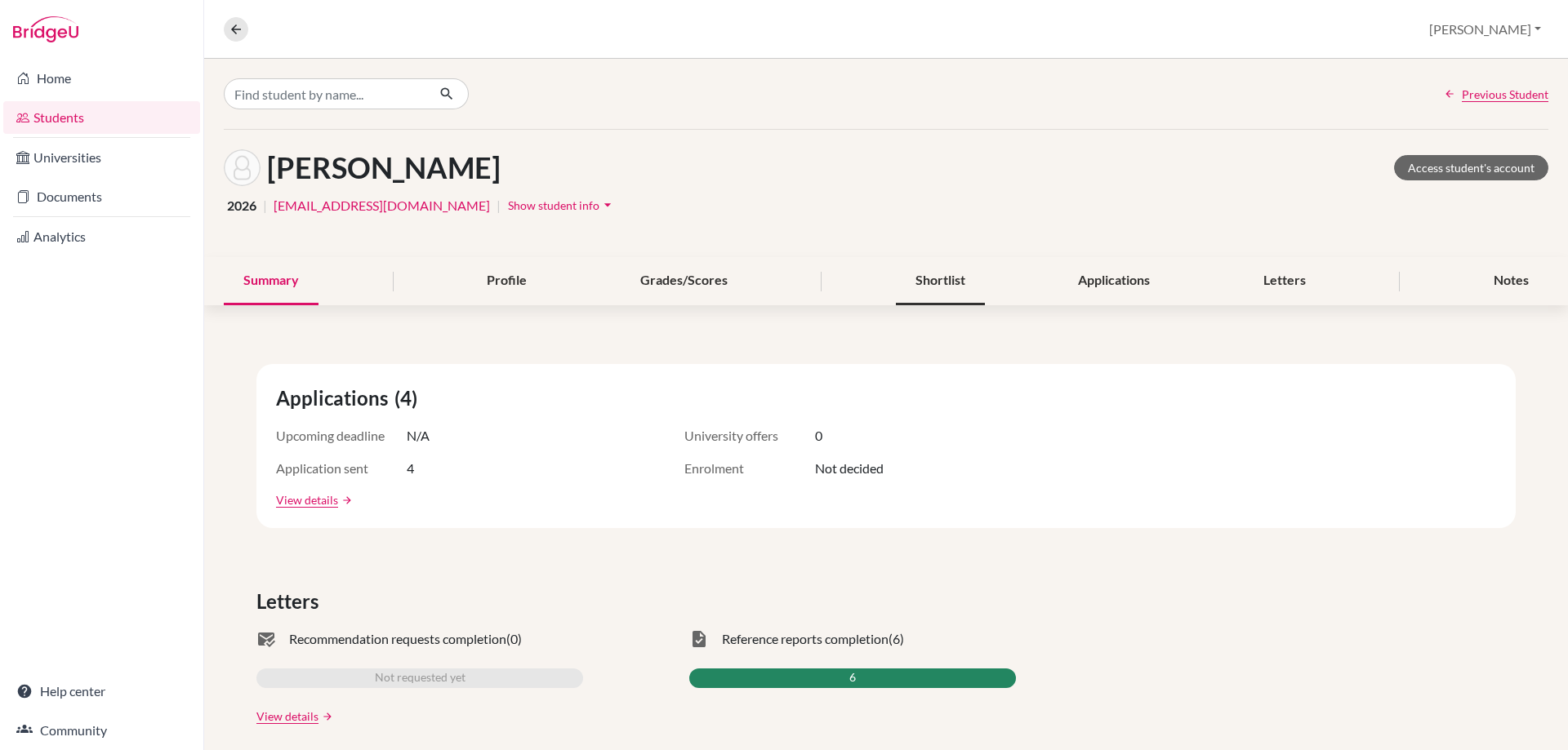
click at [953, 281] on div "Shortlist" at bounding box center [941, 281] width 89 height 48
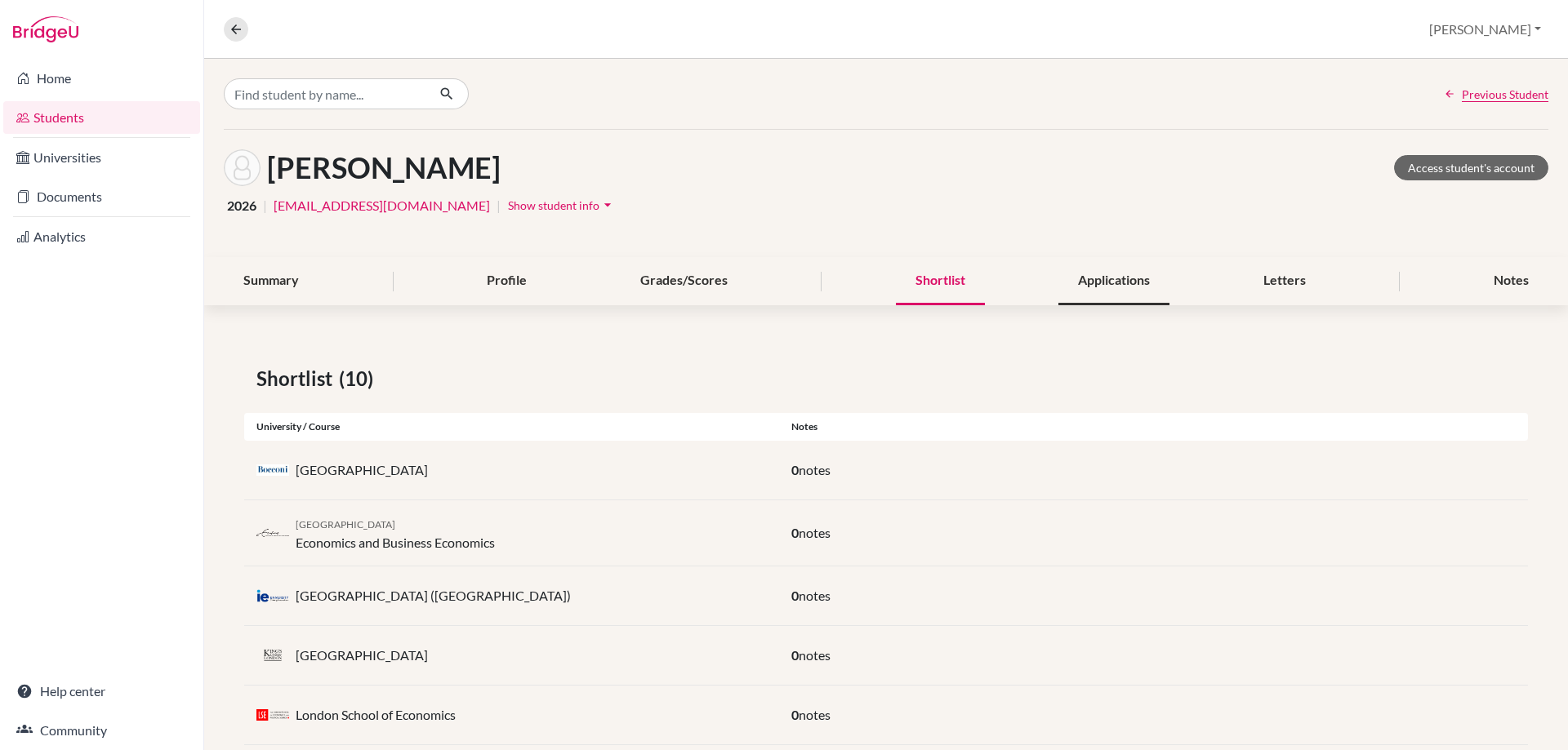
click at [1092, 281] on div "Applications" at bounding box center [1114, 281] width 111 height 48
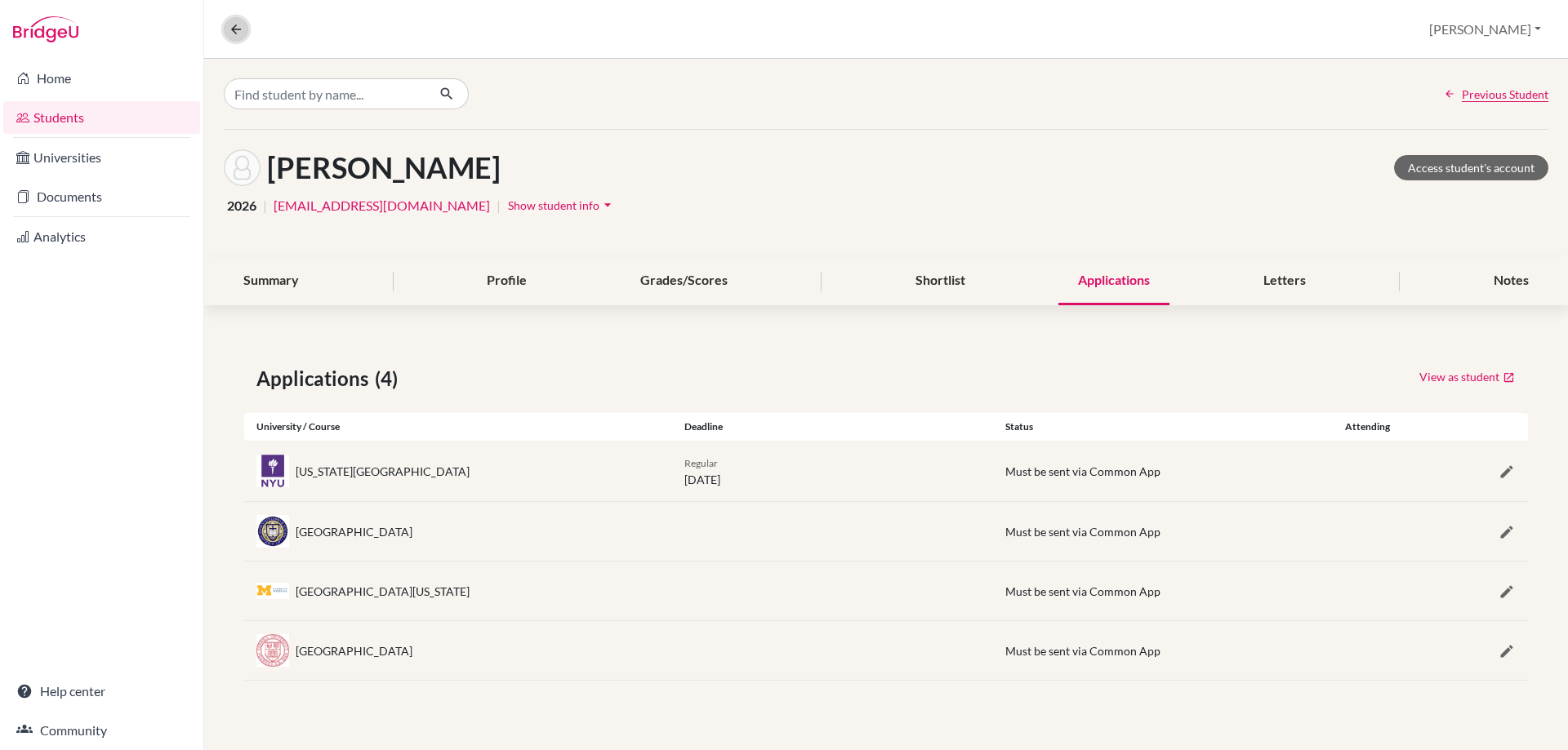
click at [234, 37] on button at bounding box center [236, 30] width 25 height 25
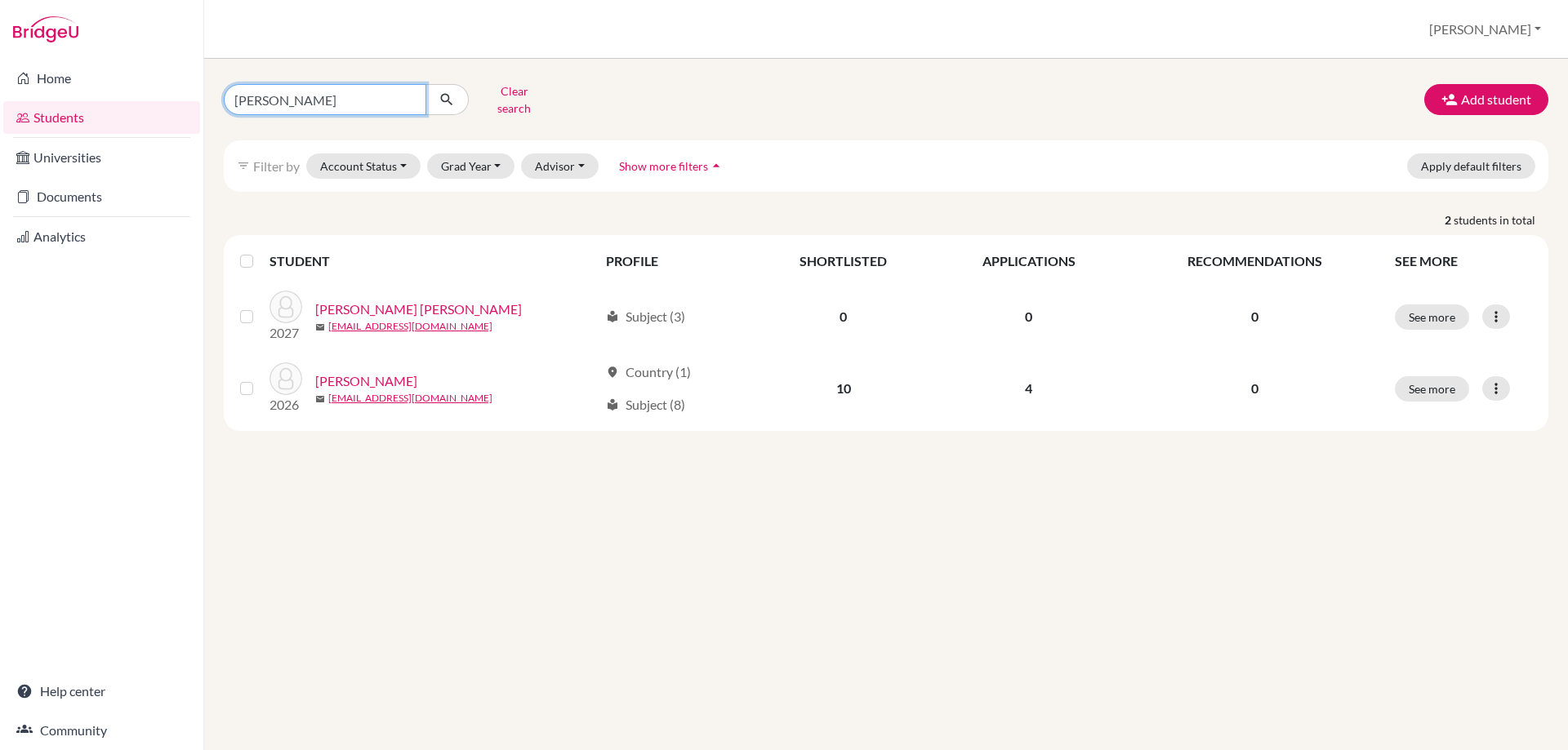
drag, startPoint x: 304, startPoint y: 100, endPoint x: 81, endPoint y: 109, distance: 223.2
click at [82, 96] on div "Home Students Universities Documents Analytics Help center Community Students o…" at bounding box center [784, 375] width 1568 height 750
type input "gomez"
click button "submit" at bounding box center [447, 100] width 43 height 31
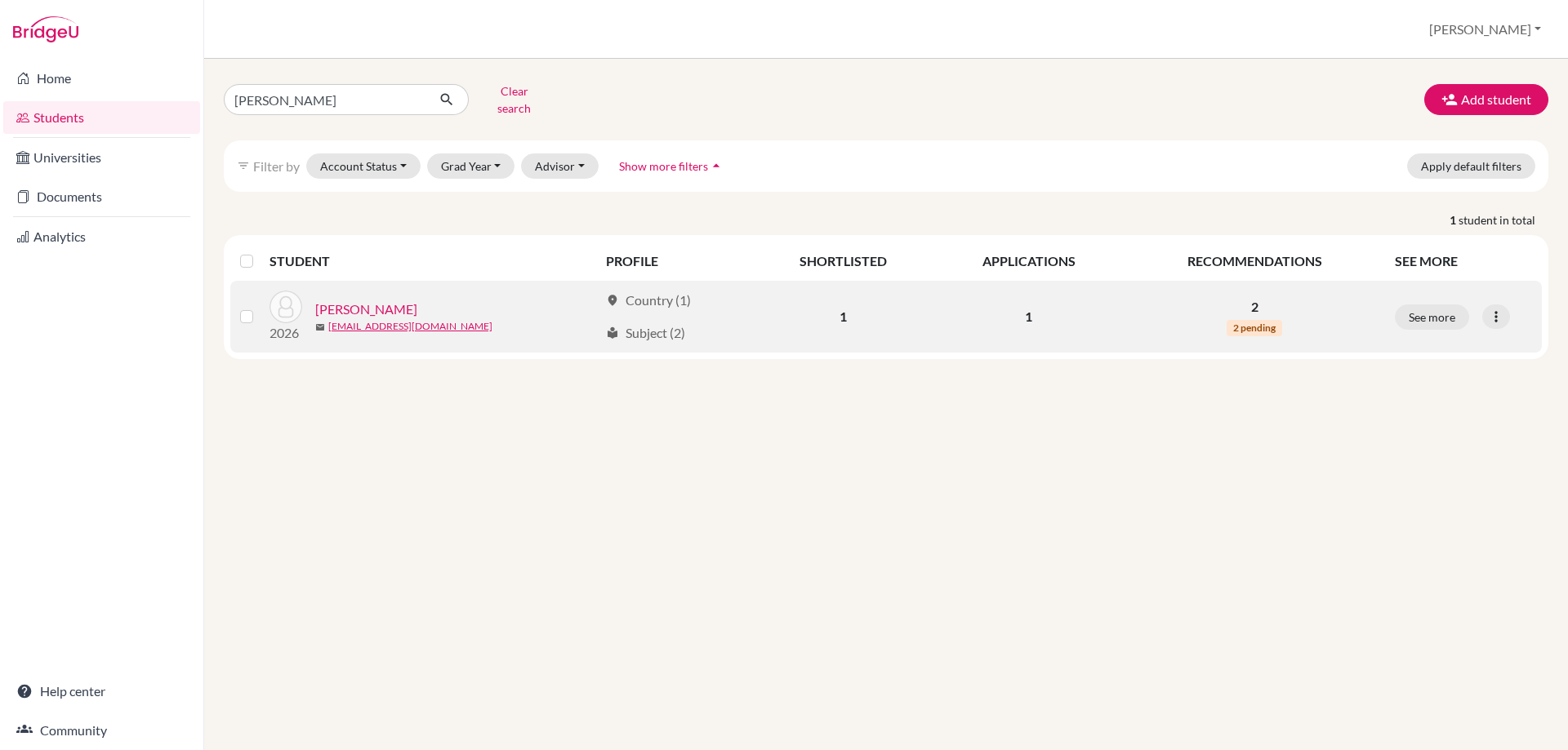
click at [343, 299] on link "[PERSON_NAME]" at bounding box center [366, 309] width 102 height 20
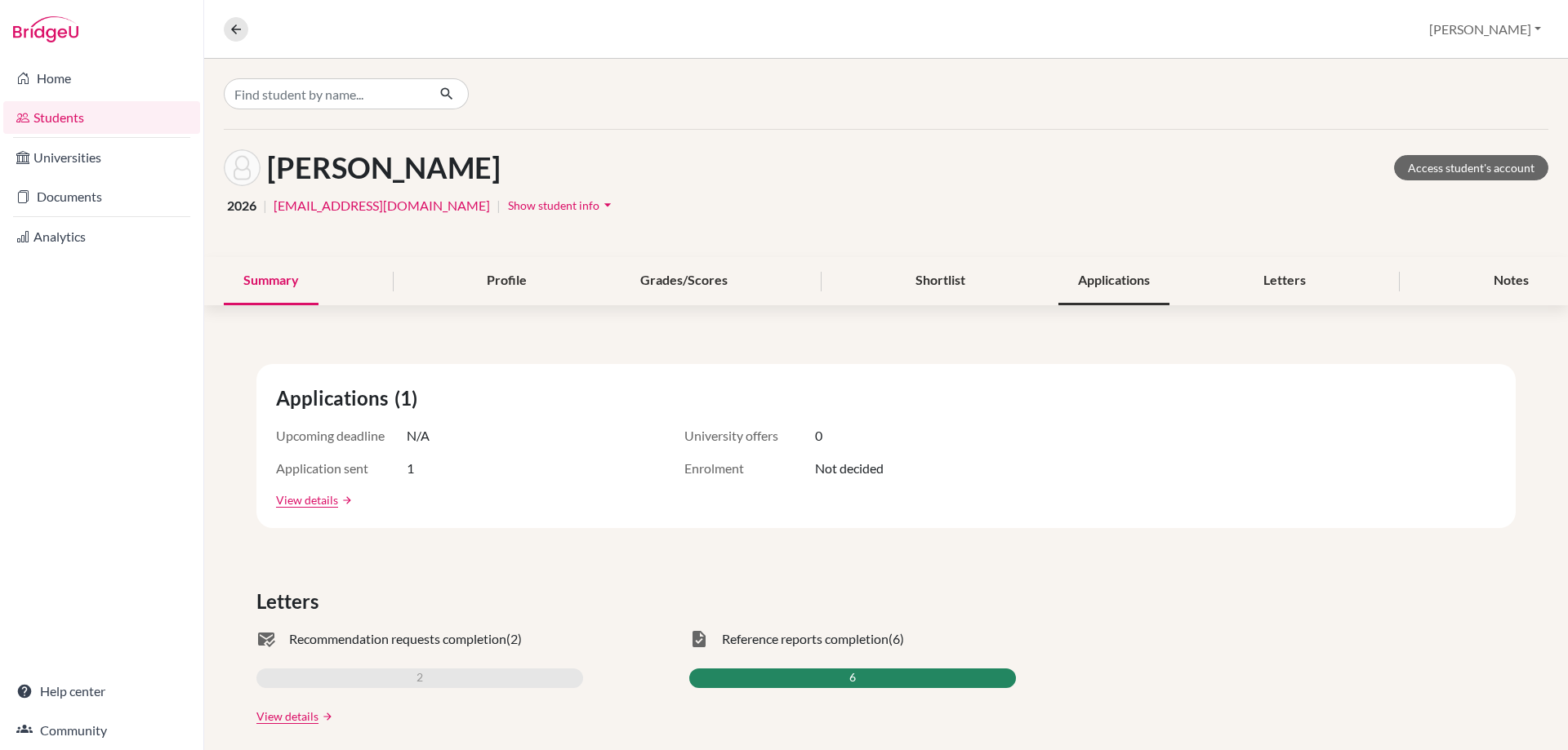
click at [1091, 279] on div "Applications" at bounding box center [1114, 281] width 111 height 48
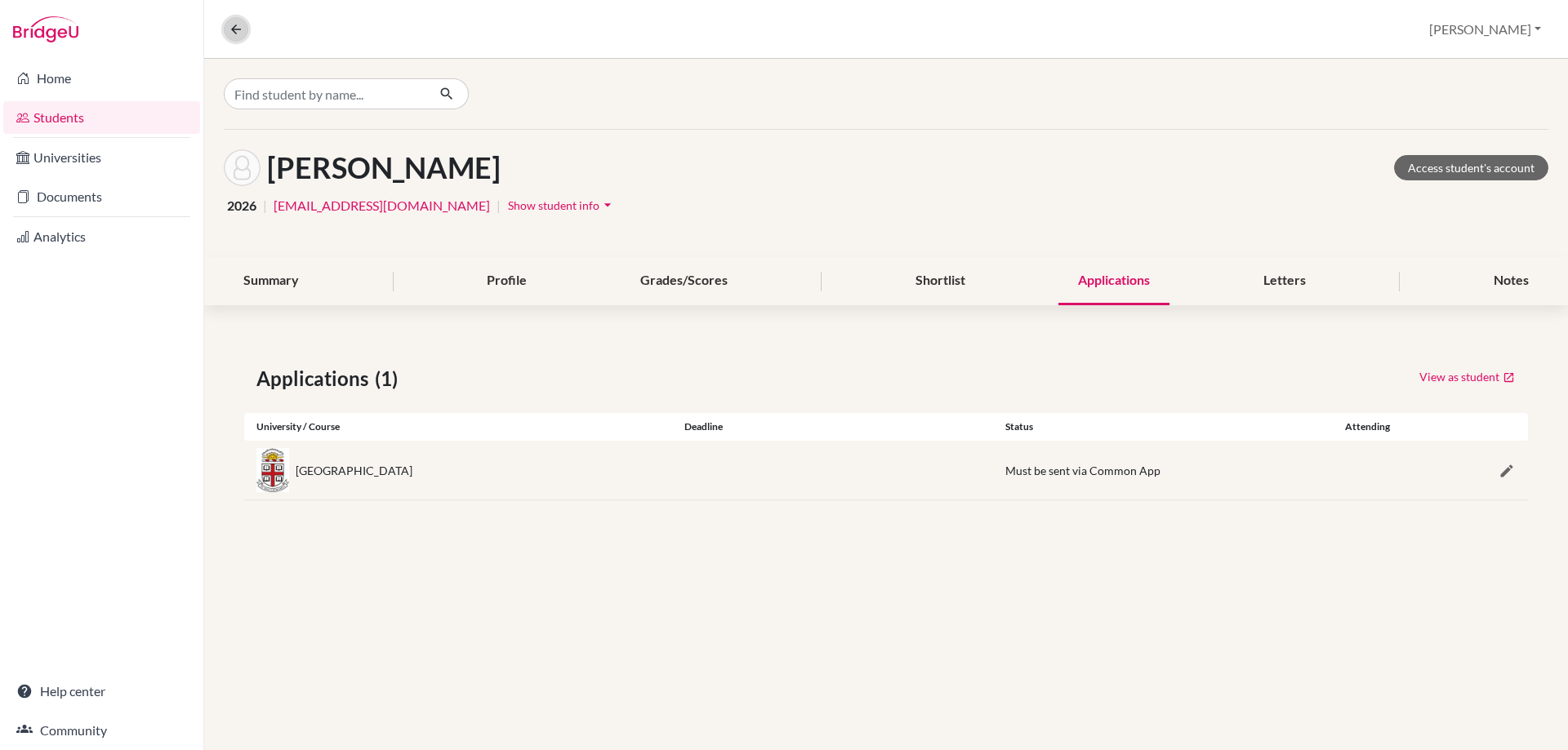
click at [231, 32] on icon at bounding box center [236, 30] width 15 height 15
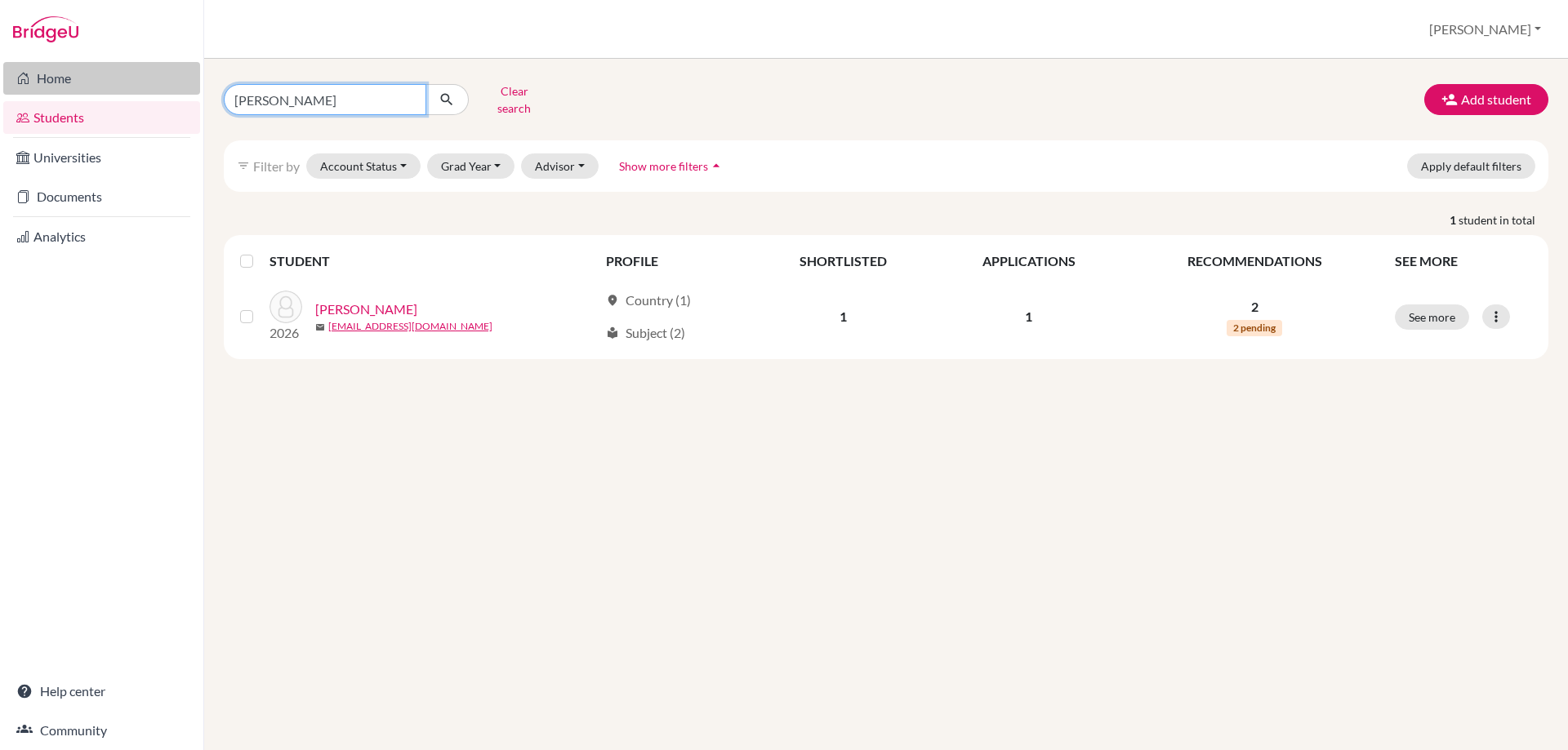
drag, startPoint x: 286, startPoint y: 104, endPoint x: 90, endPoint y: 75, distance: 198.1
click at [90, 75] on div "Home Students Universities Documents Analytics Help center Community Students o…" at bounding box center [784, 375] width 1568 height 750
type input "mia"
click button "submit" at bounding box center [447, 100] width 43 height 31
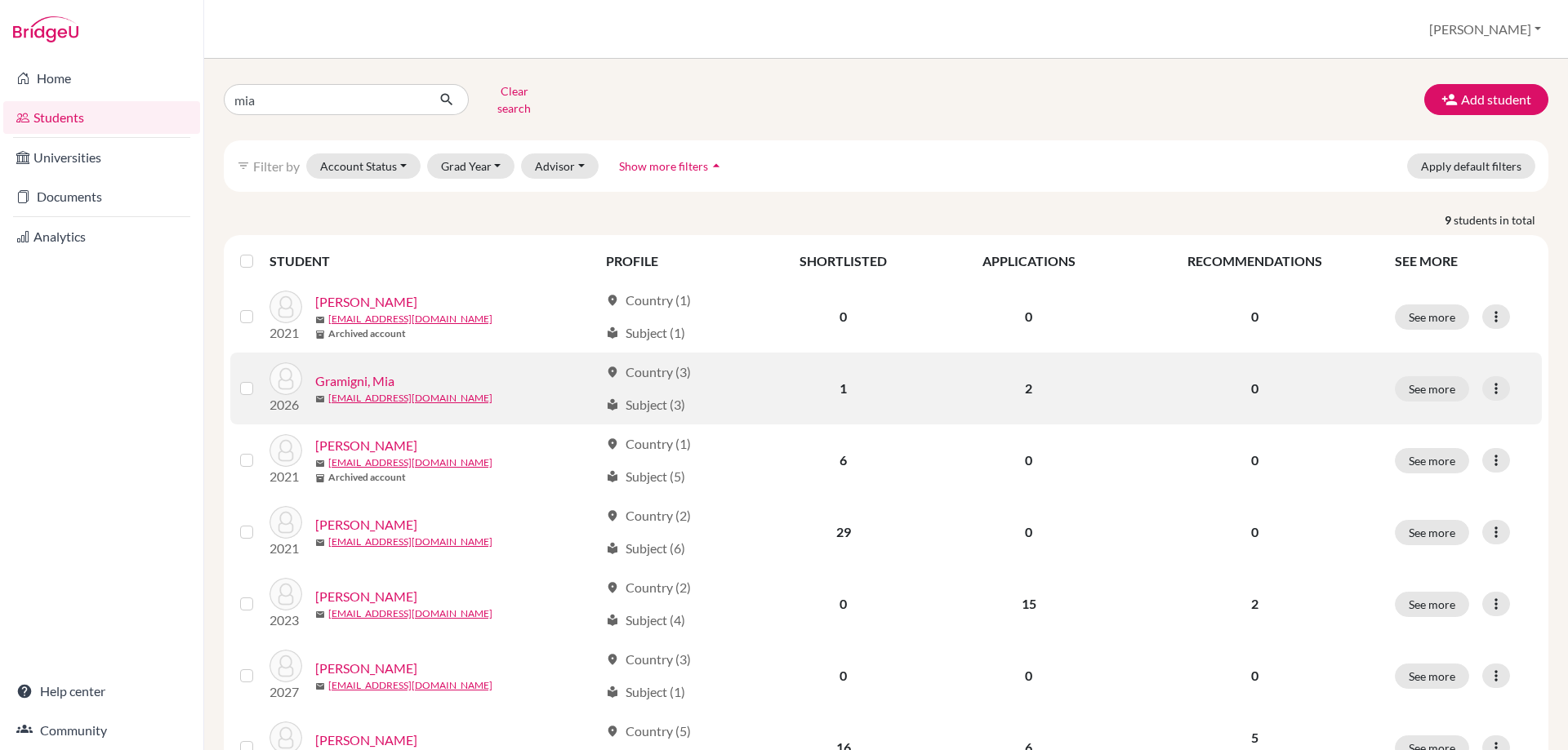
click at [345, 371] on link "Gramigni, Mia" at bounding box center [355, 381] width 79 height 20
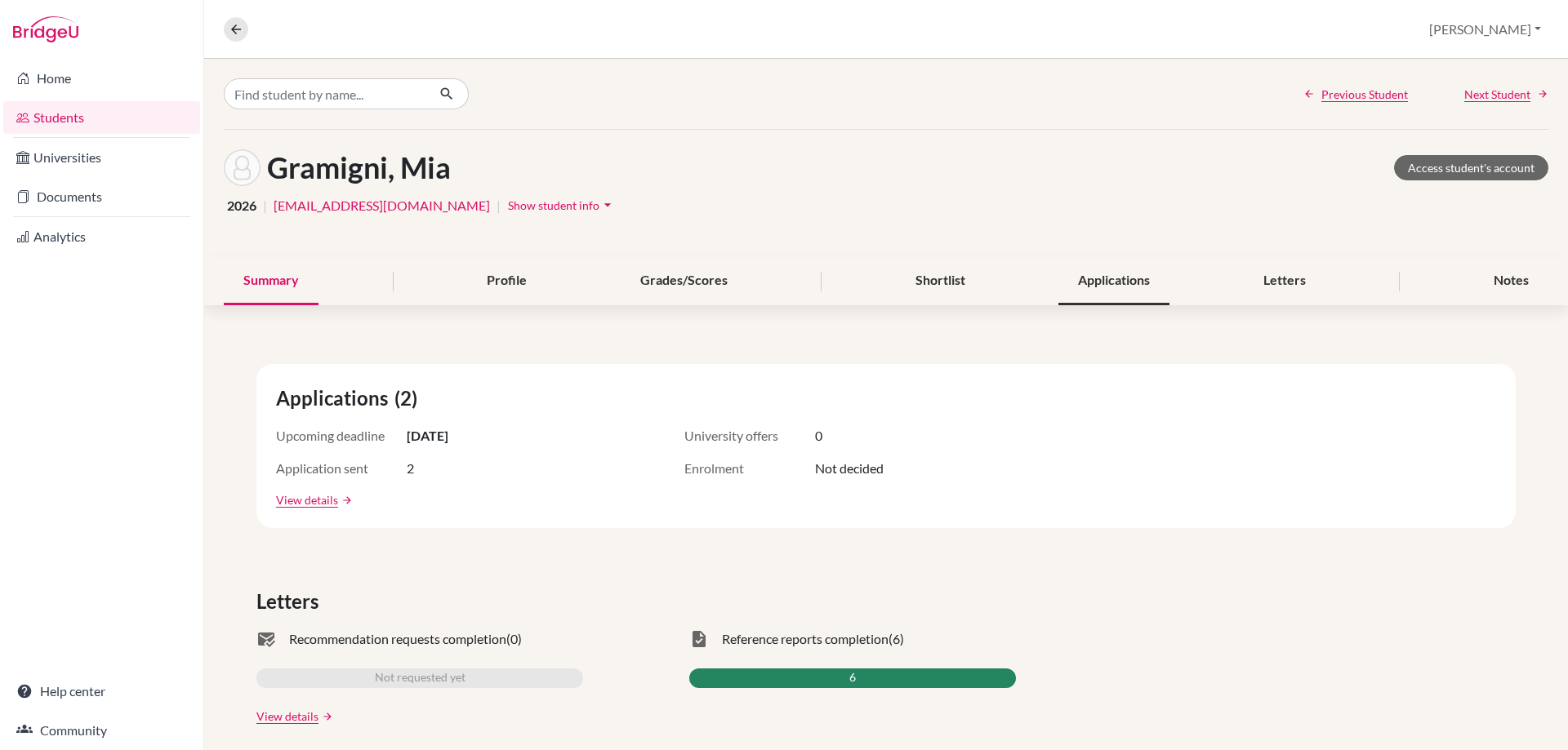
click at [1097, 280] on div "Applications" at bounding box center [1114, 281] width 111 height 48
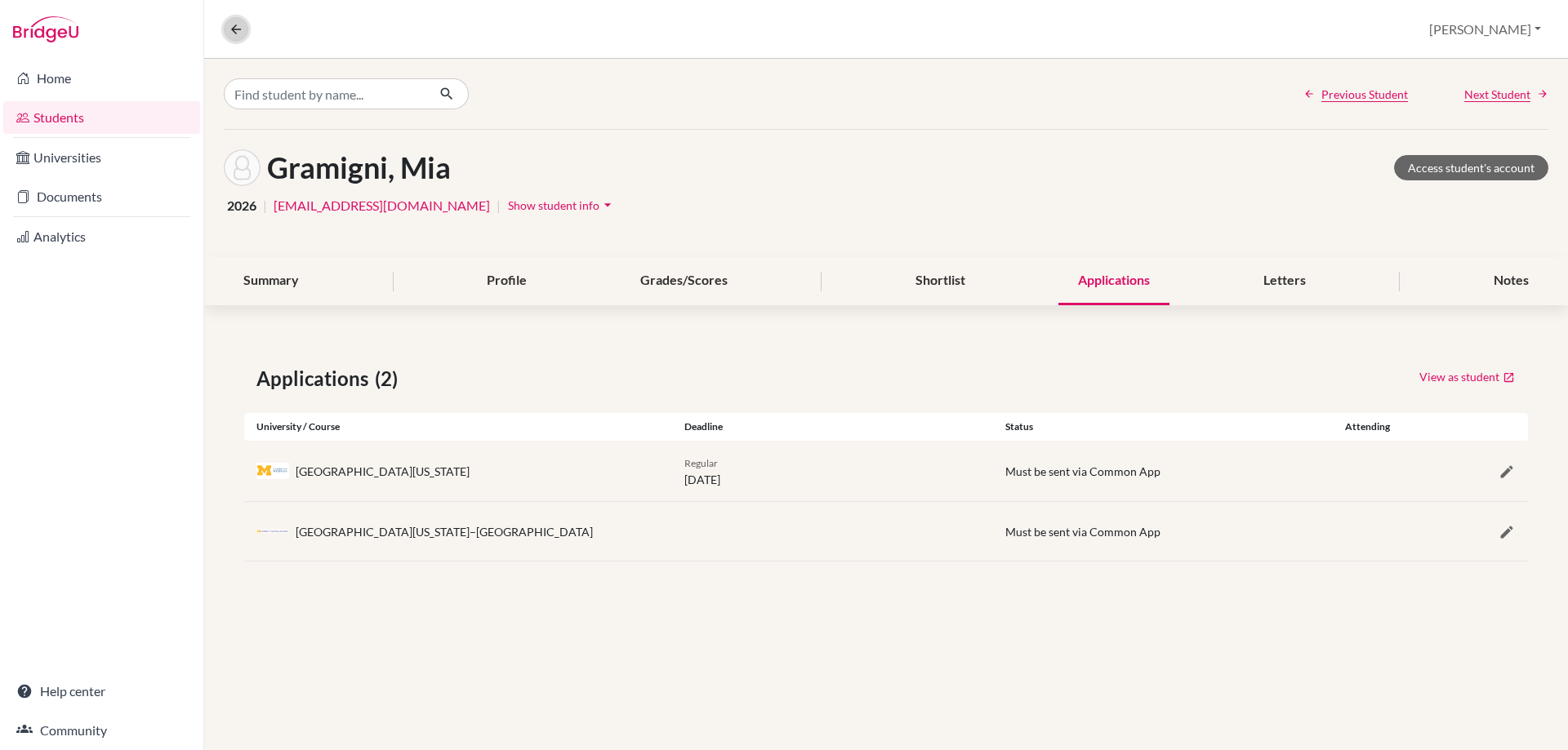
click at [233, 31] on icon at bounding box center [236, 30] width 15 height 15
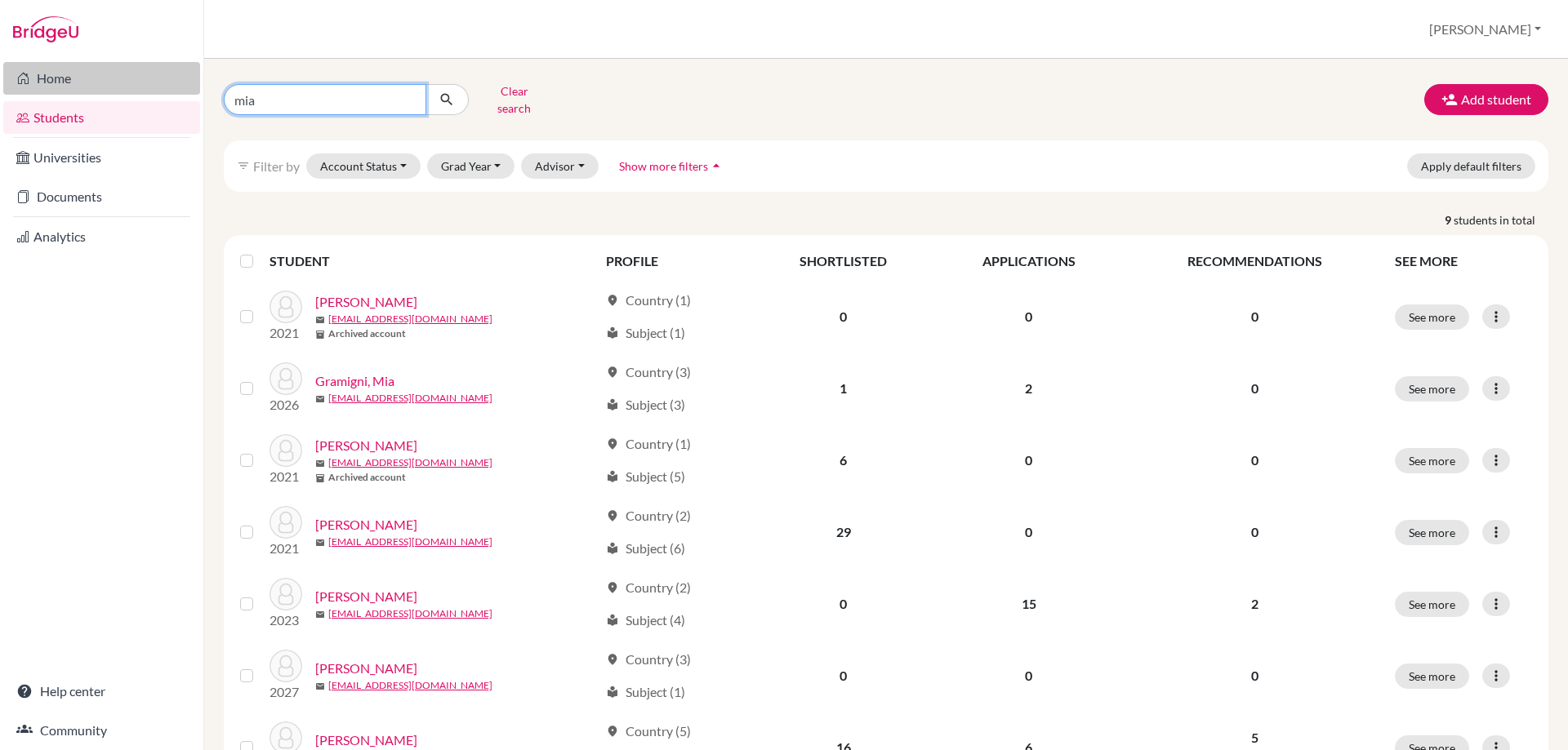
drag, startPoint x: 308, startPoint y: 91, endPoint x: 112, endPoint y: 92, distance: 196.0
click at [132, 95] on div "Home Students Universities Documents Analytics Help center Community Students o…" at bounding box center [784, 375] width 1568 height 750
type input "jain"
click button "submit" at bounding box center [447, 100] width 43 height 31
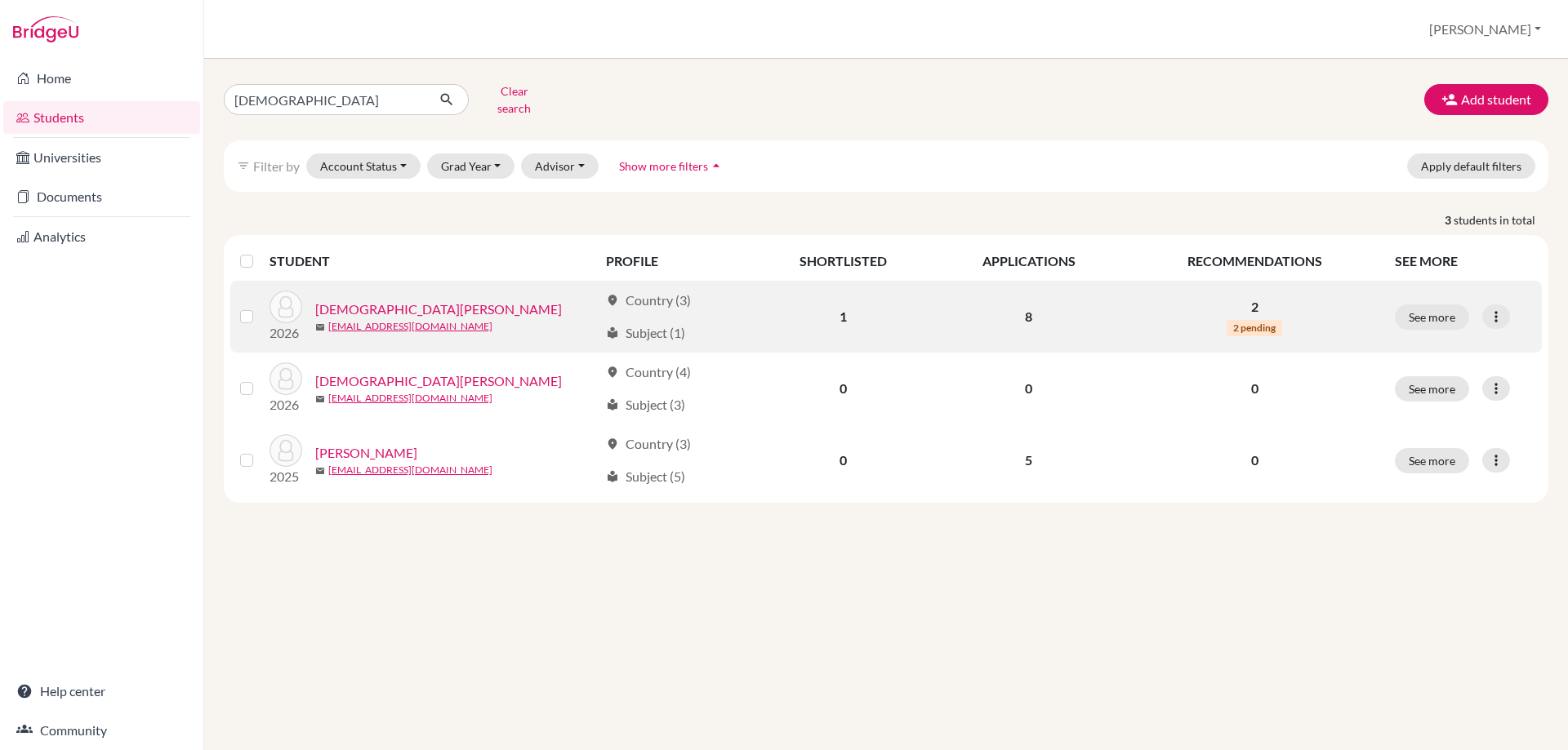
click at [368, 299] on link "[DEMOGRAPHIC_DATA][PERSON_NAME]" at bounding box center [439, 309] width 247 height 20
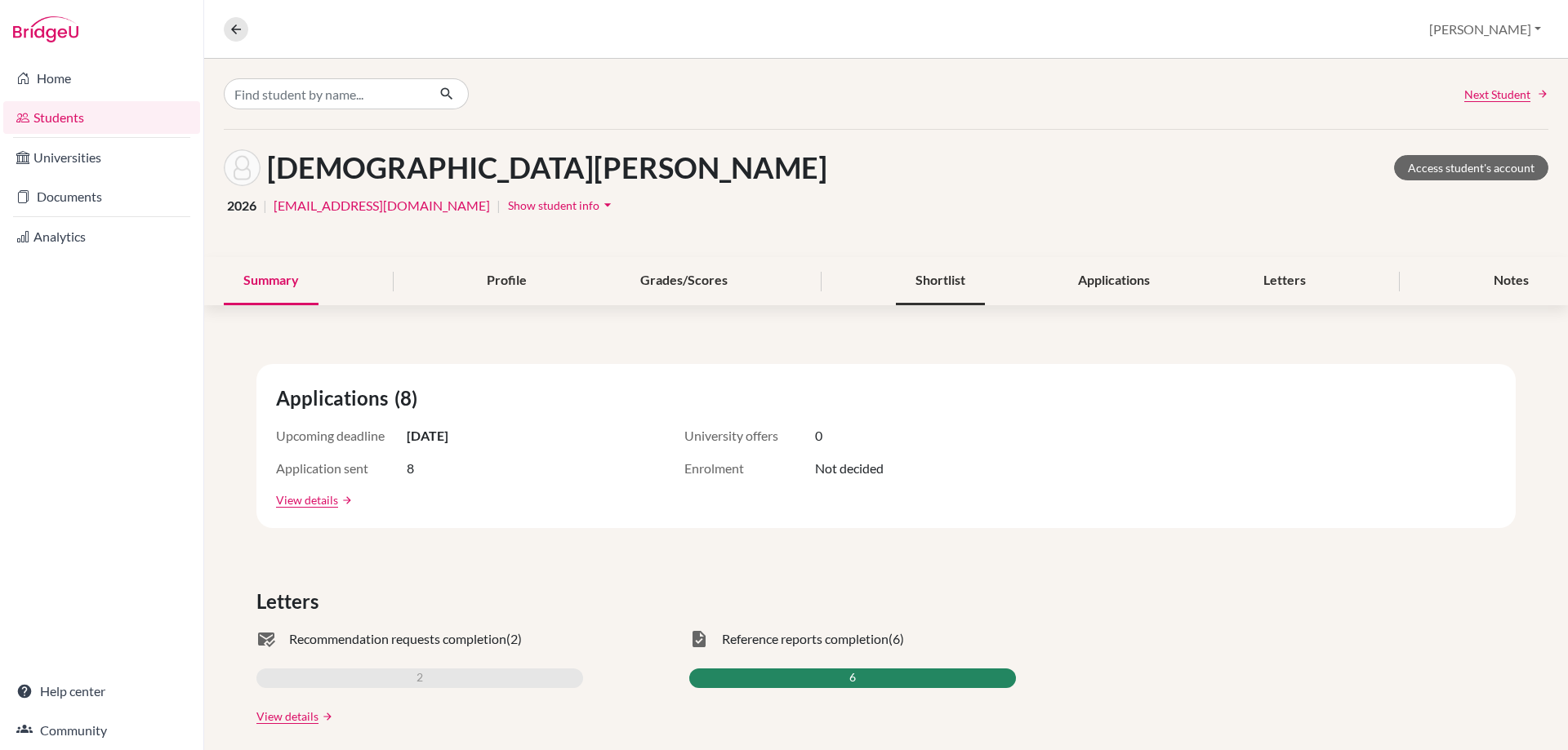
click at [924, 282] on div "Shortlist" at bounding box center [941, 281] width 89 height 48
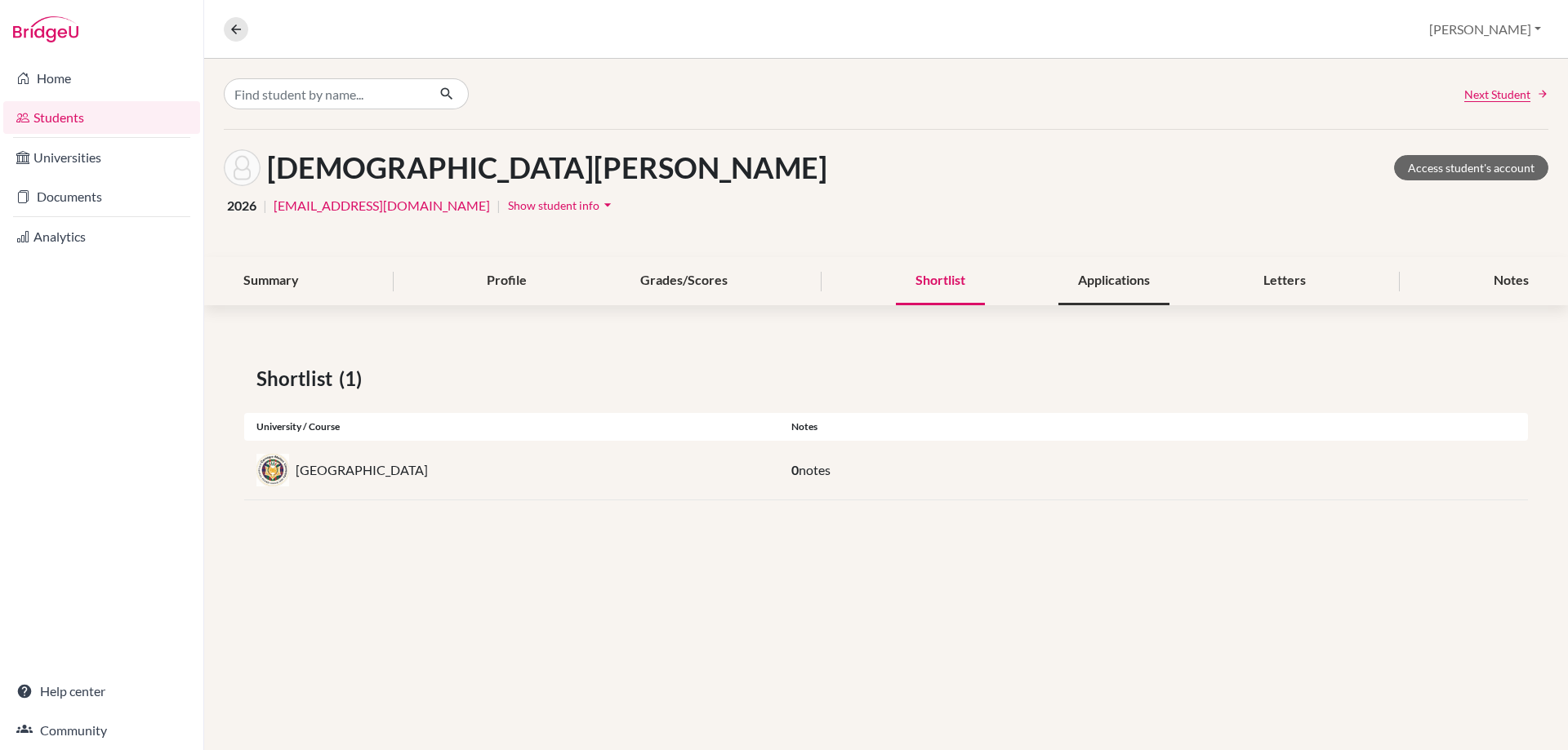
click at [1089, 275] on div "Applications" at bounding box center [1114, 281] width 111 height 48
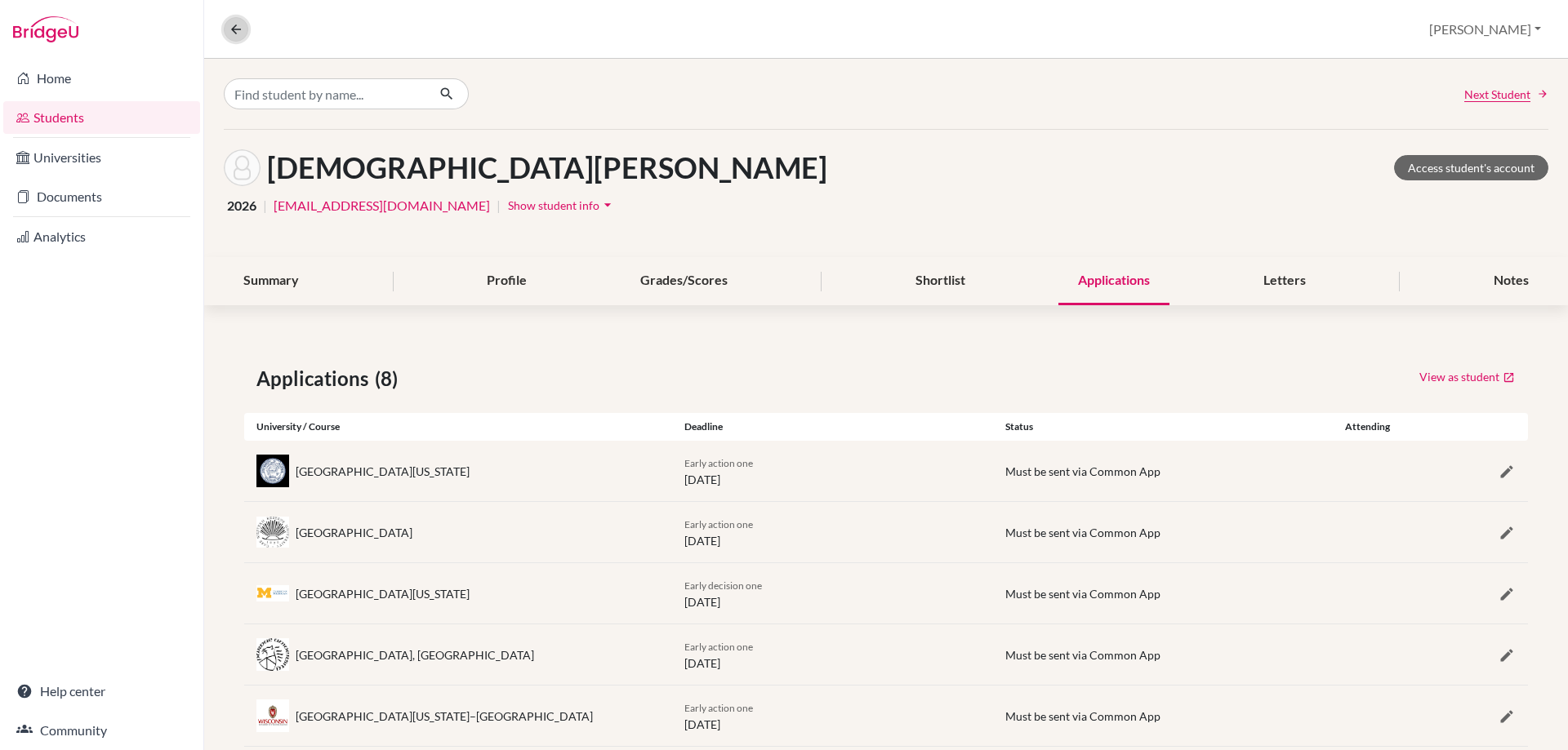
drag, startPoint x: 241, startPoint y: 29, endPoint x: 551, endPoint y: 350, distance: 446.3
click at [241, 29] on icon at bounding box center [236, 30] width 15 height 15
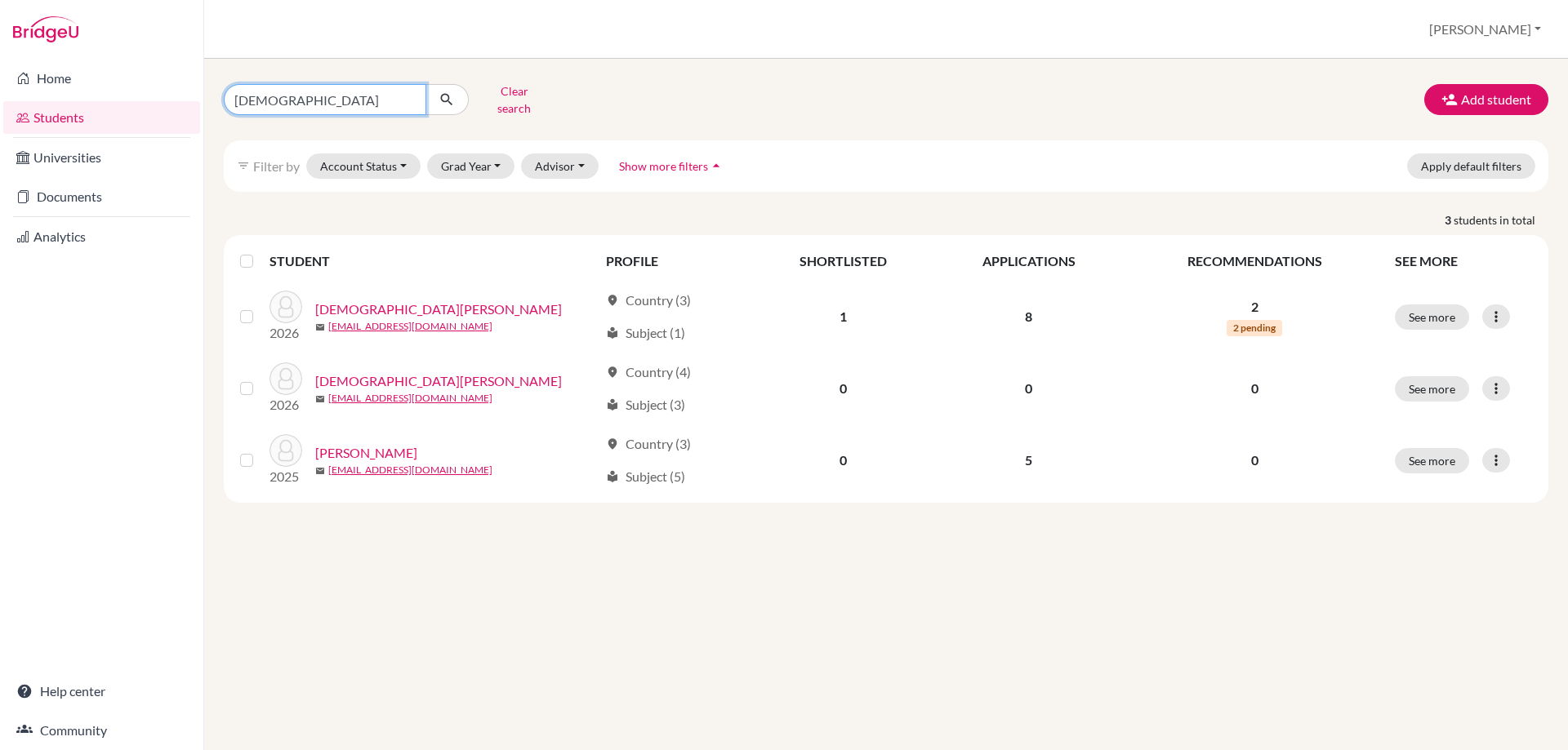
drag, startPoint x: 327, startPoint y: 93, endPoint x: 17, endPoint y: 112, distance: 310.6
click at [24, 107] on div "Home Students Universities Documents Analytics Help center Community Students o…" at bounding box center [784, 375] width 1568 height 750
type input "[PERSON_NAME]"
click button "submit" at bounding box center [447, 100] width 43 height 31
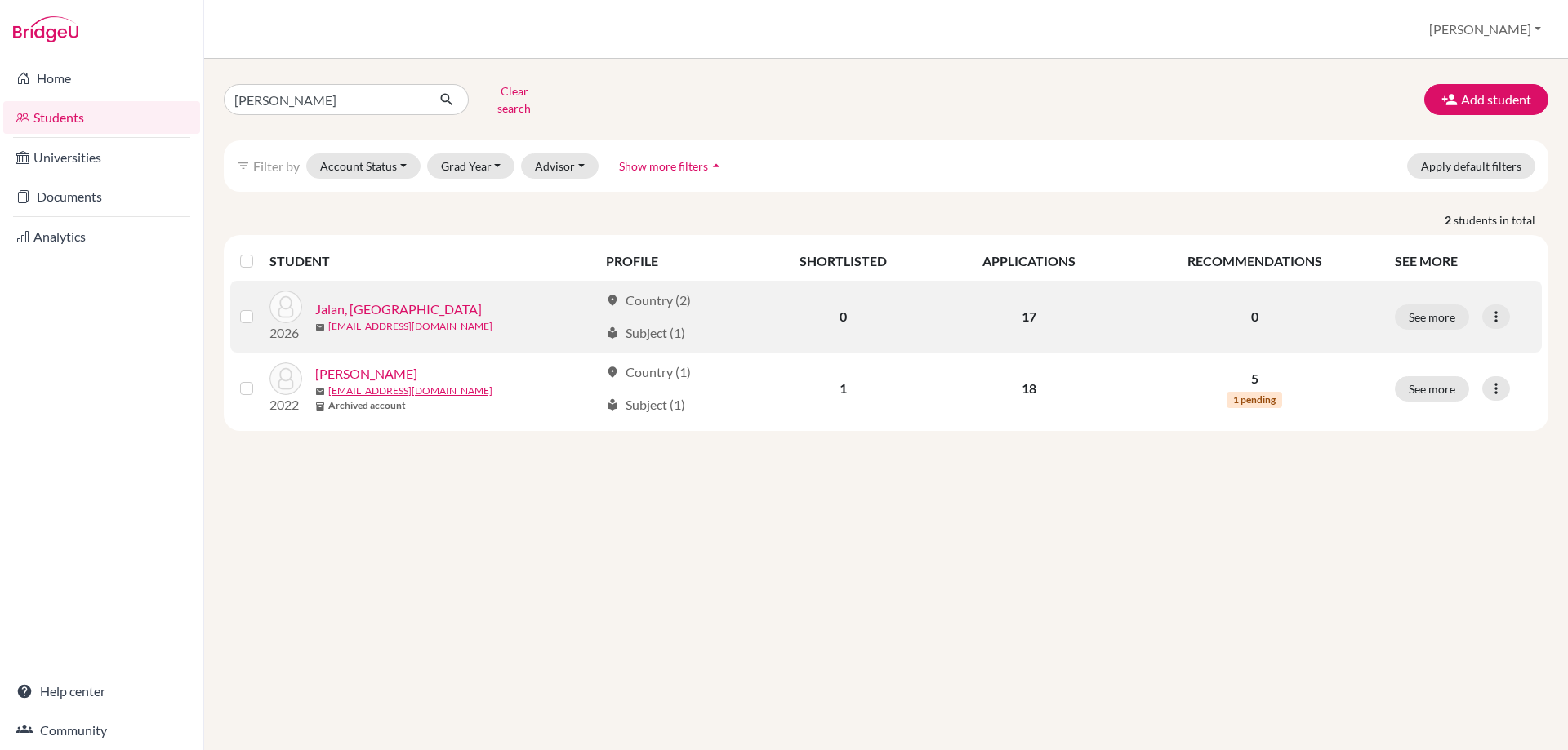
click at [357, 299] on link "Jalan, [GEOGRAPHIC_DATA]" at bounding box center [398, 309] width 166 height 20
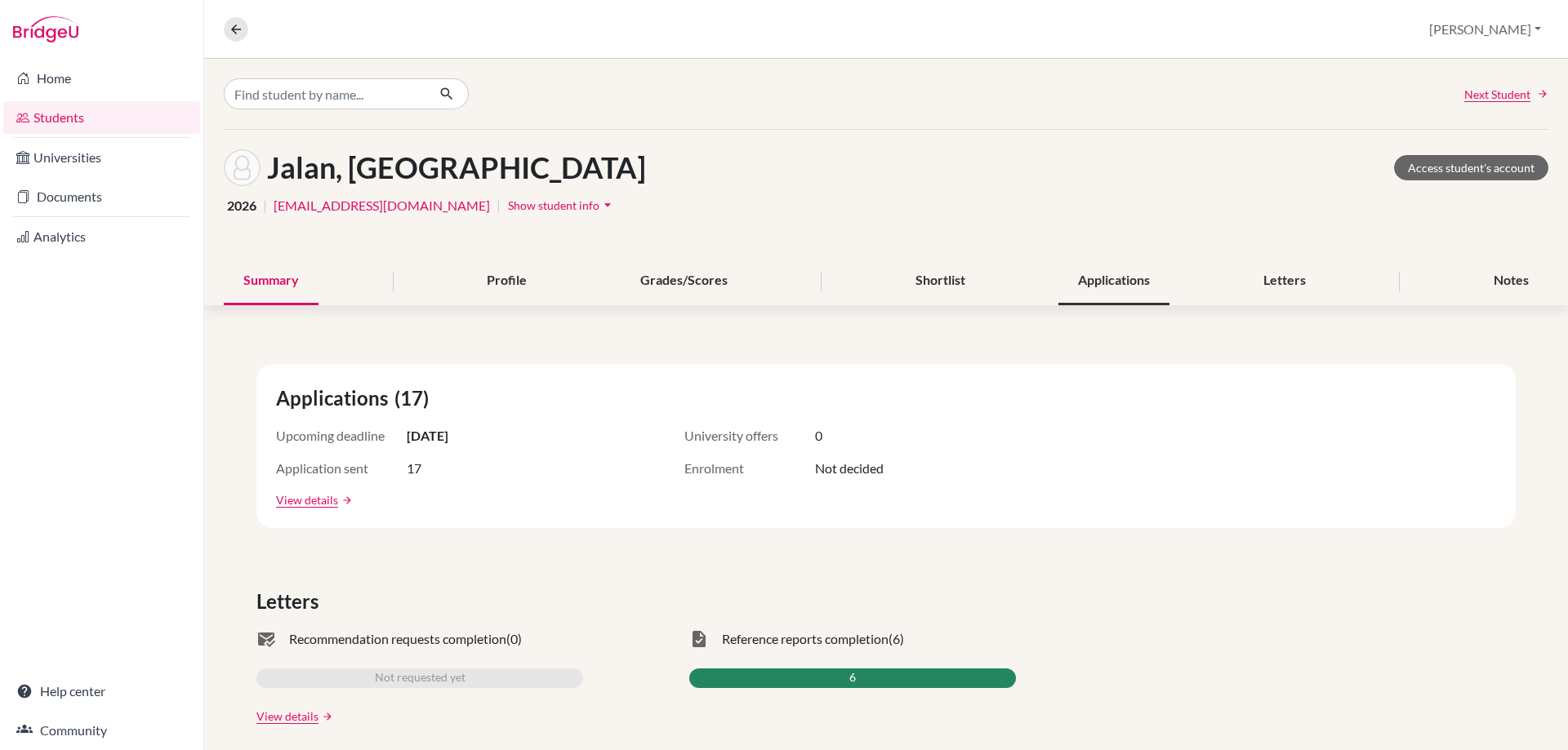
click at [1065, 278] on div "Applications" at bounding box center [1114, 281] width 111 height 48
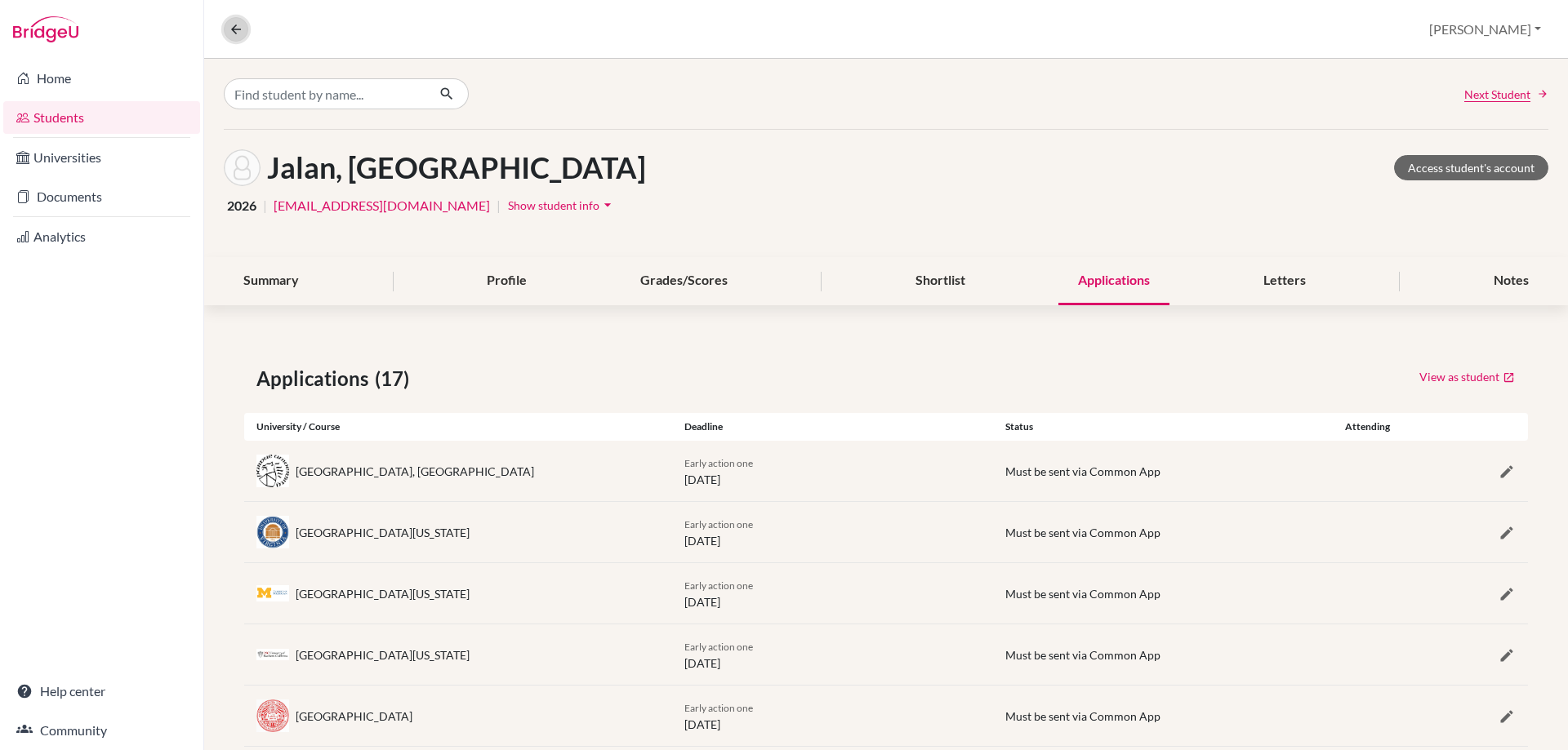
click at [242, 31] on icon at bounding box center [236, 30] width 15 height 15
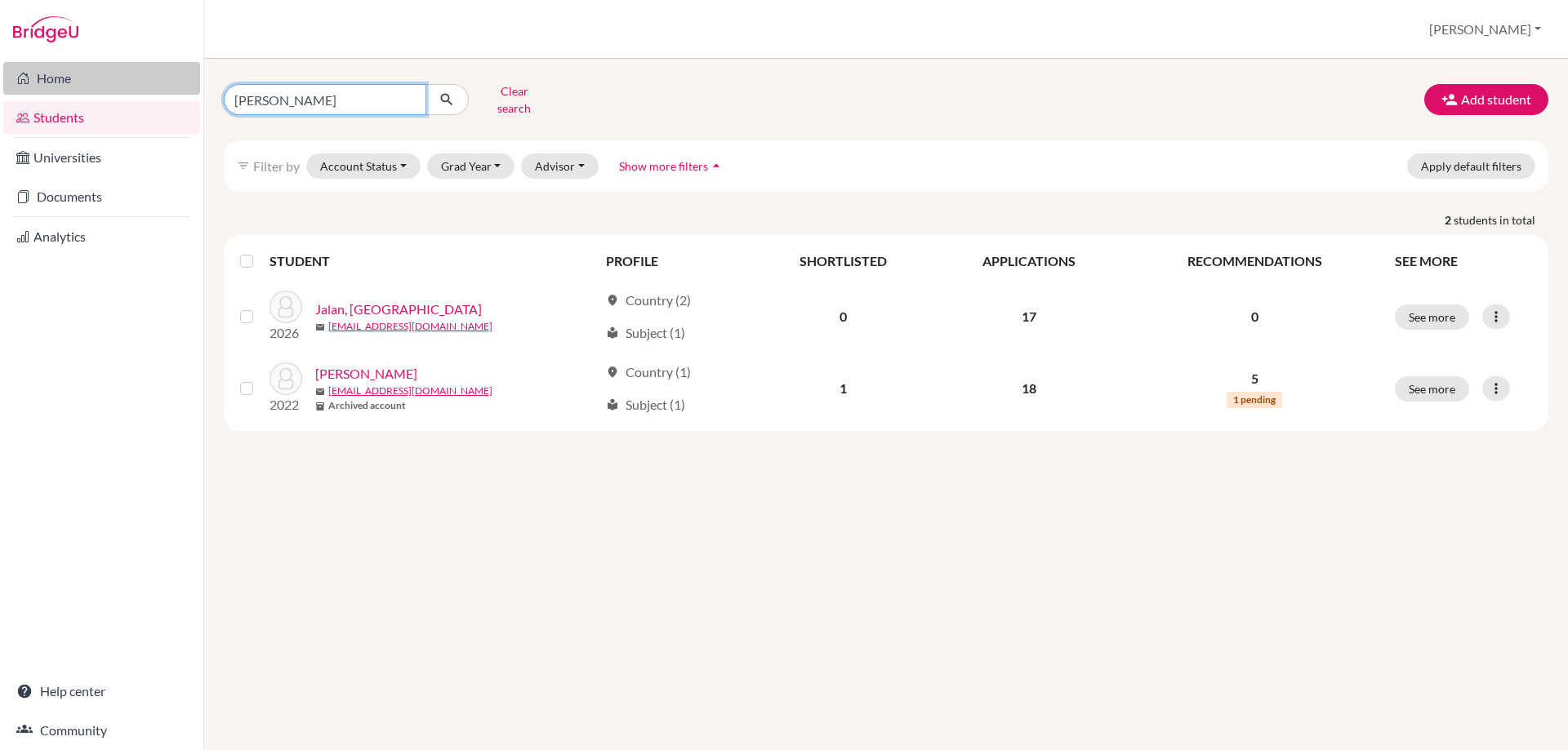
drag, startPoint x: 318, startPoint y: 88, endPoint x: 156, endPoint y: 88, distance: 162.0
click at [156, 88] on div "Home Students Universities Documents Analytics Help center Community Students o…" at bounding box center [784, 375] width 1568 height 750
click at [291, 99] on input "[PERSON_NAME]" at bounding box center [324, 100] width 203 height 31
click at [279, 100] on input "aa" at bounding box center [324, 100] width 203 height 31
type input "a"
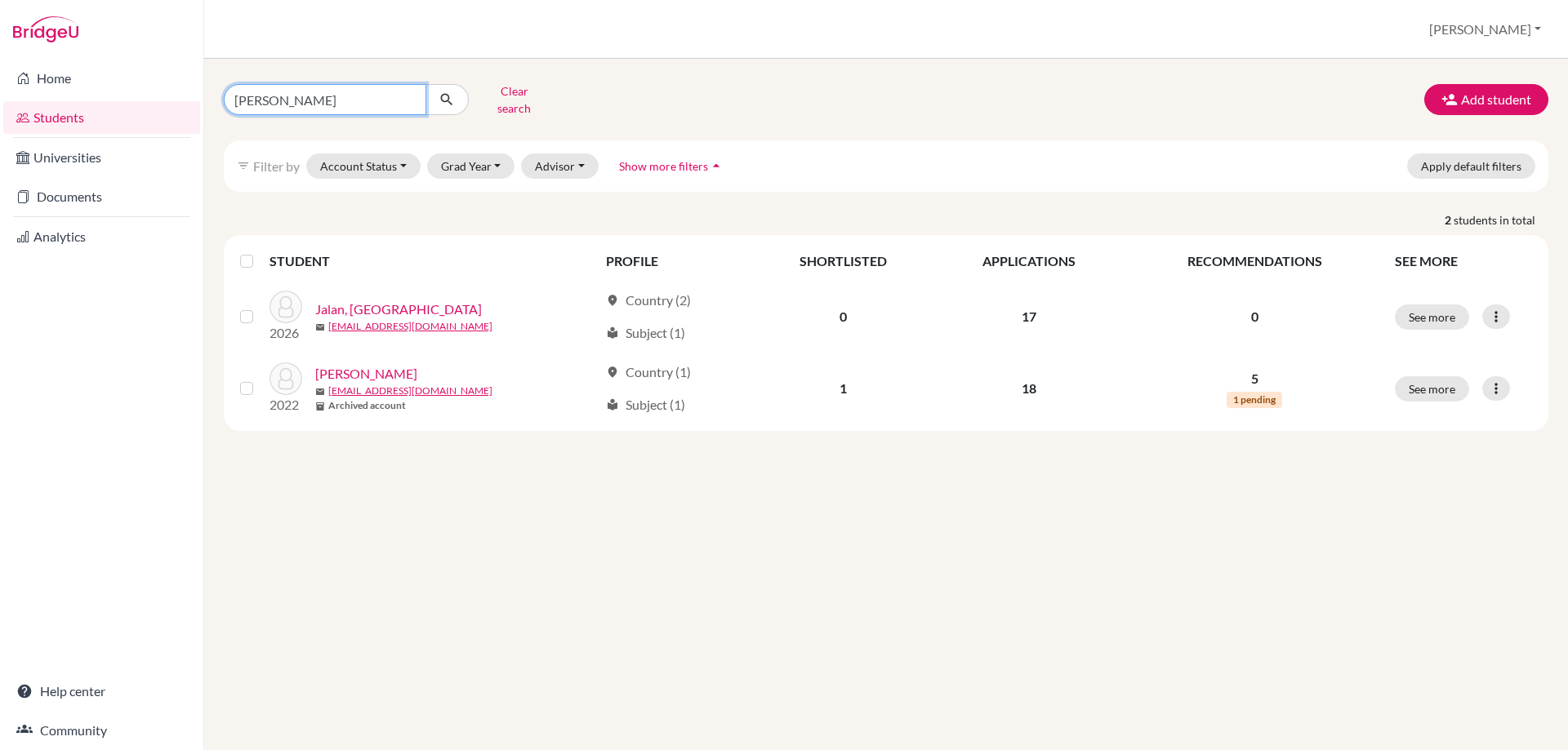
type input "karina"
click button "submit" at bounding box center [447, 100] width 43 height 31
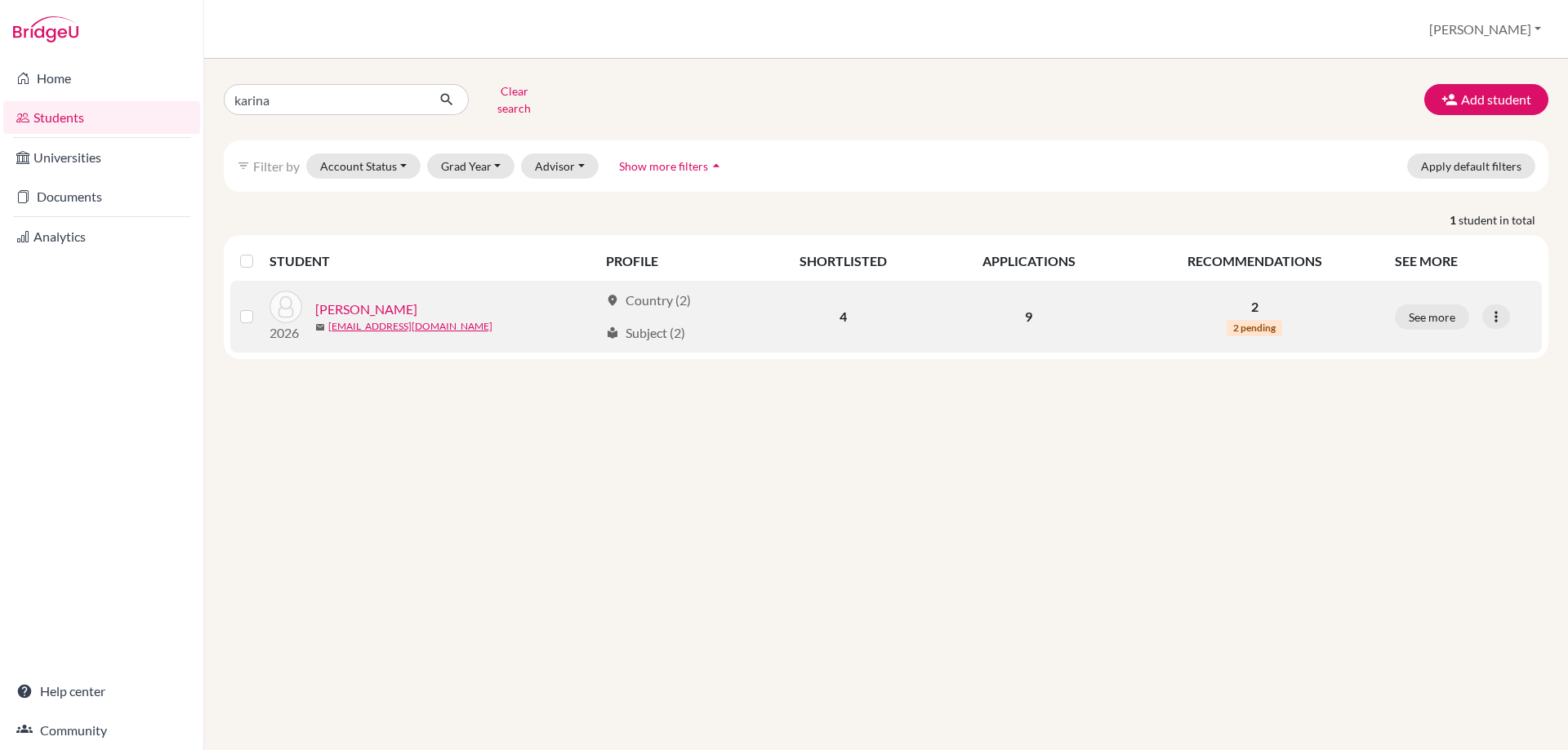
click at [326, 299] on link "[PERSON_NAME]" at bounding box center [366, 309] width 102 height 20
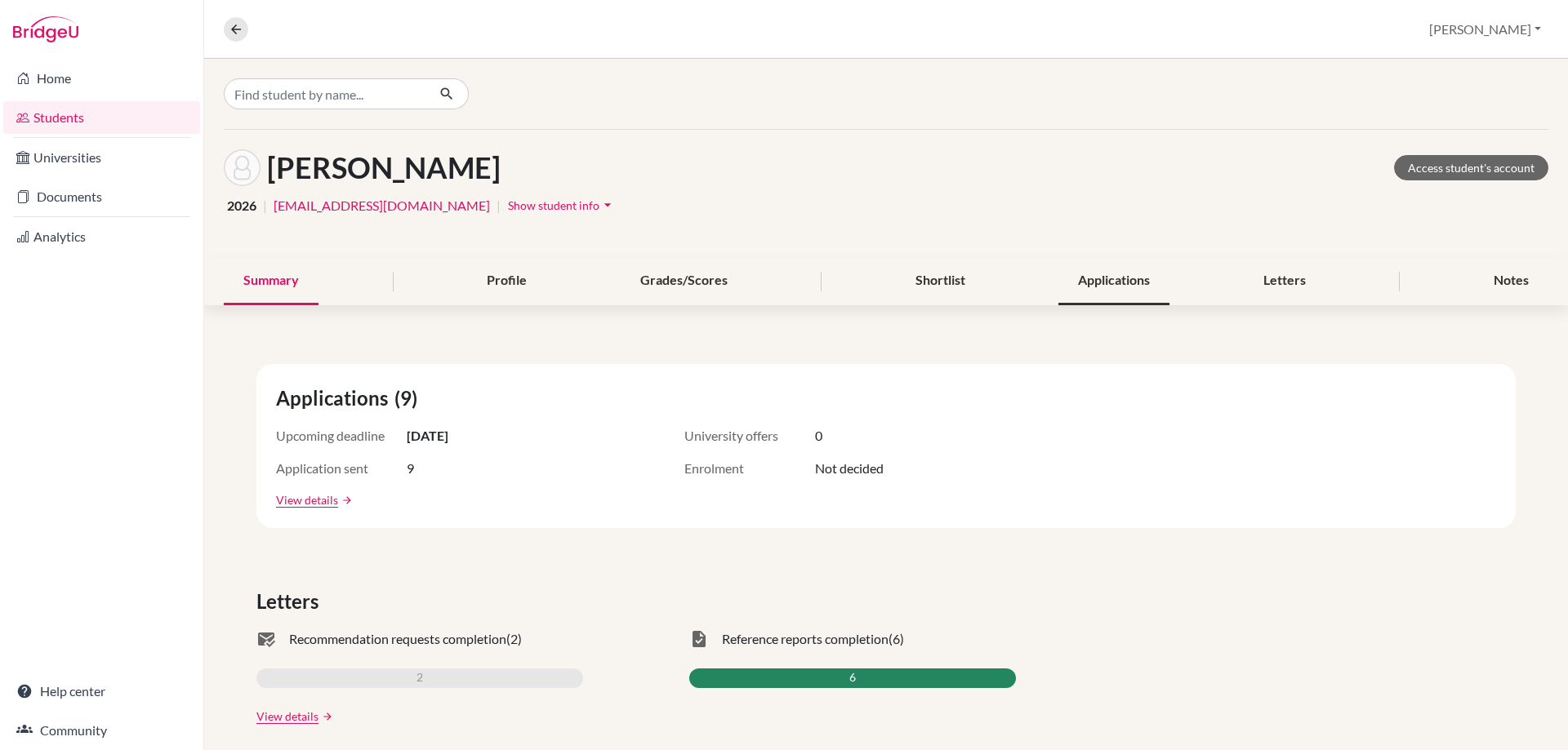
click at [1077, 275] on div "Applications" at bounding box center [1114, 281] width 111 height 48
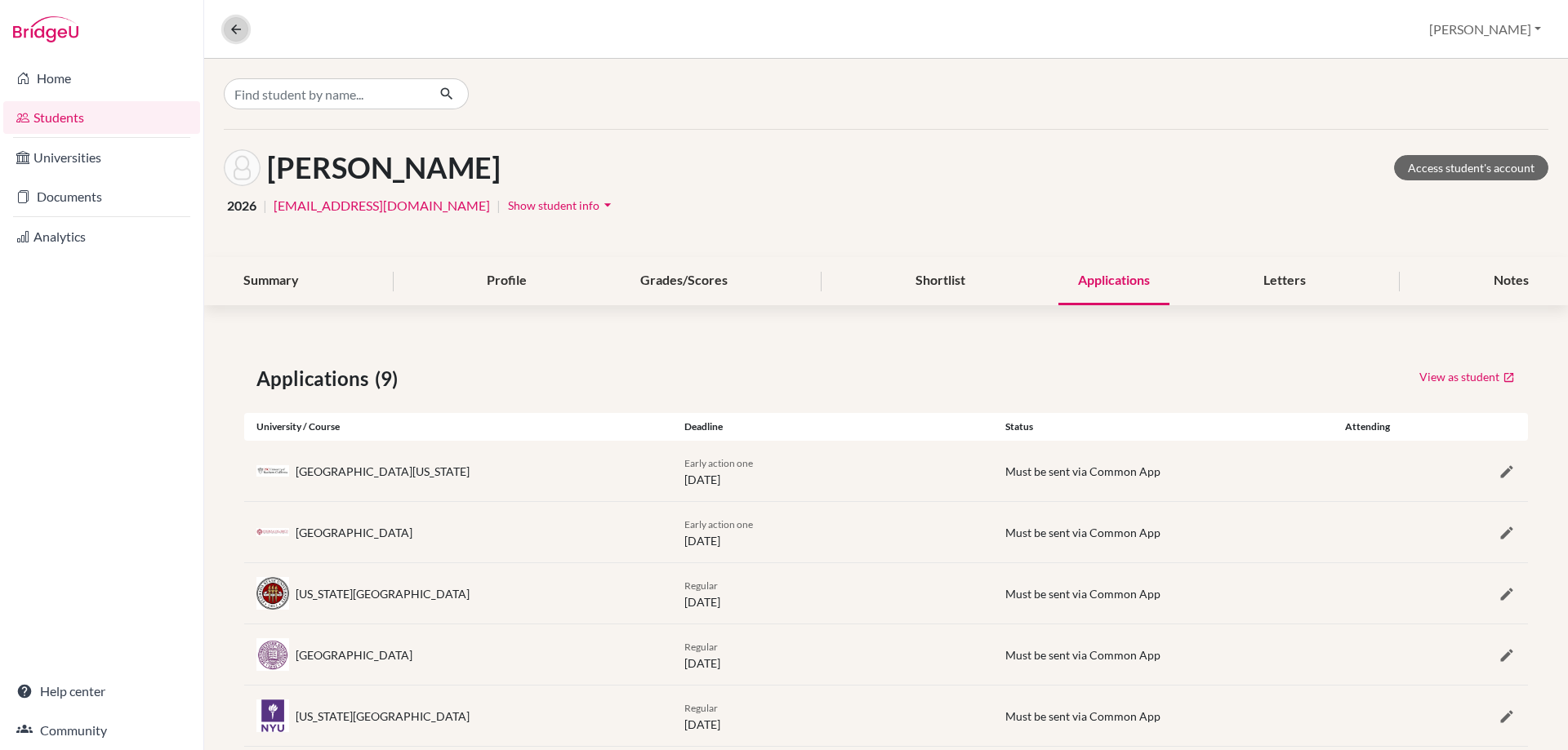
click at [236, 34] on icon at bounding box center [236, 30] width 15 height 15
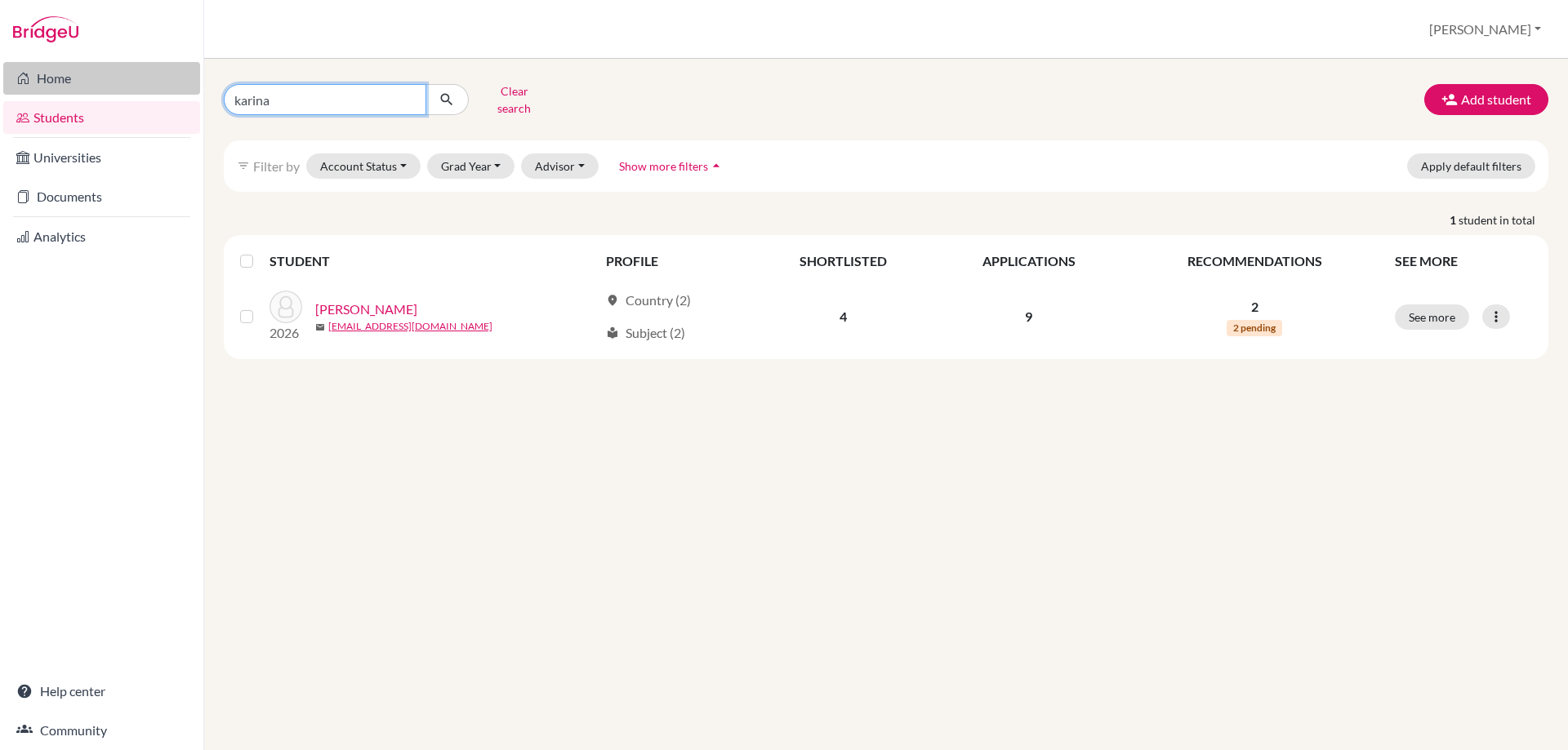
drag, startPoint x: 286, startPoint y: 100, endPoint x: 196, endPoint y: 93, distance: 90.3
click at [196, 93] on div "Home Students Universities Documents Analytics Help center Community Students o…" at bounding box center [784, 375] width 1568 height 750
type input "[PERSON_NAME]"
click button "submit" at bounding box center [447, 100] width 43 height 31
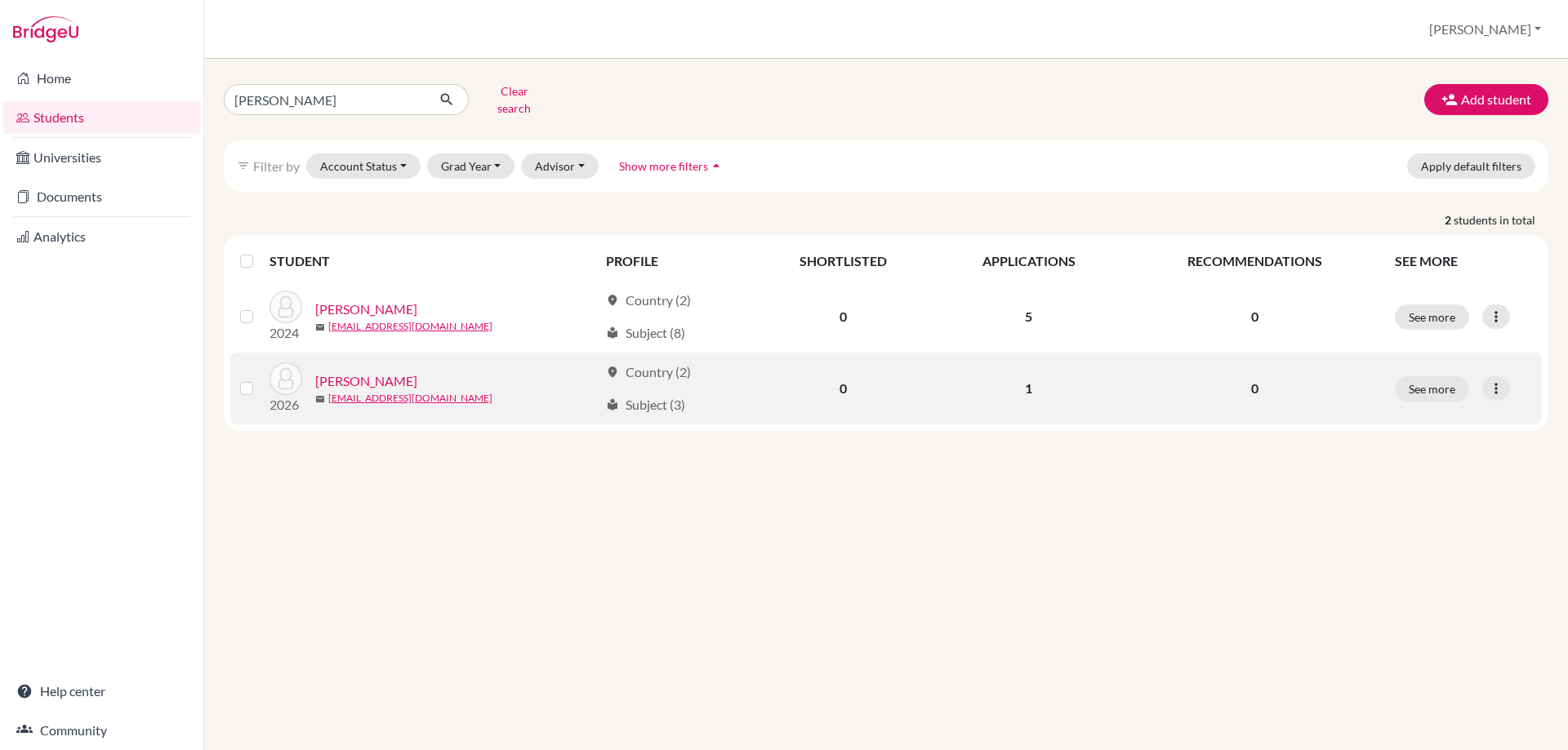
click at [333, 374] on link "[PERSON_NAME]" at bounding box center [366, 381] width 102 height 20
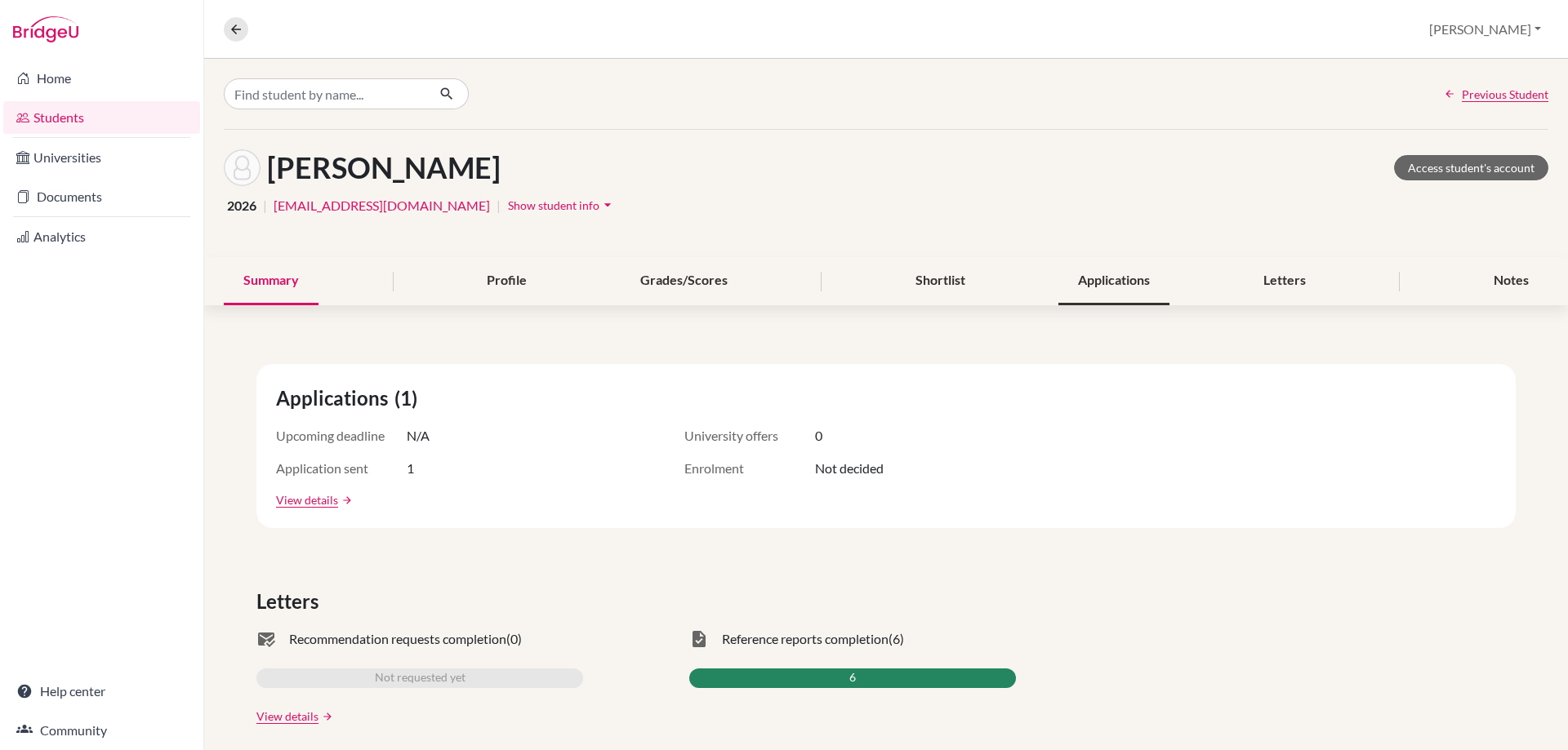
click at [1126, 294] on div "Applications" at bounding box center [1114, 281] width 111 height 48
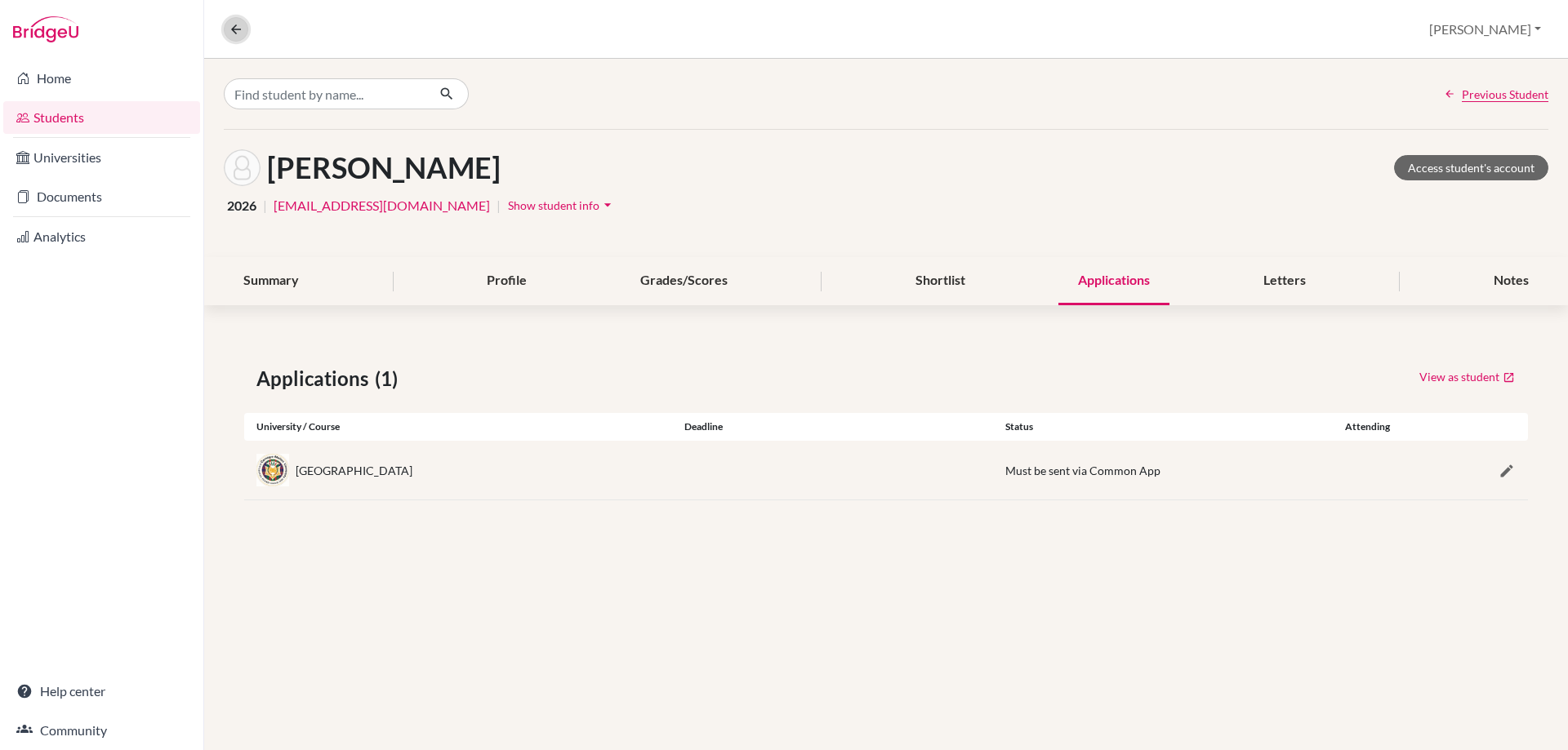
click at [241, 32] on icon at bounding box center [236, 30] width 15 height 15
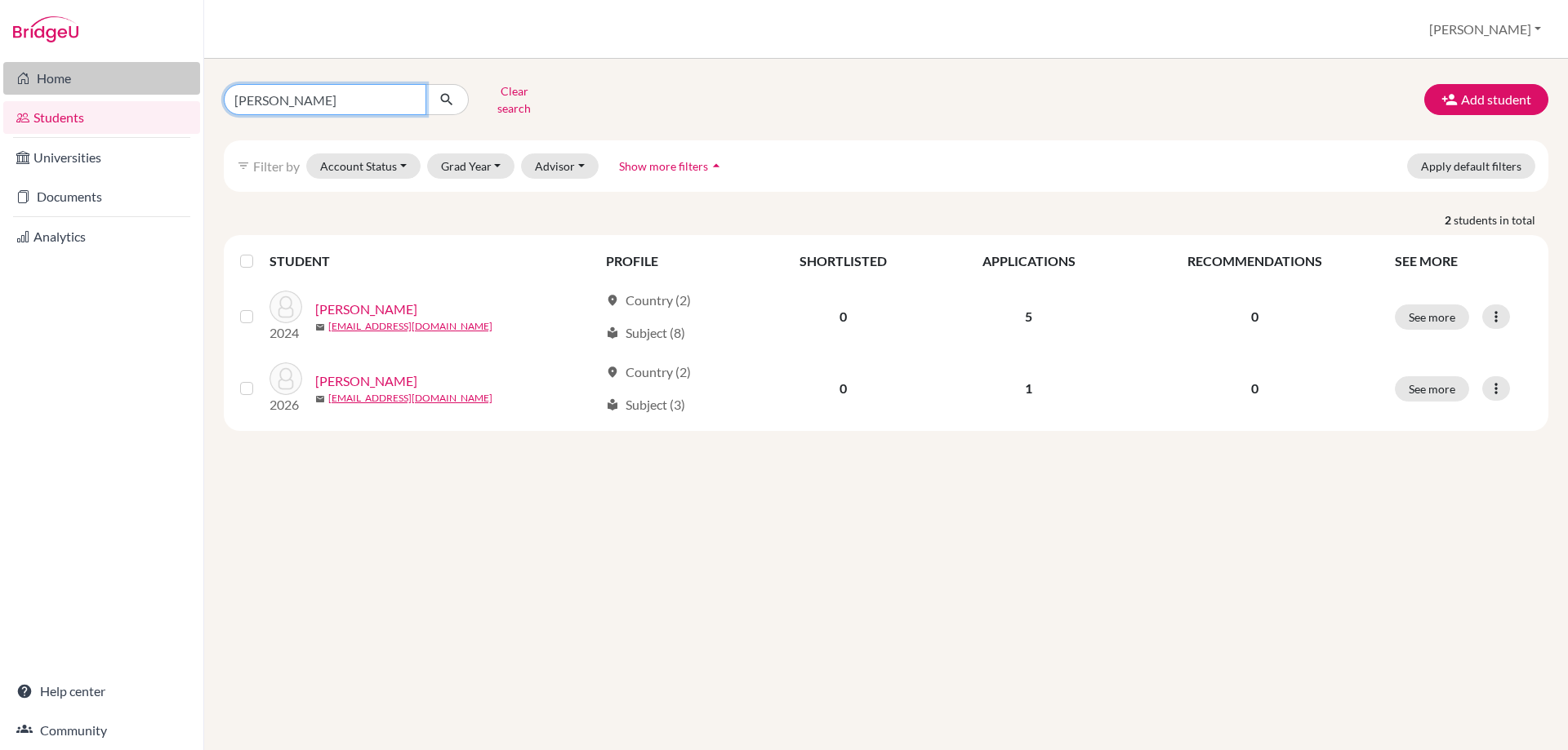
drag, startPoint x: 292, startPoint y: 100, endPoint x: 77, endPoint y: 84, distance: 215.6
click at [91, 84] on div "Home Students Universities Documents Analytics Help center Community Students o…" at bounding box center [784, 375] width 1568 height 750
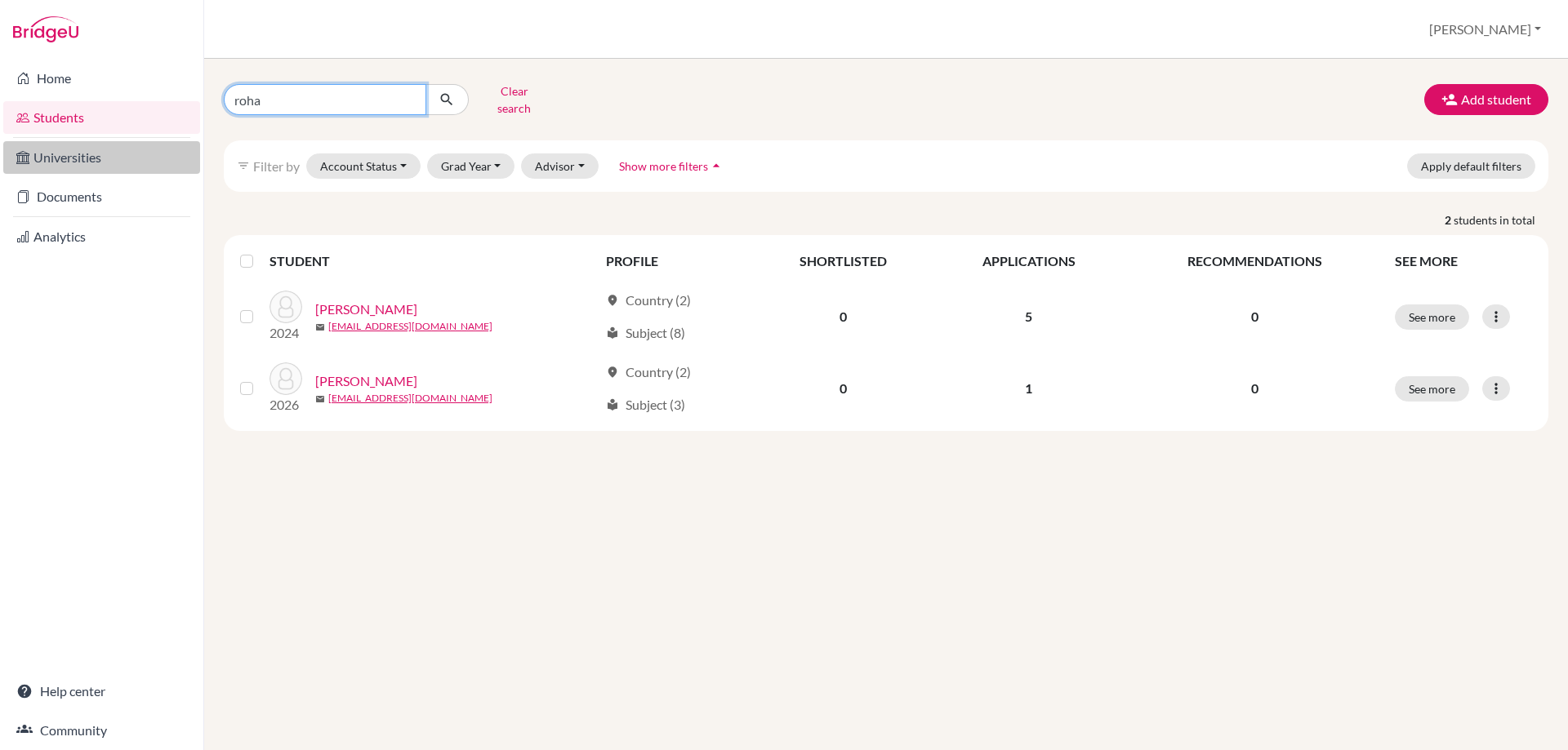
type input "rohan"
click button "submit" at bounding box center [447, 100] width 43 height 31
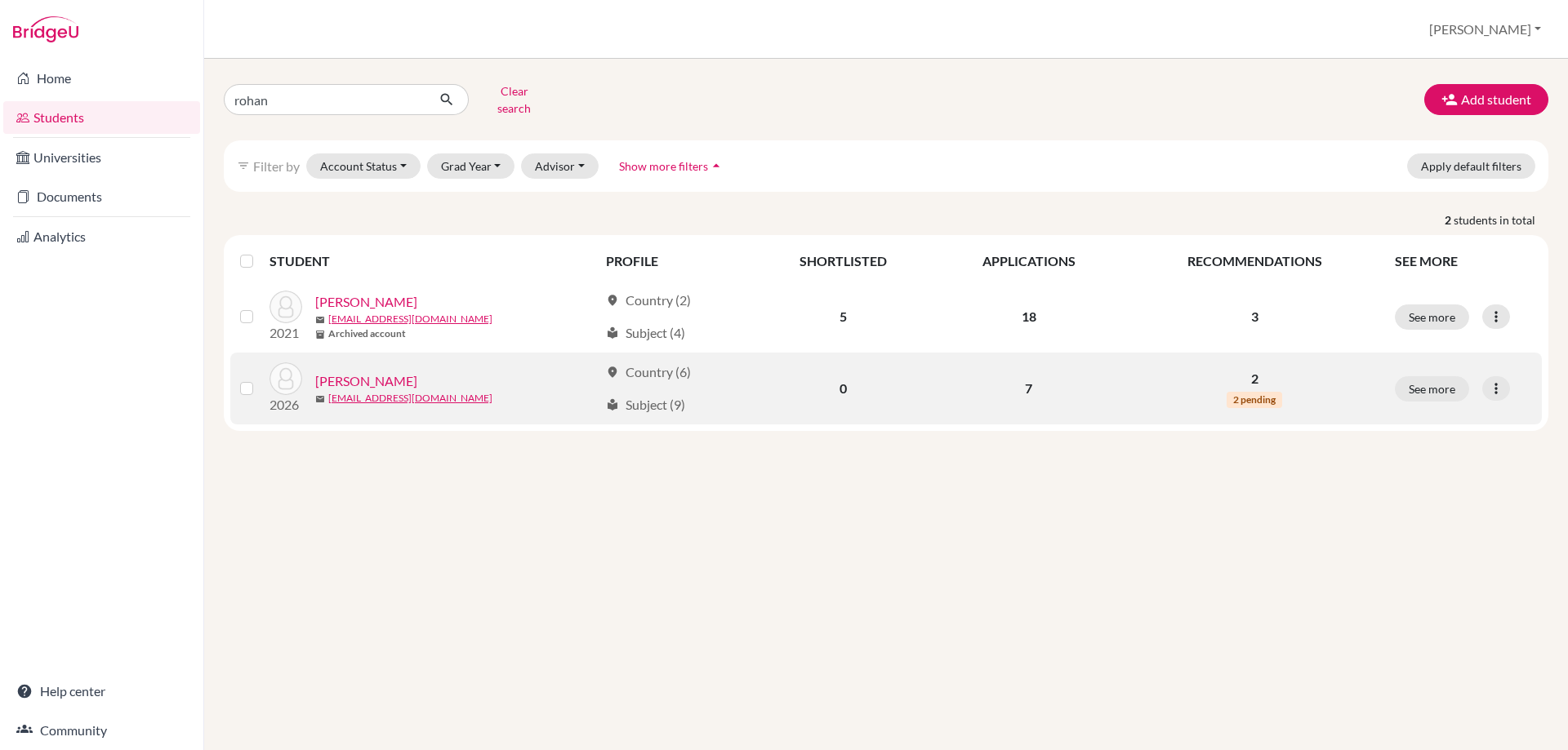
click at [364, 371] on link "[PERSON_NAME]" at bounding box center [366, 381] width 102 height 20
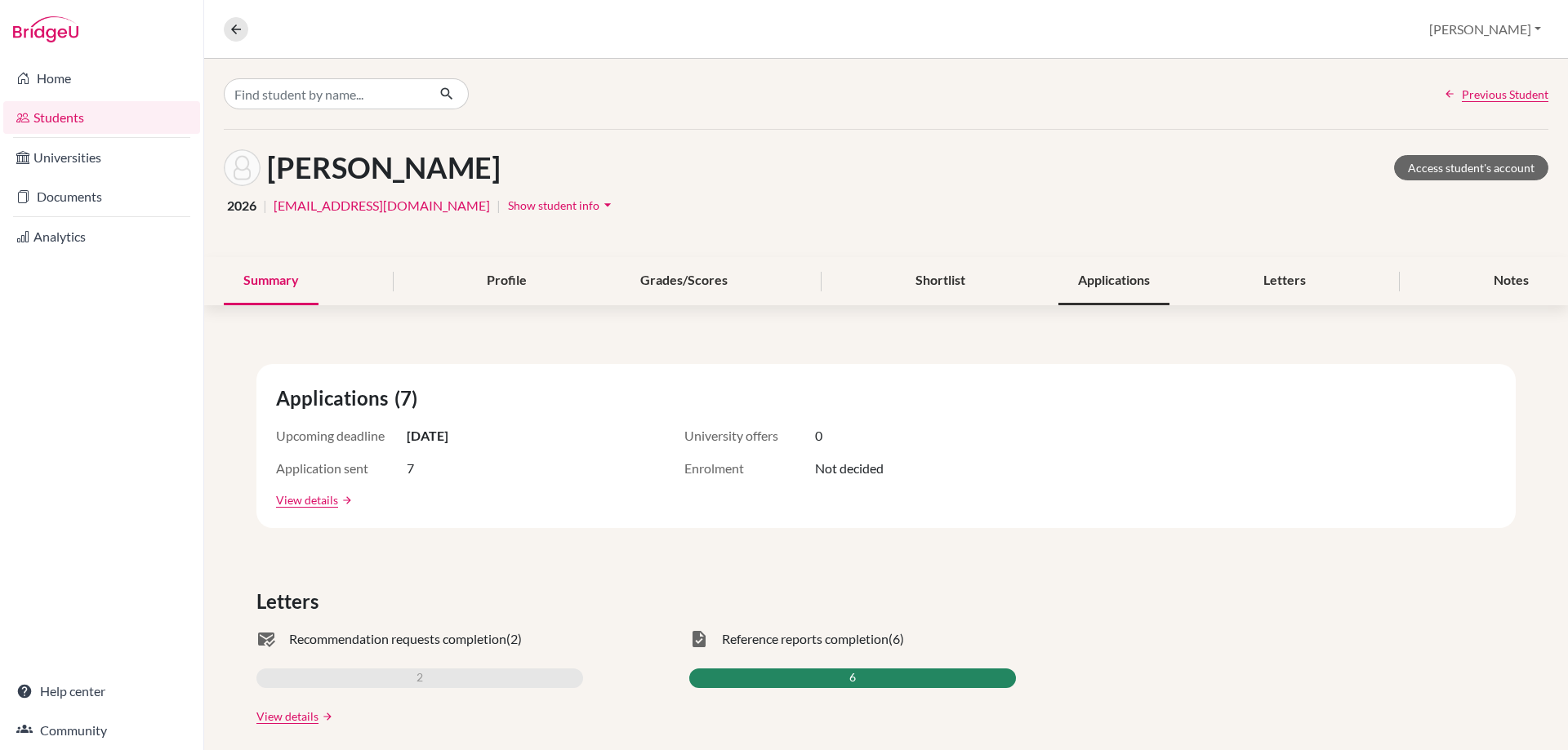
click at [1092, 286] on div "Applications" at bounding box center [1114, 281] width 111 height 48
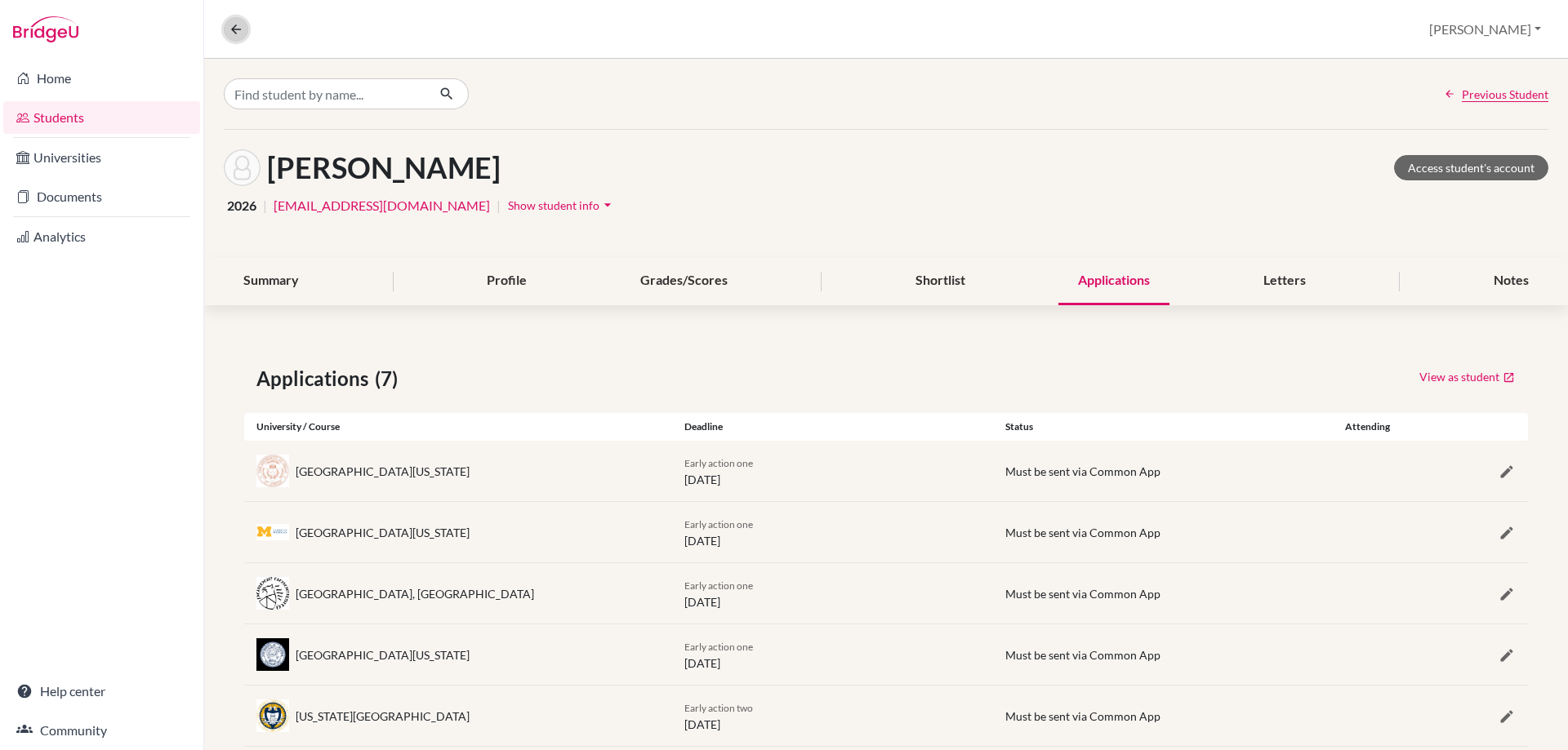
click at [237, 29] on icon at bounding box center [236, 30] width 15 height 15
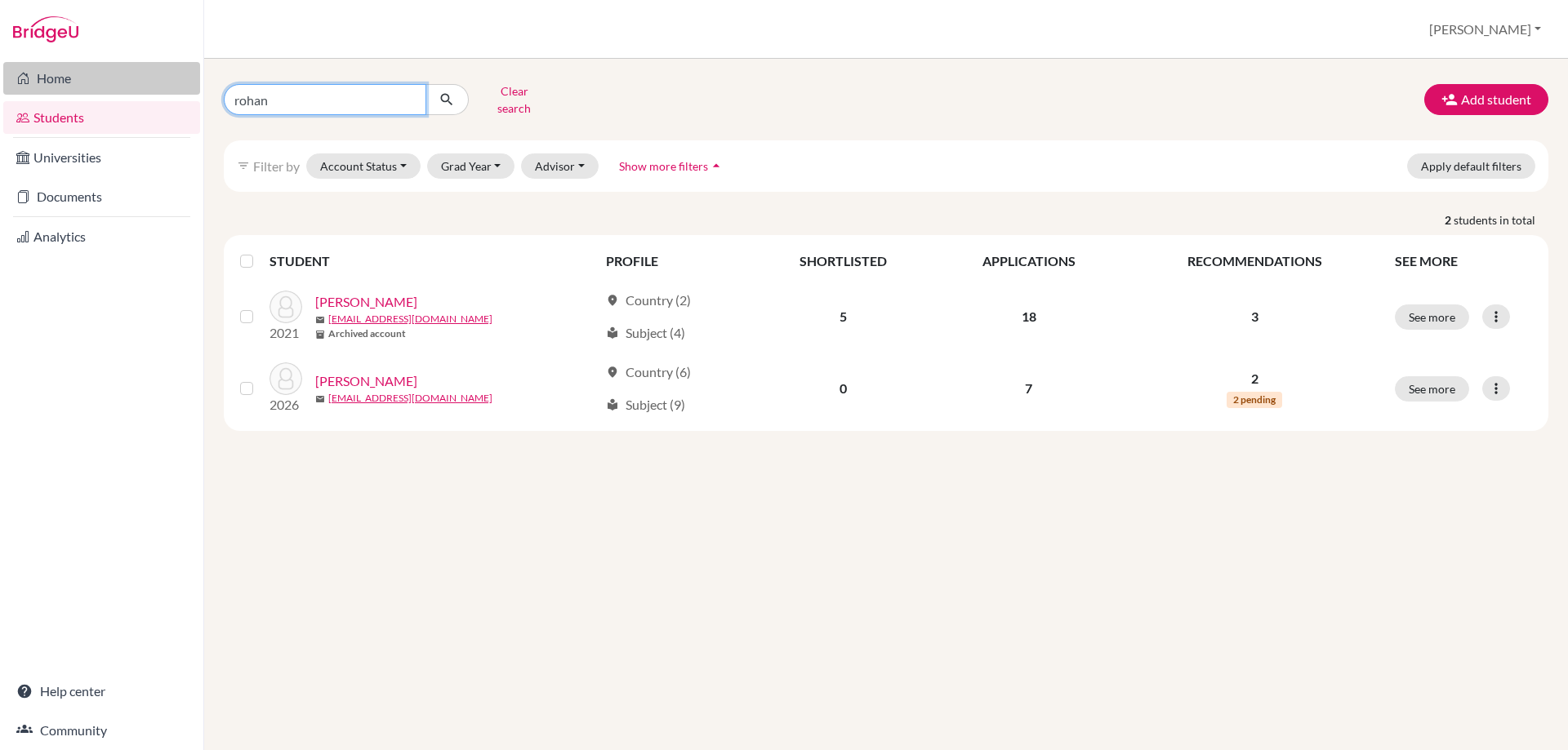
drag, startPoint x: 272, startPoint y: 88, endPoint x: 48, endPoint y: 68, distance: 224.9
click at [91, 69] on div "Home Students Universities Documents Analytics Help center Community Students o…" at bounding box center [784, 375] width 1568 height 750
type input "plantz"
click button "submit" at bounding box center [447, 100] width 43 height 31
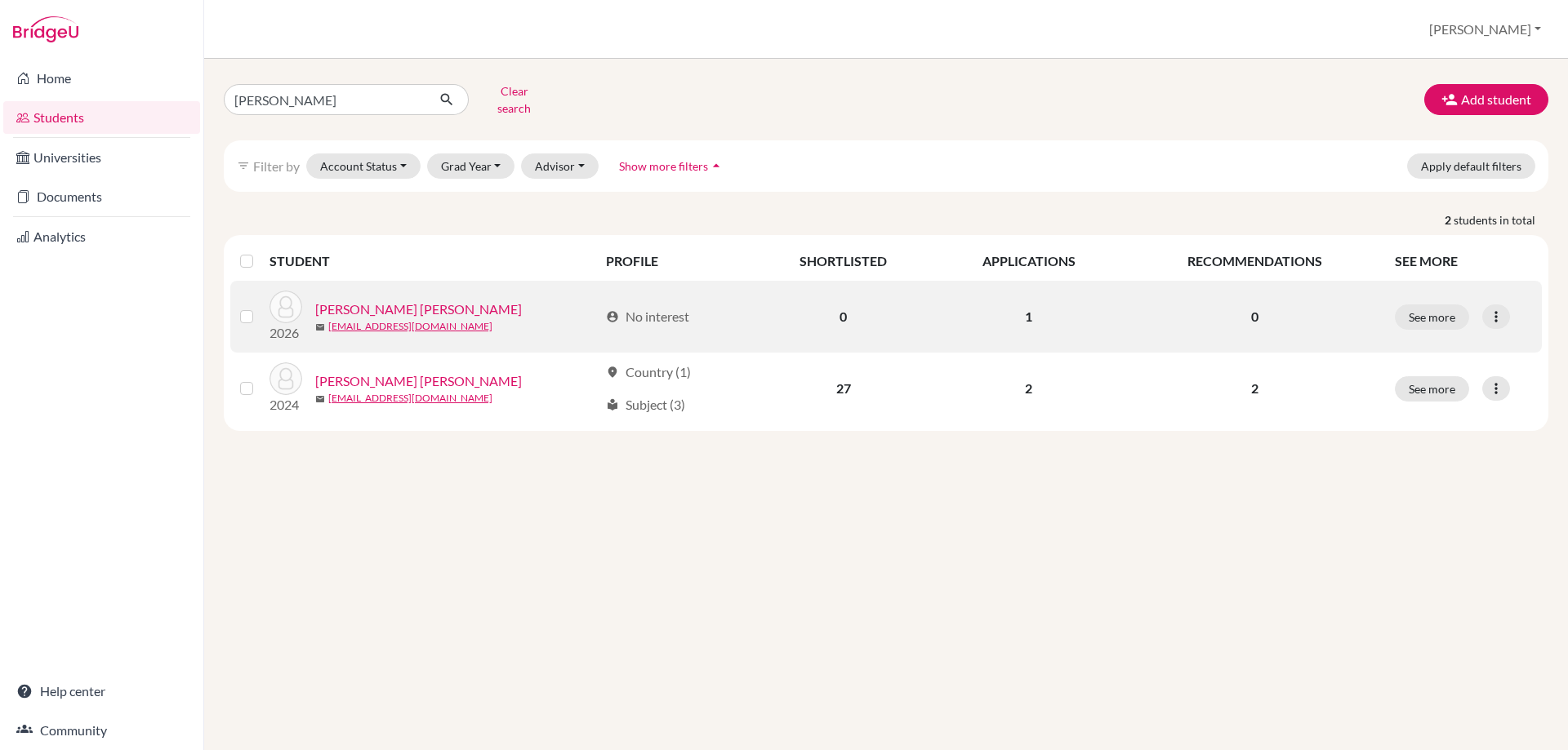
click at [362, 299] on link "[PERSON_NAME] [PERSON_NAME]" at bounding box center [419, 309] width 207 height 20
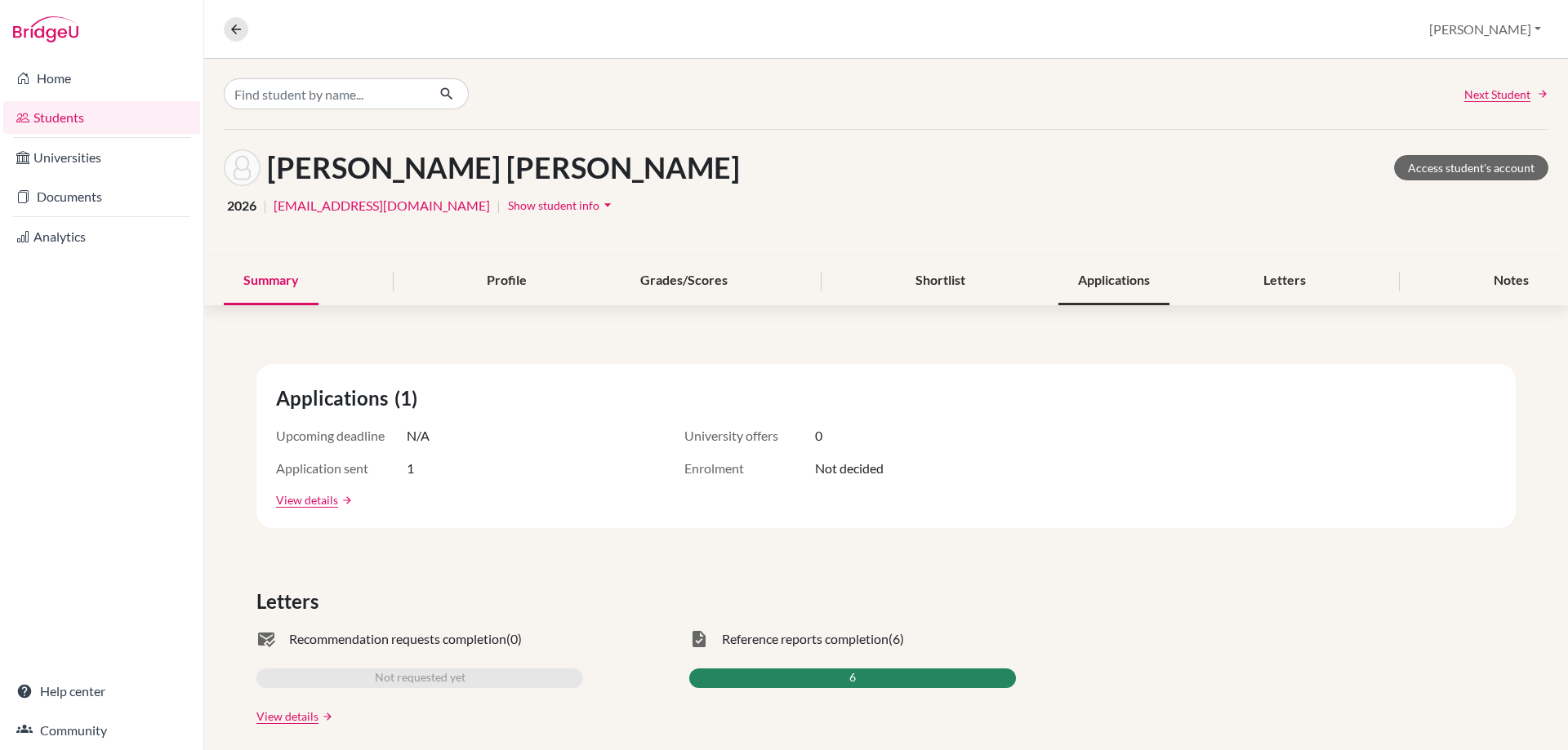
drag, startPoint x: 1070, startPoint y: 276, endPoint x: 1078, endPoint y: 281, distance: 9.4
click at [1071, 276] on div "Applications" at bounding box center [1114, 281] width 111 height 48
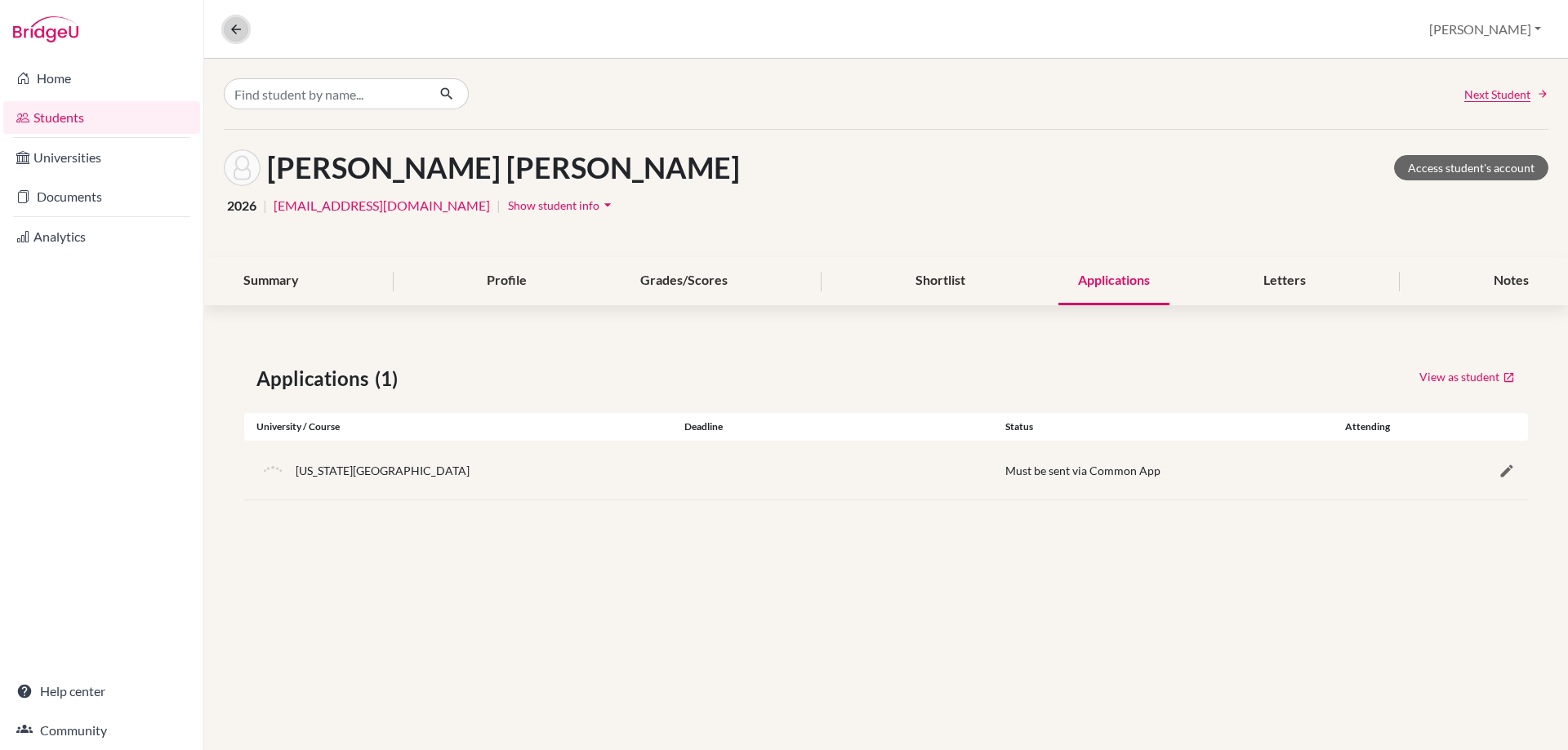
click at [241, 31] on icon at bounding box center [236, 30] width 15 height 15
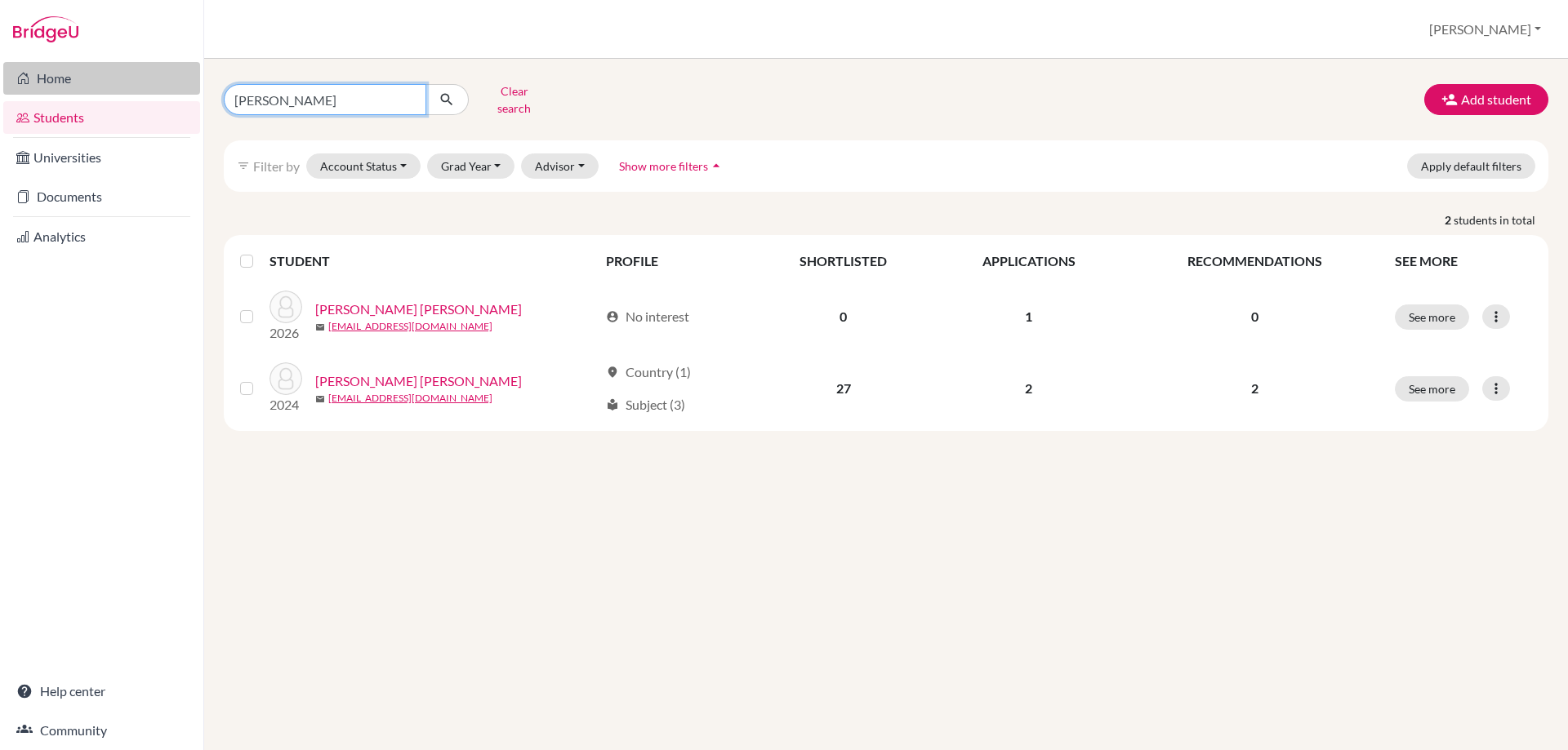
drag, startPoint x: 304, startPoint y: 92, endPoint x: 149, endPoint y: 84, distance: 155.2
click at [156, 84] on div "Home Students Universities Documents Analytics Help center Community Students o…" at bounding box center [784, 375] width 1568 height 750
type input "romano"
click button "submit" at bounding box center [447, 100] width 43 height 31
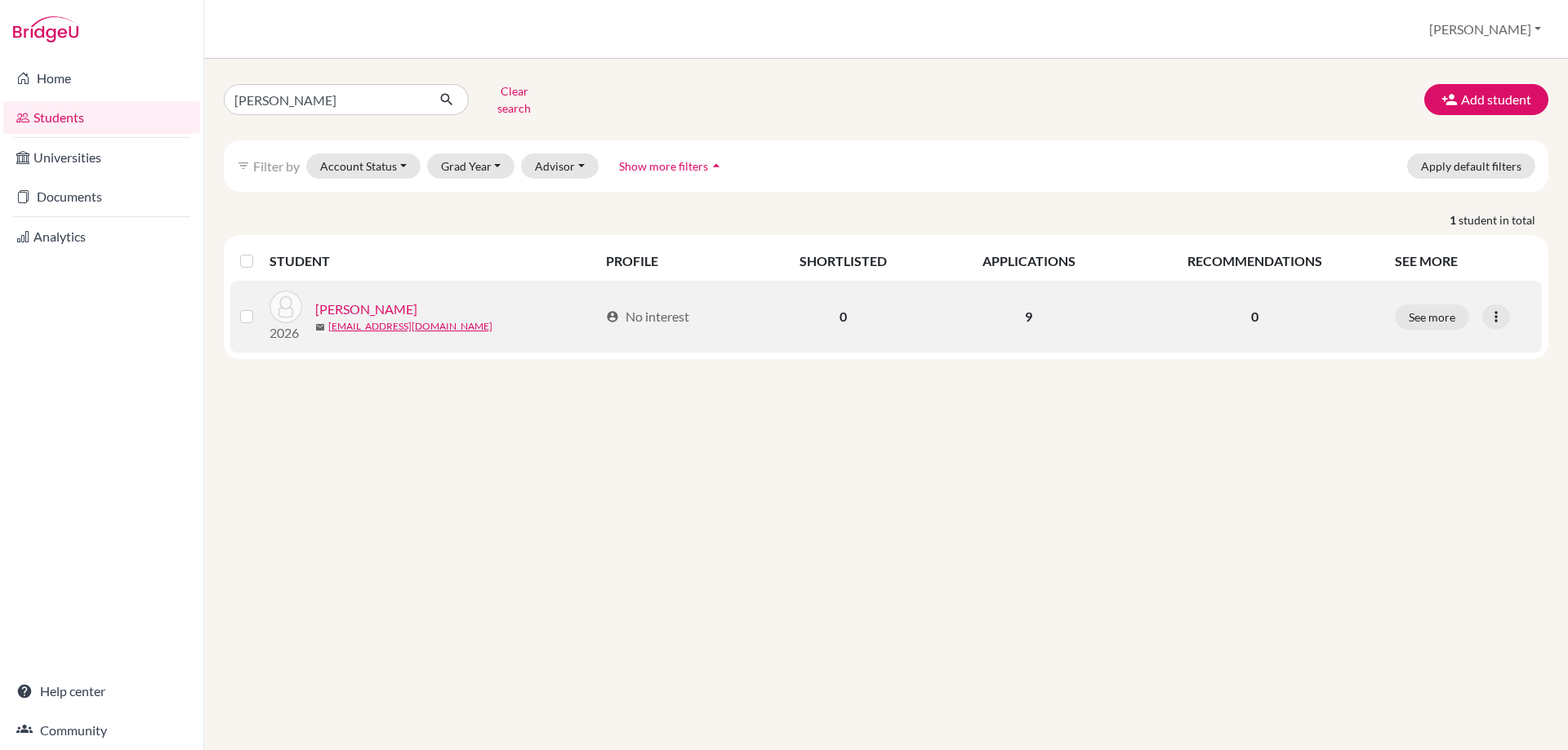
click at [339, 299] on link "[PERSON_NAME]" at bounding box center [366, 309] width 102 height 20
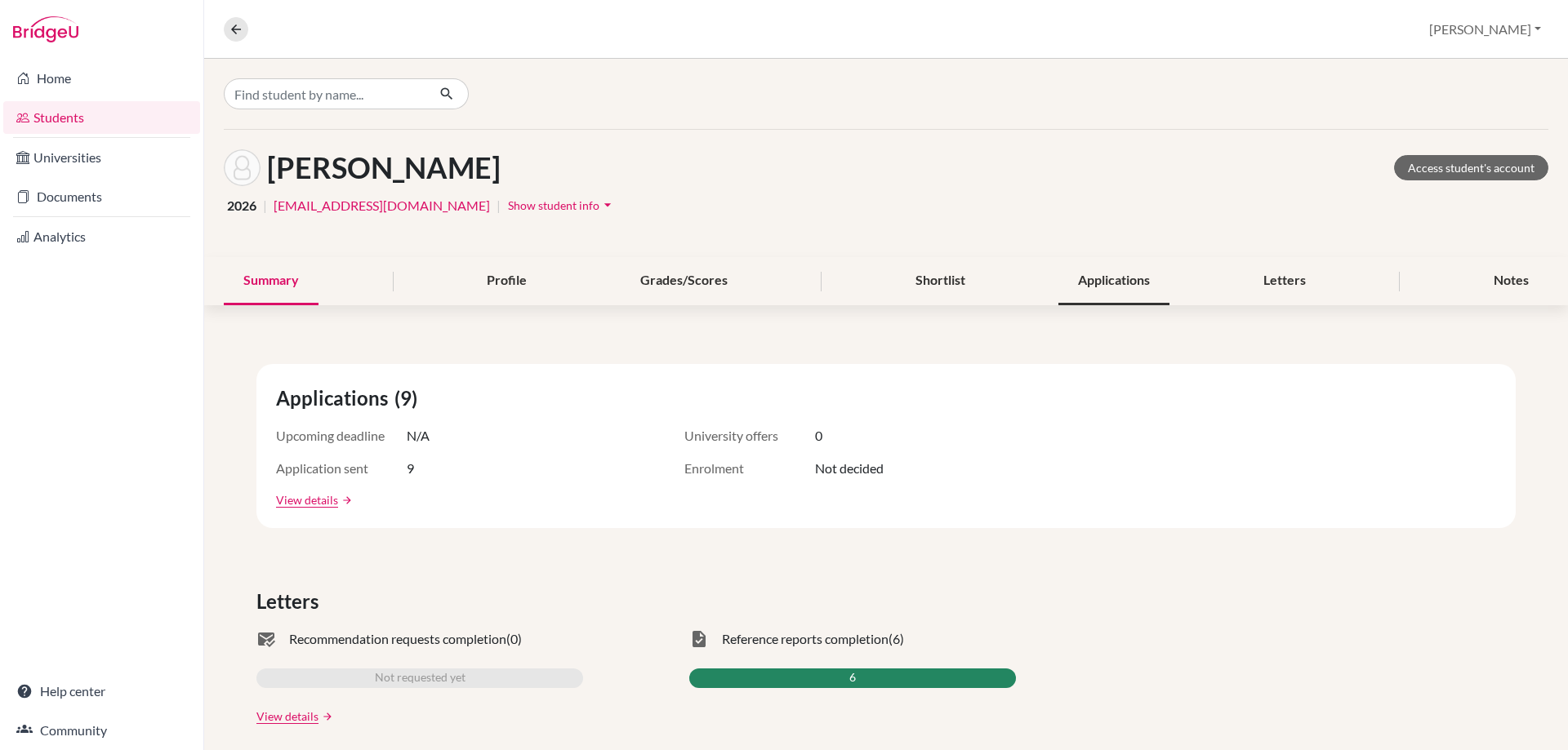
click at [1092, 280] on div "Applications" at bounding box center [1114, 281] width 111 height 48
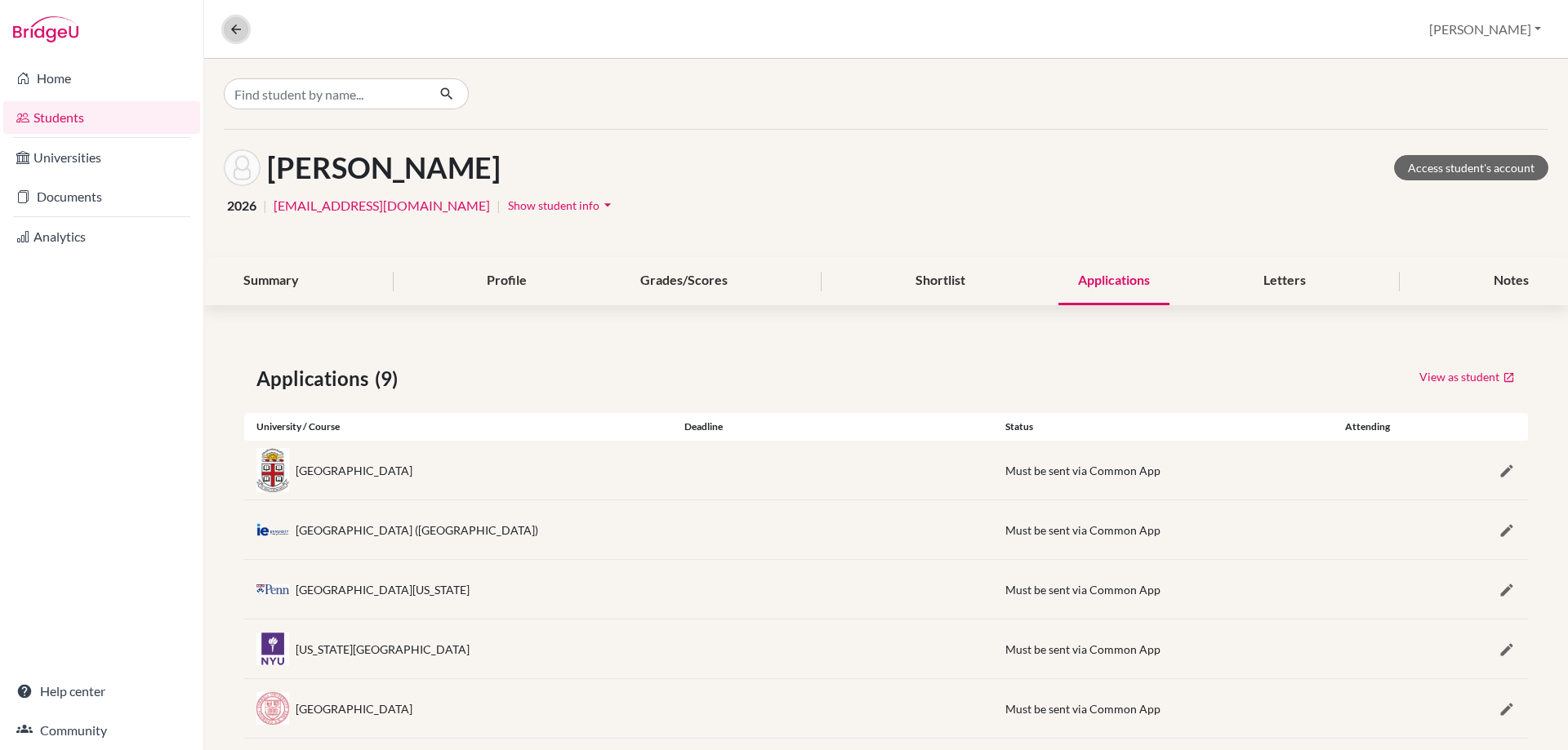
click at [230, 35] on icon at bounding box center [236, 30] width 15 height 15
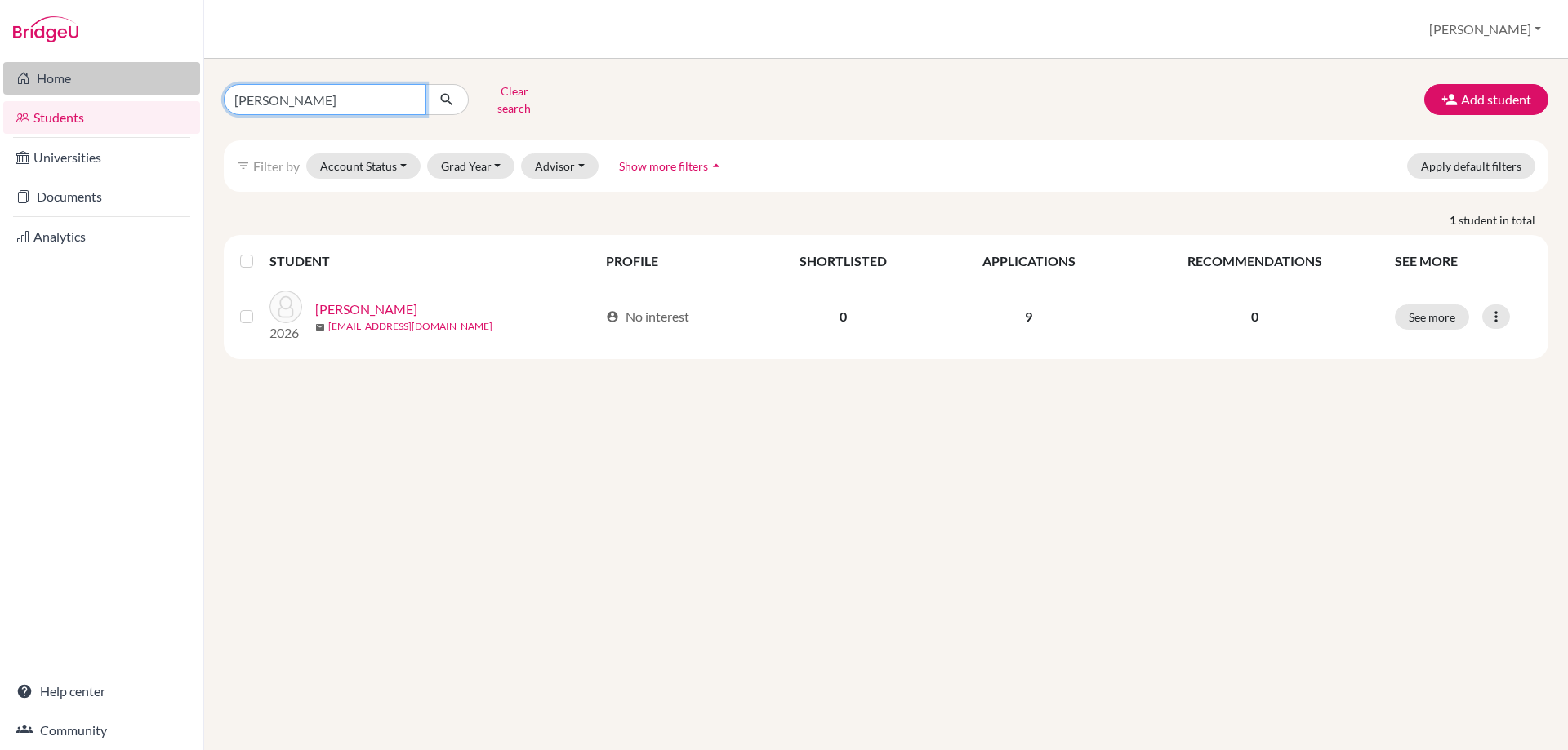
drag, startPoint x: 324, startPoint y: 95, endPoint x: 14, endPoint y: 76, distance: 310.6
click at [187, 85] on div "Home Students Universities Documents Analytics Help center Community Students o…" at bounding box center [784, 375] width 1568 height 750
type input "vilela"
click button "submit" at bounding box center [447, 100] width 43 height 31
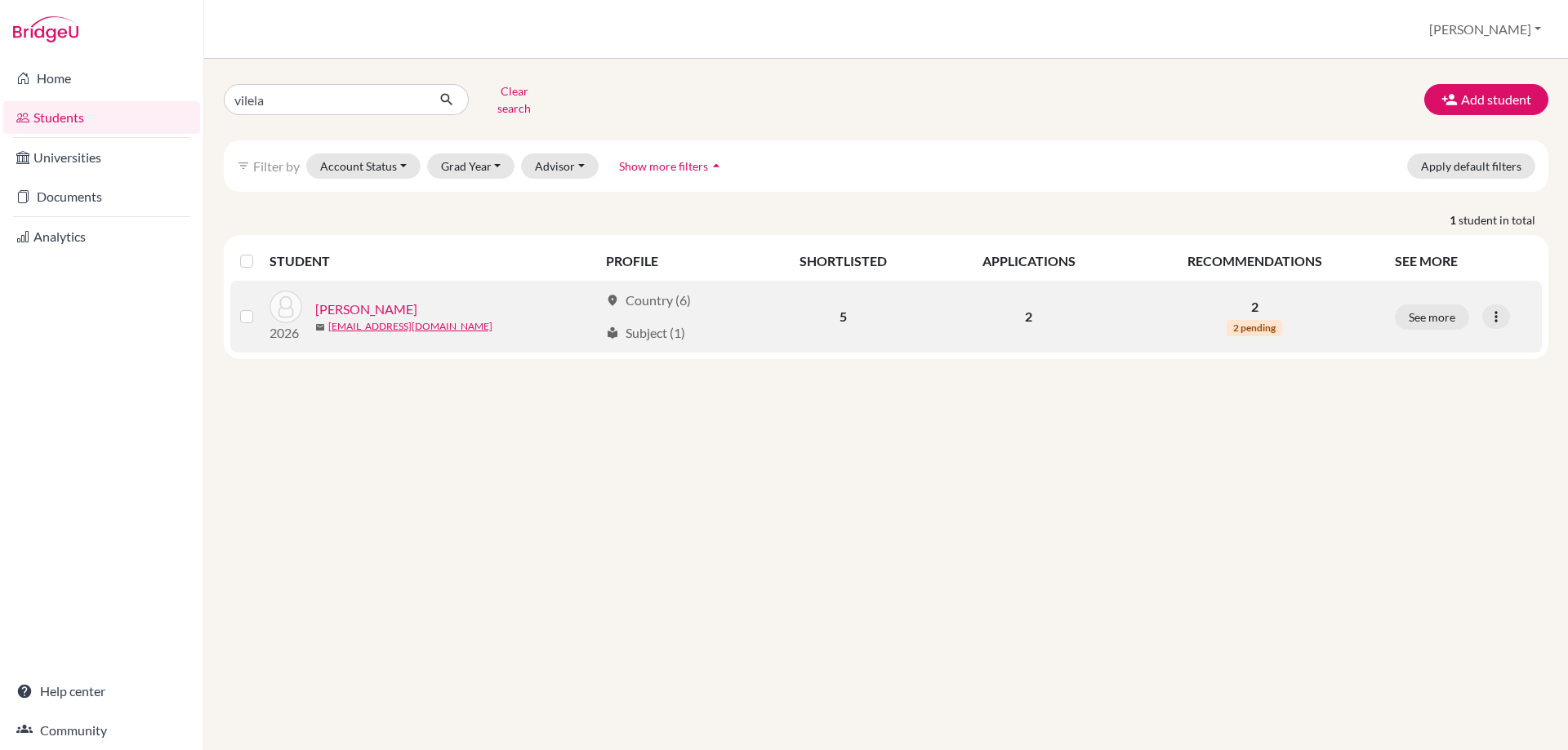
click at [382, 299] on link "[PERSON_NAME]" at bounding box center [366, 309] width 102 height 20
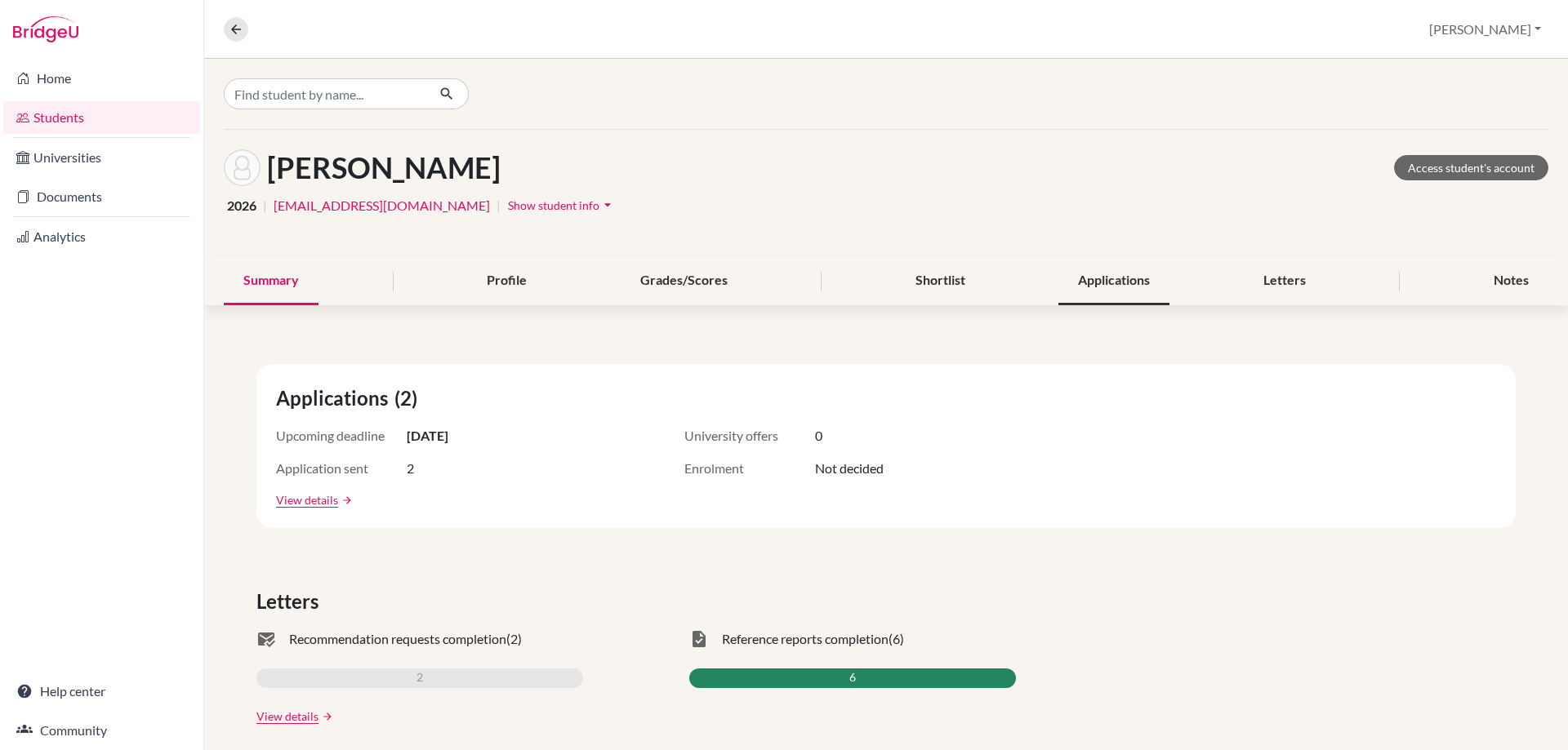
click at [1114, 284] on div "Applications" at bounding box center [1114, 281] width 111 height 48
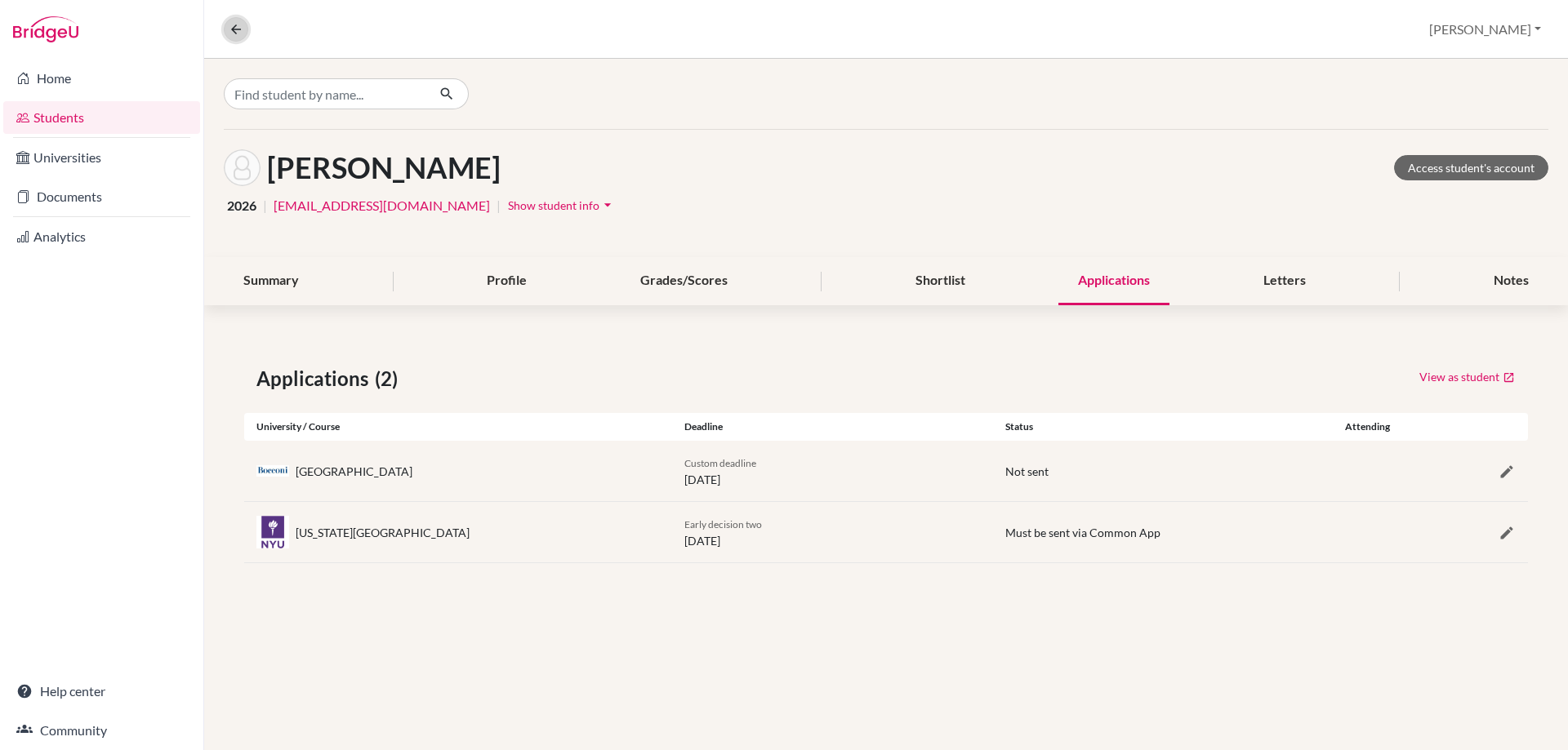
click at [234, 31] on icon at bounding box center [236, 30] width 15 height 15
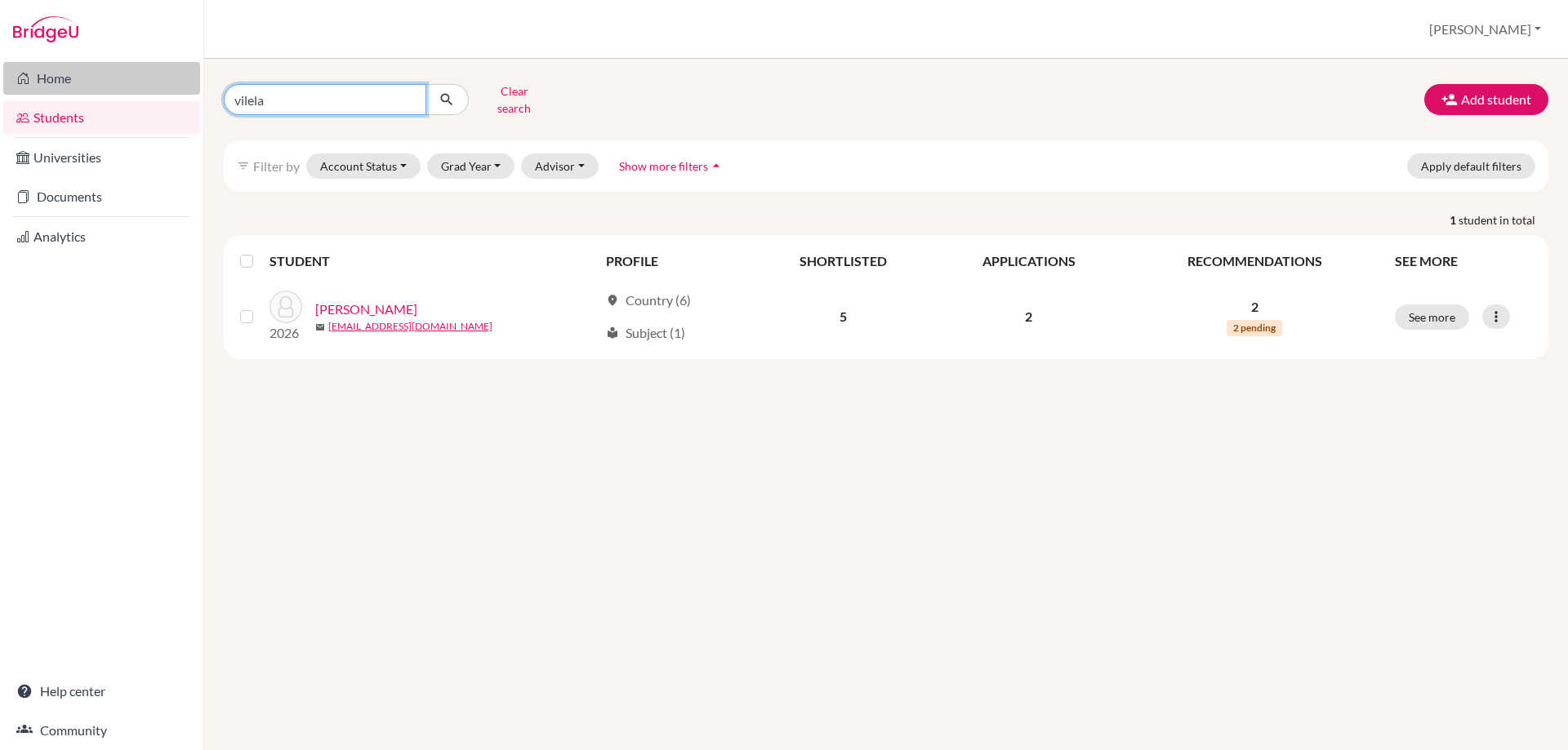
drag, startPoint x: 271, startPoint y: 92, endPoint x: 194, endPoint y: 76, distance: 78.6
click at [198, 77] on div "Home Students Universities Documents Analytics Help center Community Students o…" at bounding box center [784, 375] width 1568 height 750
type input "aryan"
click button "submit" at bounding box center [447, 100] width 43 height 31
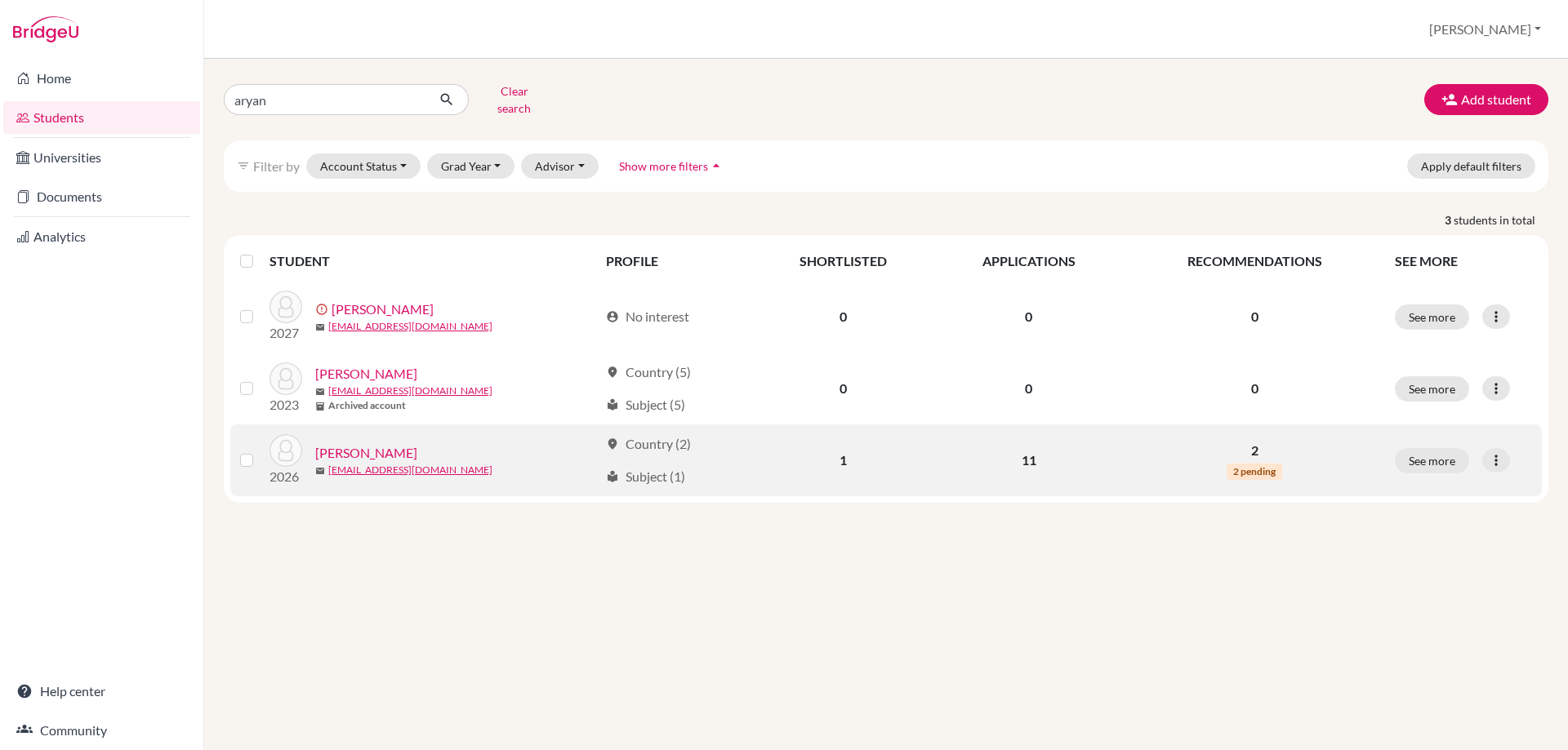
click at [348, 443] on link "[PERSON_NAME]" at bounding box center [366, 453] width 102 height 20
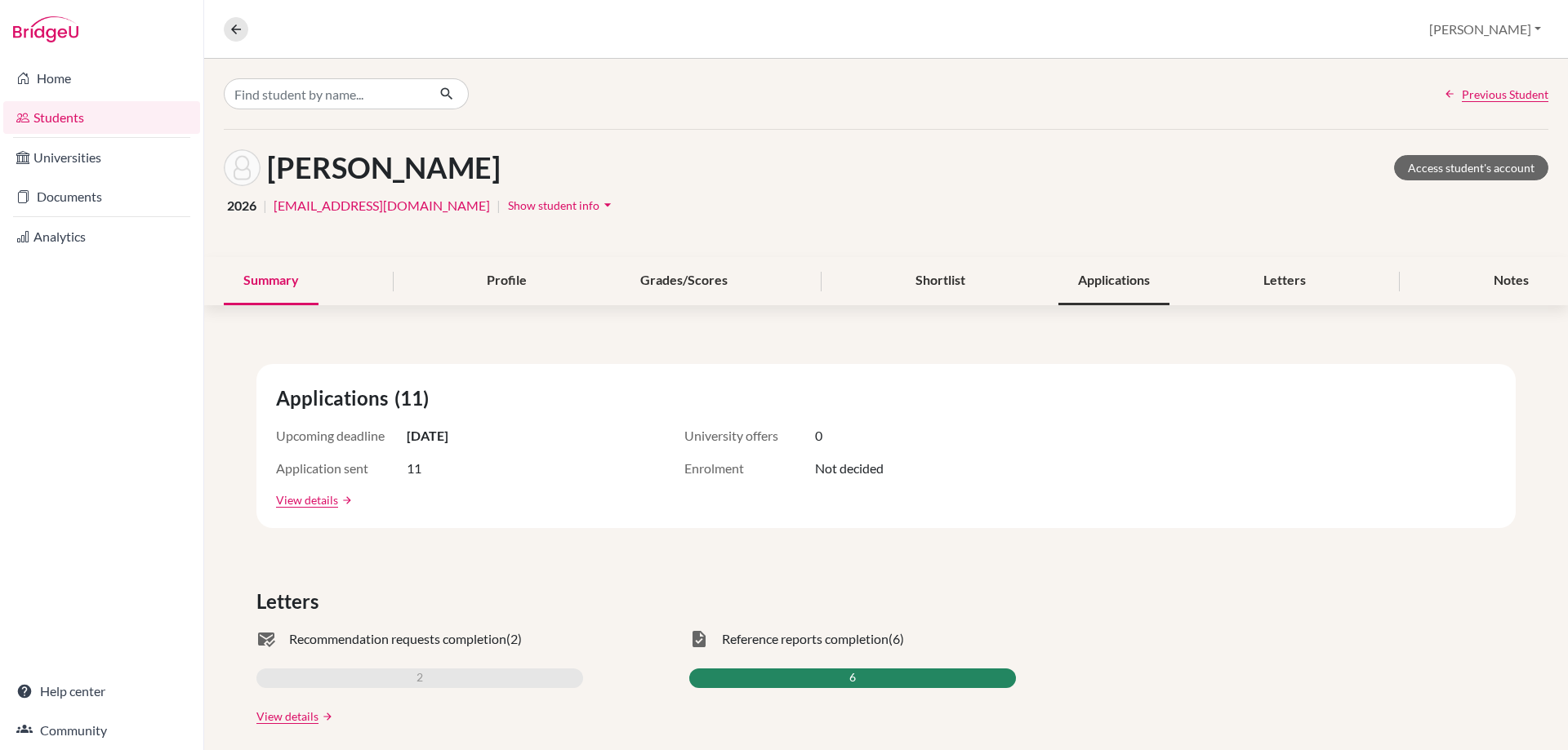
click at [1113, 277] on div "Applications" at bounding box center [1114, 281] width 111 height 48
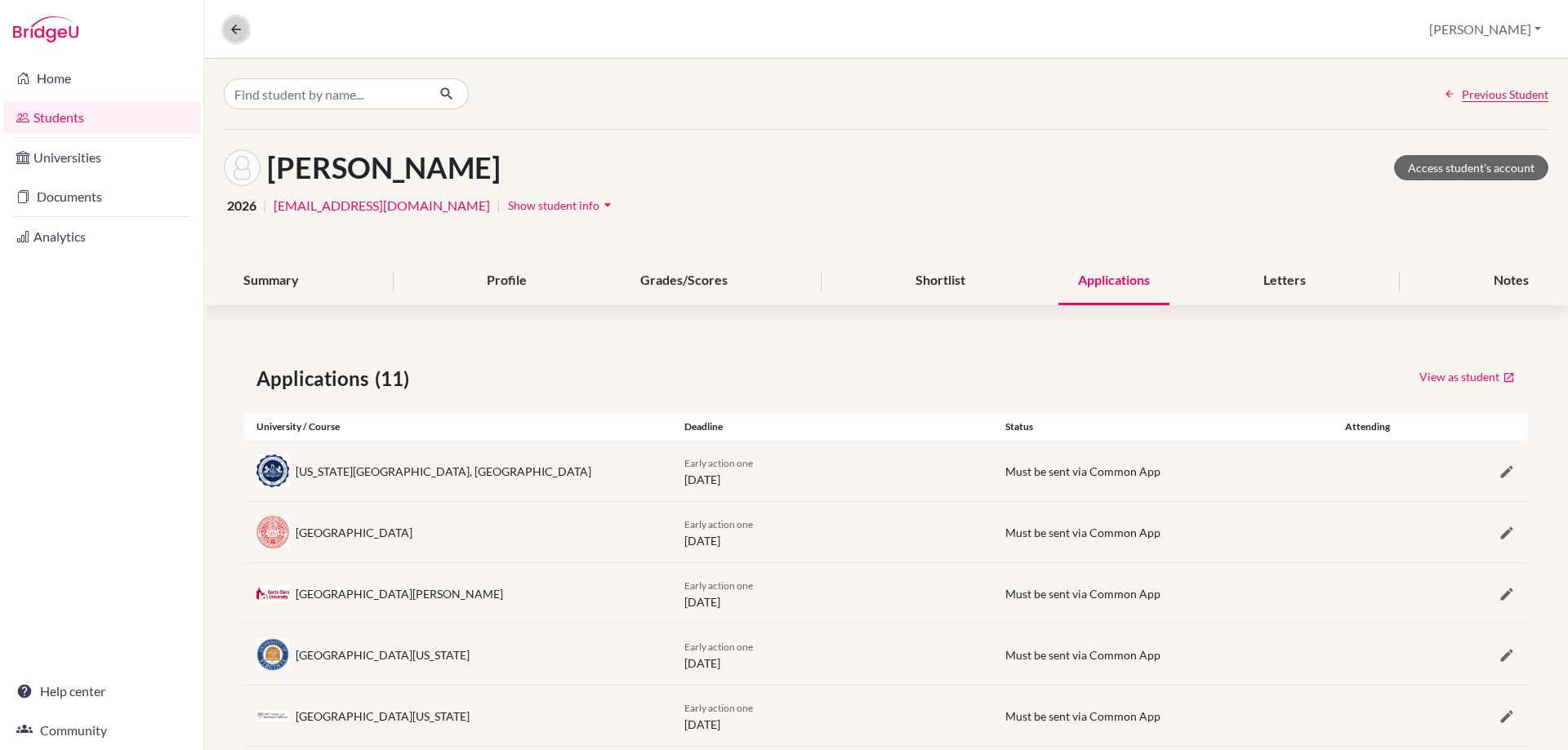
click at [241, 30] on icon at bounding box center [236, 30] width 15 height 15
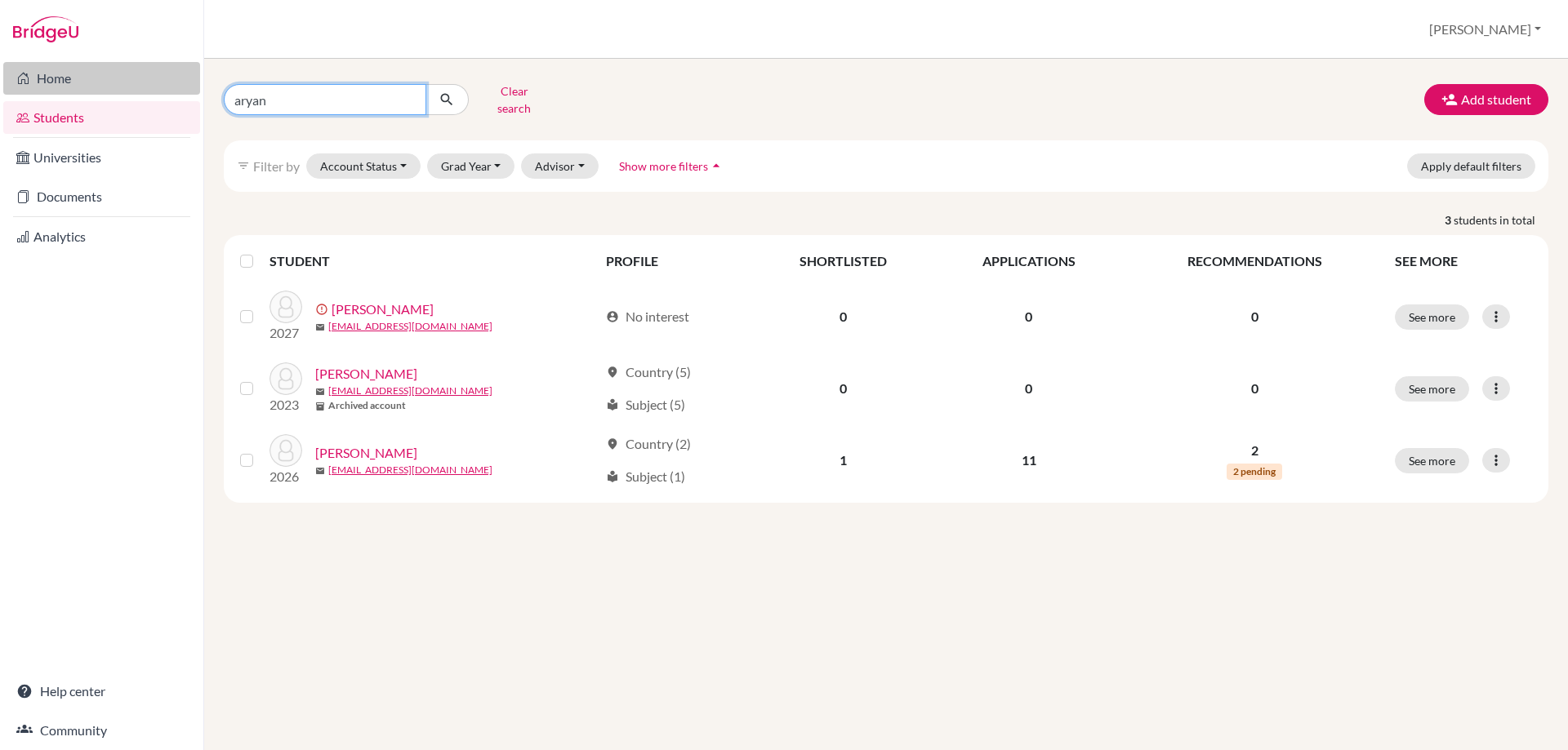
drag, startPoint x: 310, startPoint y: 101, endPoint x: 158, endPoint y: 69, distance: 155.3
click at [167, 73] on div "Home Students Universities Documents Analytics Help center Community Students o…" at bounding box center [784, 375] width 1568 height 750
type input "[PERSON_NAME]"
click button "submit" at bounding box center [447, 100] width 43 height 31
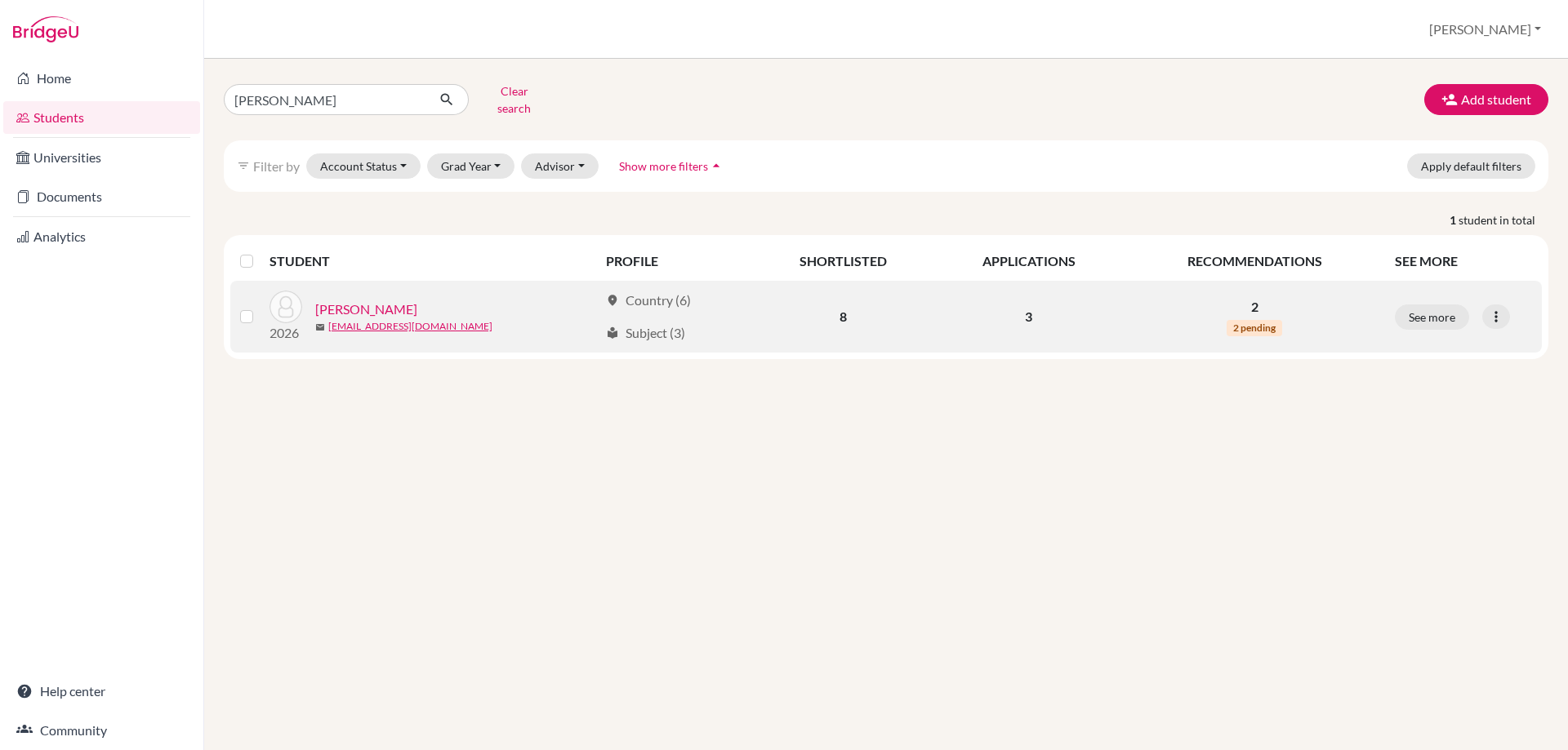
click at [347, 301] on link "[PERSON_NAME]" at bounding box center [366, 309] width 102 height 20
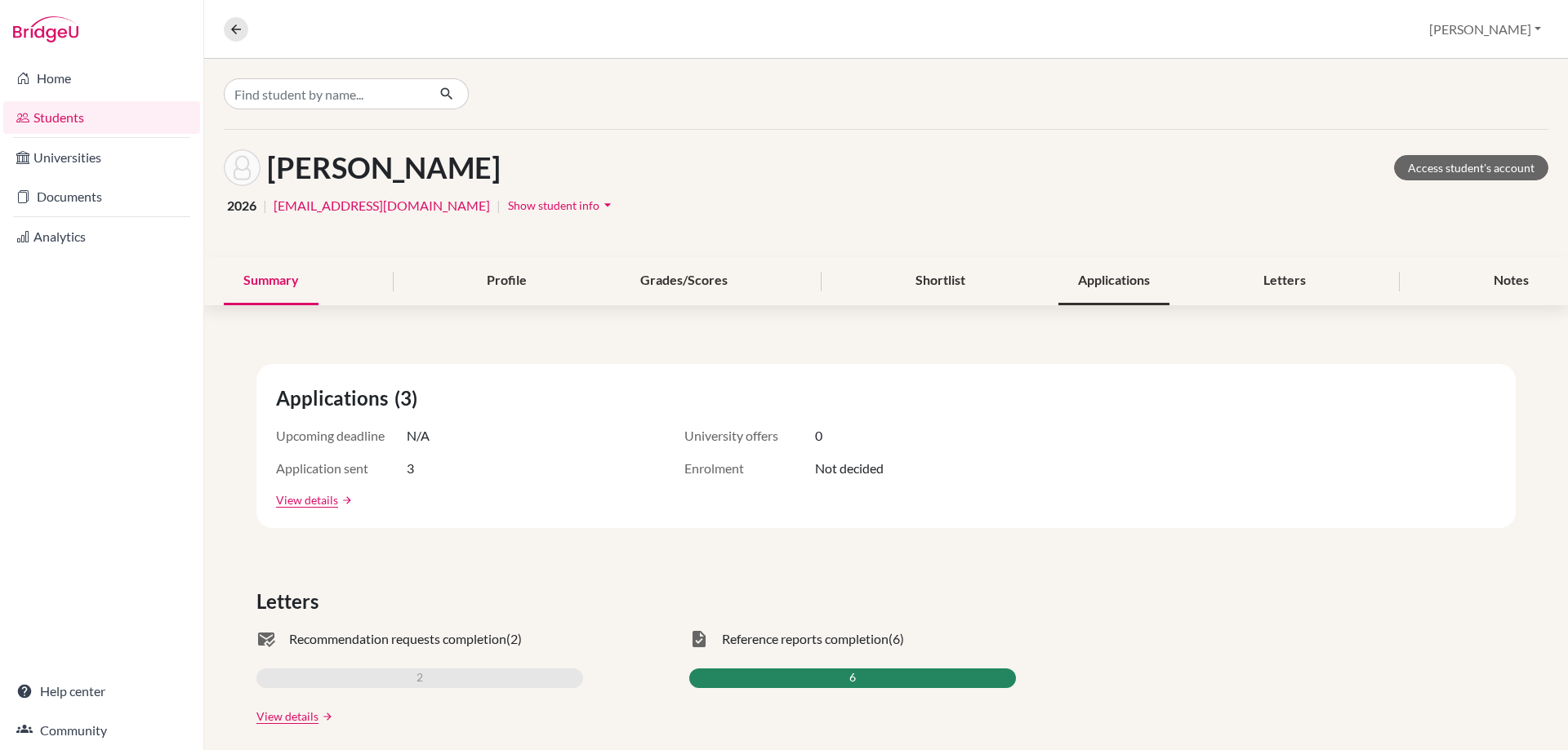
click at [1058, 284] on div "Applications" at bounding box center [1114, 281] width 111 height 48
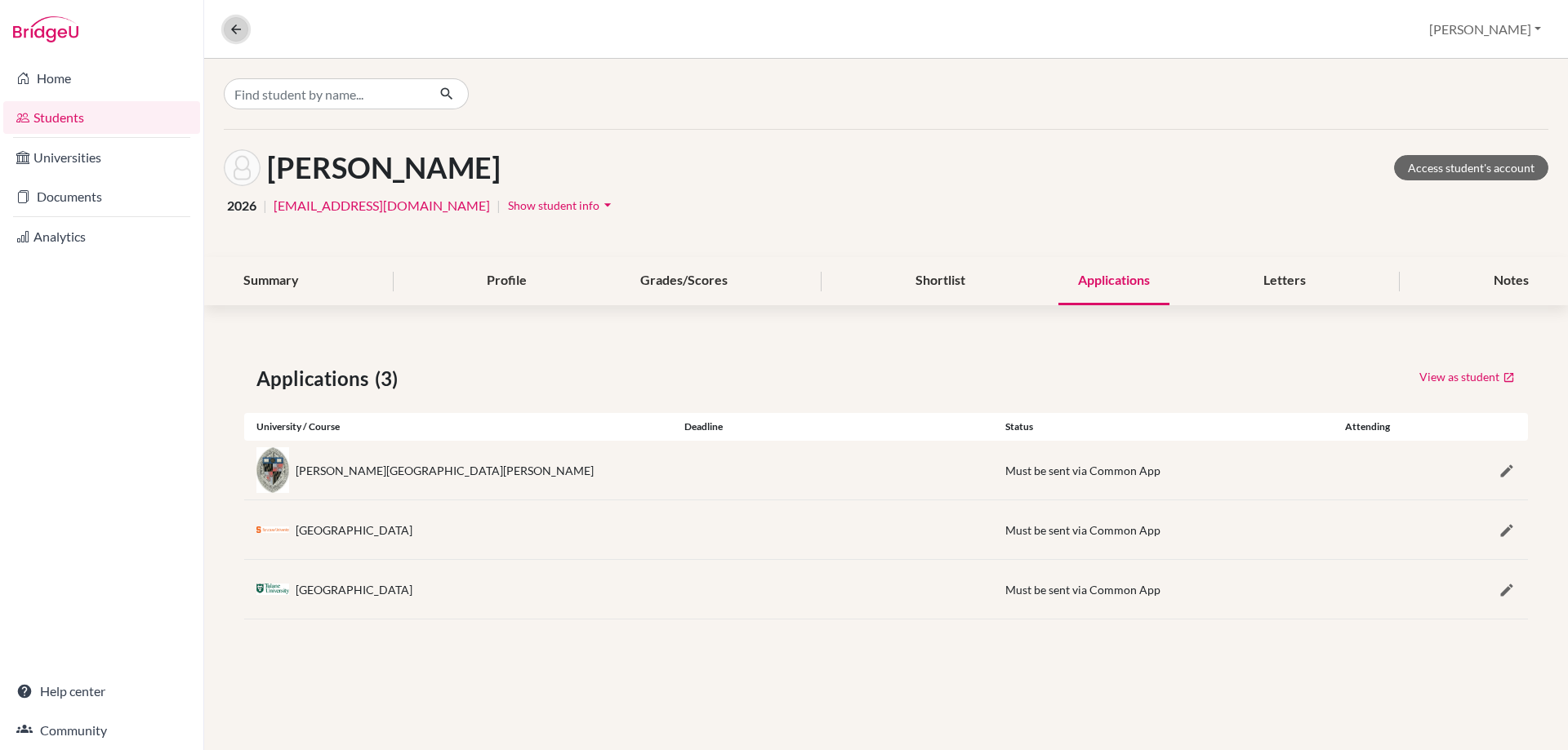
click at [237, 28] on icon at bounding box center [236, 30] width 15 height 15
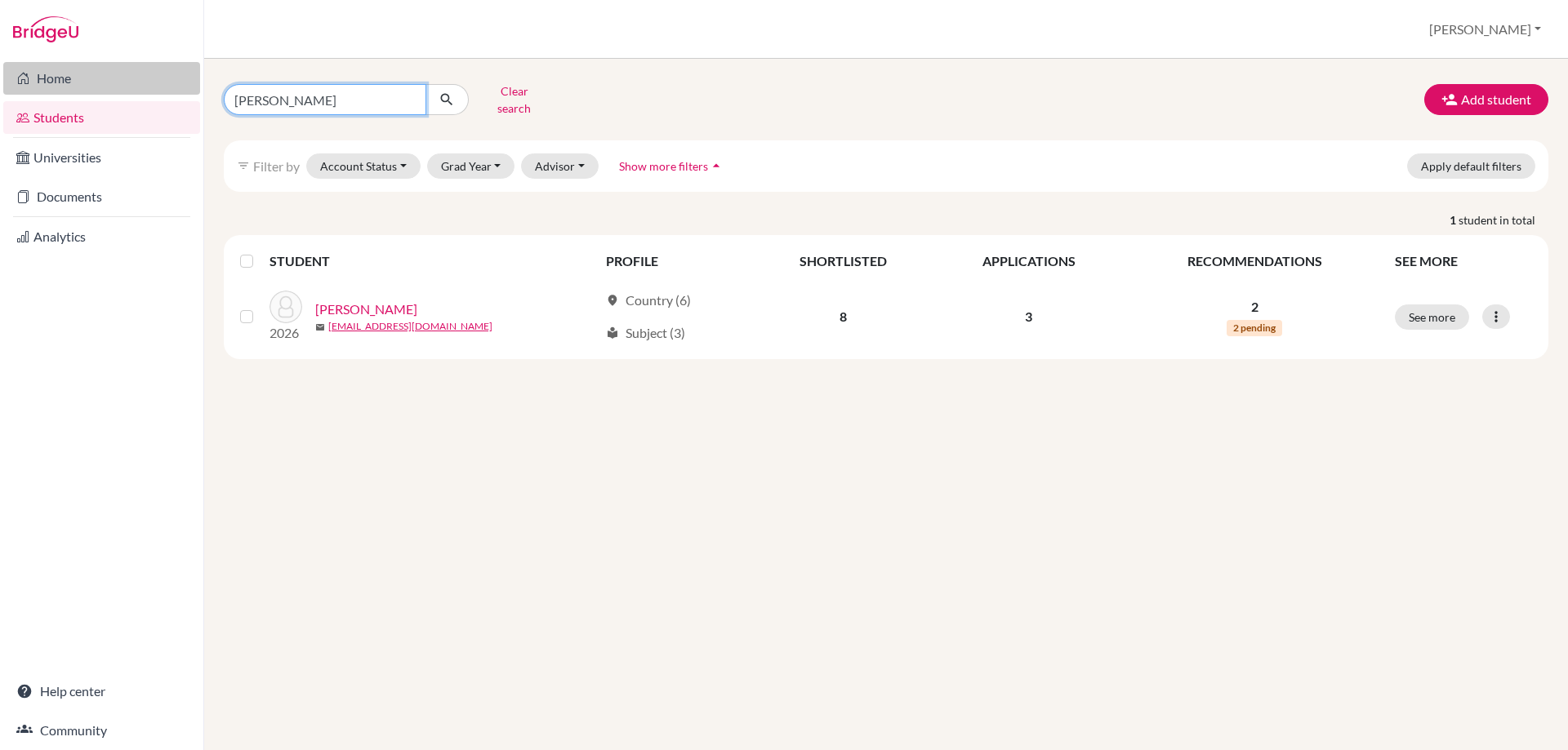
drag, startPoint x: 285, startPoint y: 100, endPoint x: 164, endPoint y: 74, distance: 123.8
click at [167, 76] on div "Home Students Universities Documents Analytics Help center Community Students o…" at bounding box center [784, 375] width 1568 height 750
type input "[PERSON_NAME]"
click button "submit" at bounding box center [447, 100] width 43 height 31
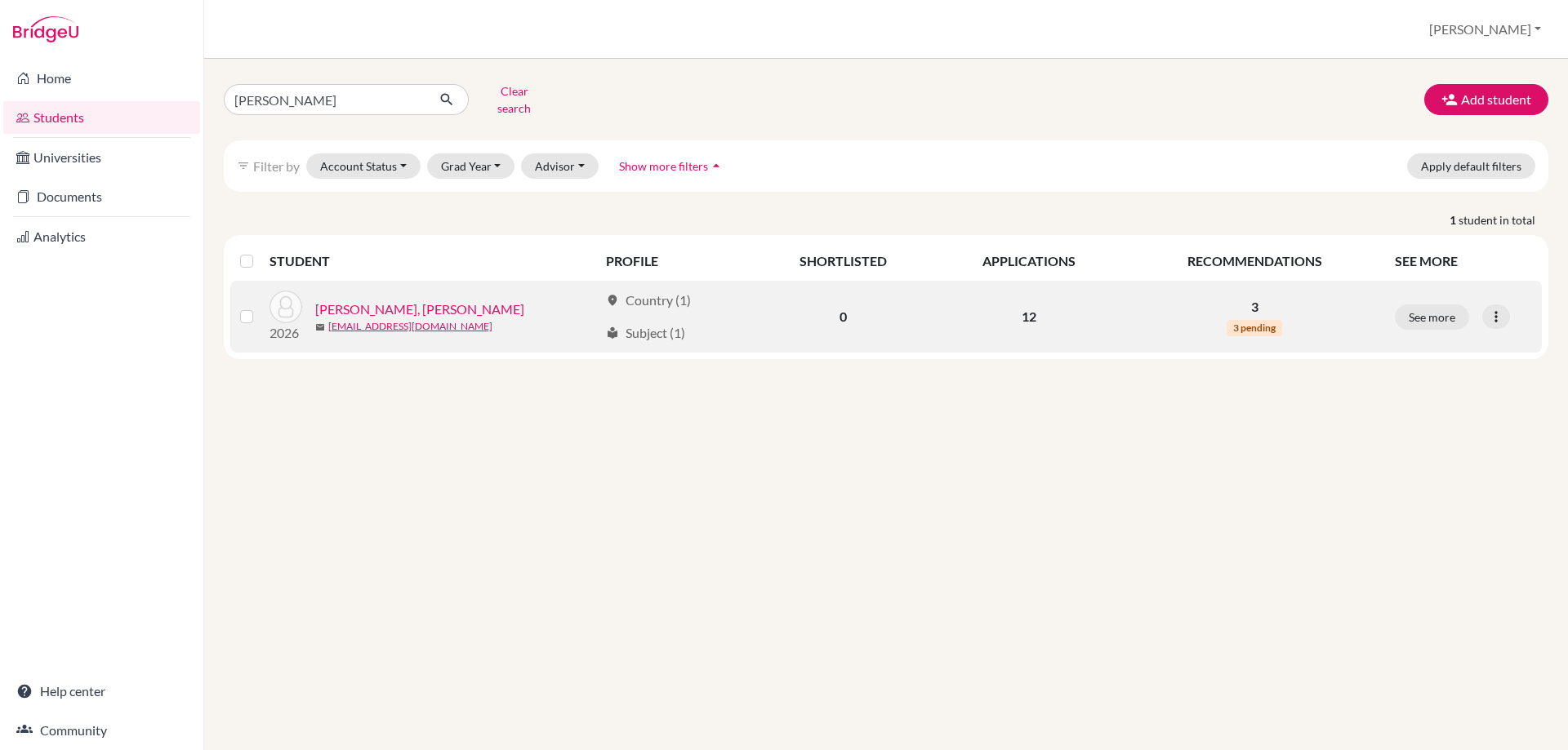
click at [407, 299] on link "[PERSON_NAME], [PERSON_NAME]" at bounding box center [420, 309] width 209 height 20
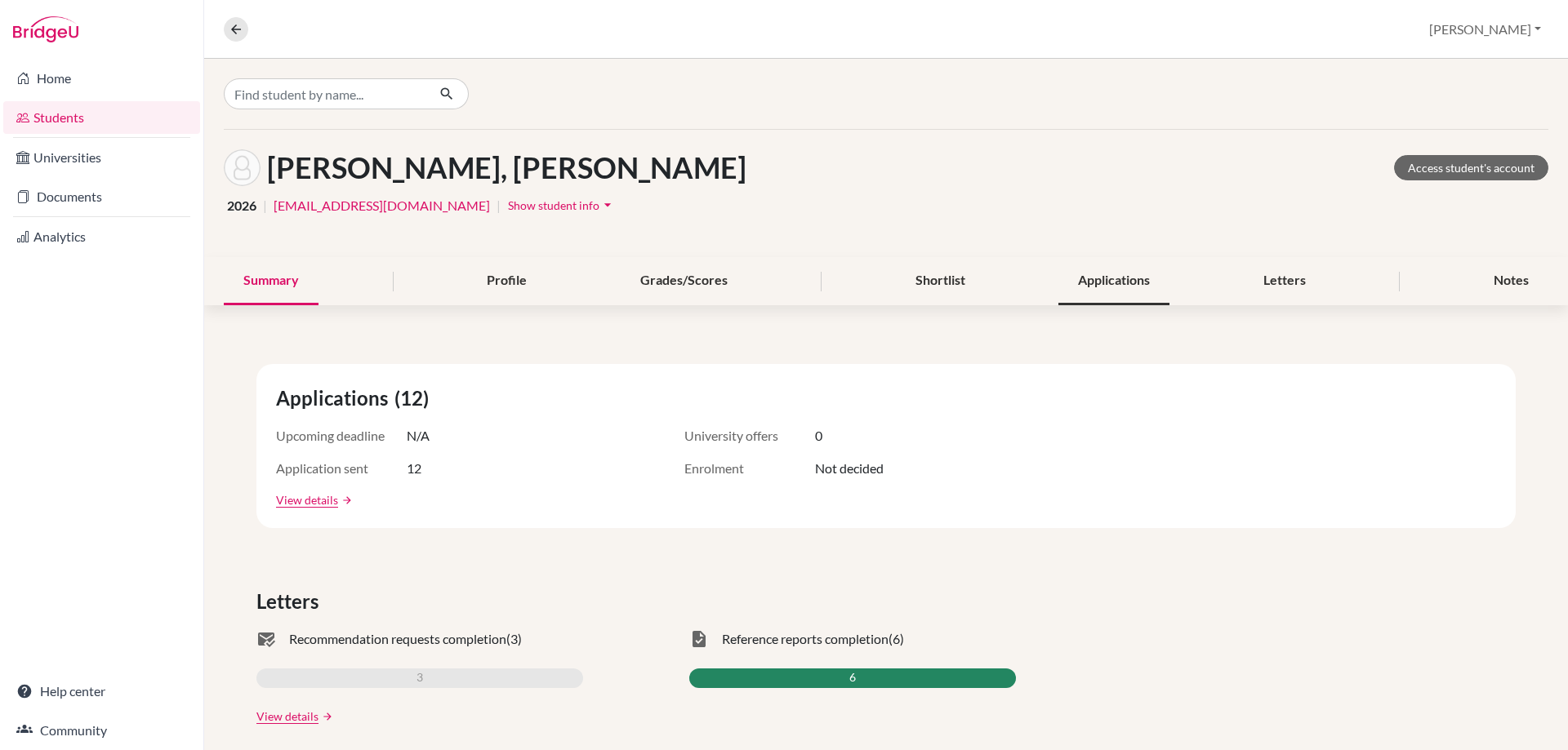
click at [1091, 285] on div "Applications" at bounding box center [1114, 281] width 111 height 48
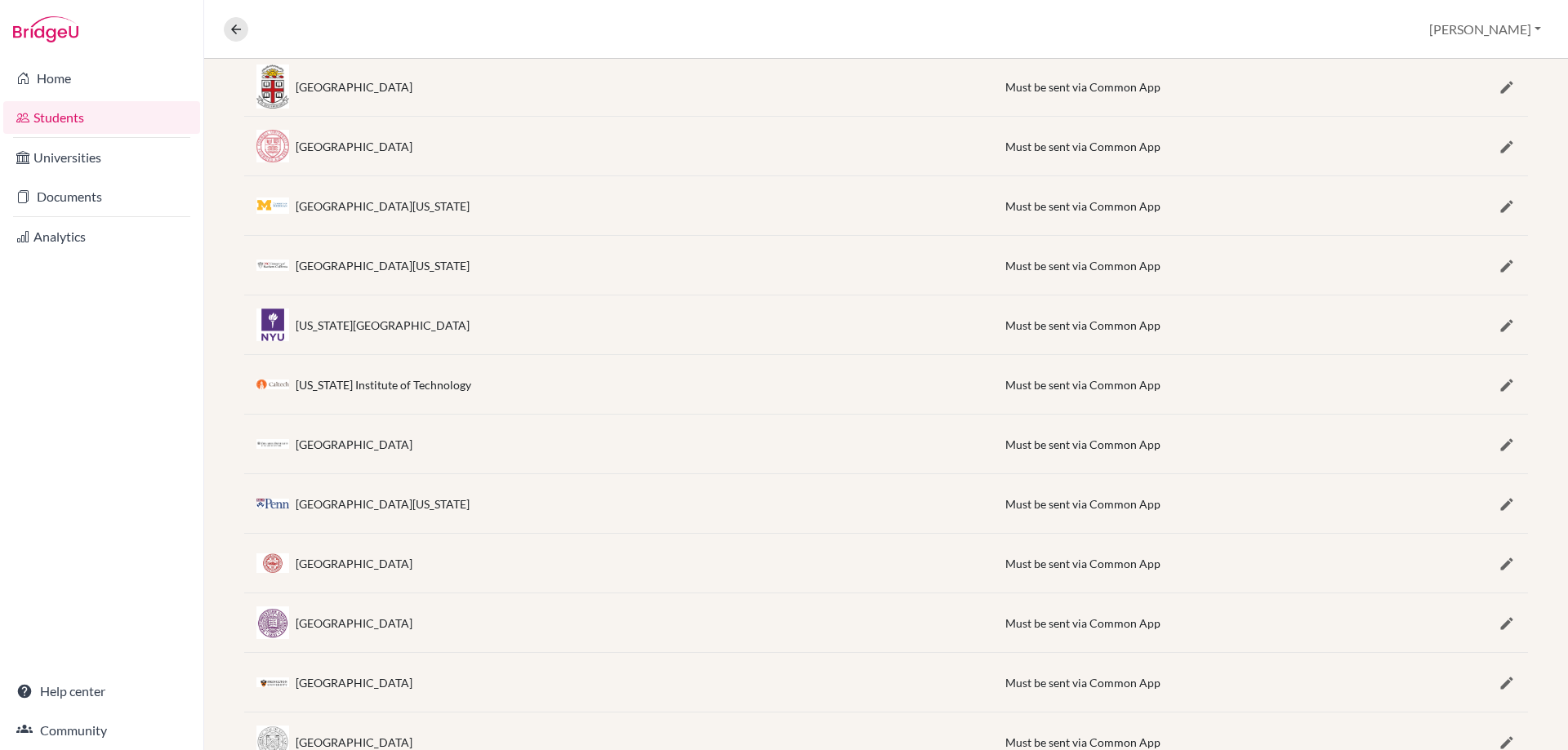
scroll to position [445, 0]
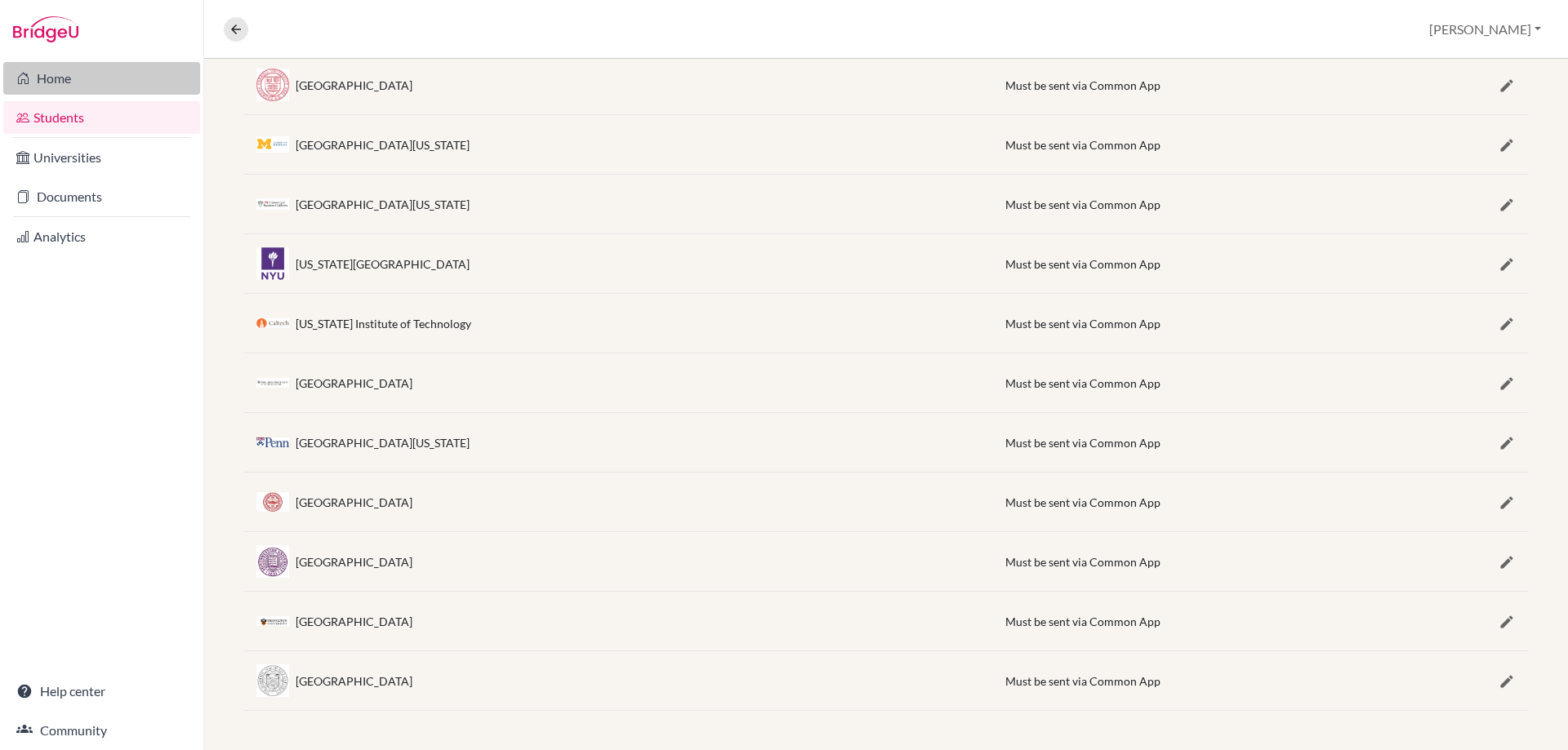
click at [43, 88] on link "Home" at bounding box center [102, 78] width 197 height 32
